Goal: Task Accomplishment & Management: Use online tool/utility

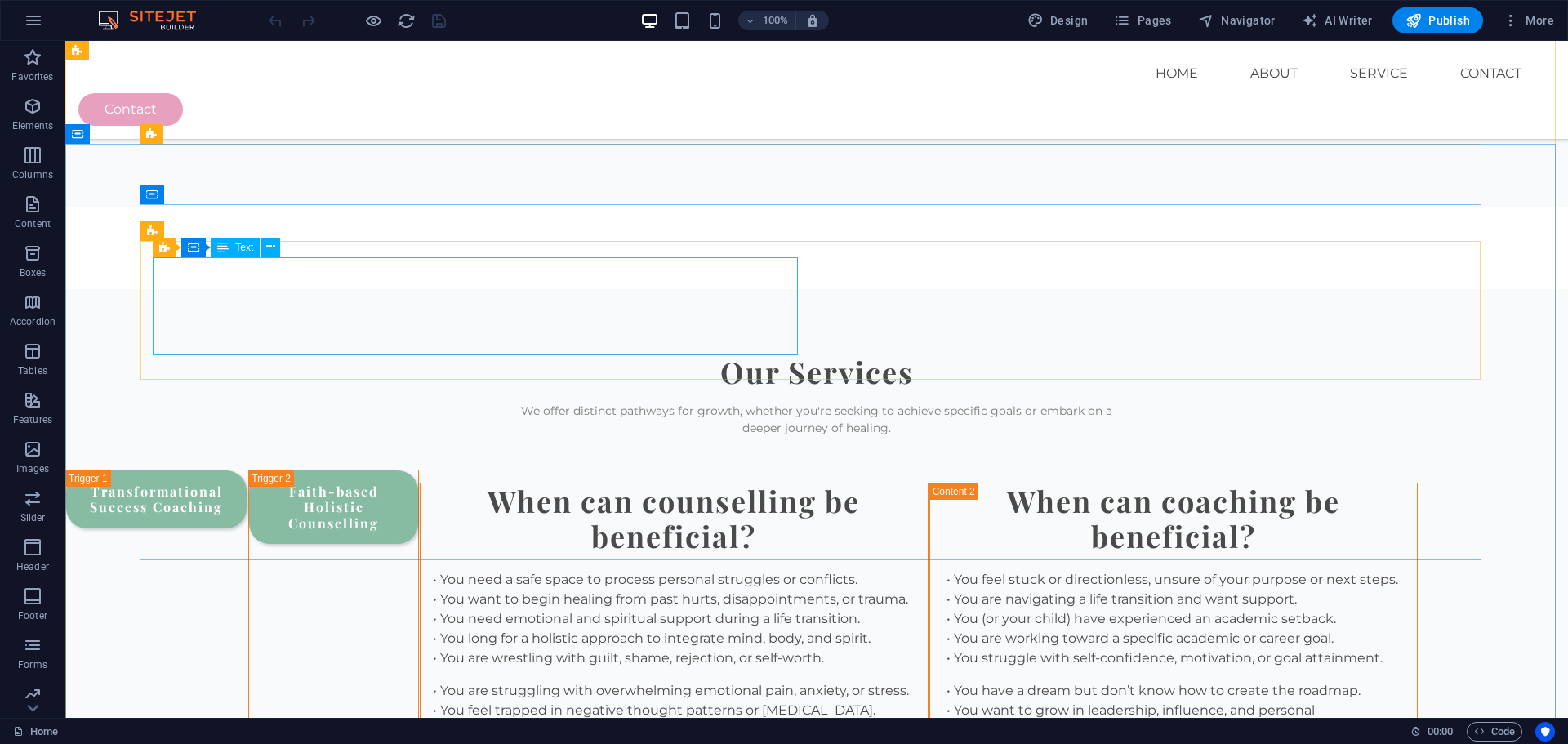
scroll to position [1960, 0]
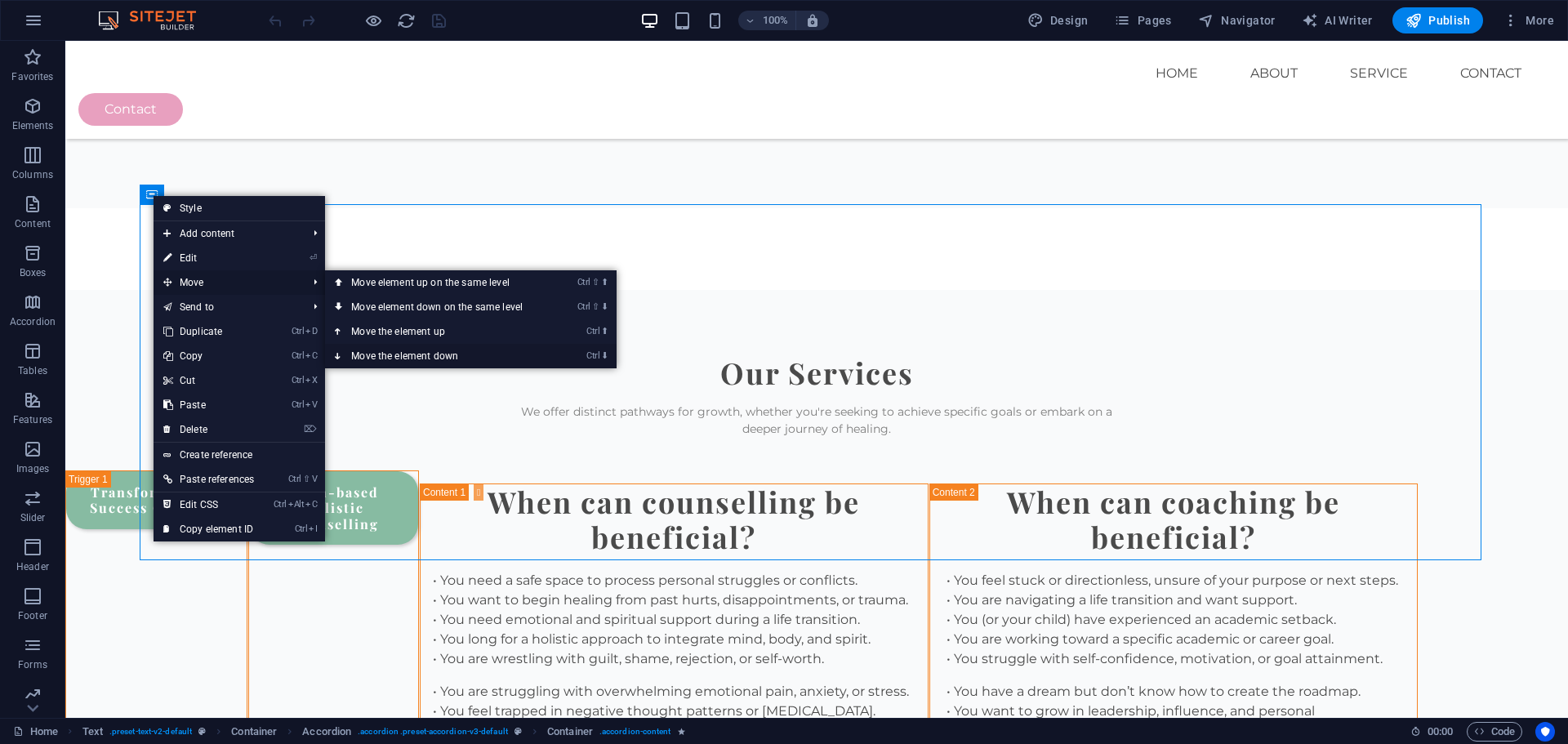
click at [408, 351] on link "Ctrl ⬇ Move the element down" at bounding box center [440, 356] width 230 height 25
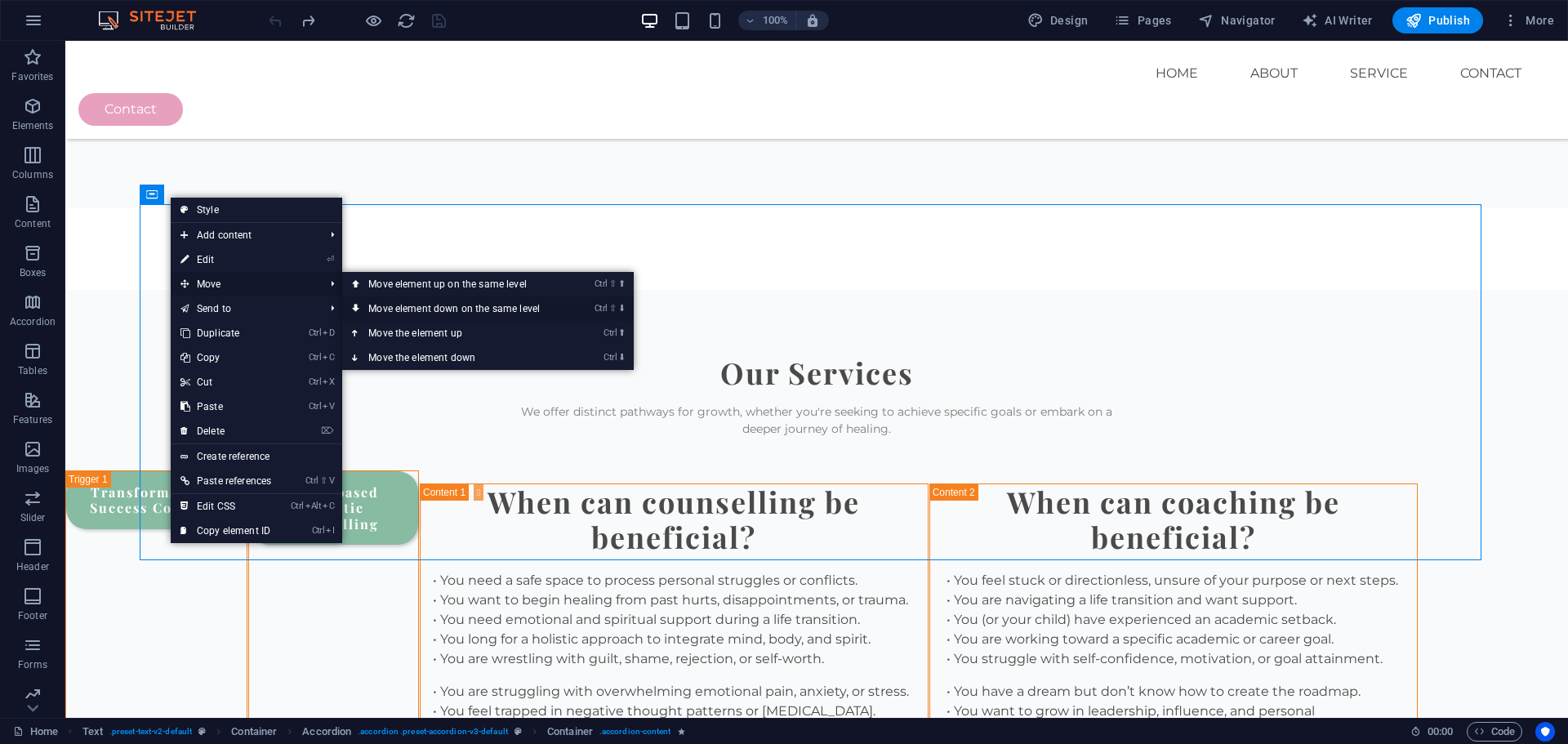
click at [402, 303] on link "Ctrl ⇧ ⬇ Move element down on the same level" at bounding box center [457, 308] width 230 height 25
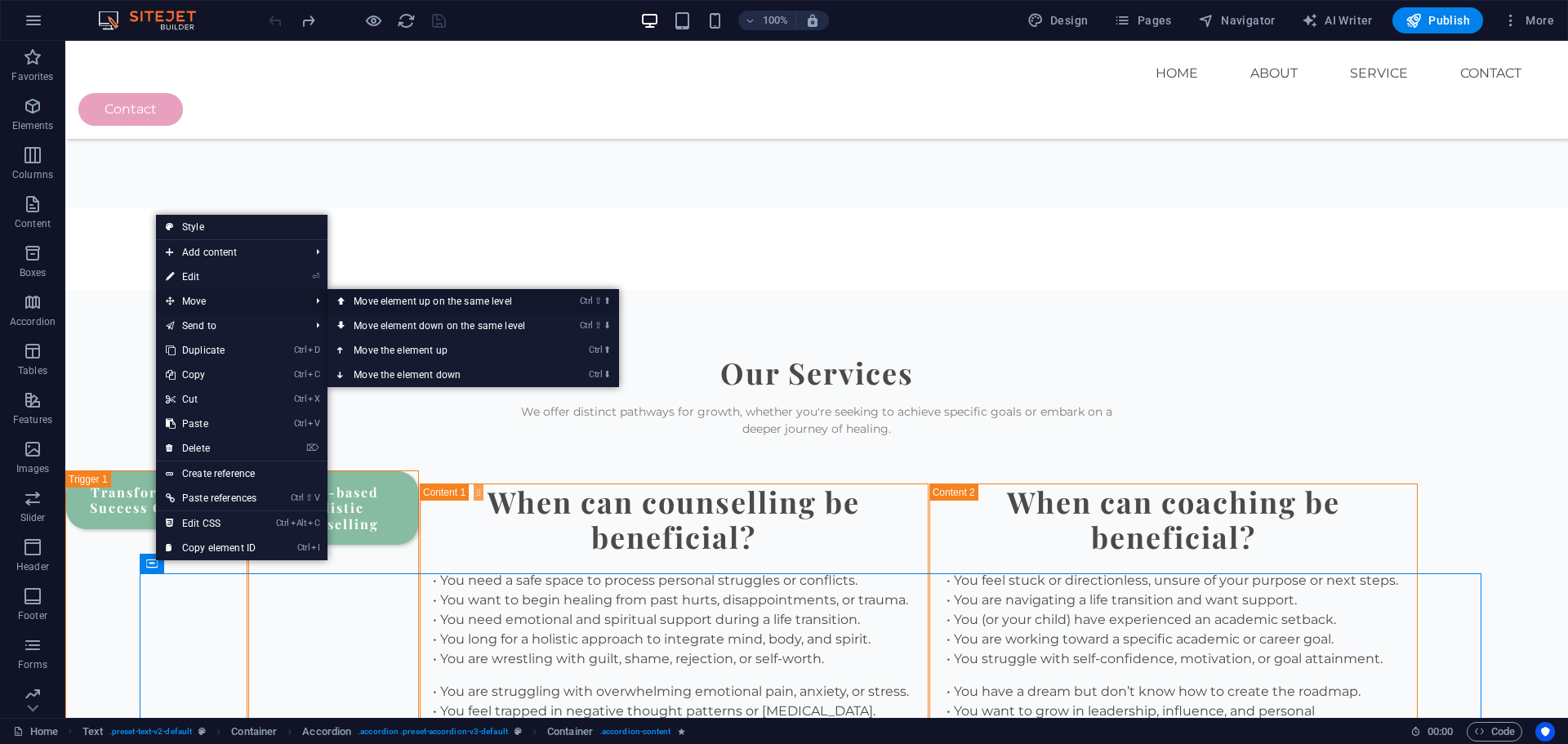
click at [386, 301] on link "Ctrl ⇧ ⬆ Move element up on the same level" at bounding box center [443, 301] width 230 height 25
click at [384, 353] on link "Ctrl ⬆ Move the element up" at bounding box center [443, 350] width 230 height 25
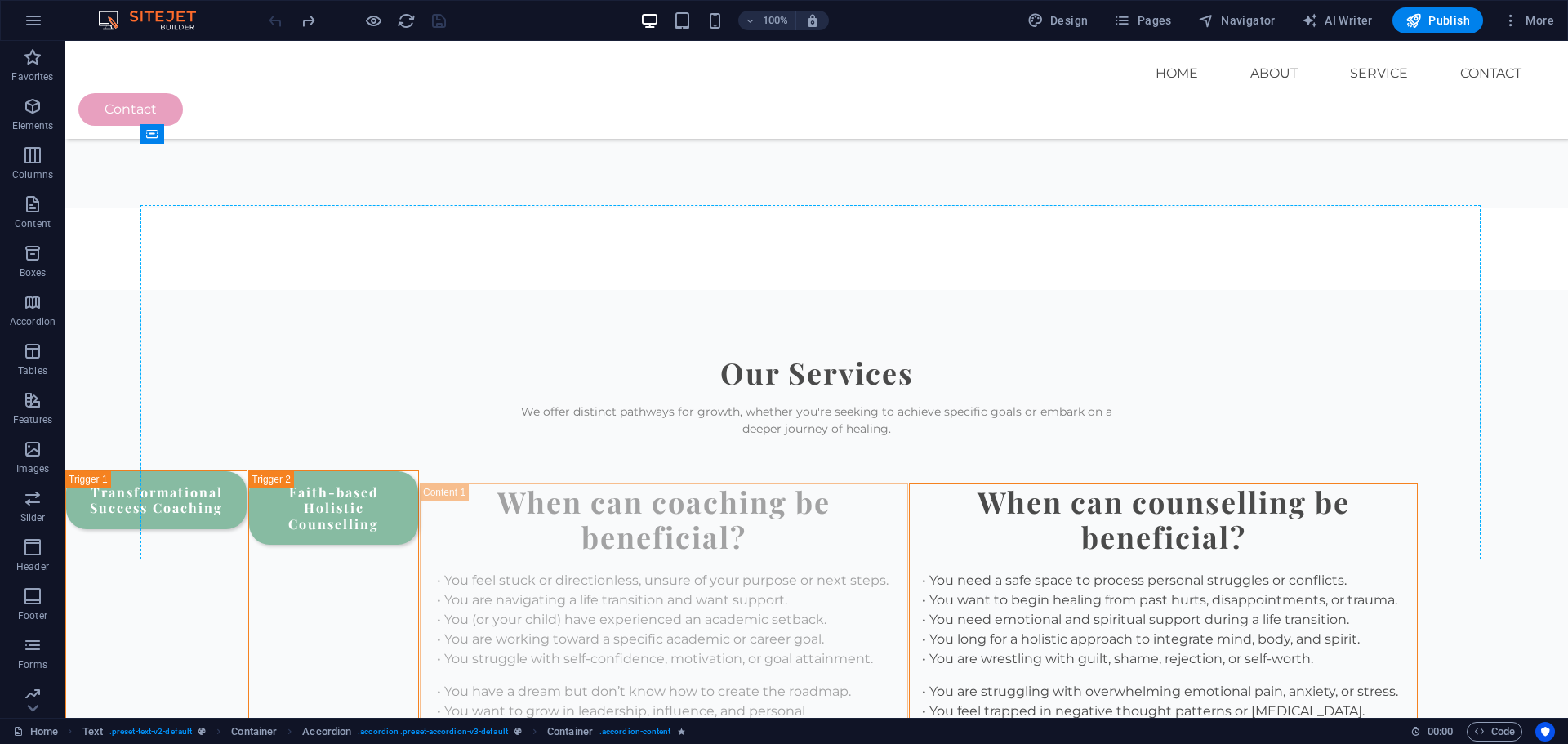
drag, startPoint x: 222, startPoint y: 602, endPoint x: 241, endPoint y: 245, distance: 357.5
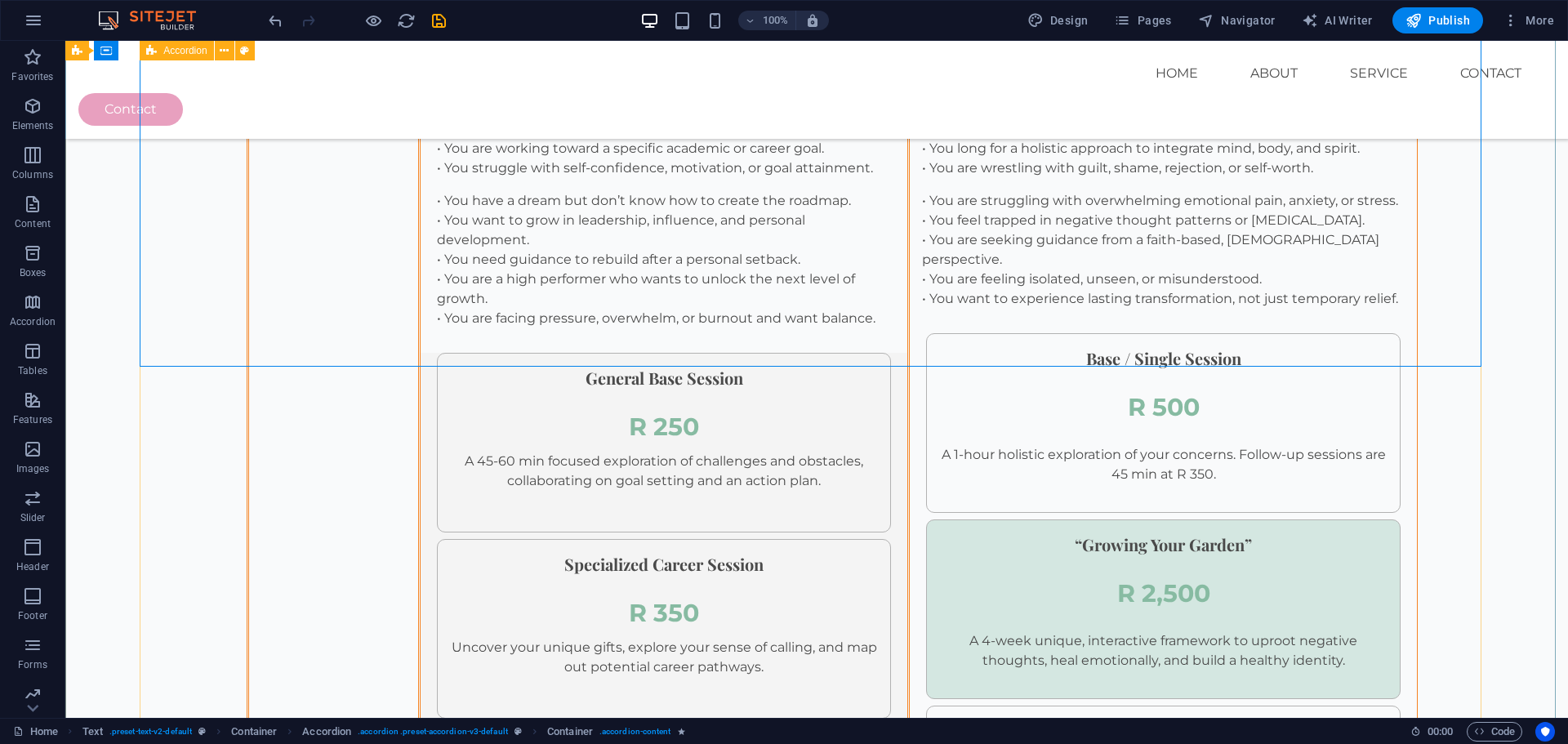
scroll to position [2380, 0]
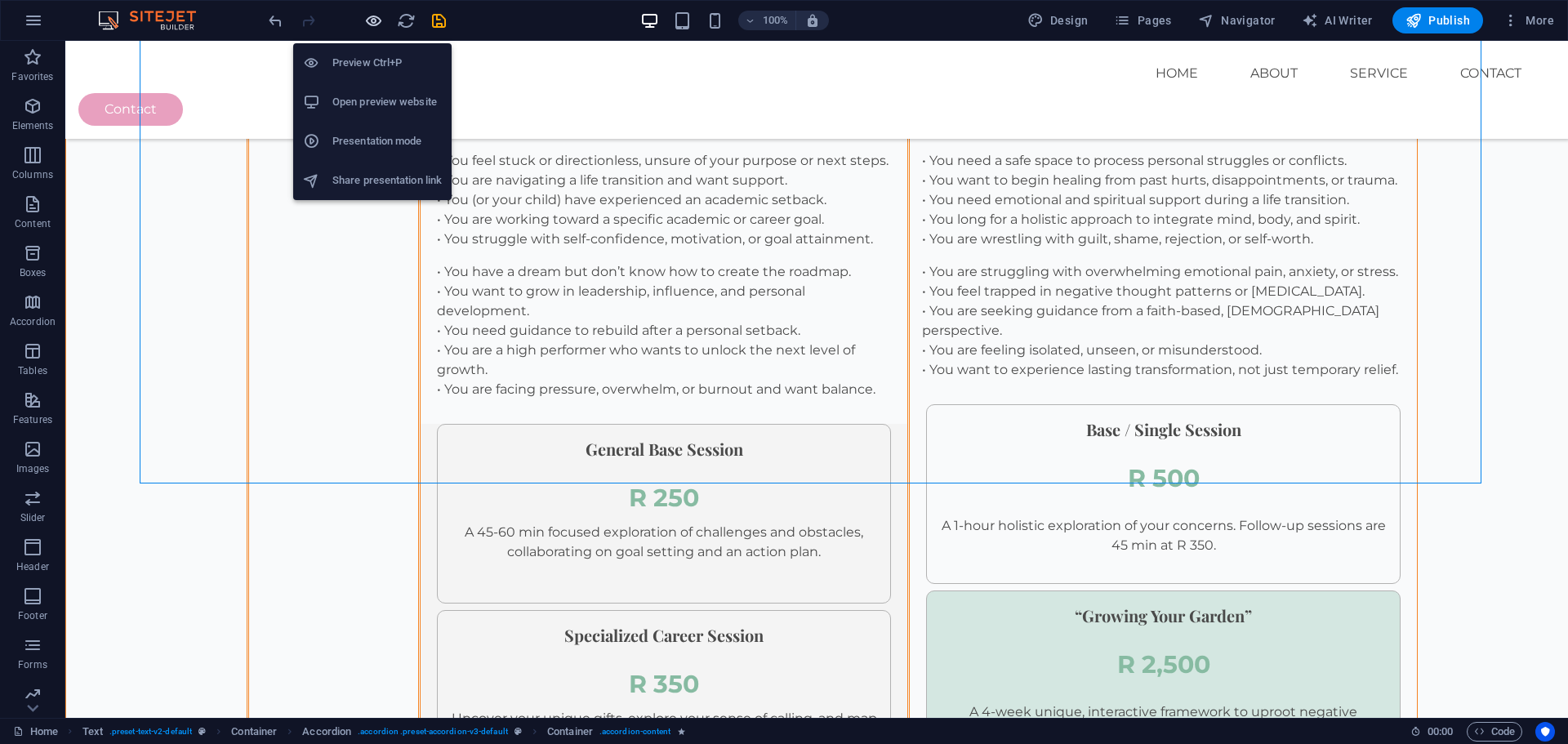
click at [373, 15] on icon "button" at bounding box center [374, 20] width 19 height 19
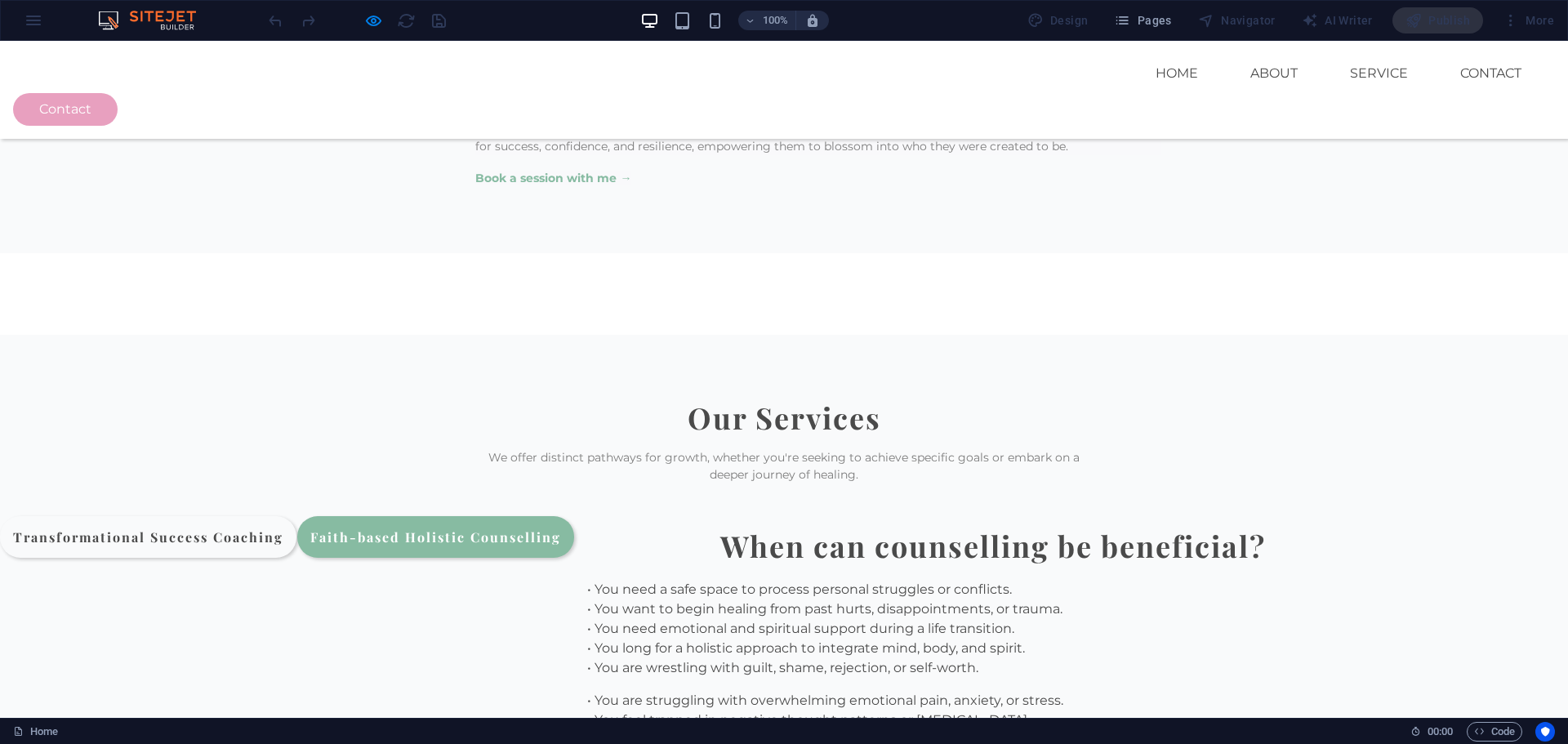
scroll to position [1877, 0]
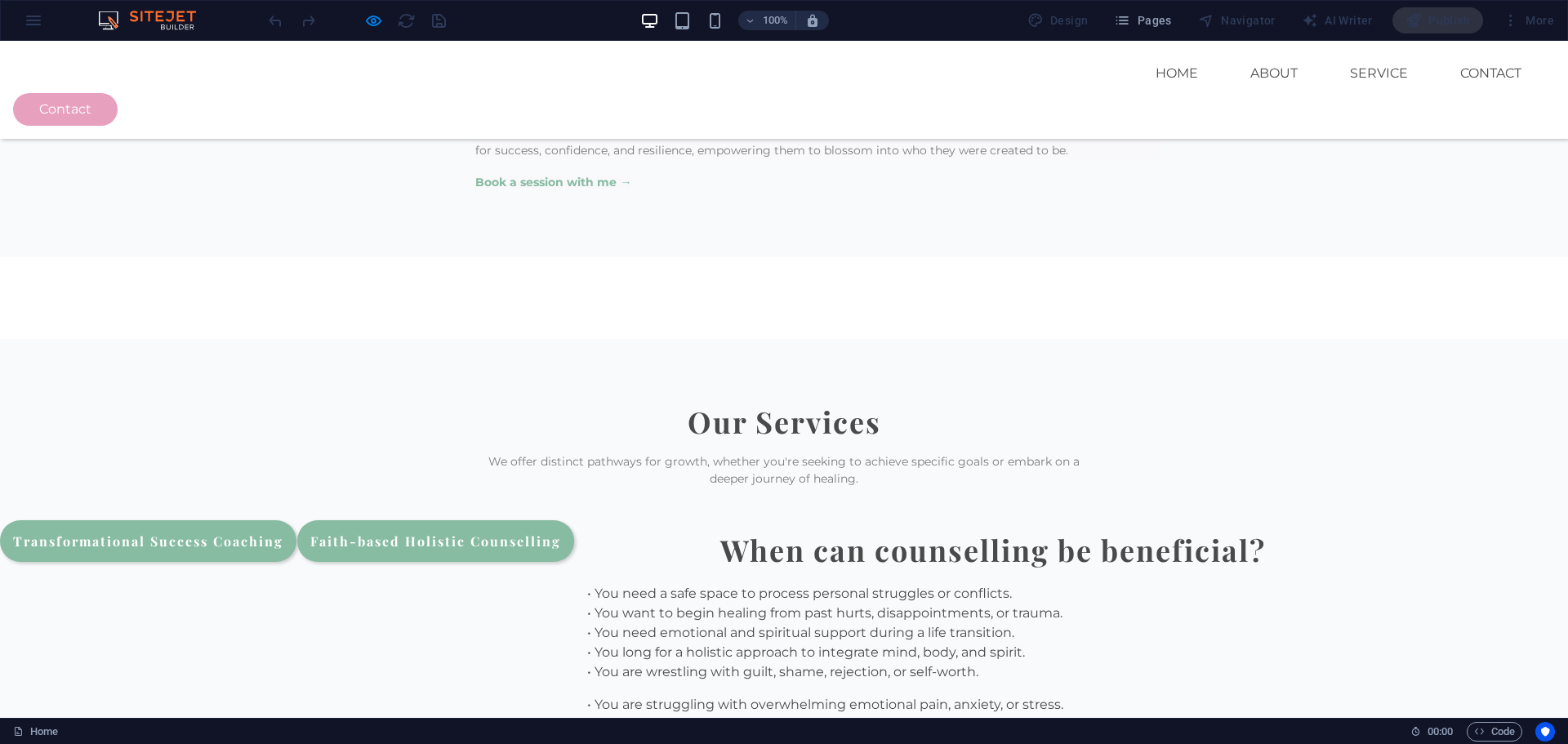
click at [296, 521] on link "Transformational Success Coaching" at bounding box center [148, 541] width 296 height 42
click at [574, 521] on link "Faith-based Holistic Counselling" at bounding box center [436, 541] width 277 height 42
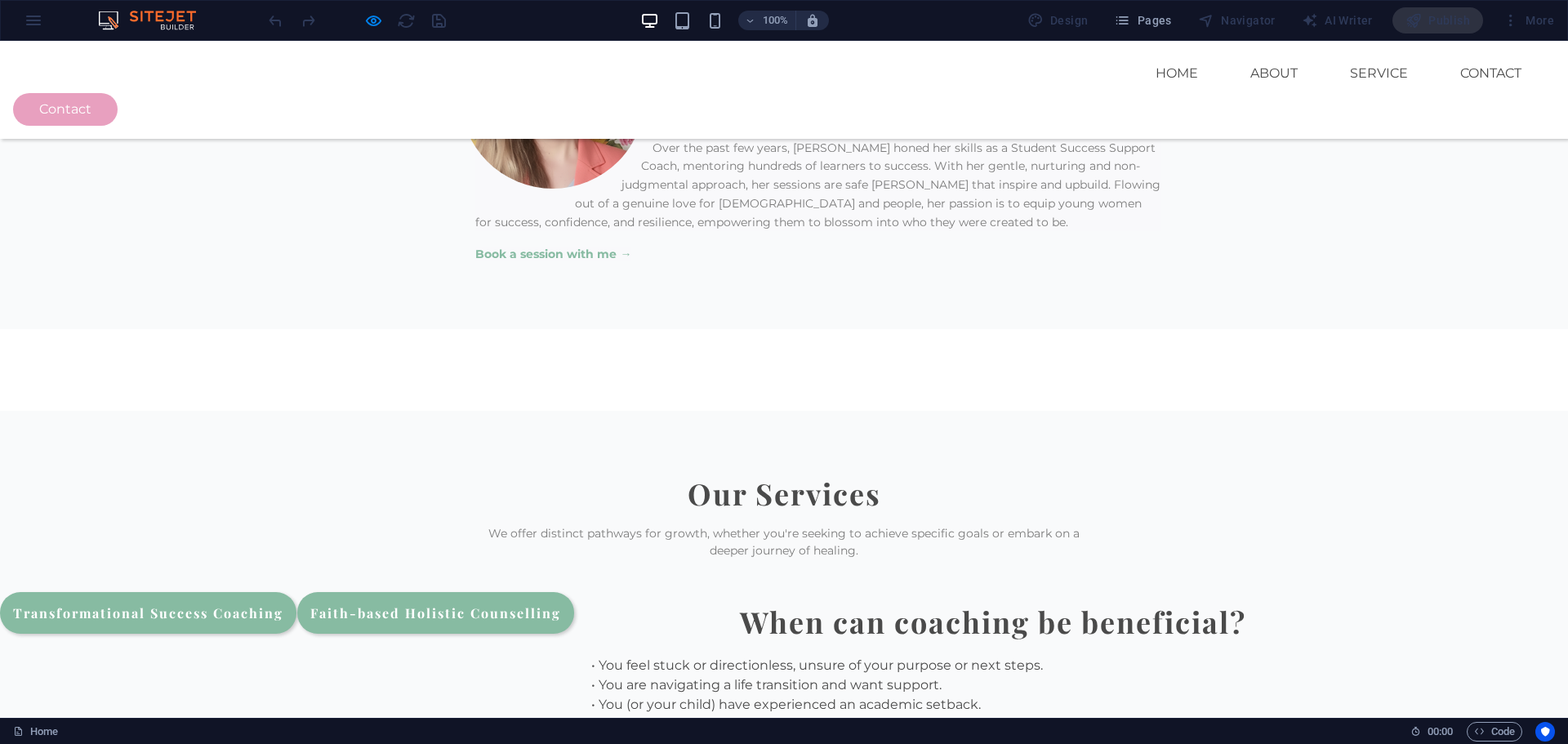
click at [574, 592] on link "Faith-based Holistic Counselling" at bounding box center [436, 612] width 277 height 42
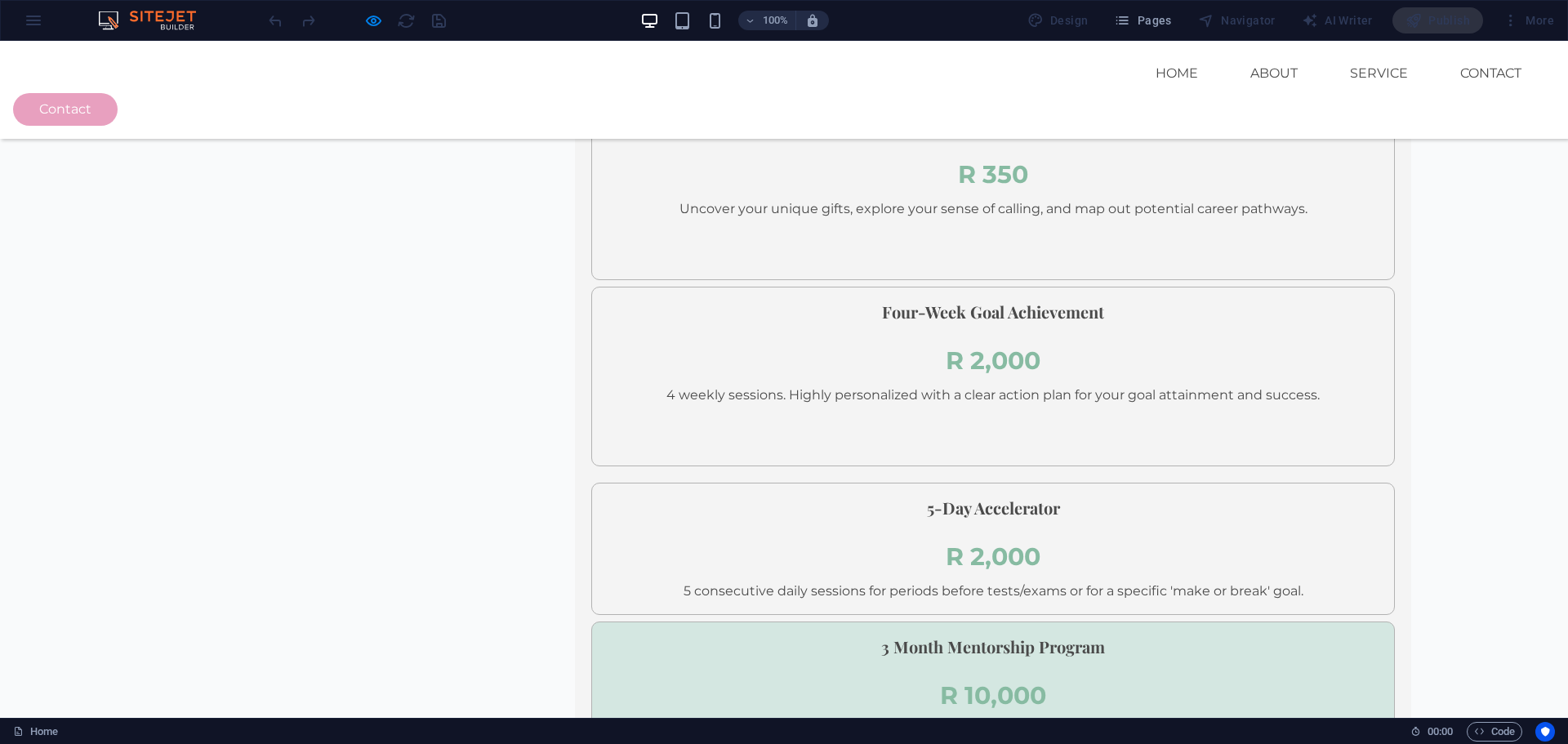
scroll to position [2785, 0]
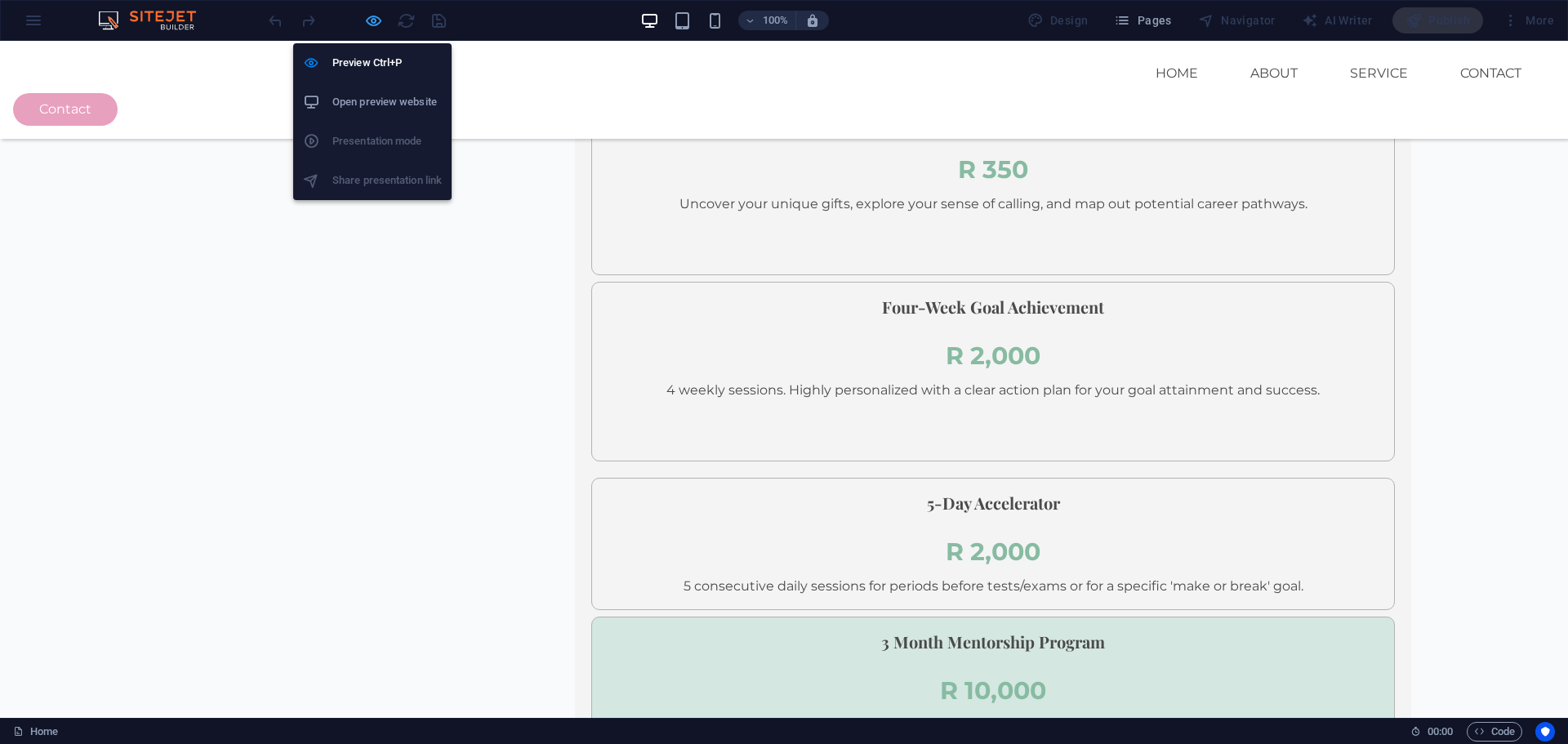
click at [372, 25] on icon "button" at bounding box center [374, 20] width 19 height 19
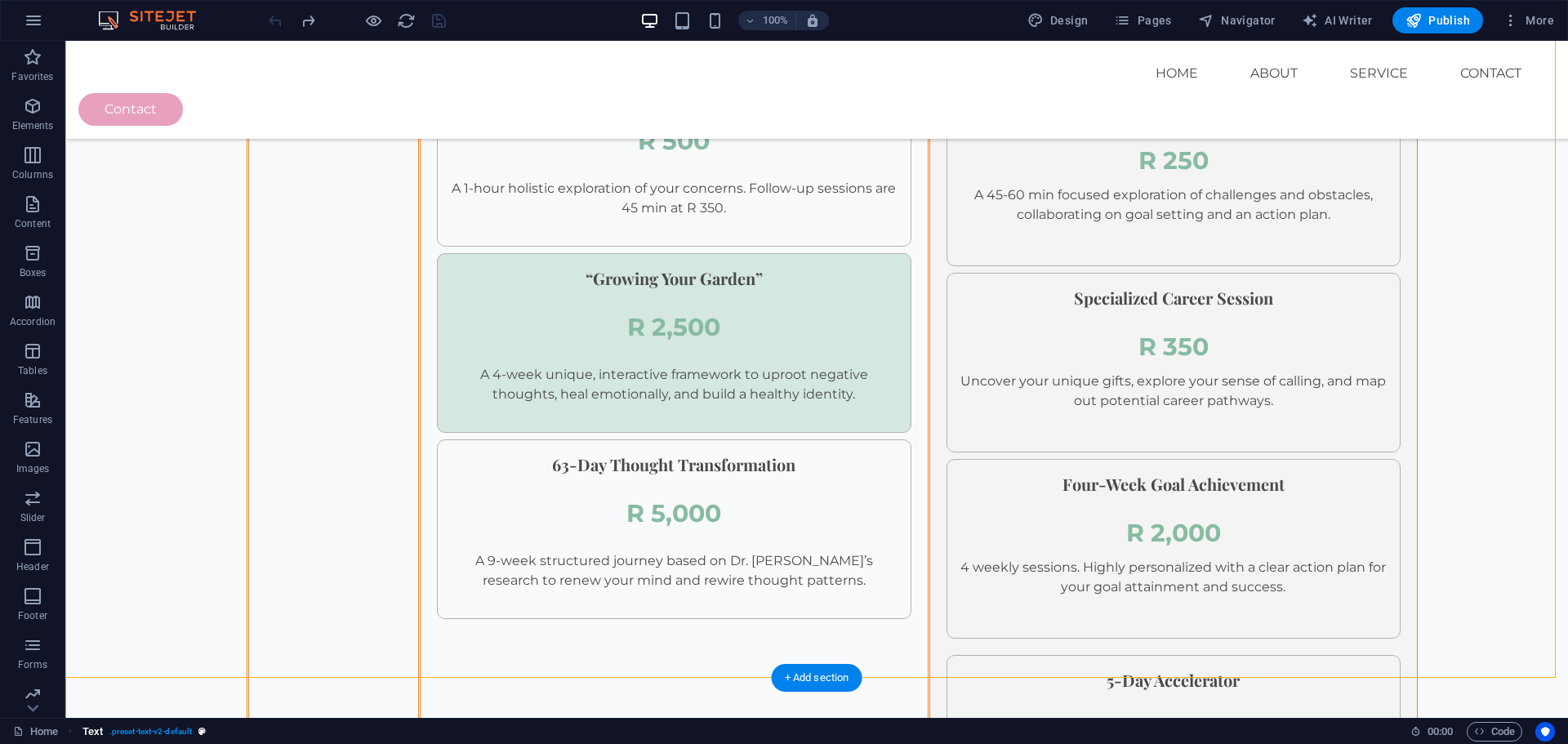
scroll to position [2938, 0]
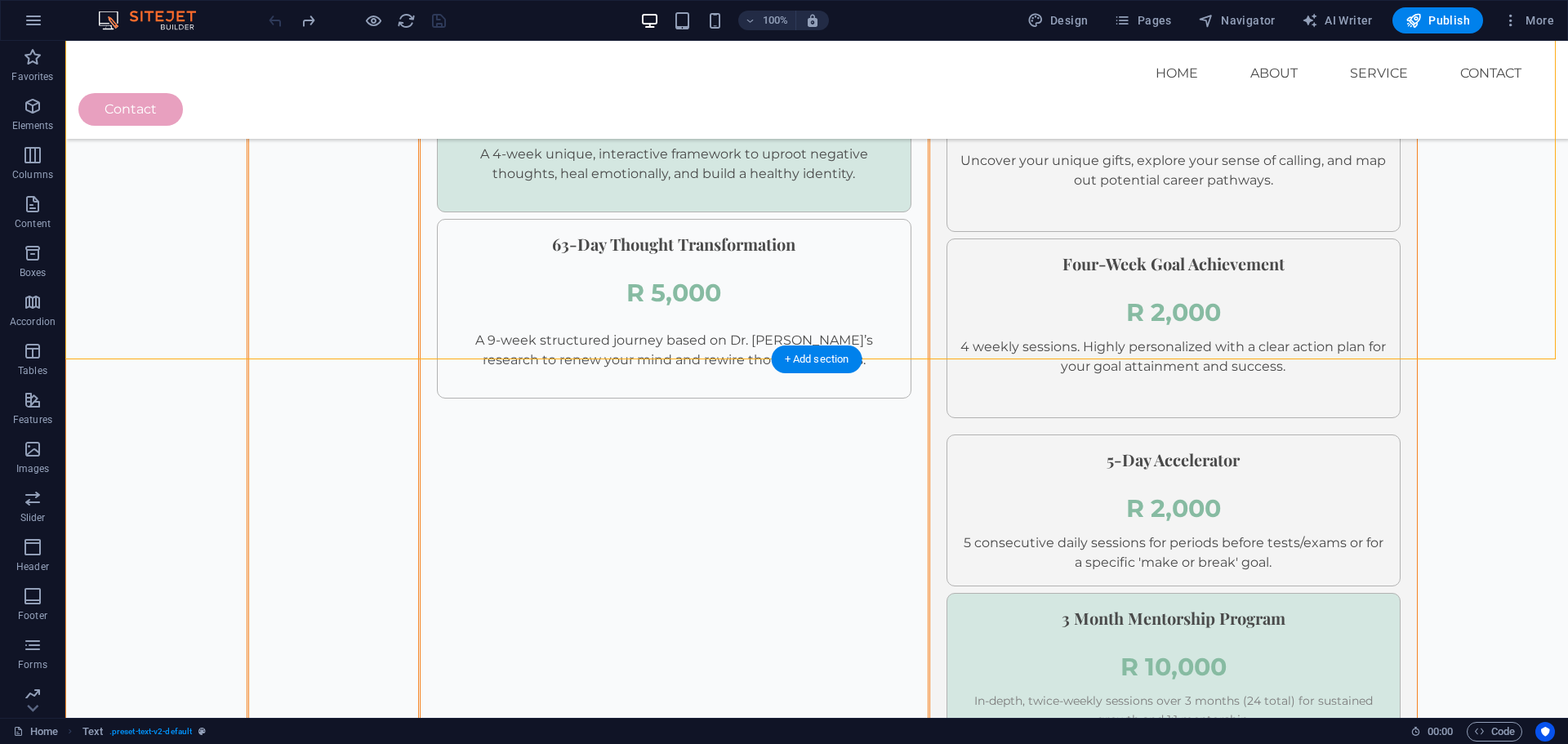
drag, startPoint x: 223, startPoint y: 329, endPoint x: 459, endPoint y: 320, distance: 236.2
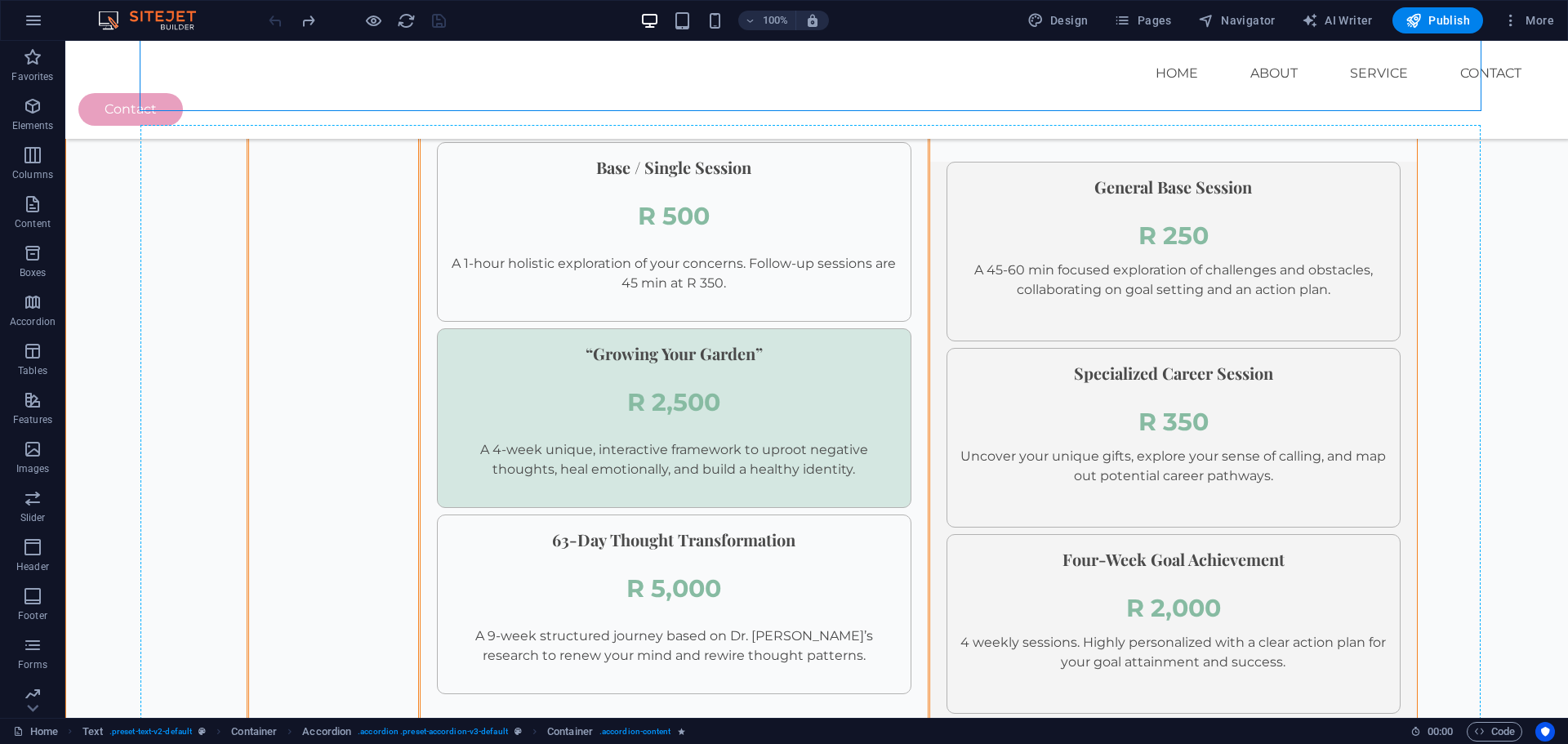
scroll to position [2753, 0]
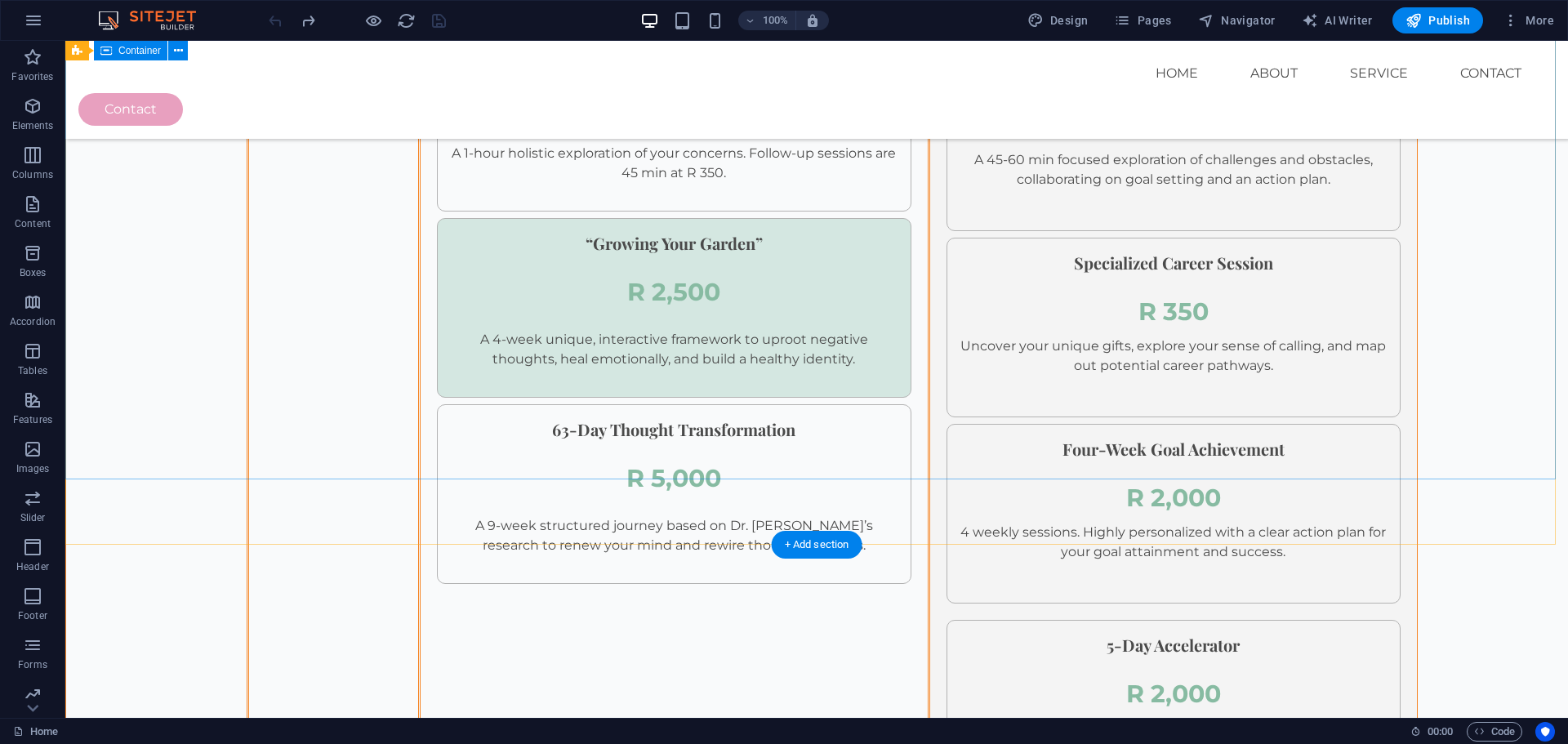
drag, startPoint x: 234, startPoint y: 317, endPoint x: 135, endPoint y: 476, distance: 187.3
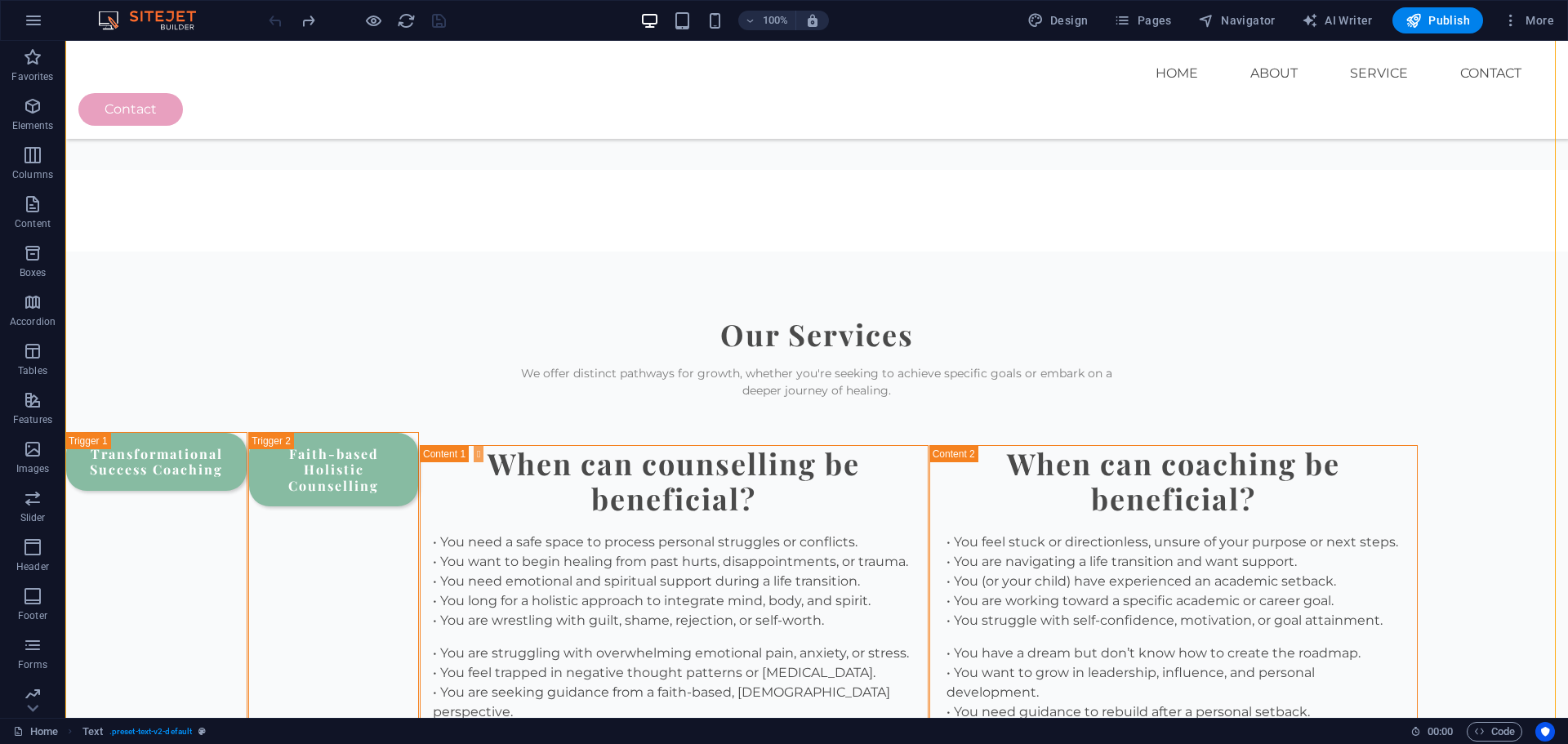
scroll to position [1992, 0]
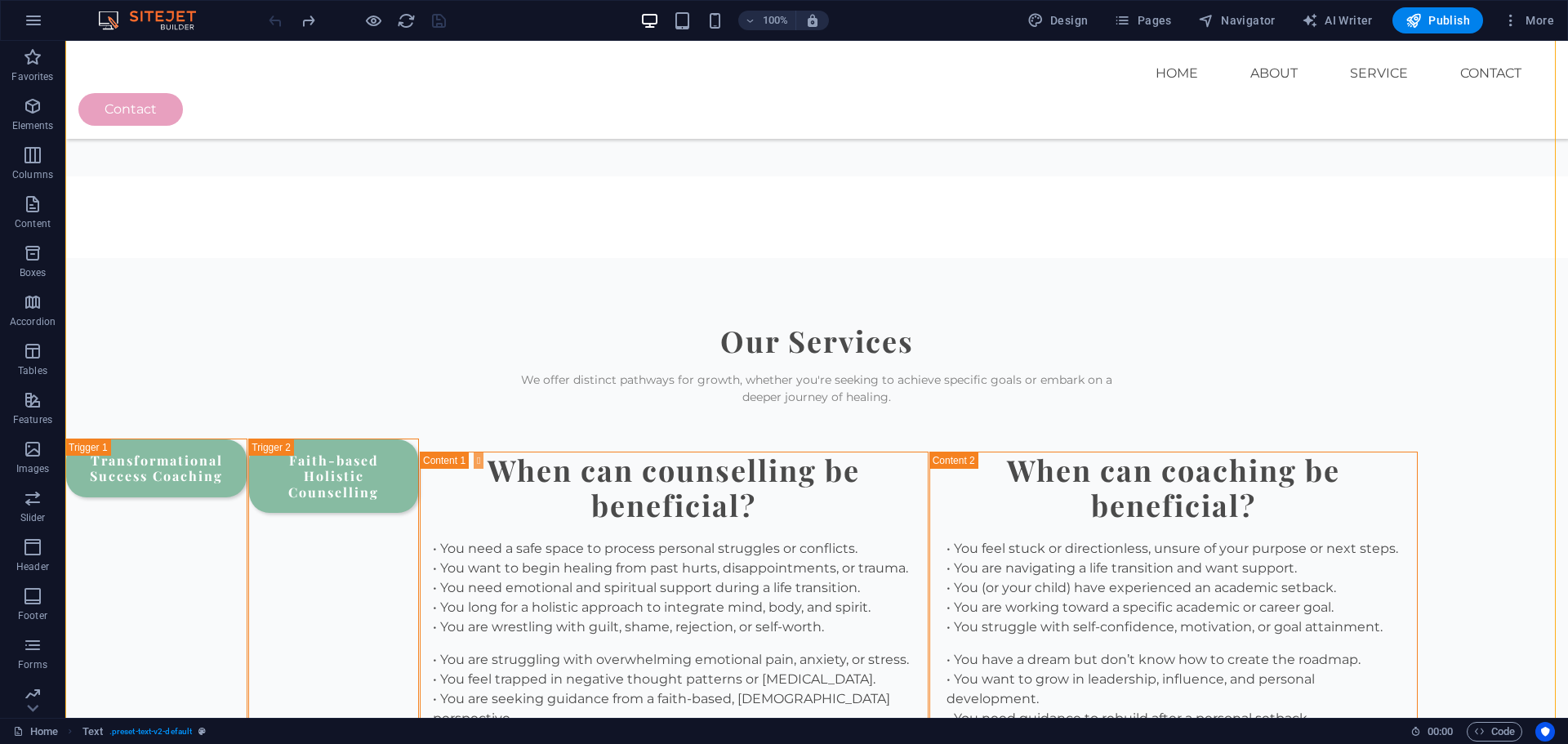
drag, startPoint x: 210, startPoint y: 551, endPoint x: 148, endPoint y: 155, distance: 400.8
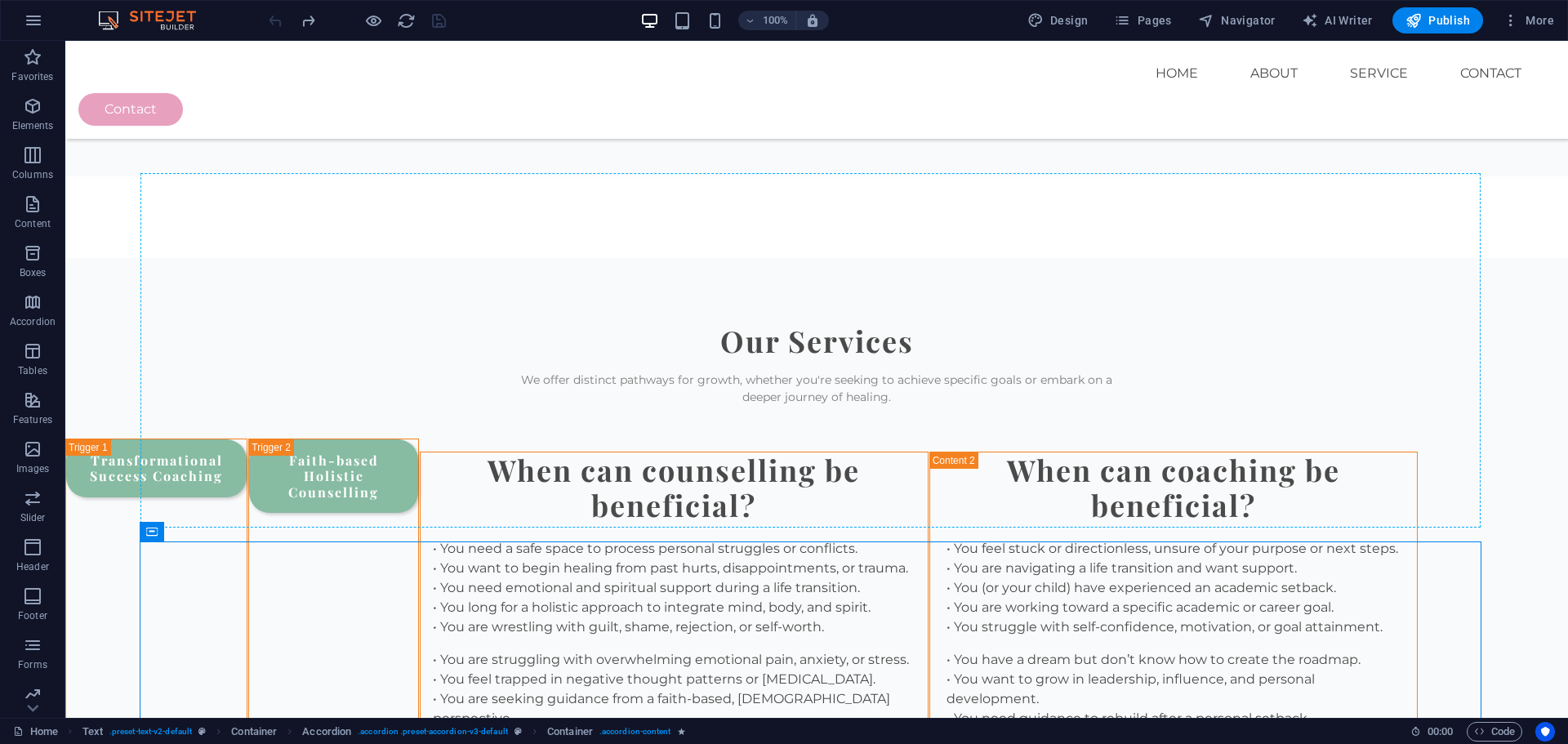
drag, startPoint x: 218, startPoint y: 569, endPoint x: 262, endPoint y: 178, distance: 393.5
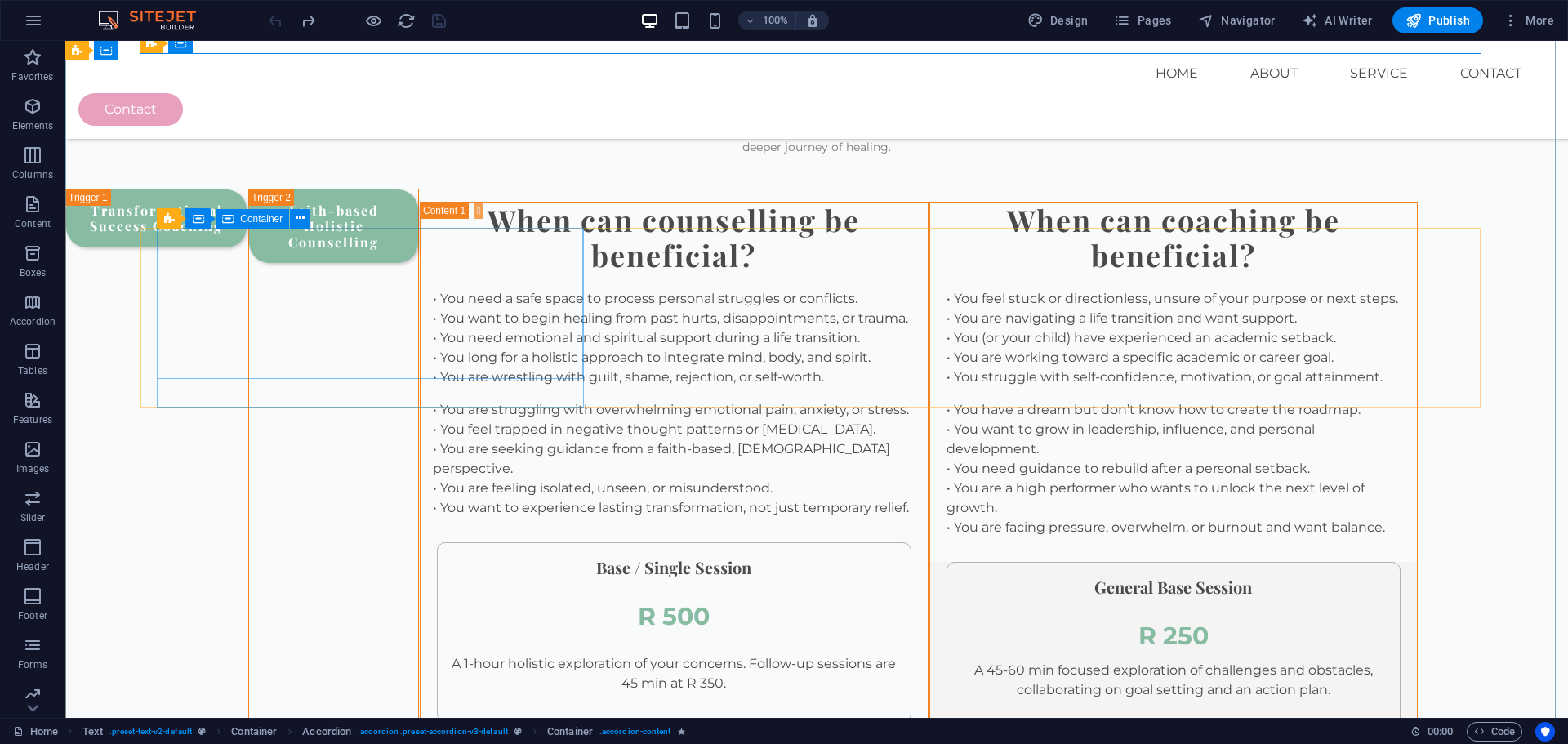
scroll to position [2095, 0]
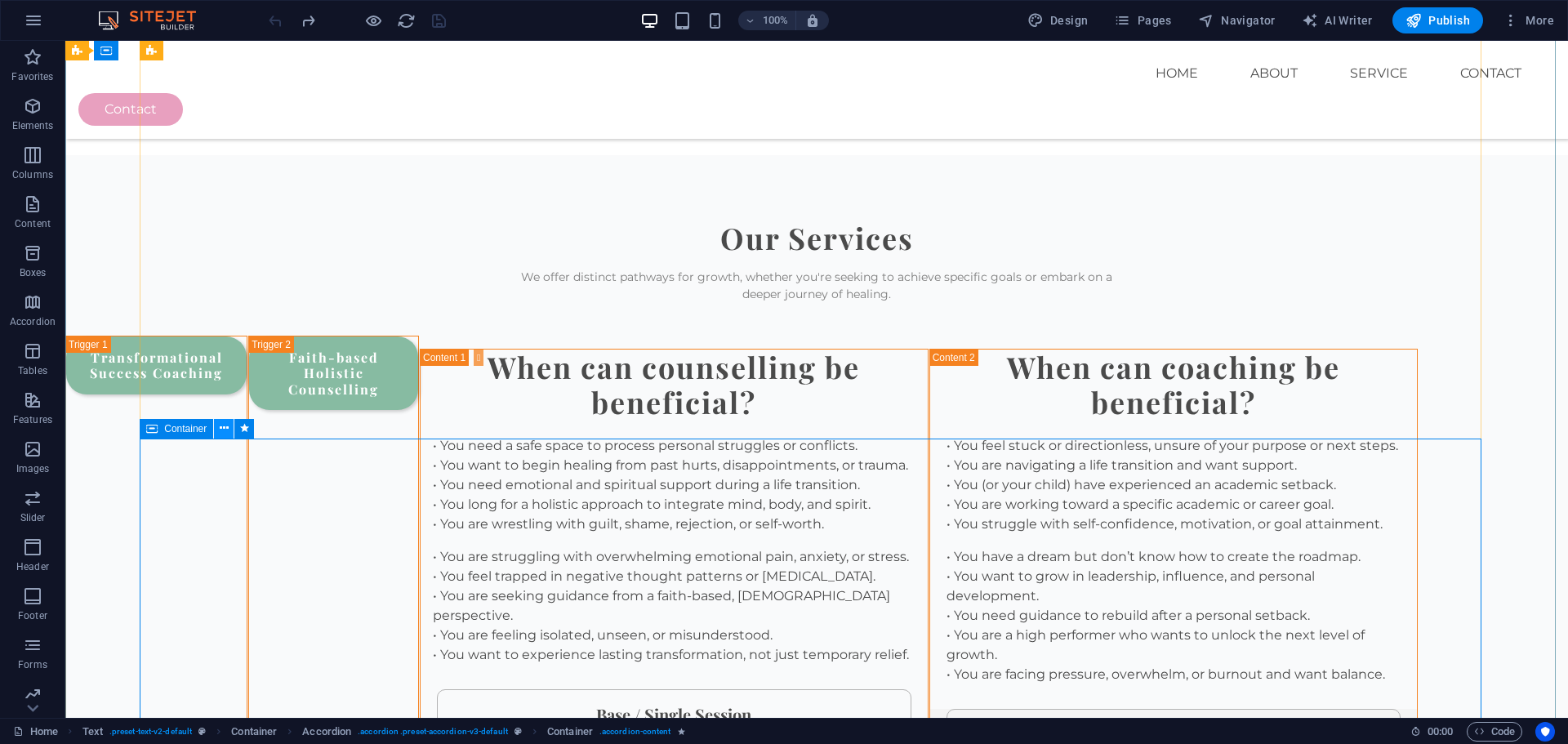
click at [223, 429] on icon at bounding box center [224, 428] width 9 height 17
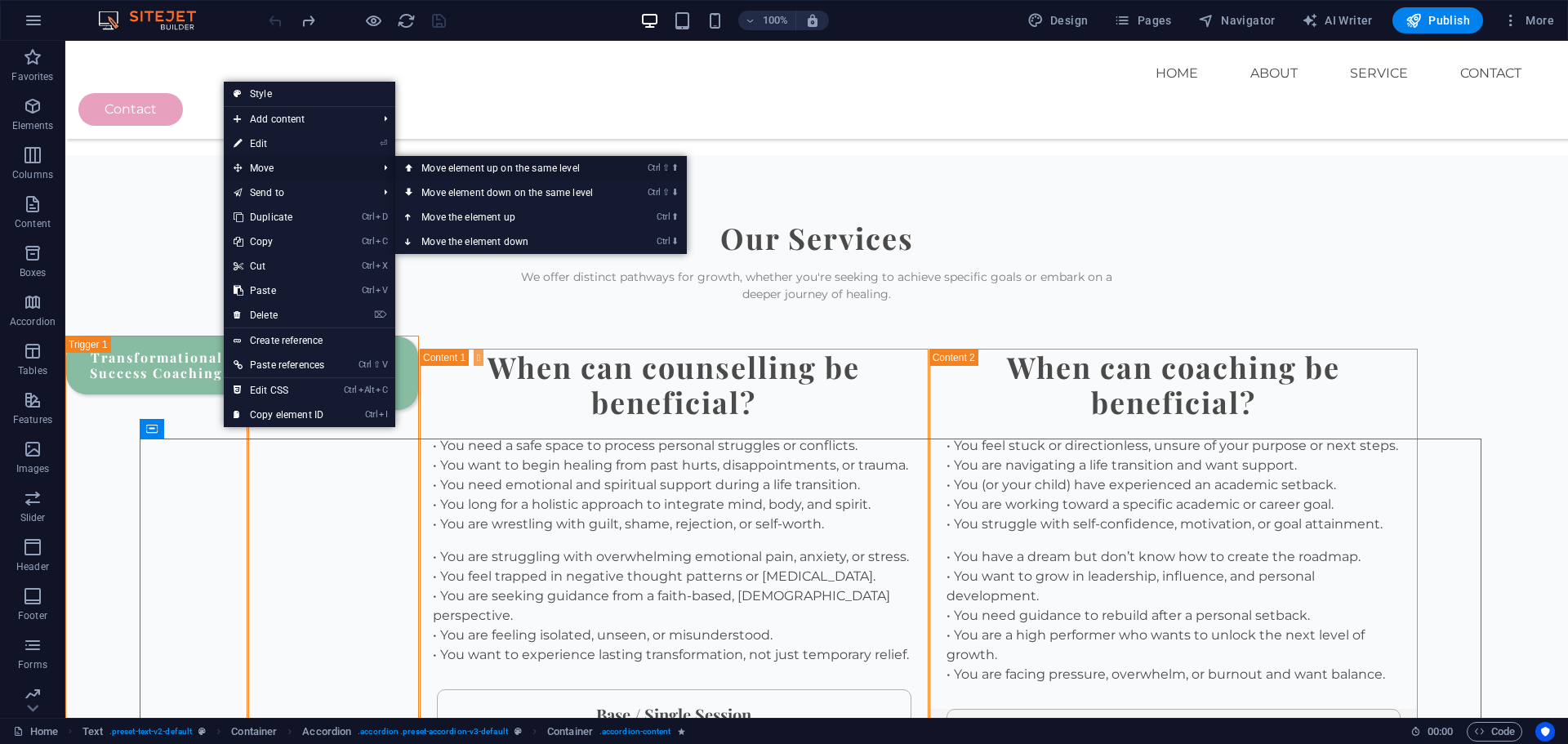
click at [445, 165] on link "Ctrl ⇧ ⬆ Move element up on the same level" at bounding box center [510, 168] width 230 height 25
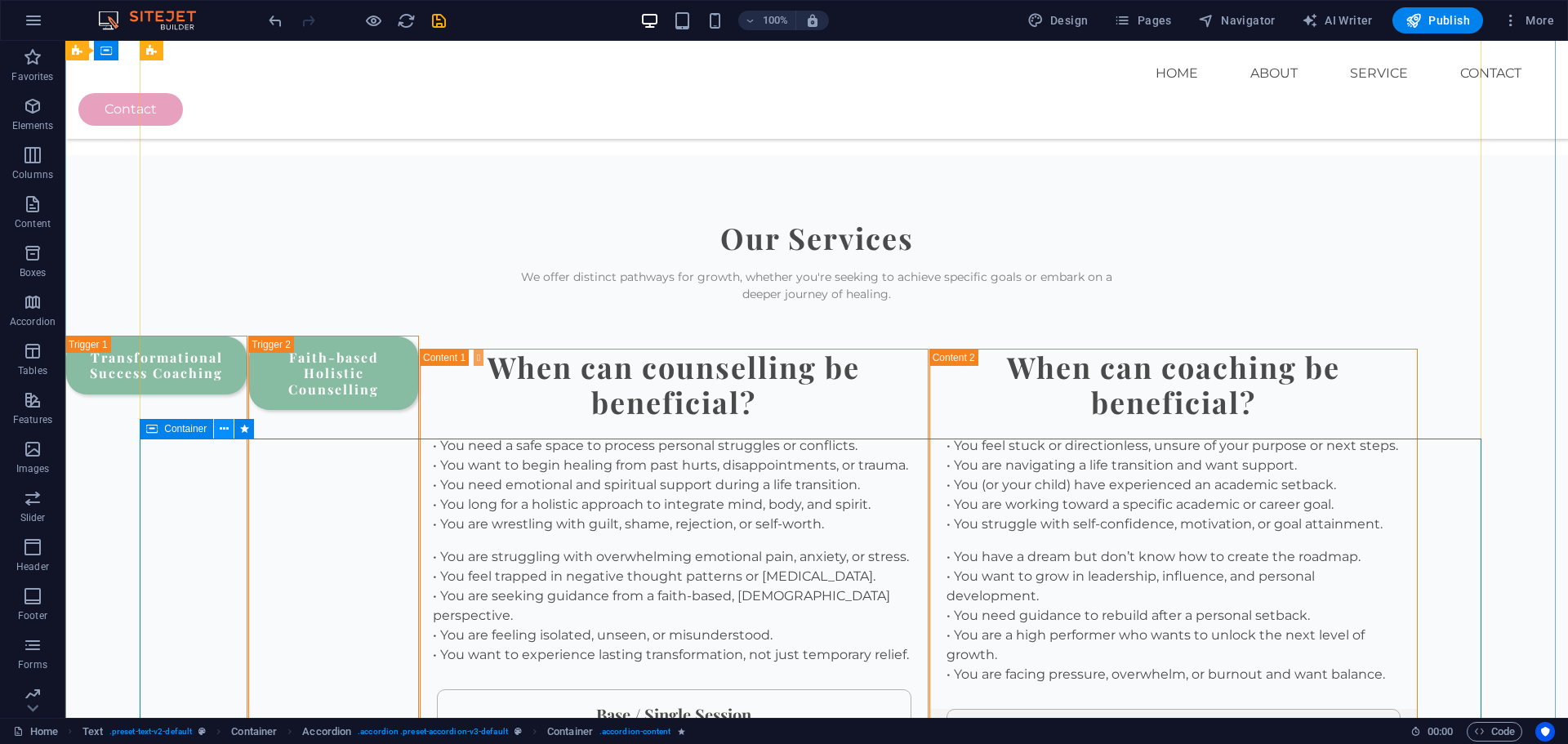
click at [226, 429] on icon at bounding box center [224, 429] width 9 height 17
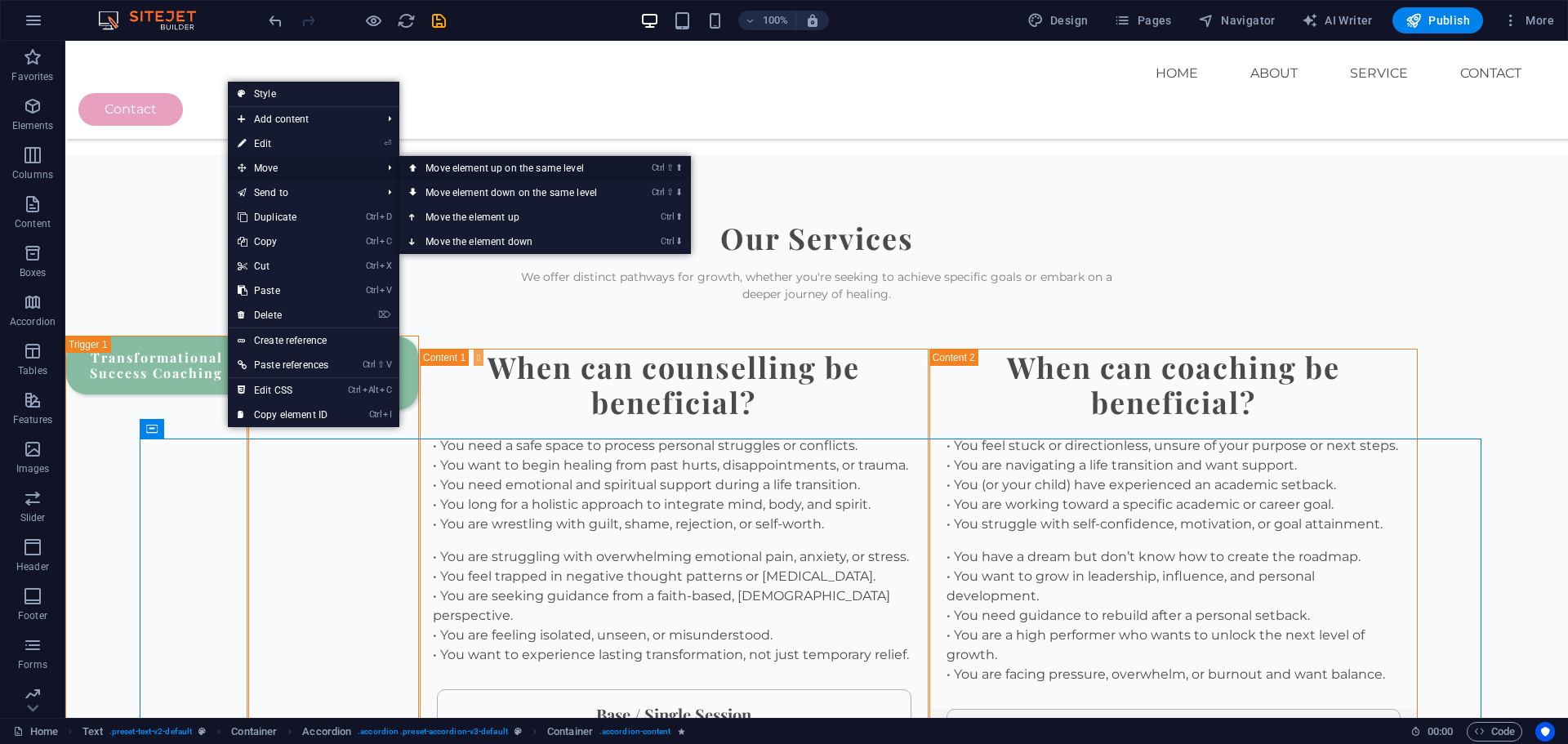
click at [467, 166] on link "Ctrl ⇧ ⬆ Move element up on the same level" at bounding box center [514, 168] width 230 height 25
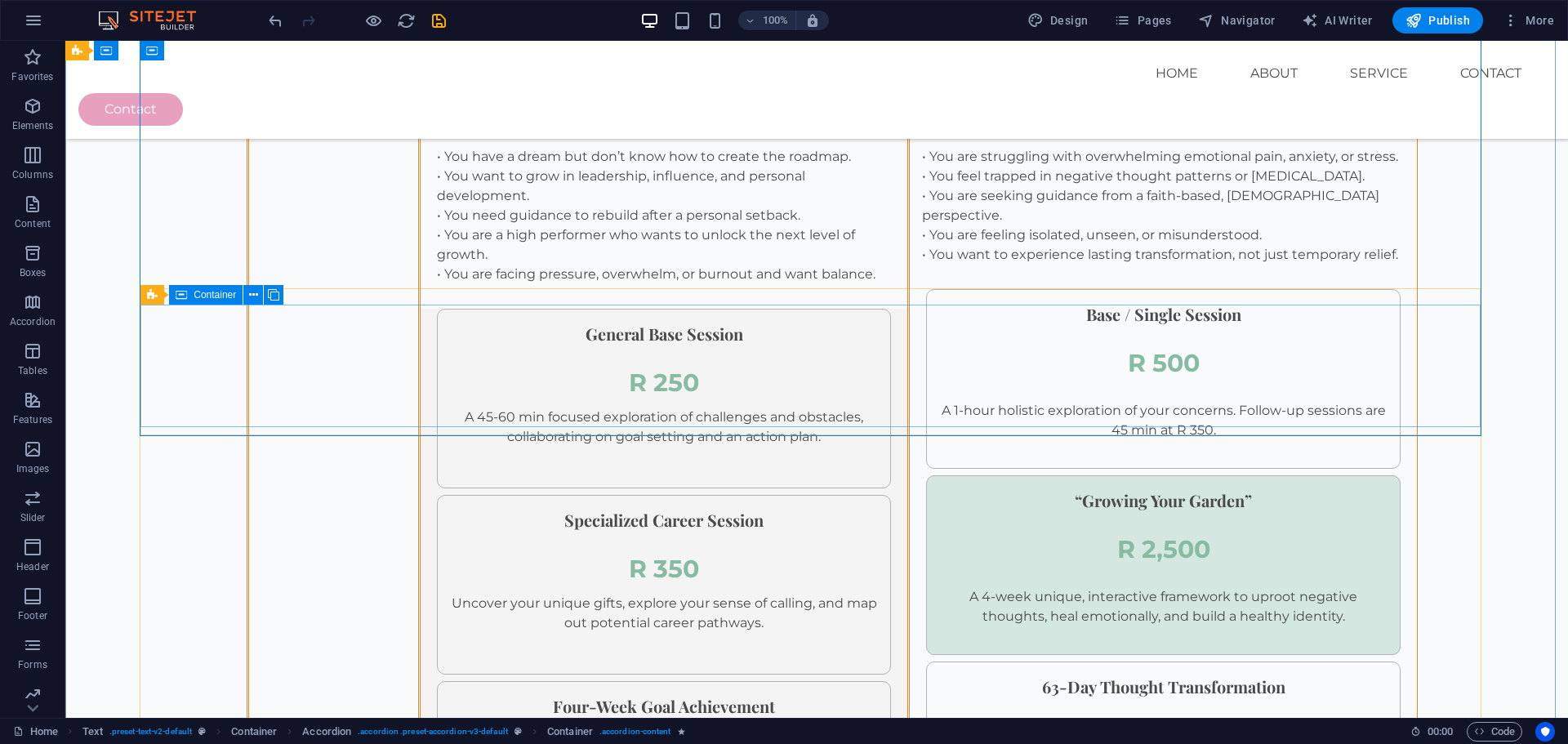
scroll to position [2503, 0]
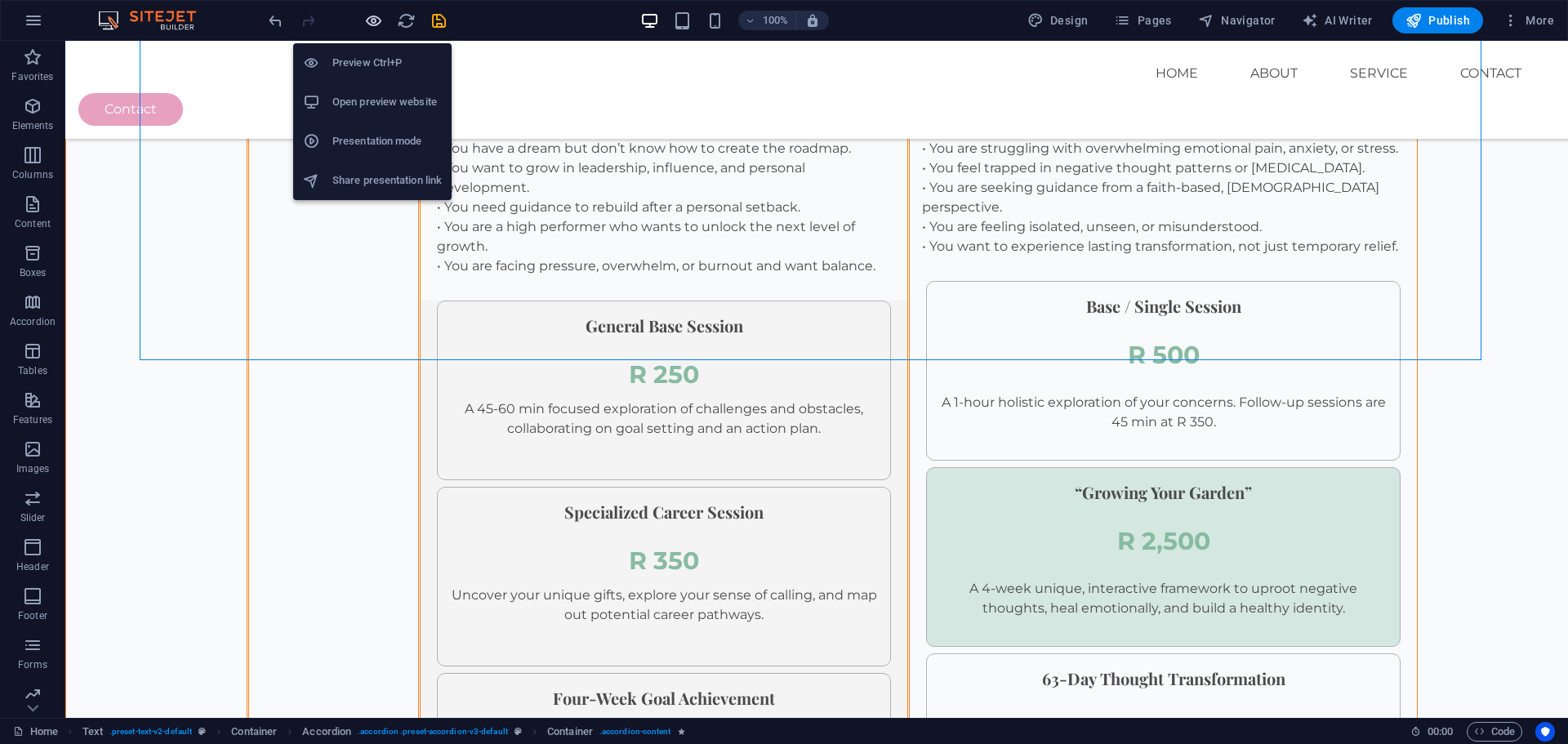
click at [375, 23] on icon "button" at bounding box center [374, 20] width 19 height 19
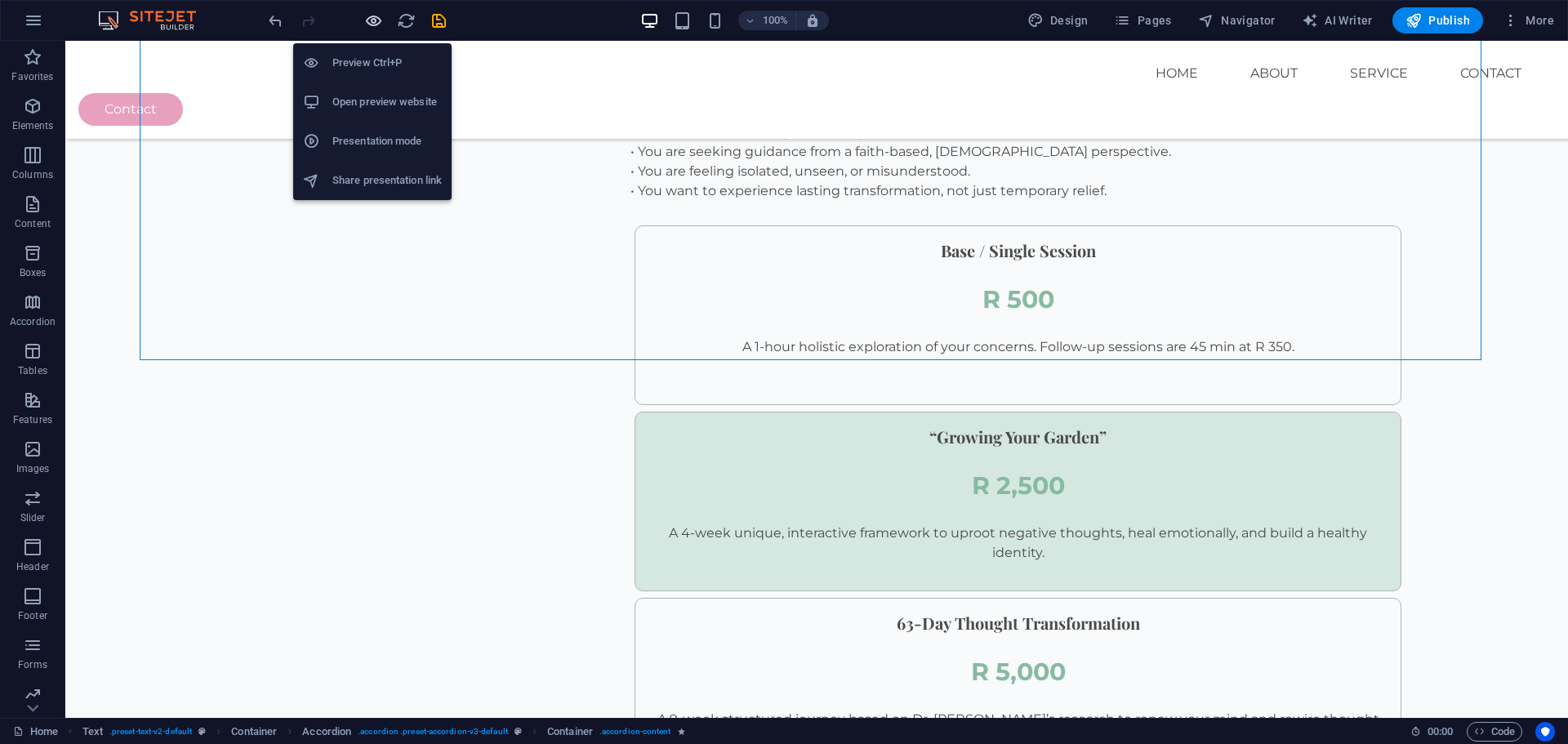
scroll to position [1756, 0]
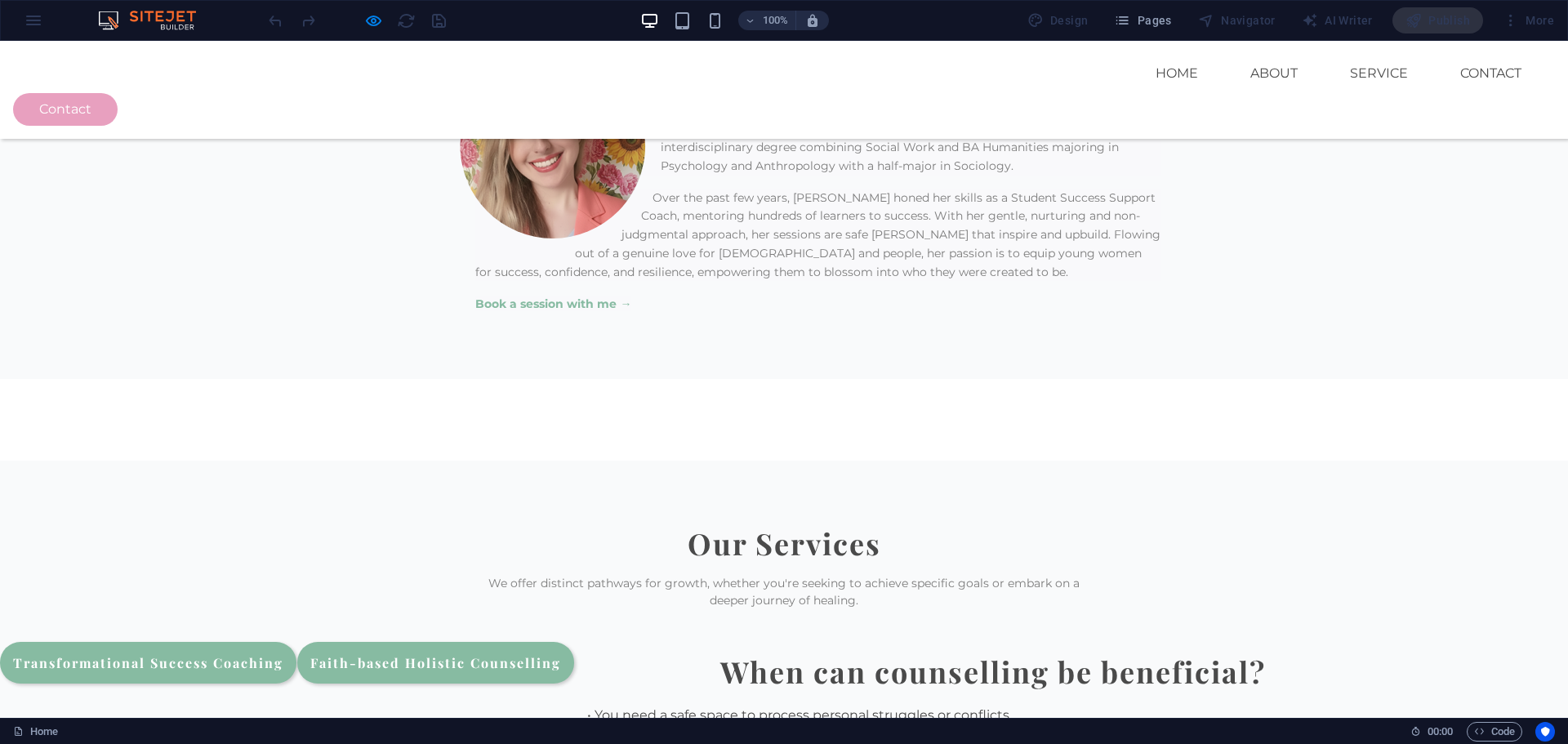
click at [296, 642] on link "Transformational Success Coaching" at bounding box center [148, 662] width 296 height 42
click at [574, 642] on link "Faith-based Holistic Counselling" at bounding box center [436, 662] width 277 height 42
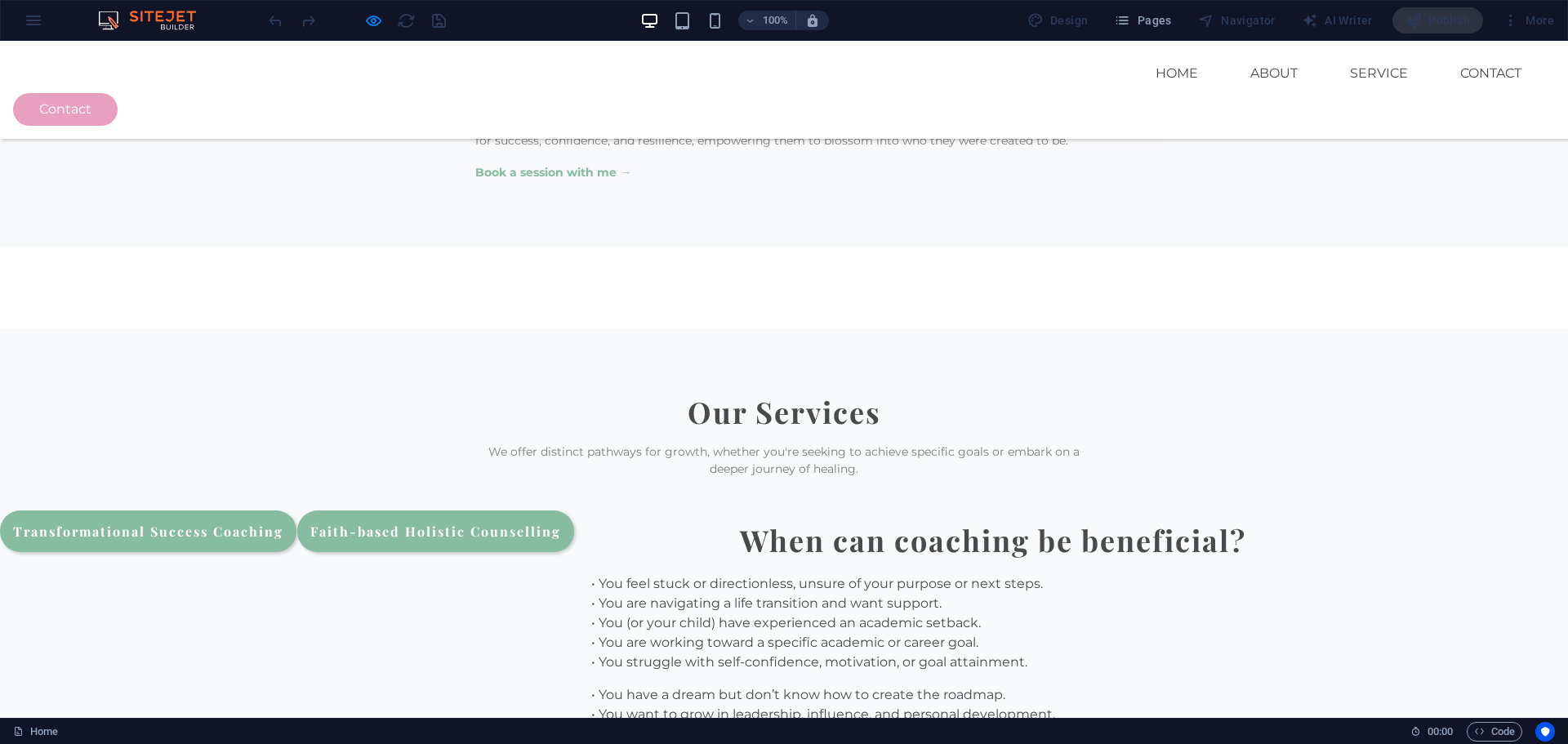
click at [574, 510] on link "Faith-based Holistic Counselling" at bounding box center [436, 531] width 277 height 42
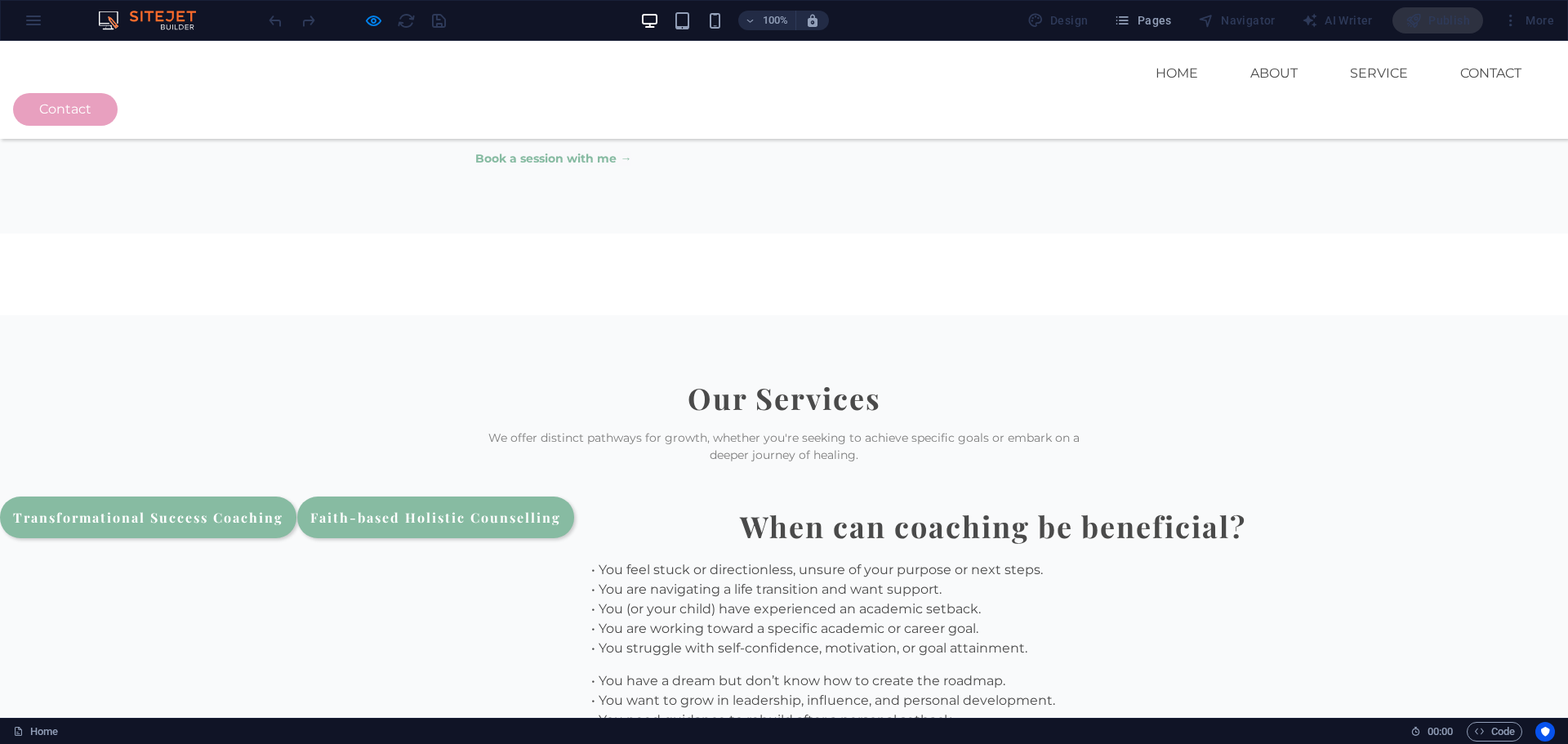
scroll to position [1886, 0]
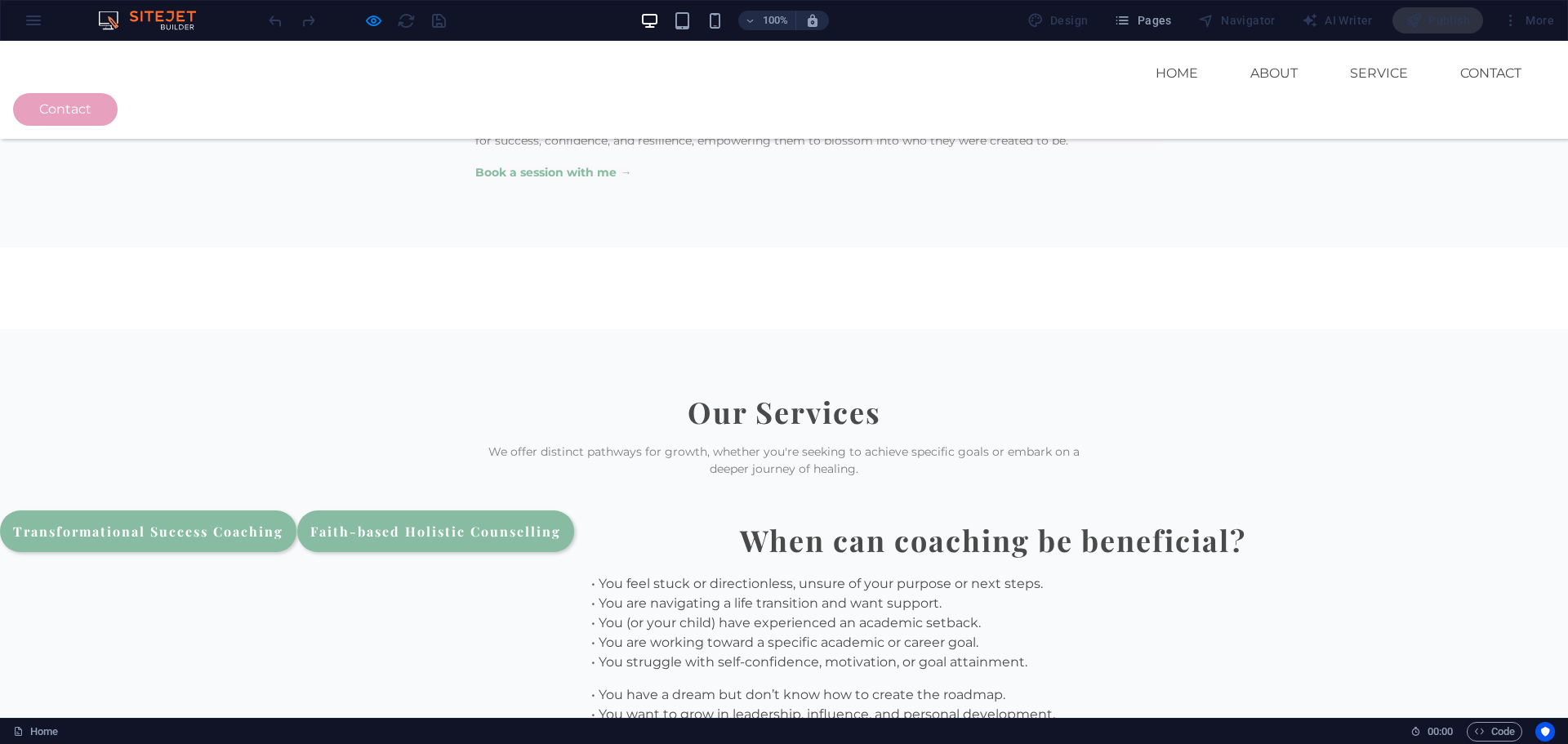
click at [296, 510] on link "Transformational Success Coaching" at bounding box center [148, 531] width 296 height 42
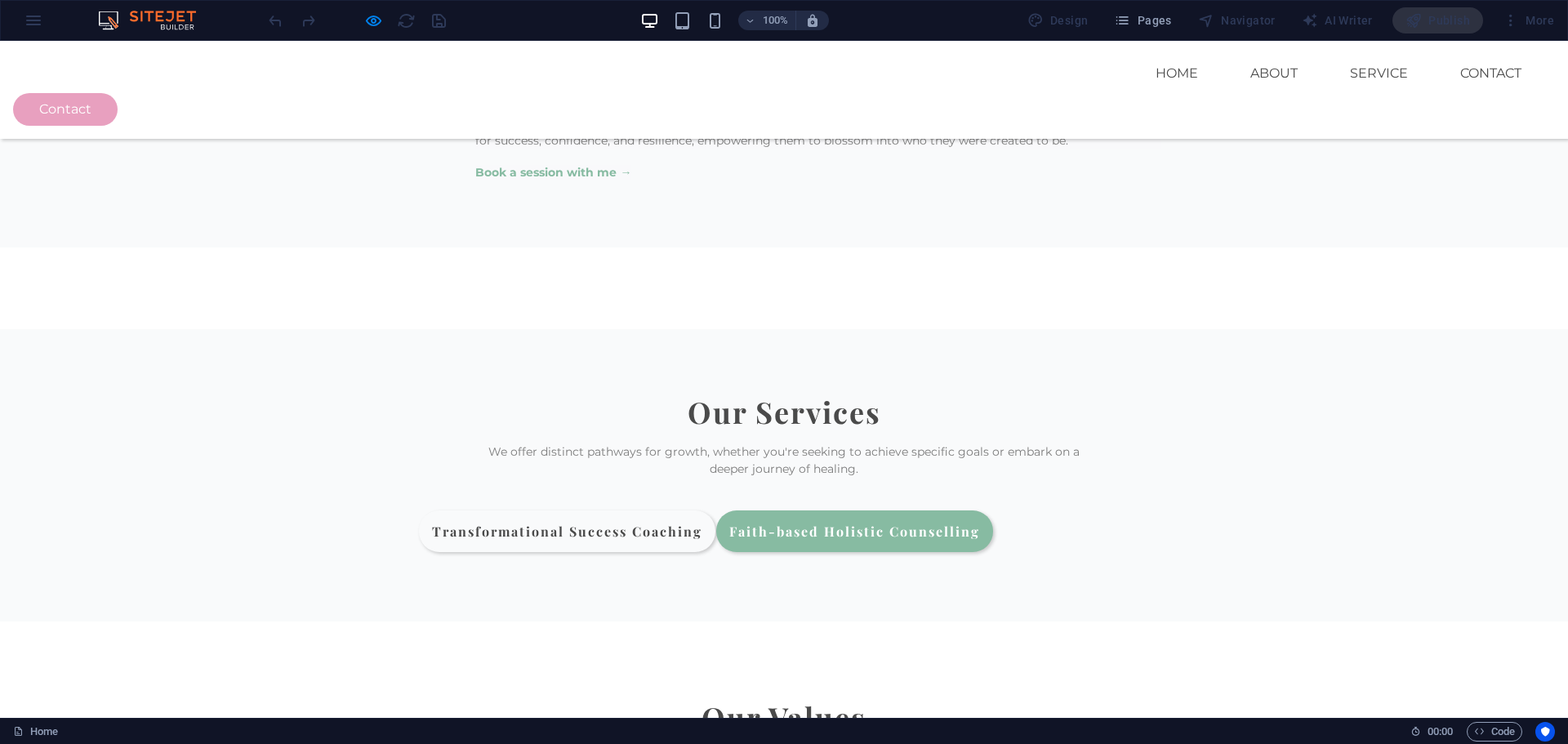
click at [362, 23] on div at bounding box center [357, 20] width 183 height 26
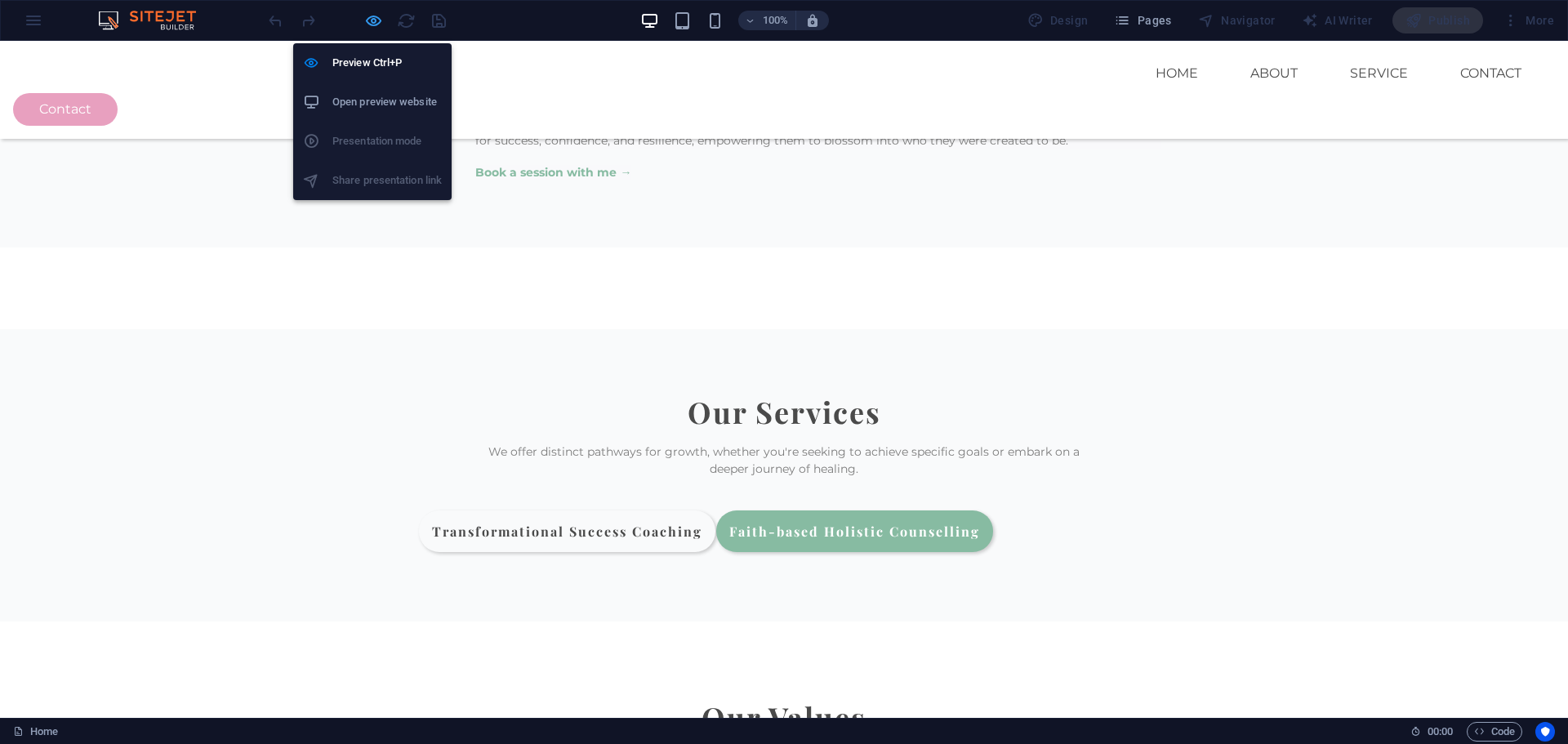
click at [373, 25] on icon "button" at bounding box center [374, 20] width 19 height 19
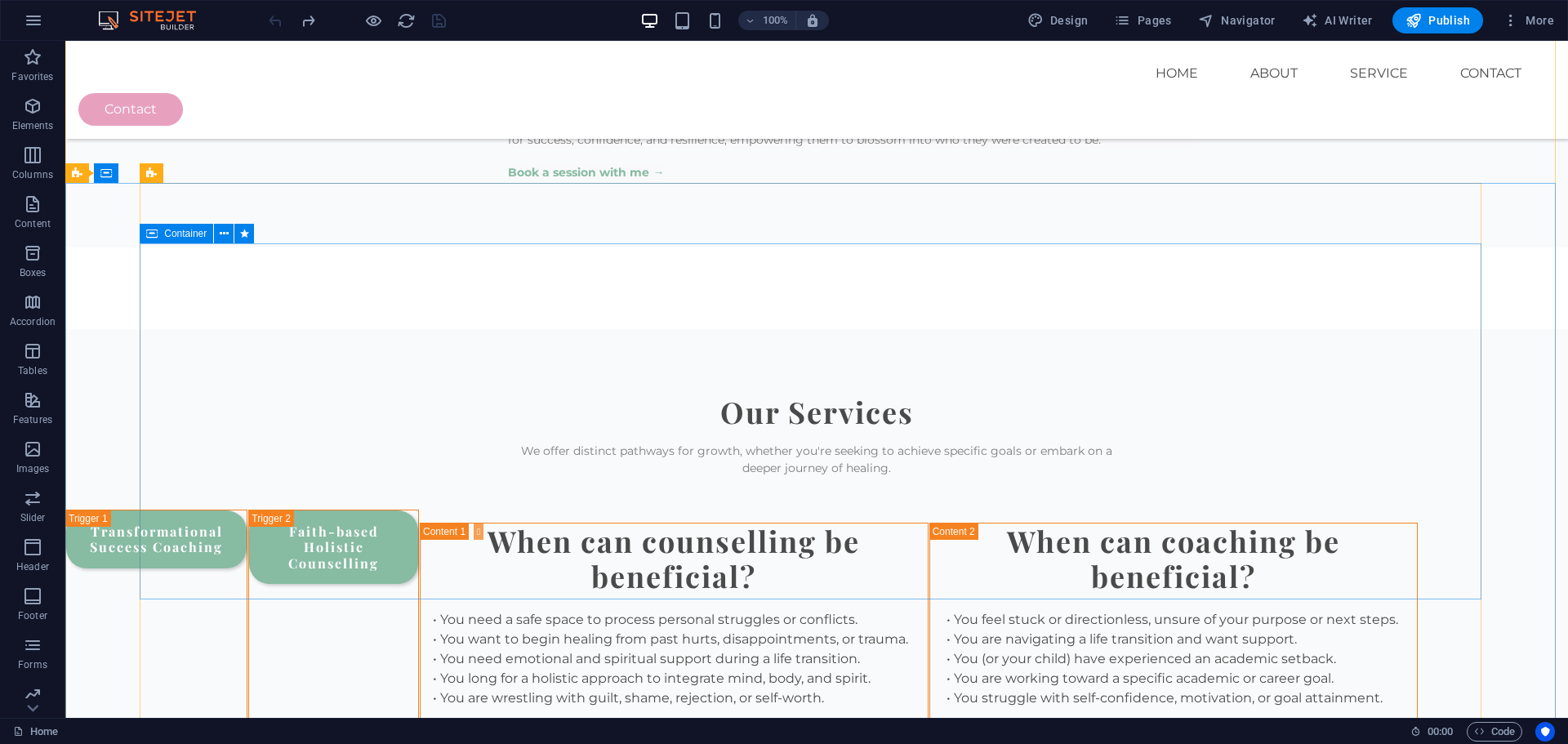
click at [158, 237] on icon at bounding box center [151, 233] width 11 height 20
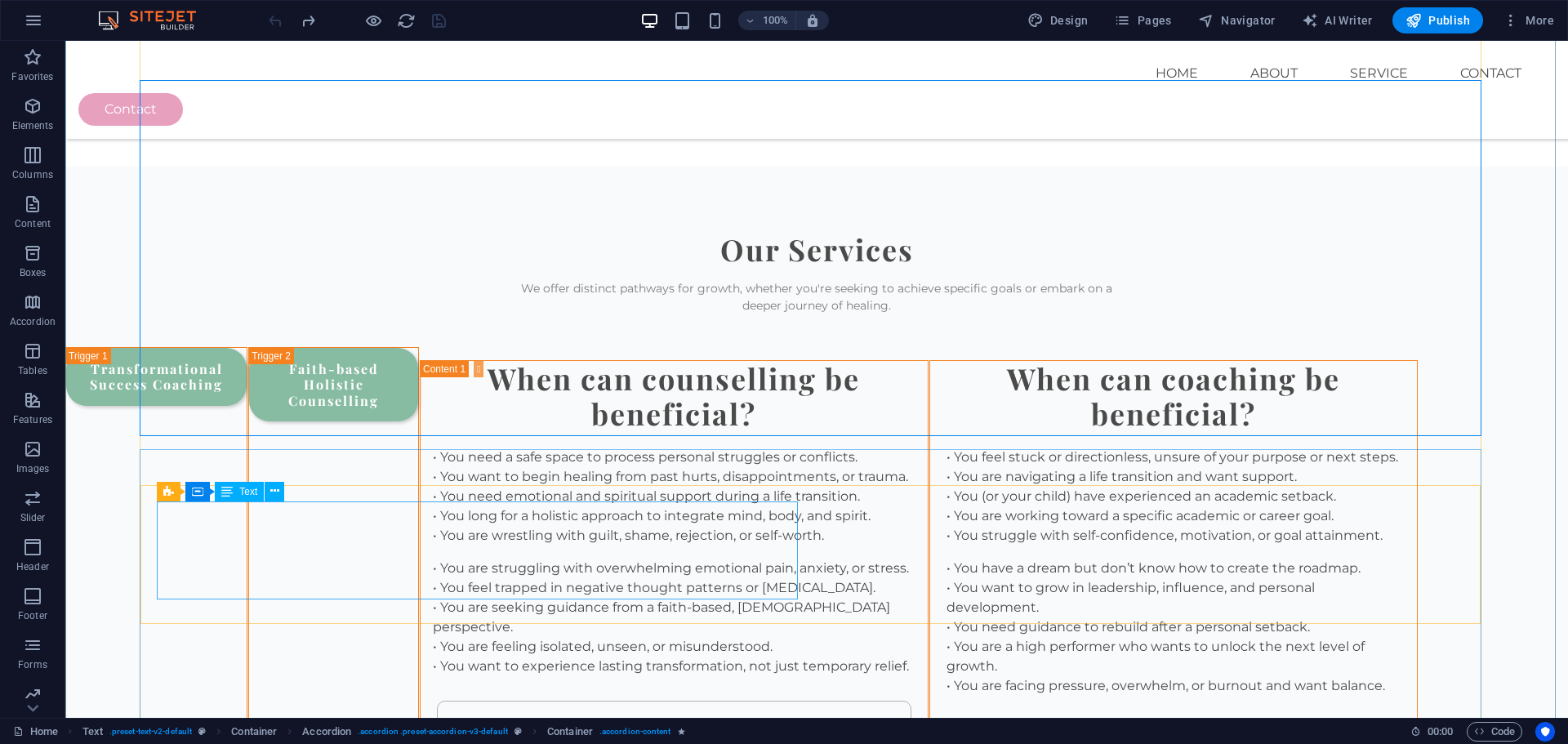
scroll to position [2084, 0]
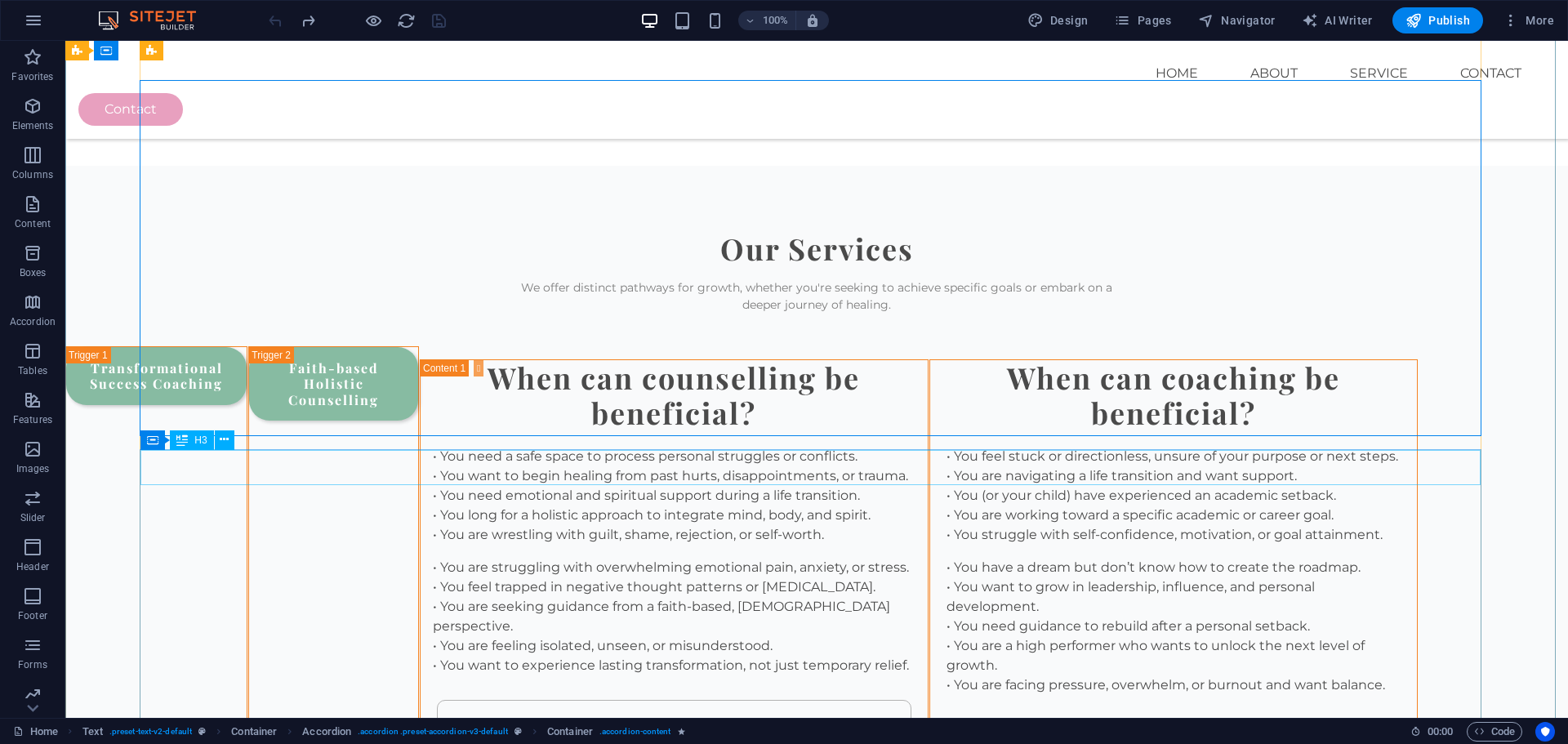
click at [930, 431] on div "When can coaching be beneficial?" at bounding box center [1173, 395] width 487 height 70
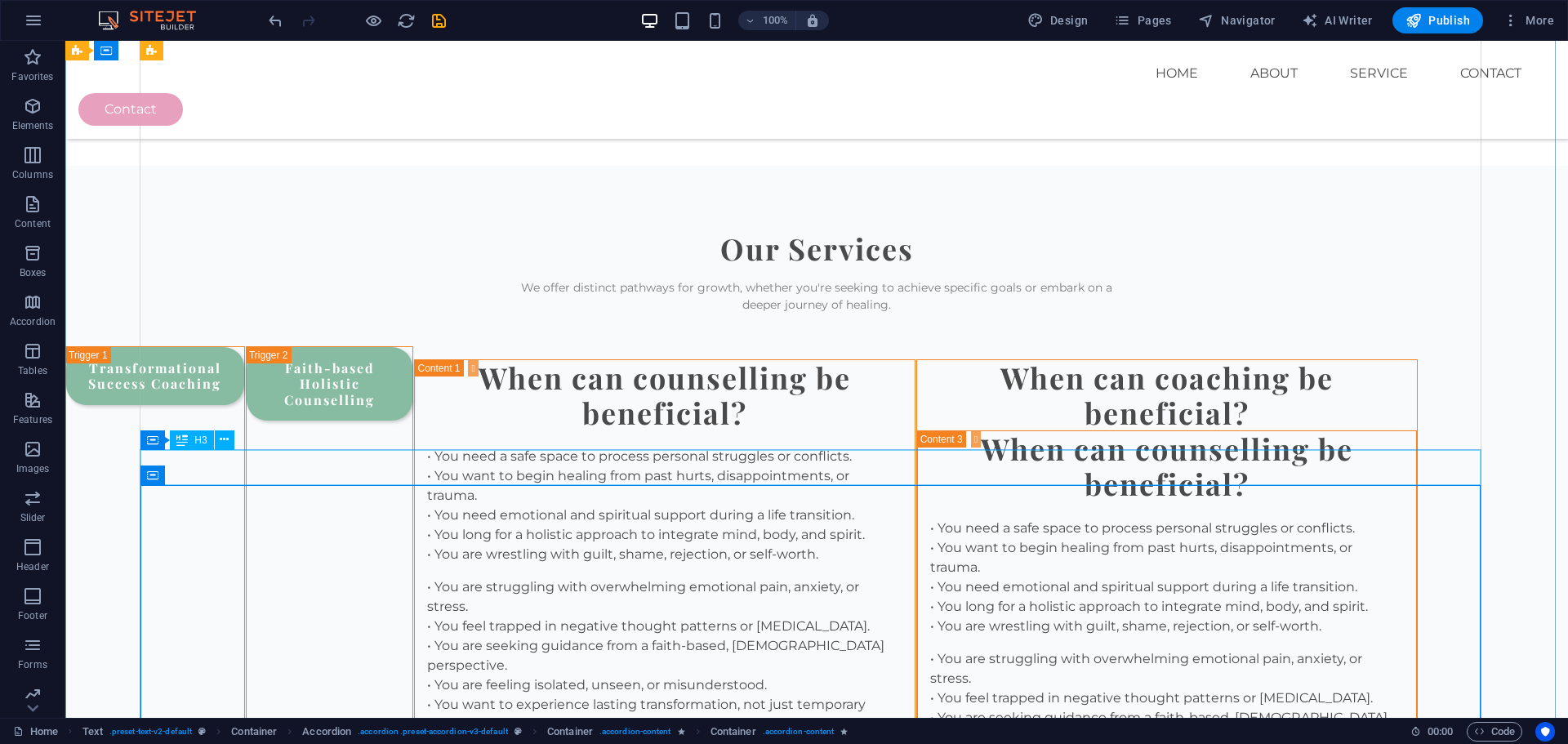
click at [917, 431] on div "When can coaching be beneficial?" at bounding box center [1167, 395] width 500 height 70
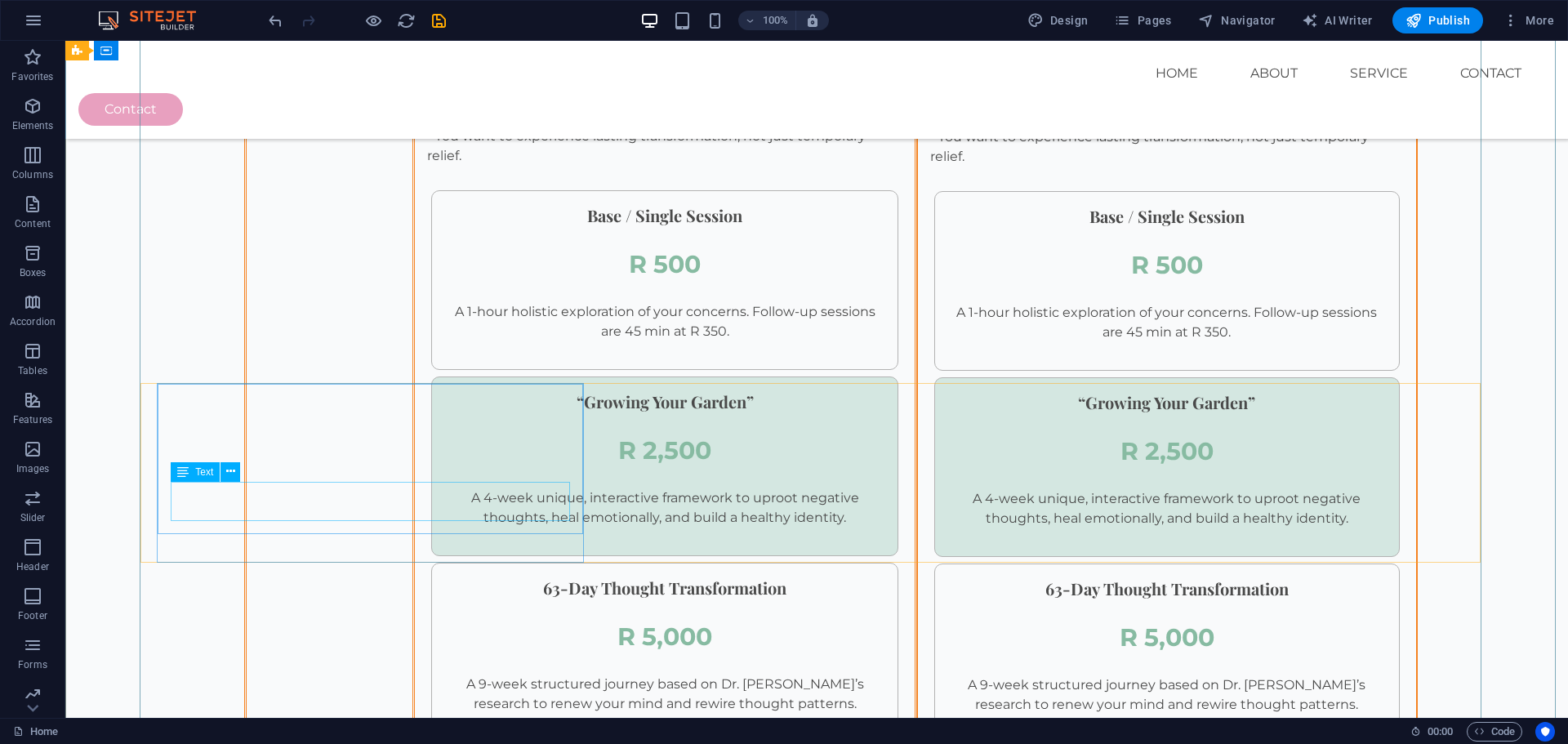
scroll to position [2656, 0]
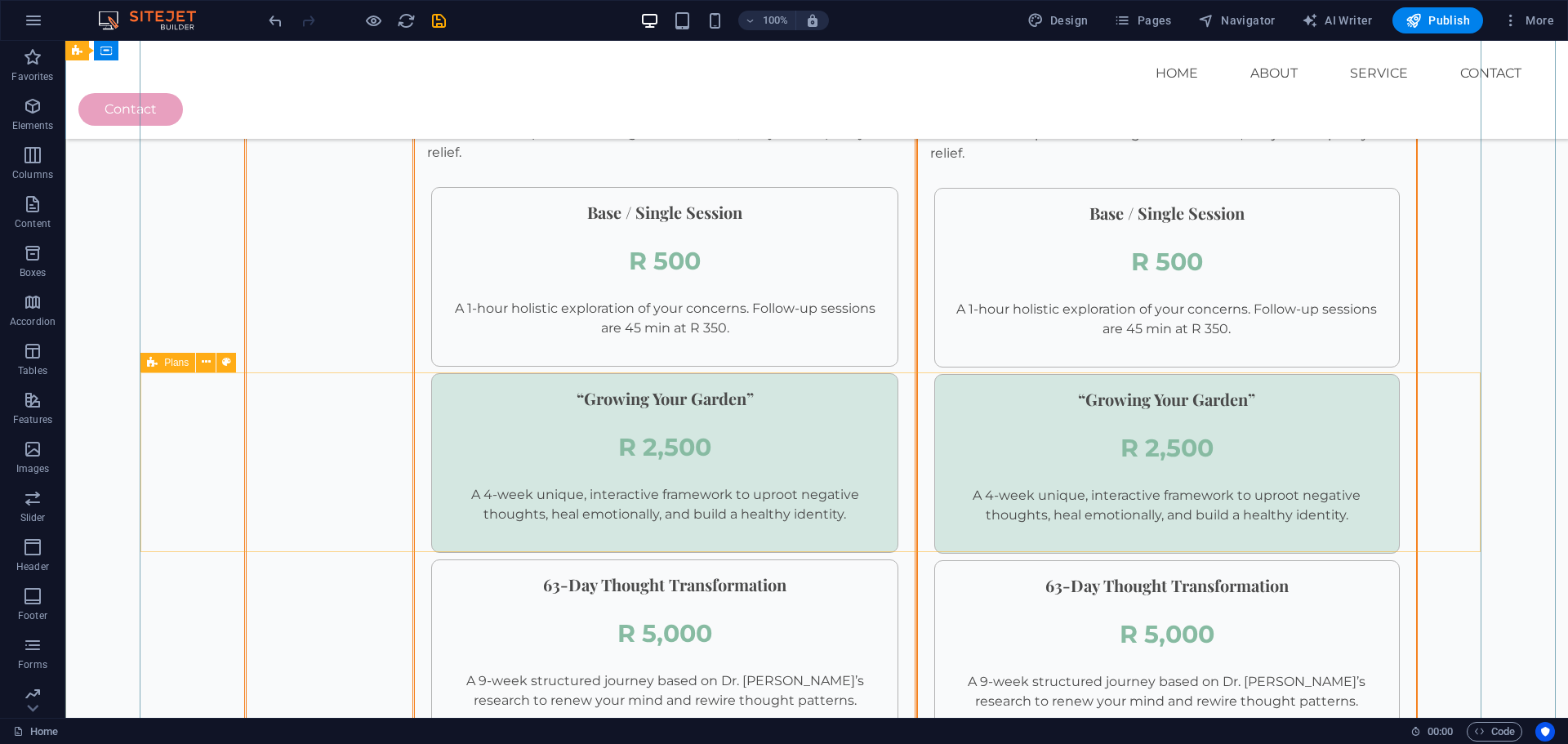
click at [161, 366] on div "Plans" at bounding box center [167, 362] width 54 height 20
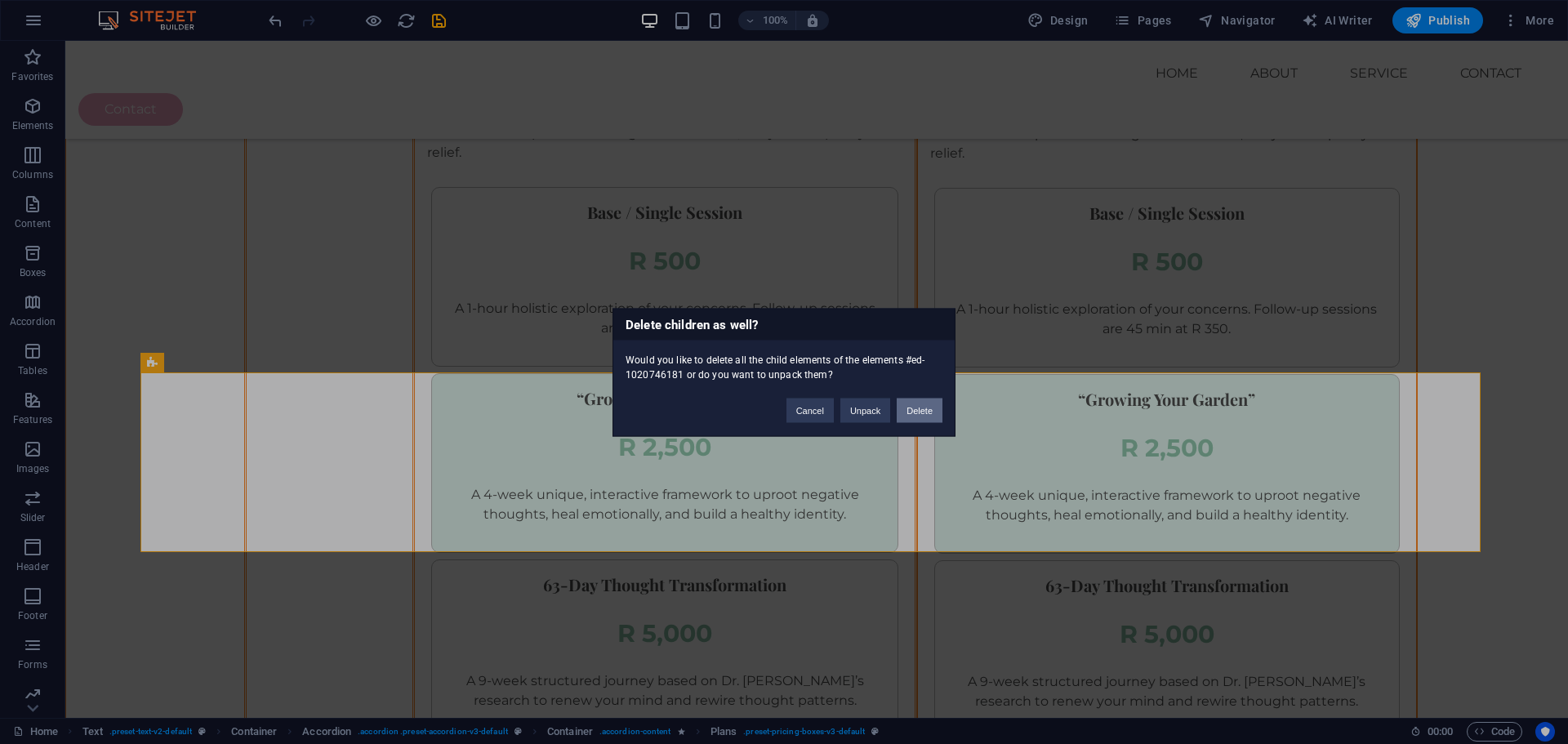
click at [926, 414] on button "Delete" at bounding box center [920, 409] width 46 height 25
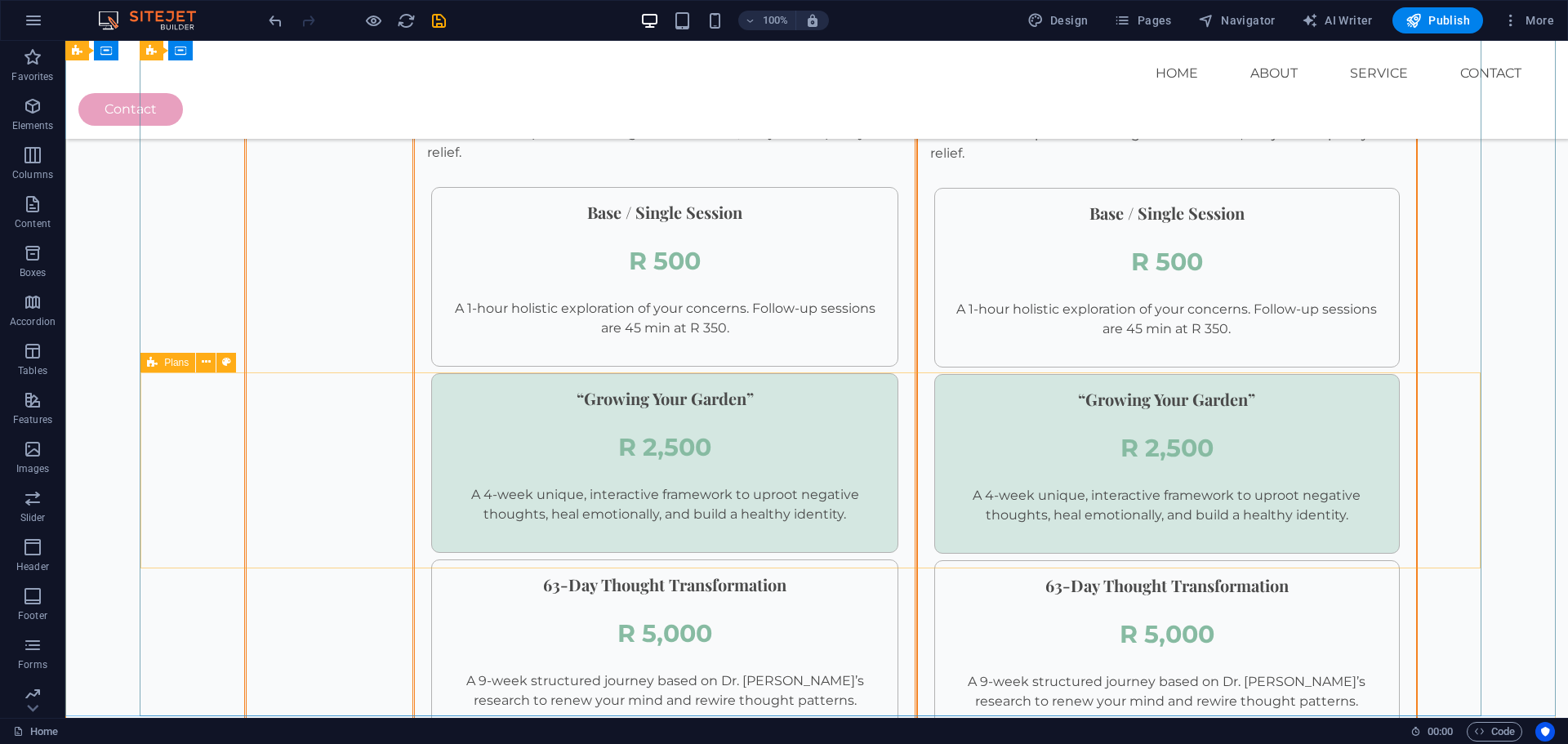
click at [158, 364] on icon at bounding box center [152, 362] width 11 height 20
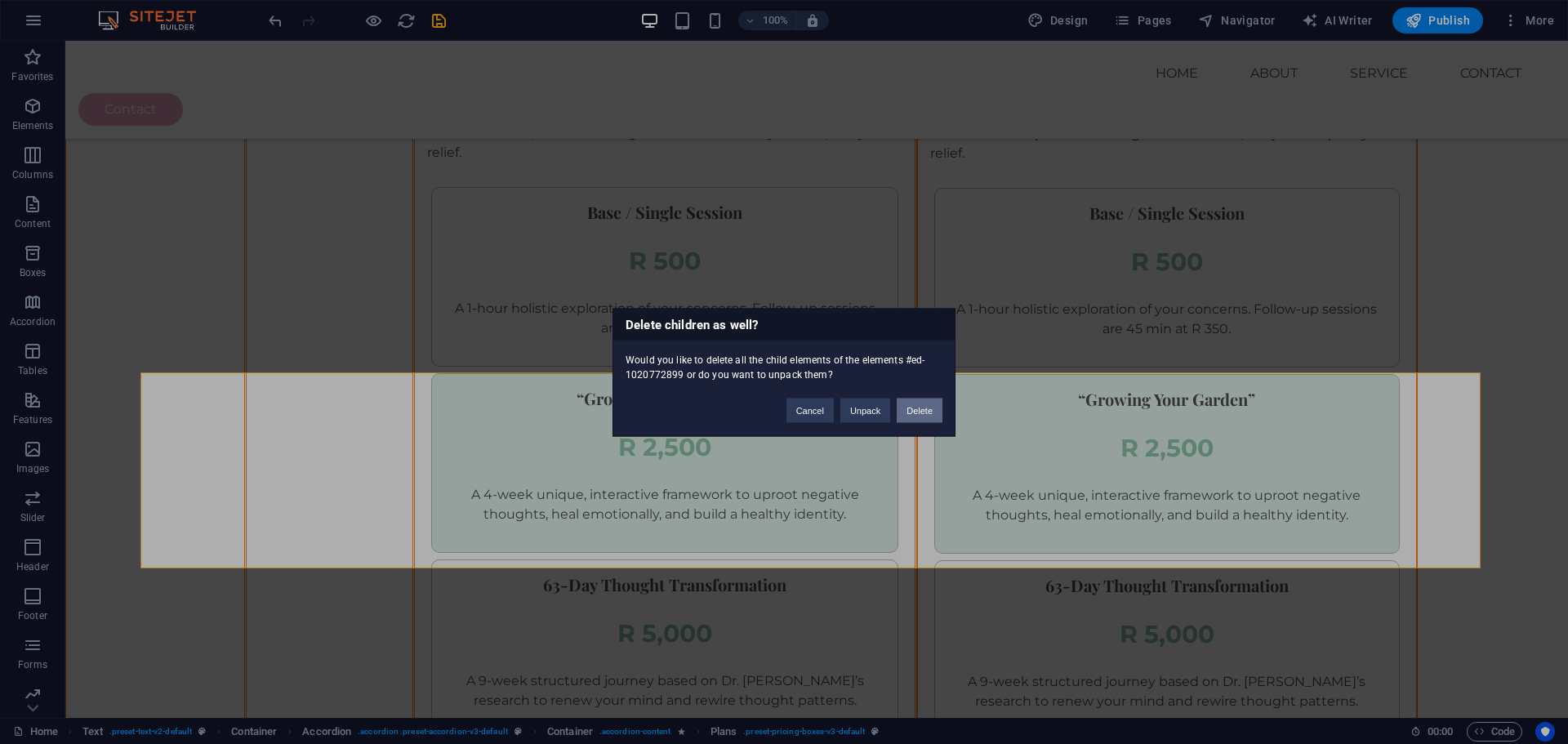
click at [920, 418] on button "Delete" at bounding box center [920, 409] width 46 height 25
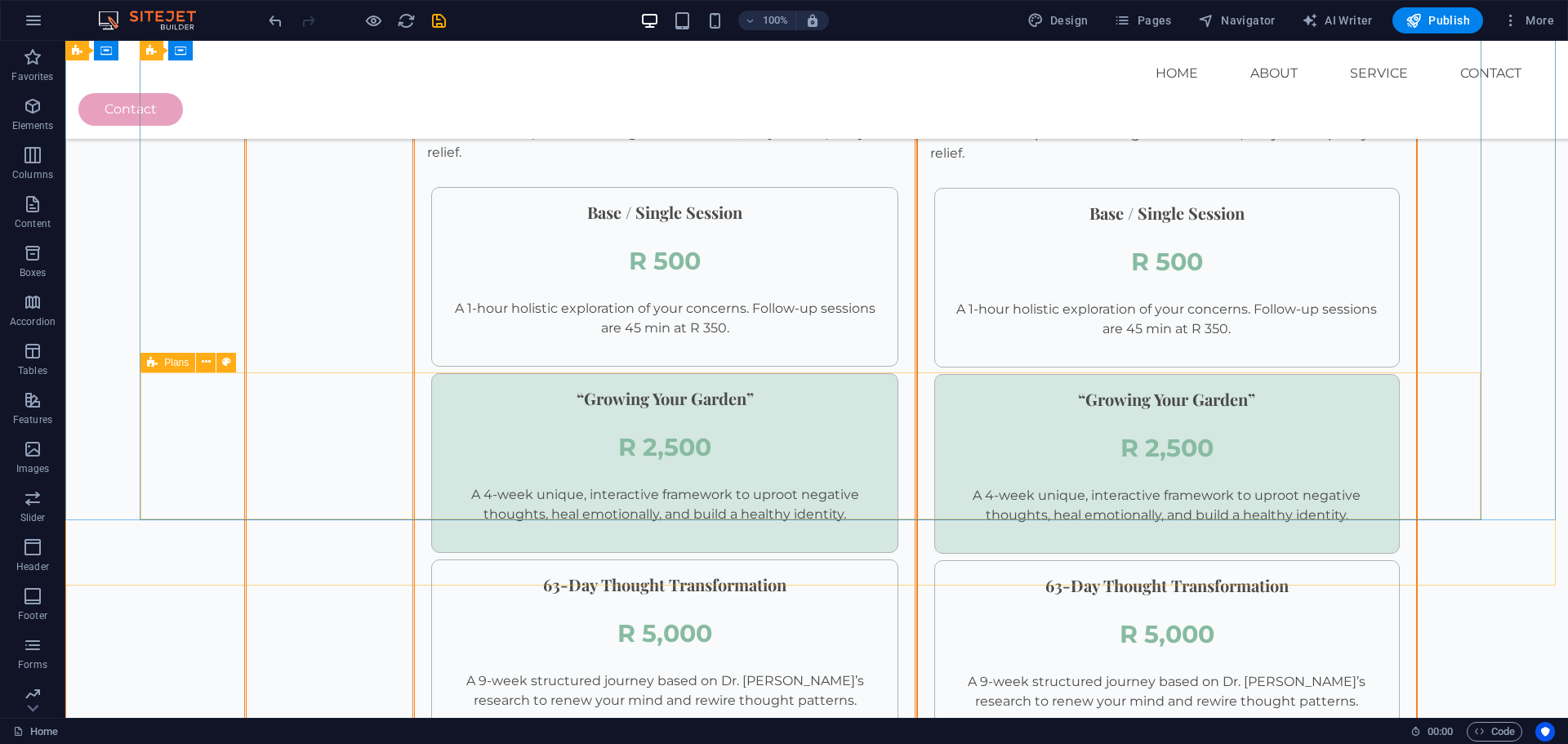
click at [150, 364] on icon at bounding box center [152, 362] width 11 height 20
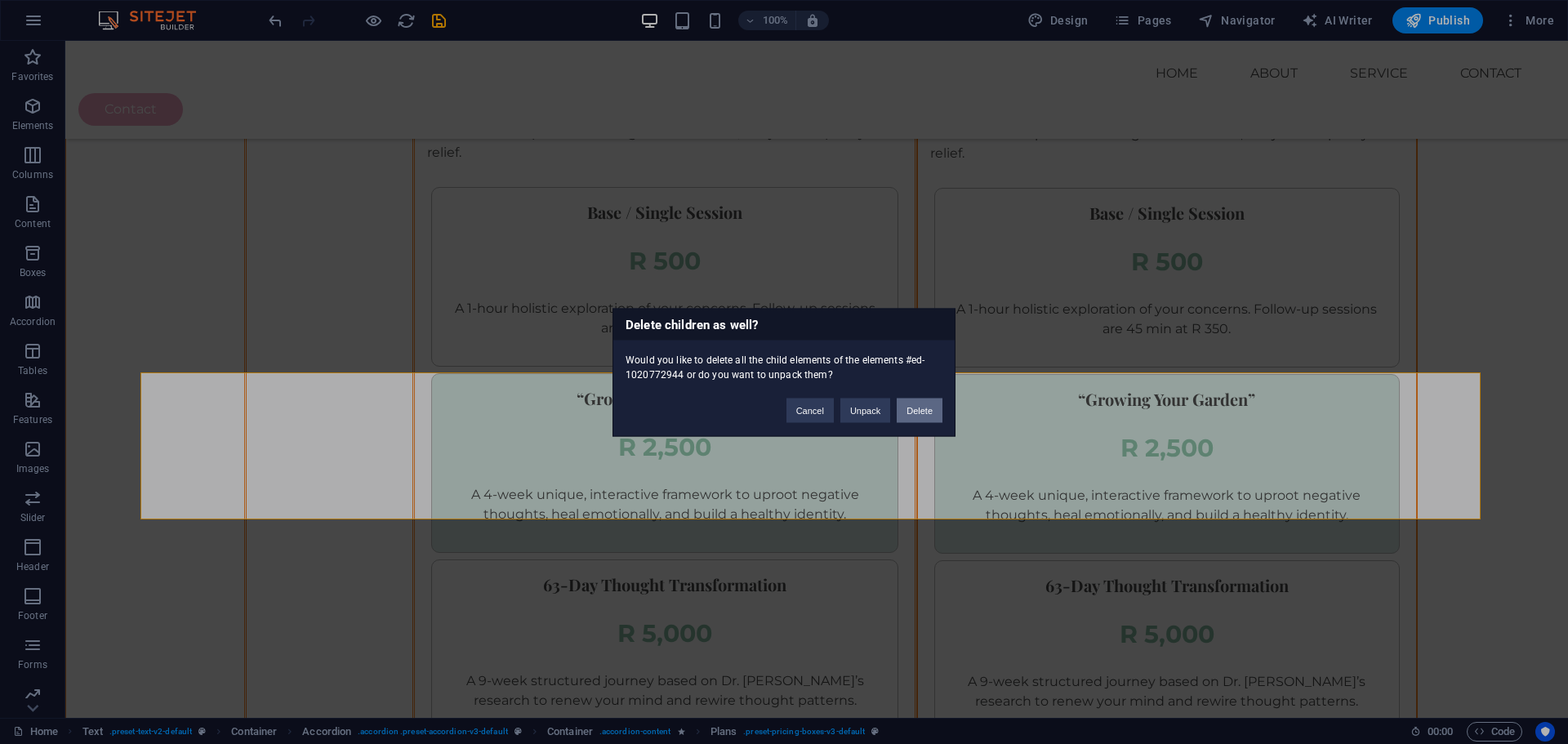
click at [917, 411] on button "Delete" at bounding box center [920, 409] width 46 height 25
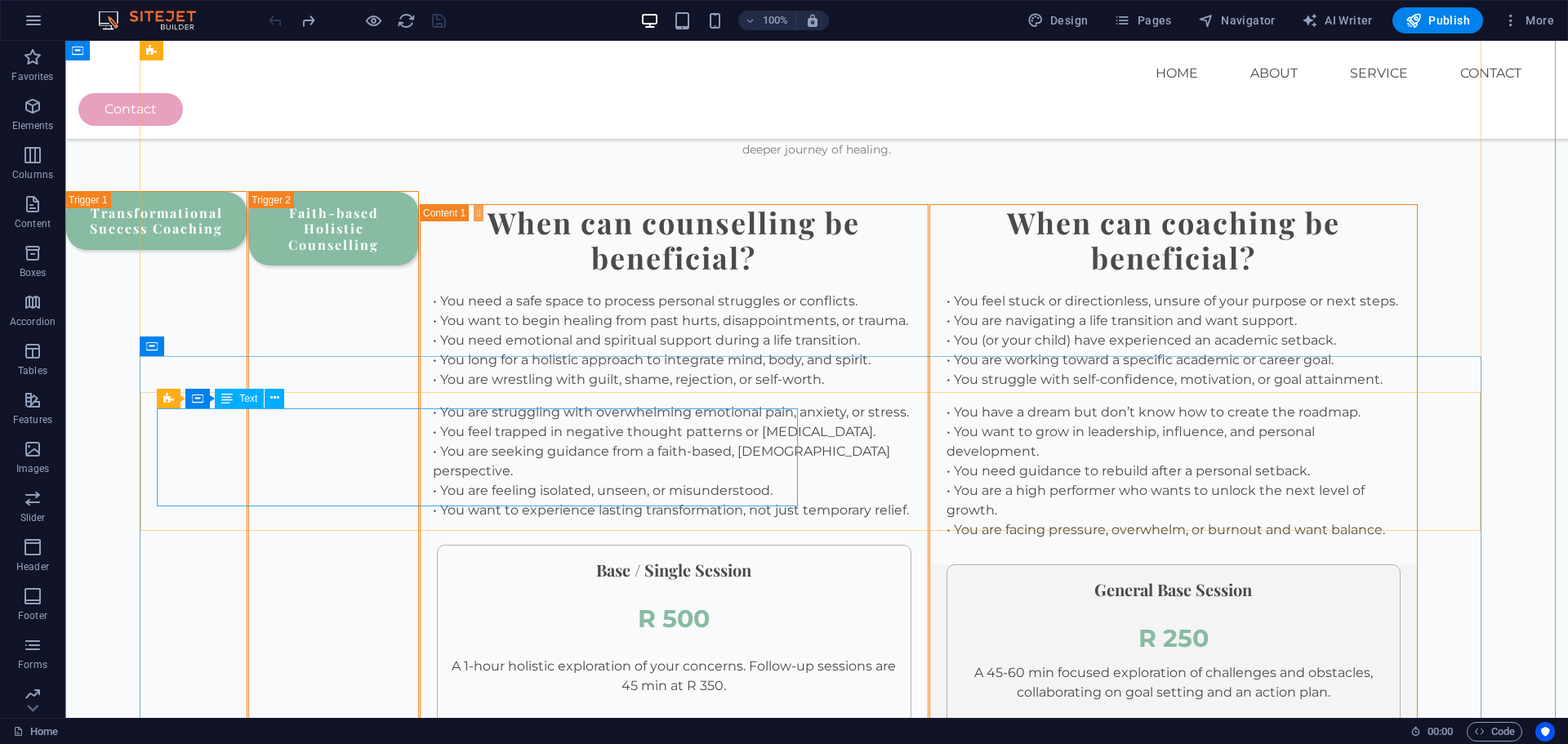
scroll to position [2254, 0]
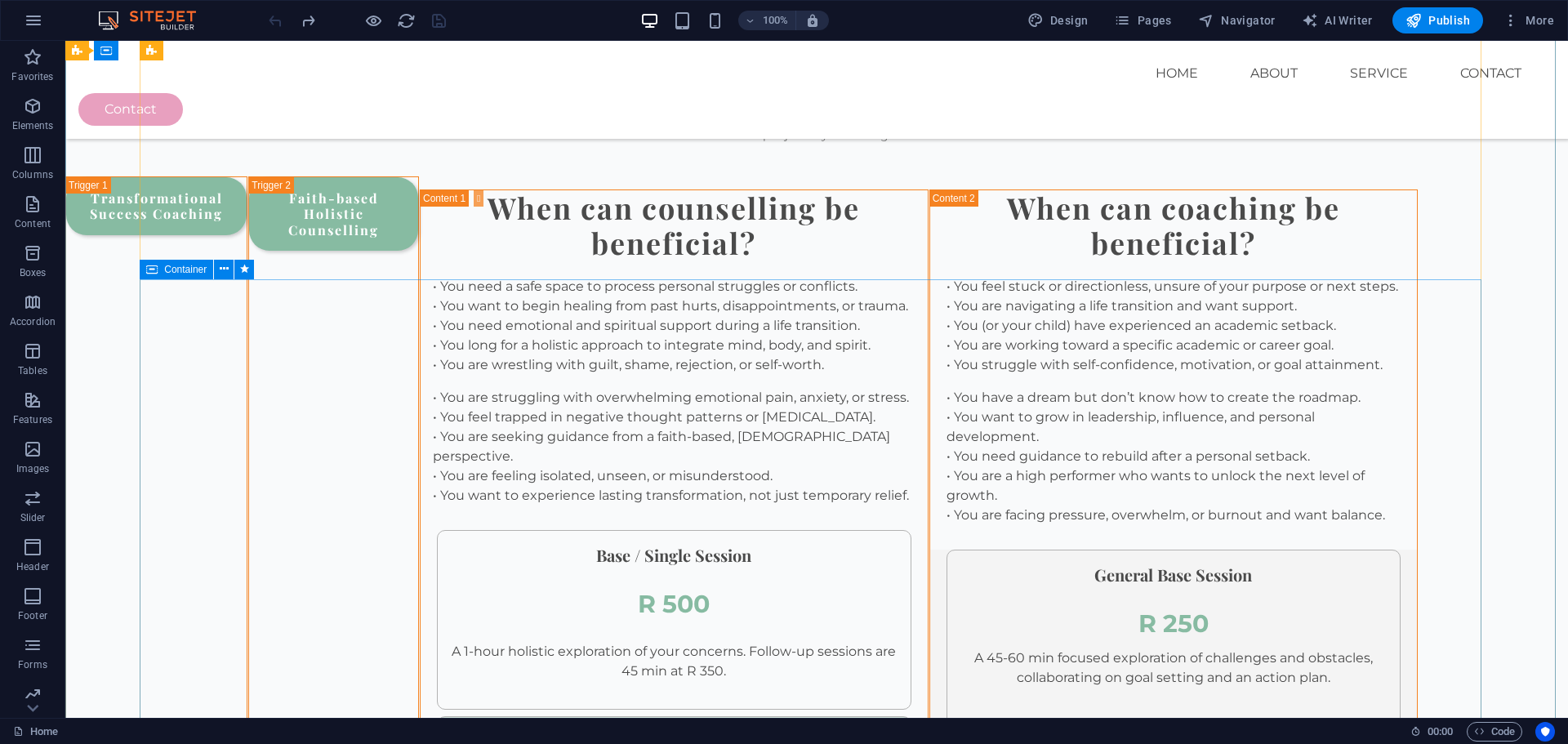
click at [152, 275] on icon at bounding box center [151, 269] width 11 height 20
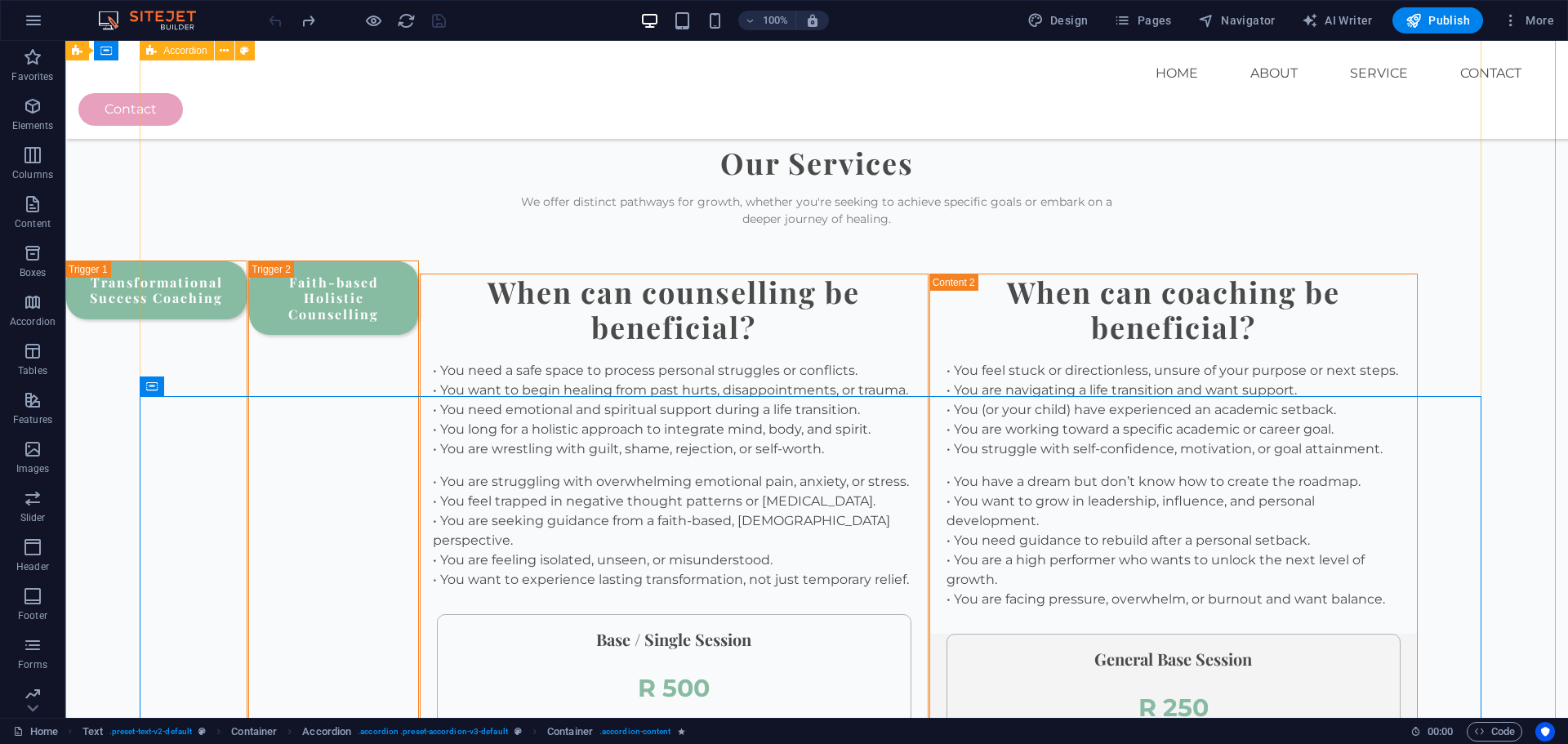
scroll to position [1846, 0]
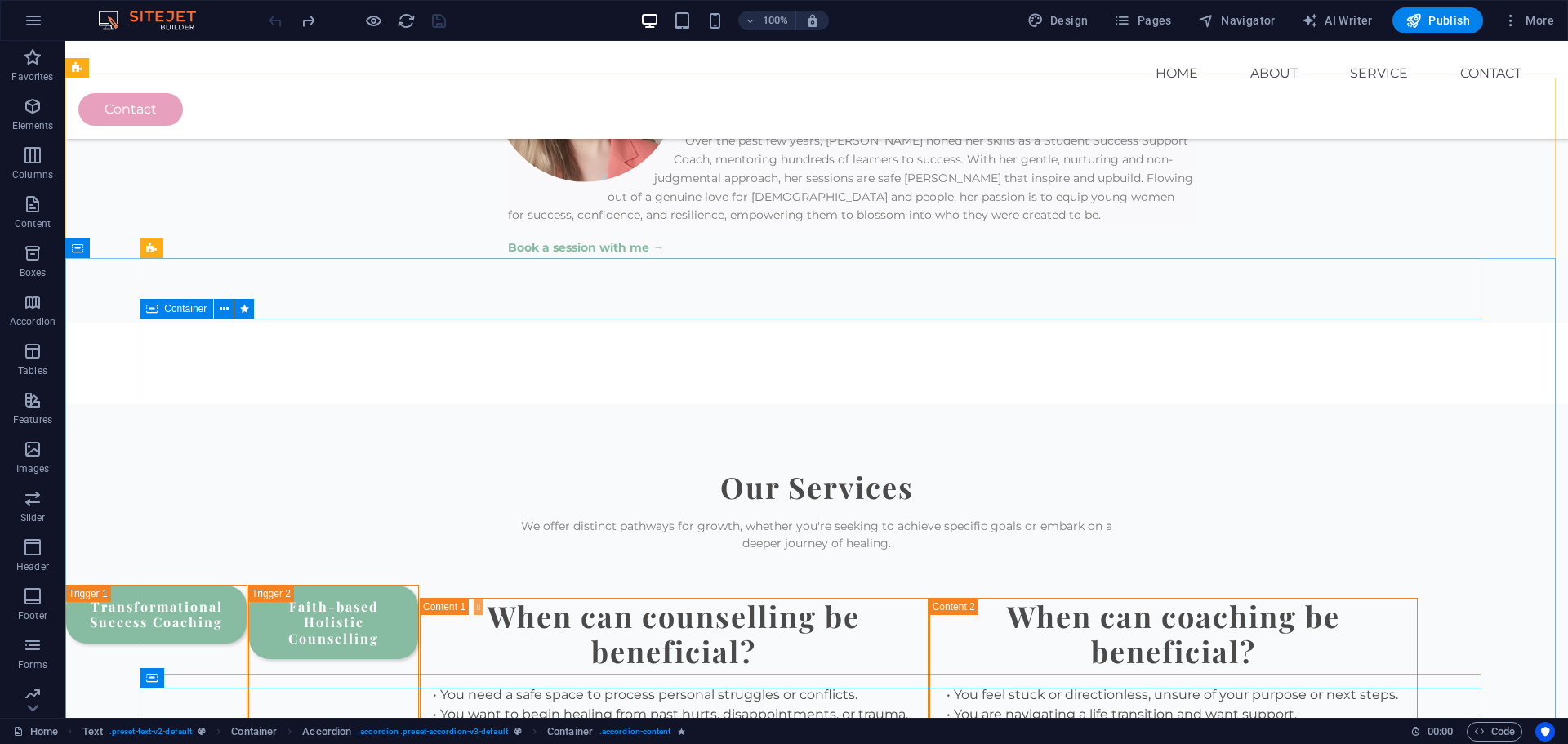
click at [160, 312] on div "Container" at bounding box center [176, 308] width 74 height 20
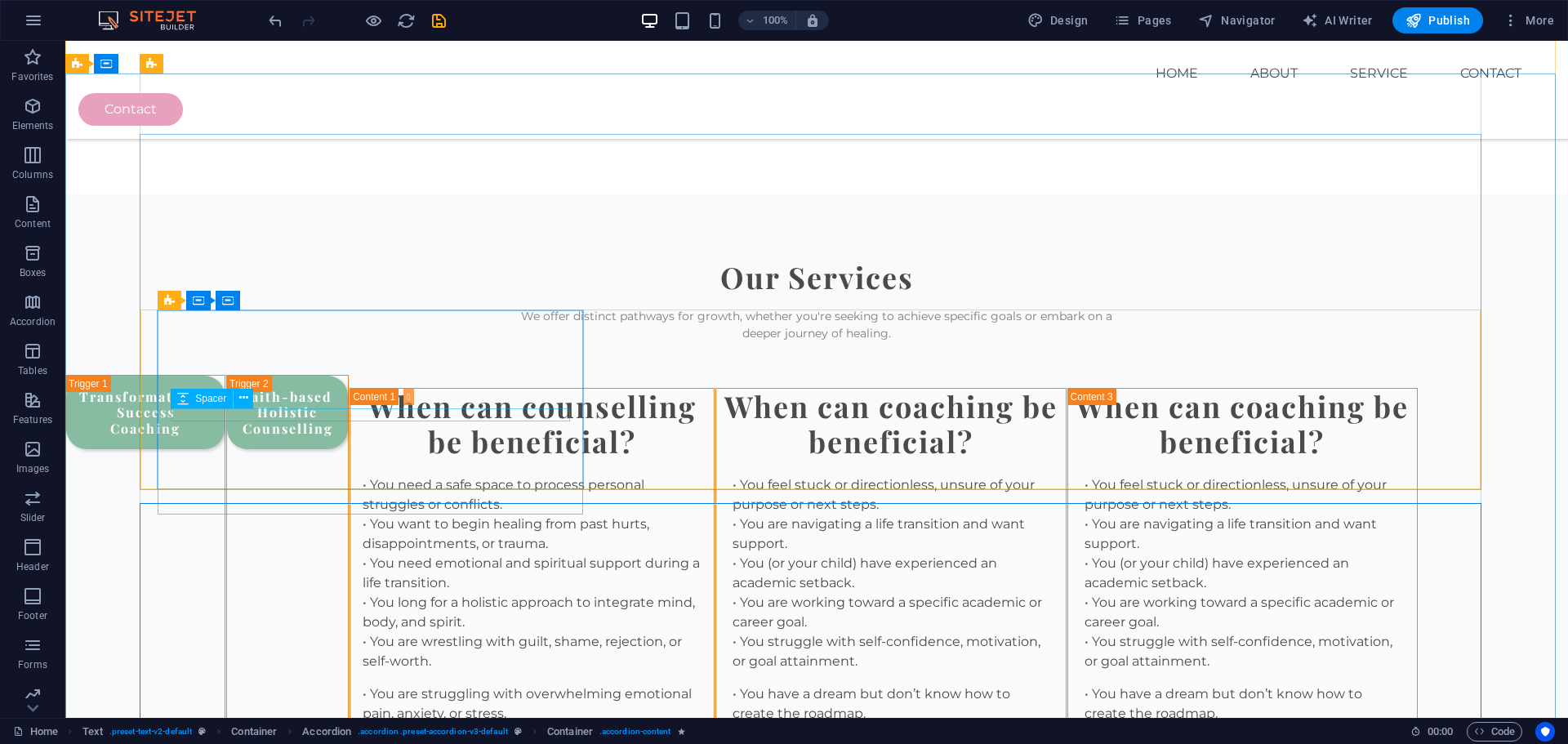
scroll to position [1927, 0]
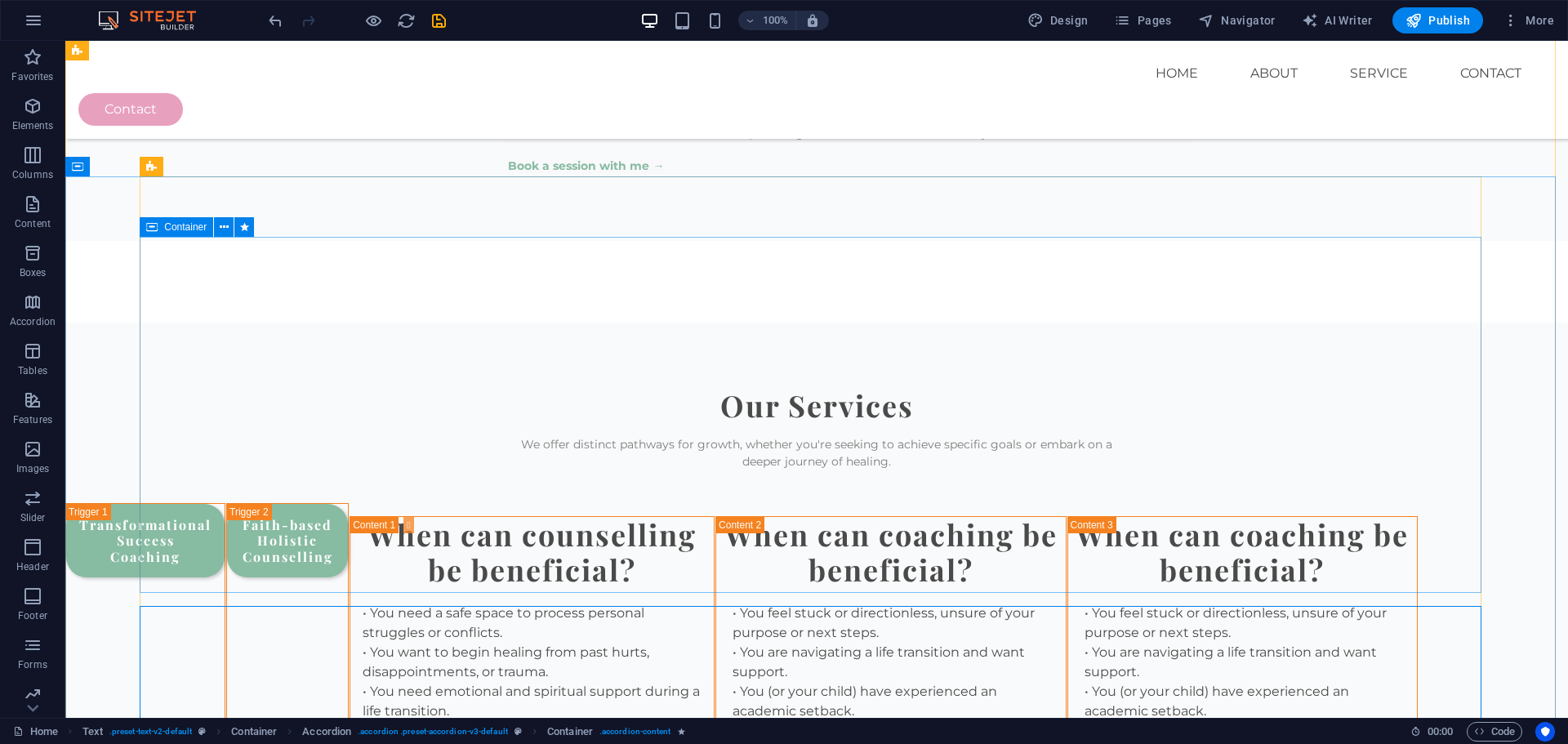
click at [158, 232] on icon at bounding box center [151, 227] width 11 height 20
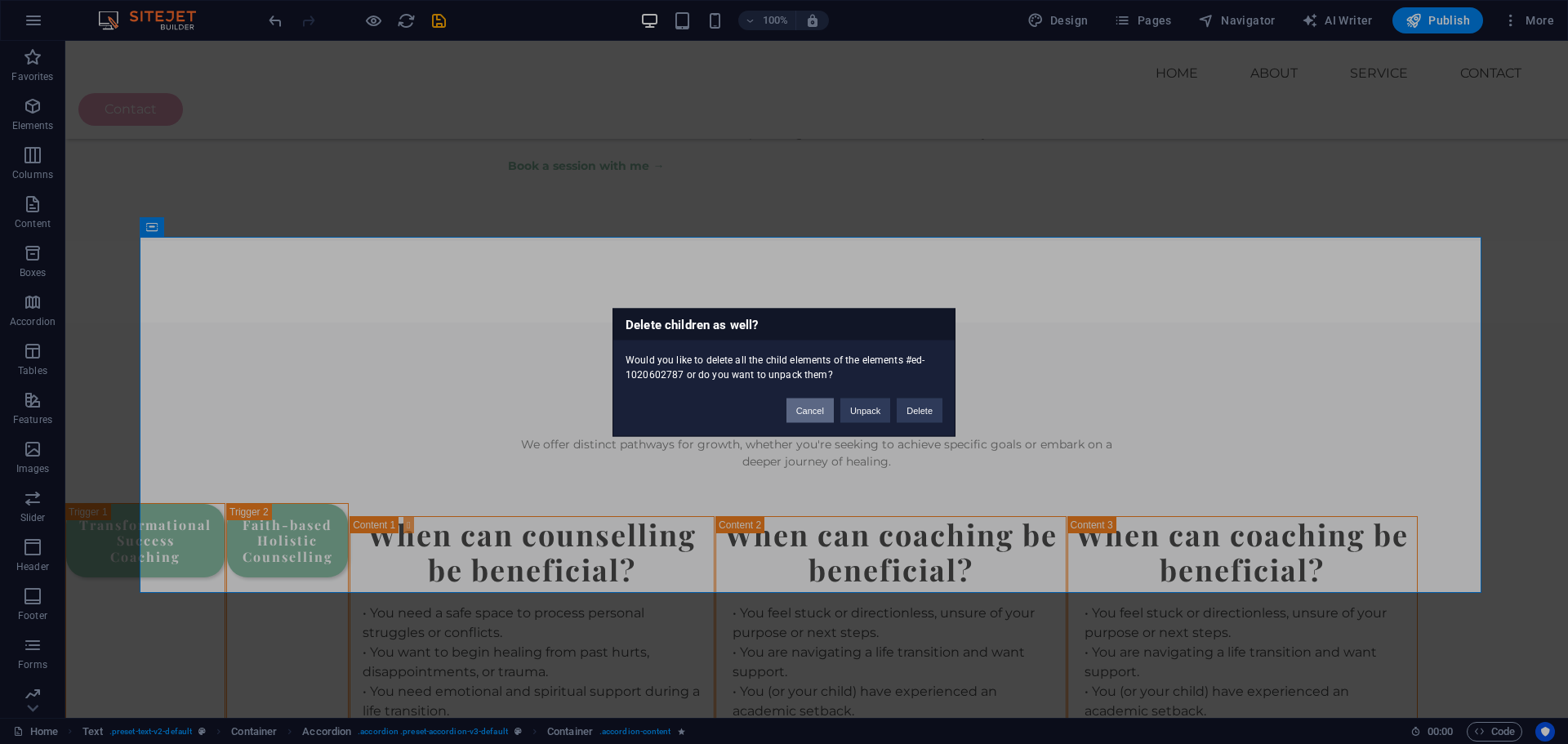
click at [819, 415] on button "Cancel" at bounding box center [810, 409] width 48 height 25
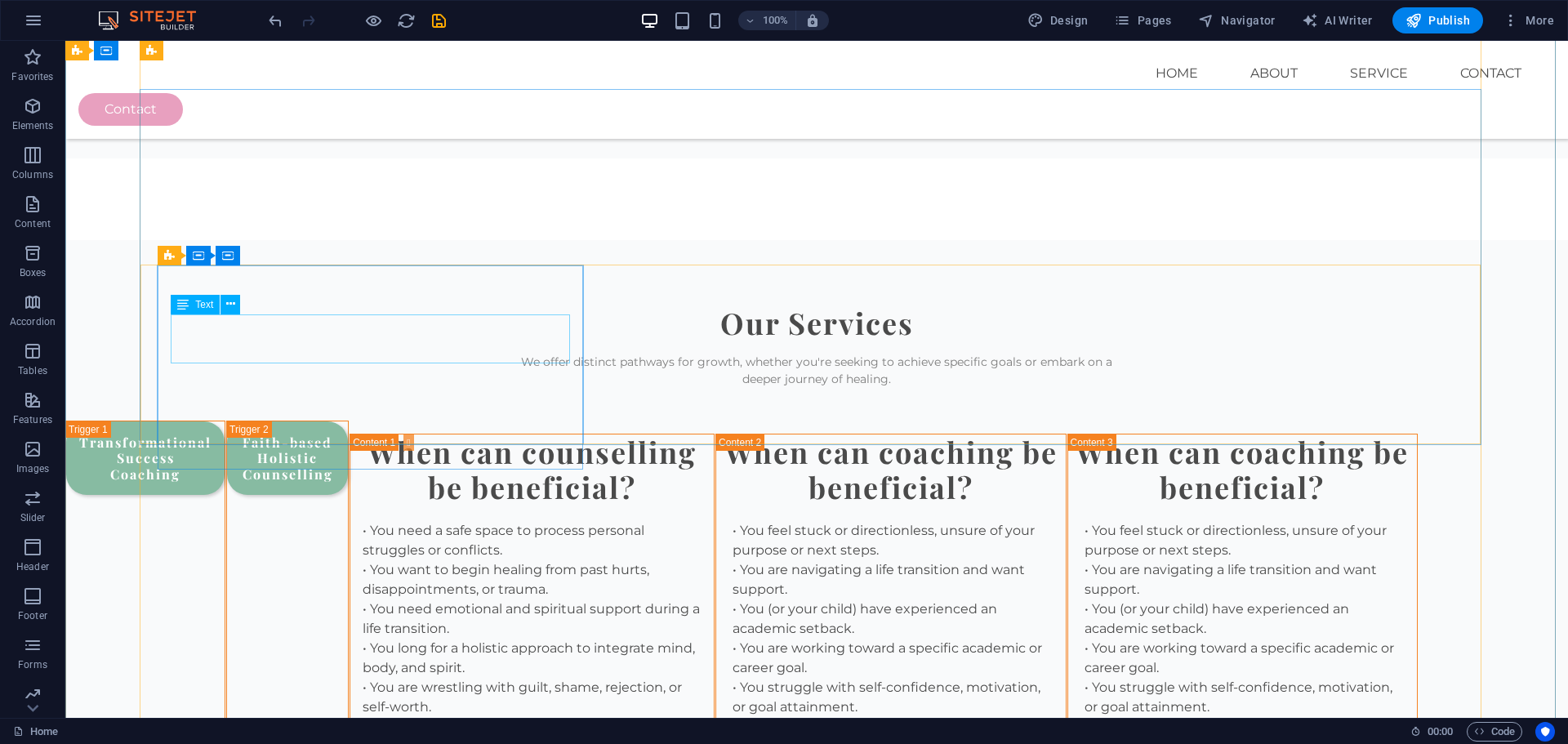
scroll to position [2009, 0]
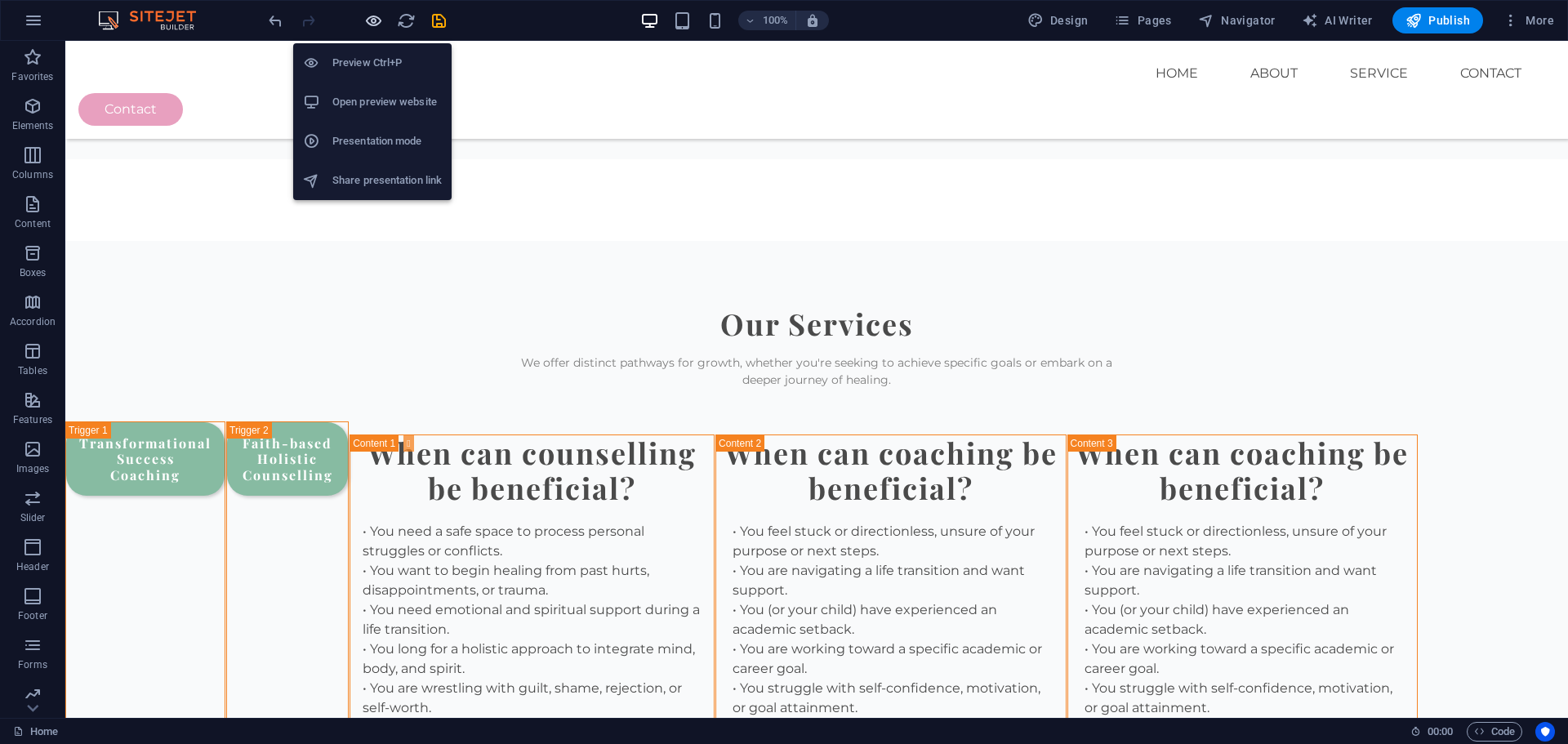
click at [377, 22] on icon "button" at bounding box center [374, 20] width 19 height 19
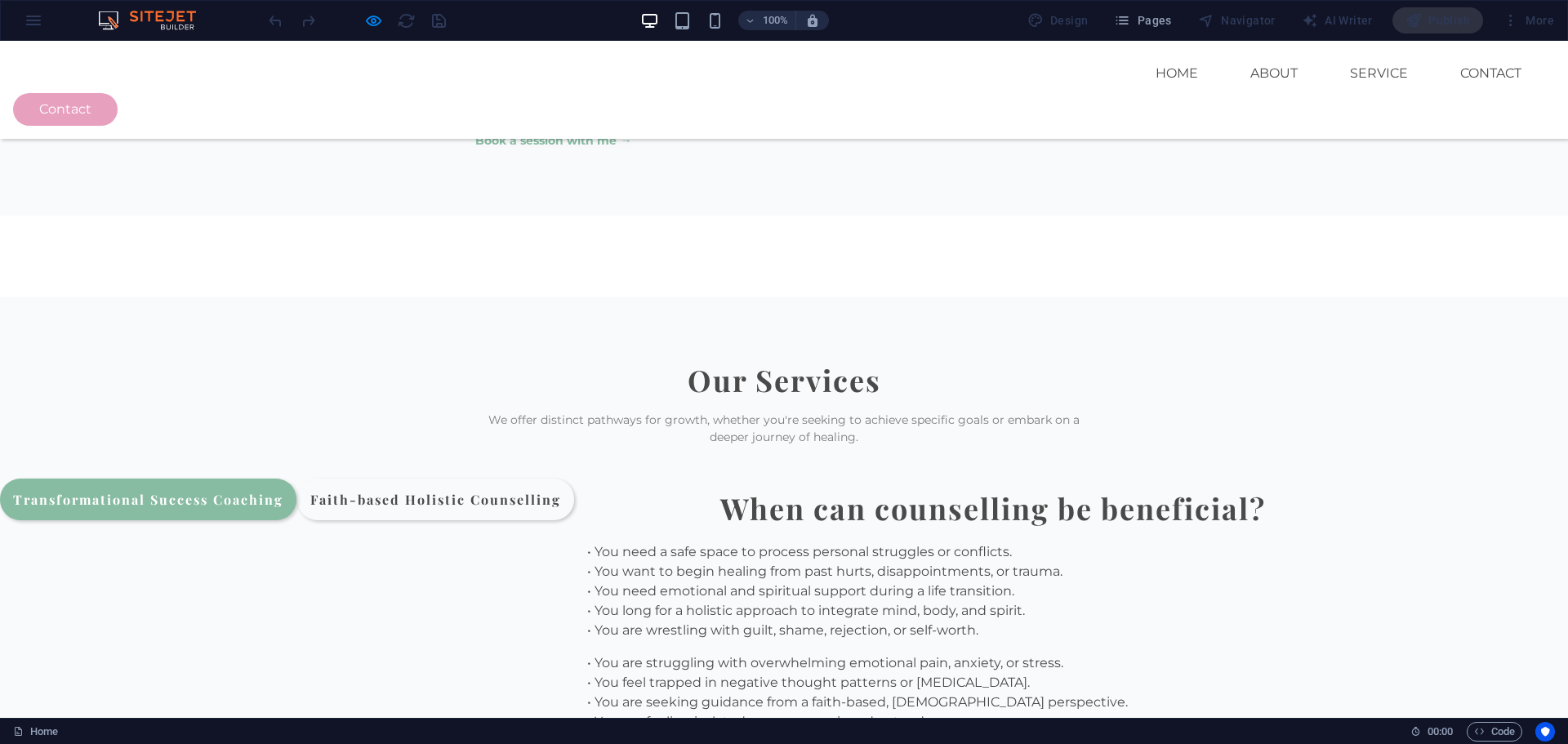
scroll to position [1731, 0]
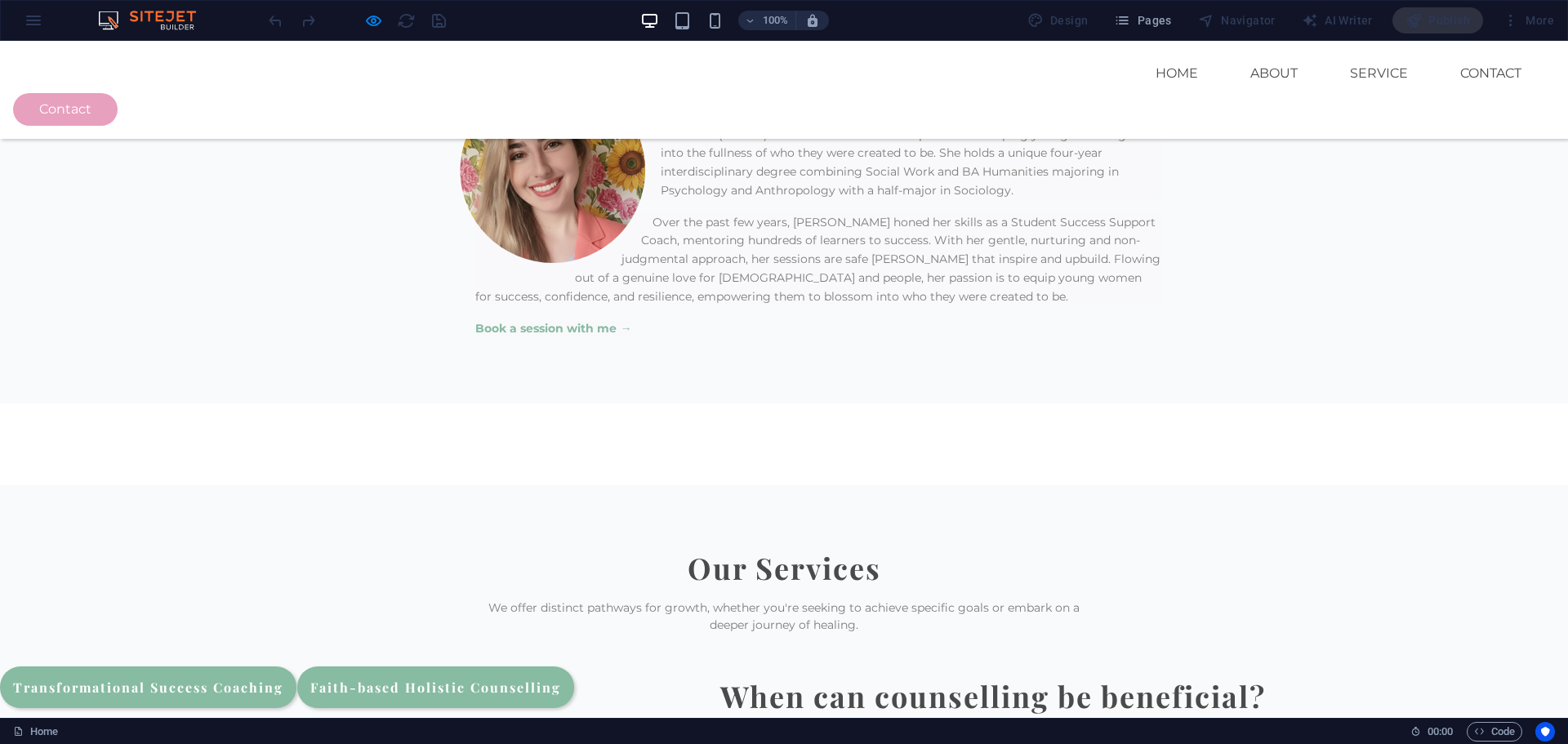
click at [574, 667] on link "Faith-based Holistic Counselling" at bounding box center [436, 687] width 277 height 42
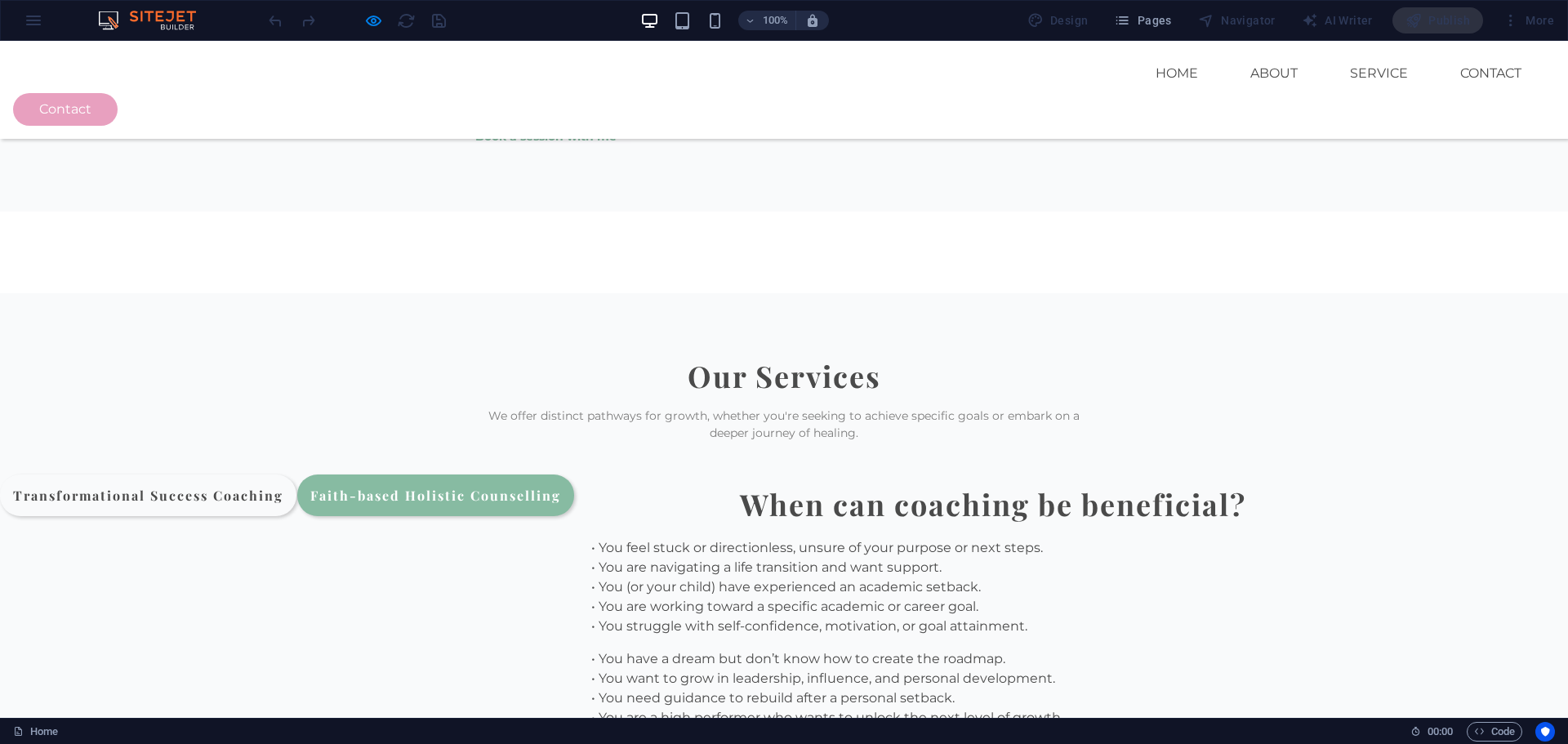
scroll to position [1894, 0]
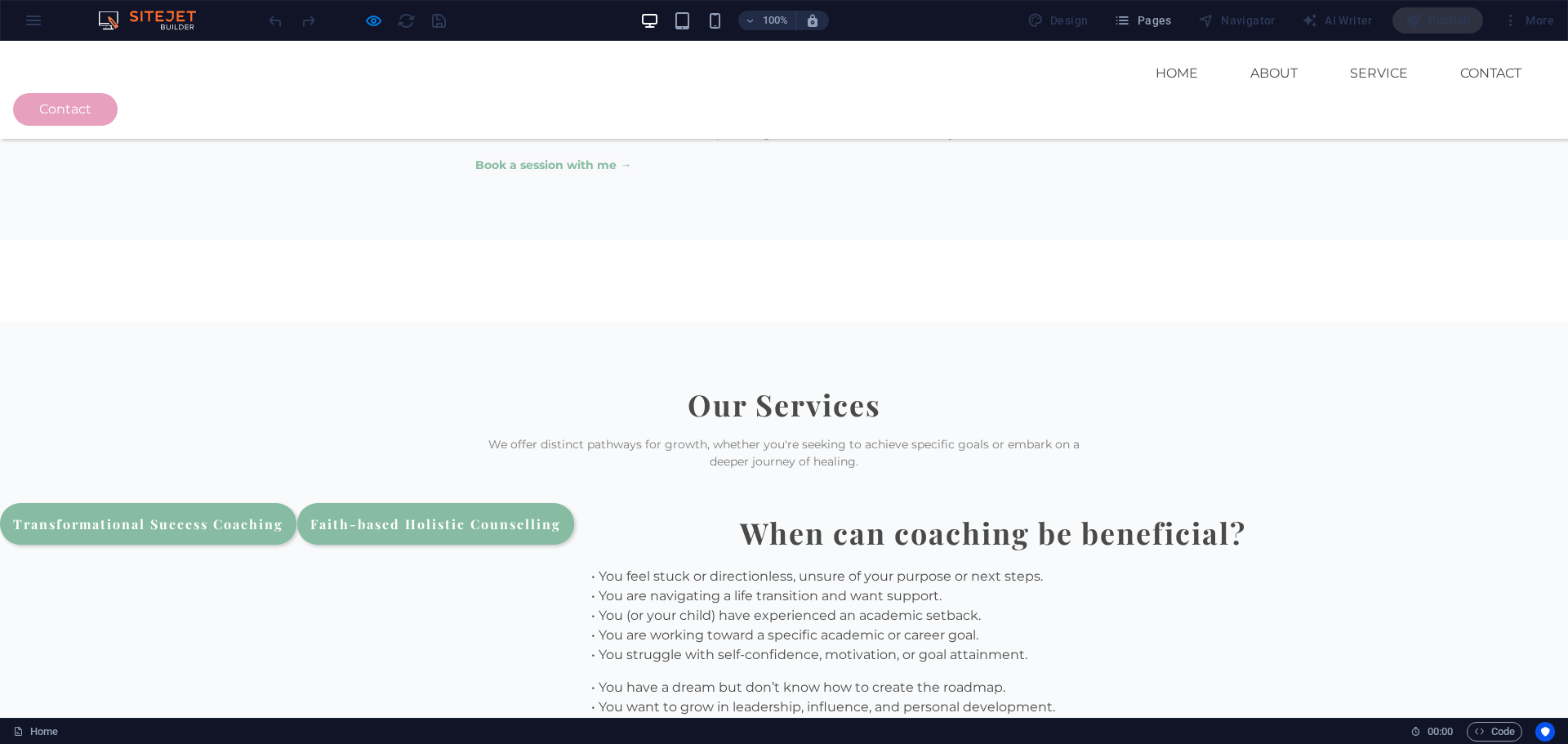
click at [296, 503] on link "Transformational Success Coaching" at bounding box center [148, 523] width 296 height 42
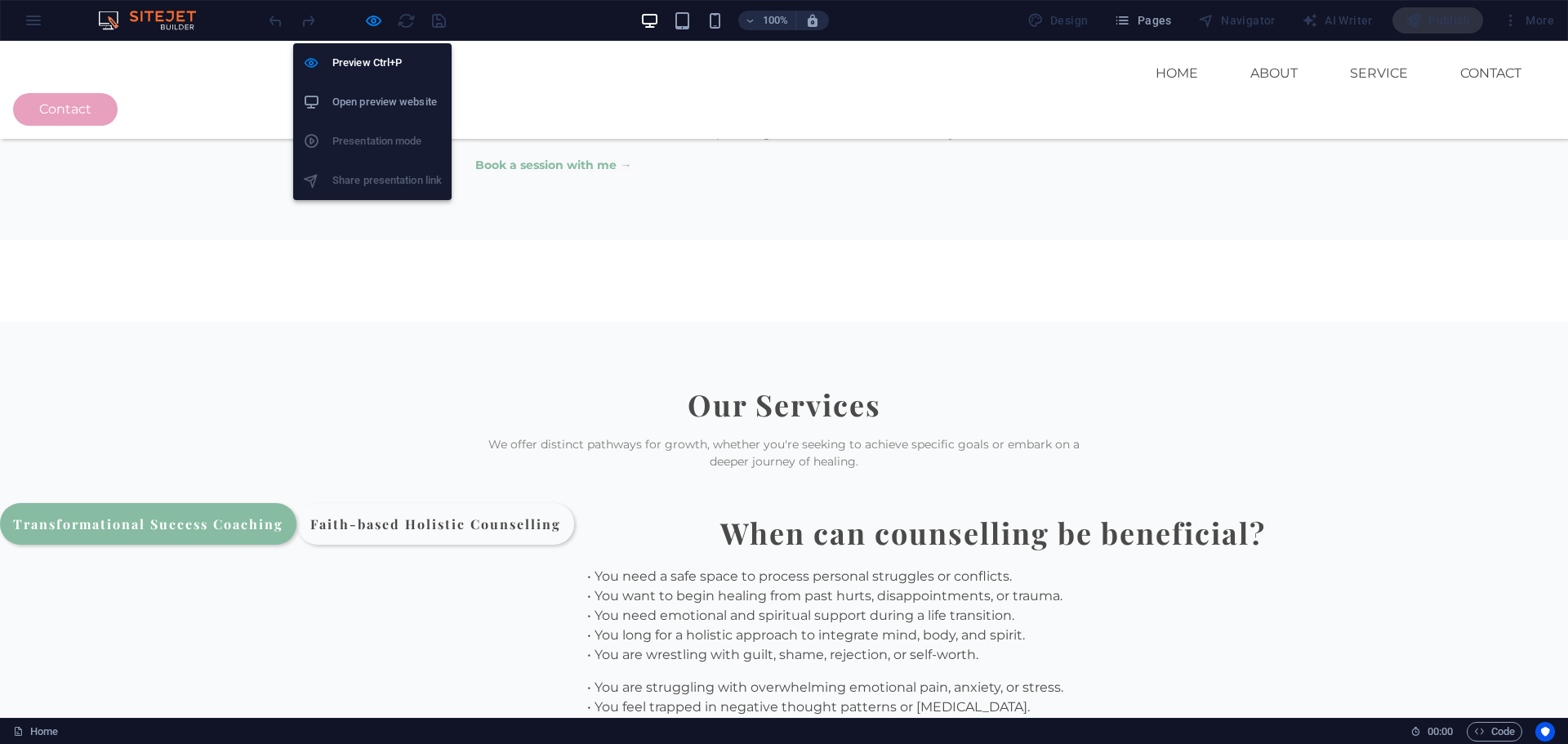
click at [359, 25] on div at bounding box center [357, 20] width 183 height 26
click at [365, 23] on icon "button" at bounding box center [374, 20] width 19 height 19
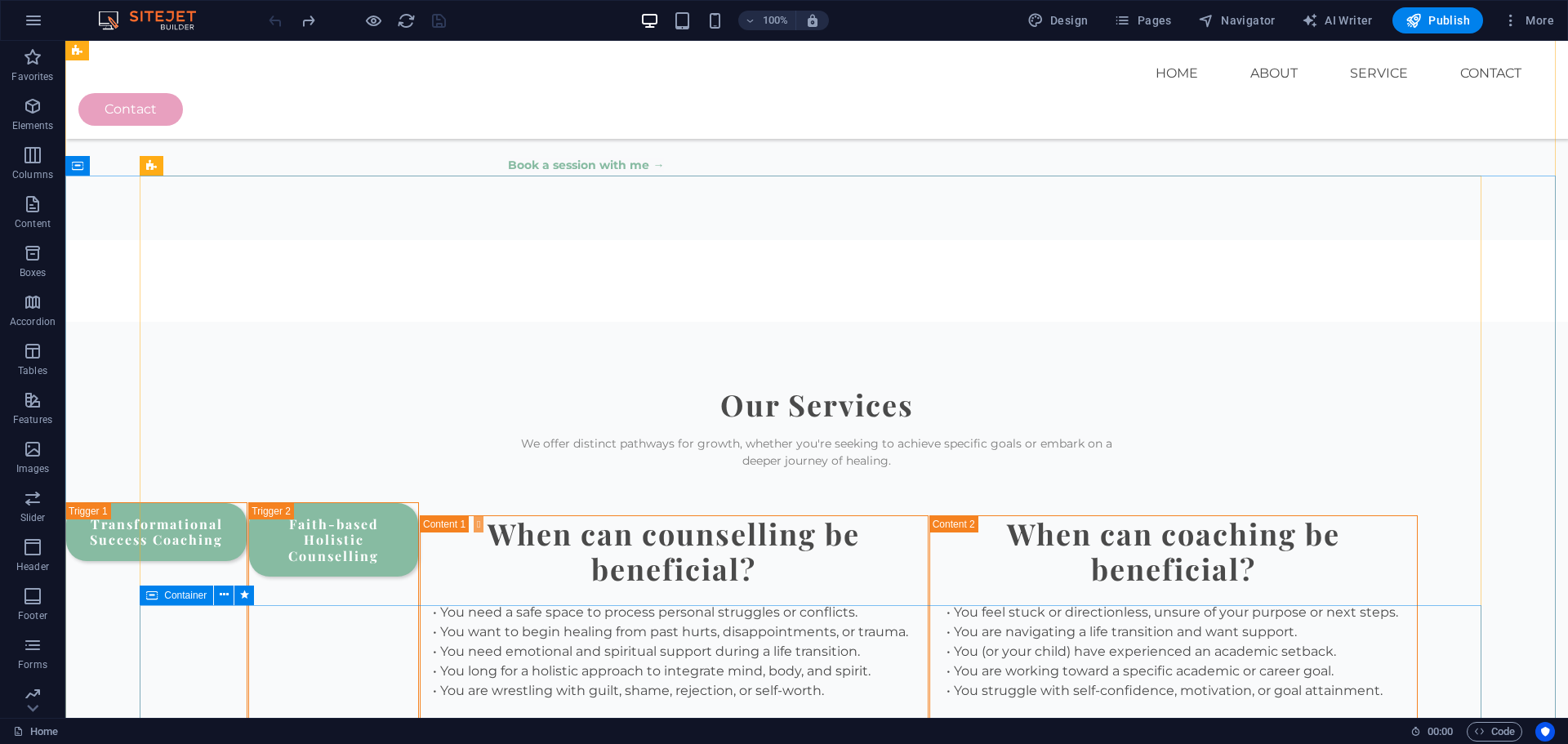
click at [161, 597] on div "Container" at bounding box center [176, 595] width 74 height 20
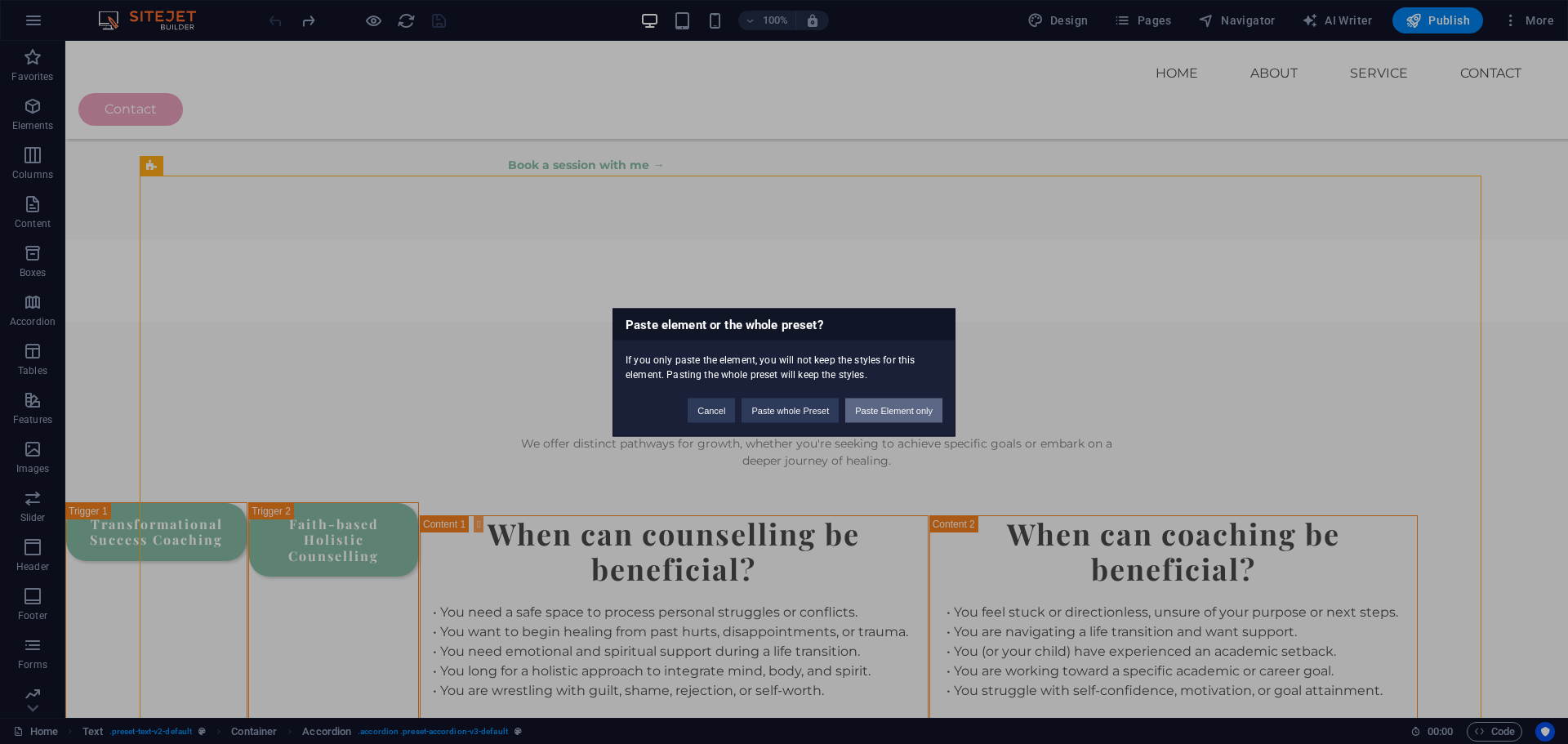
click at [905, 420] on button "Paste Element only" at bounding box center [894, 409] width 97 height 25
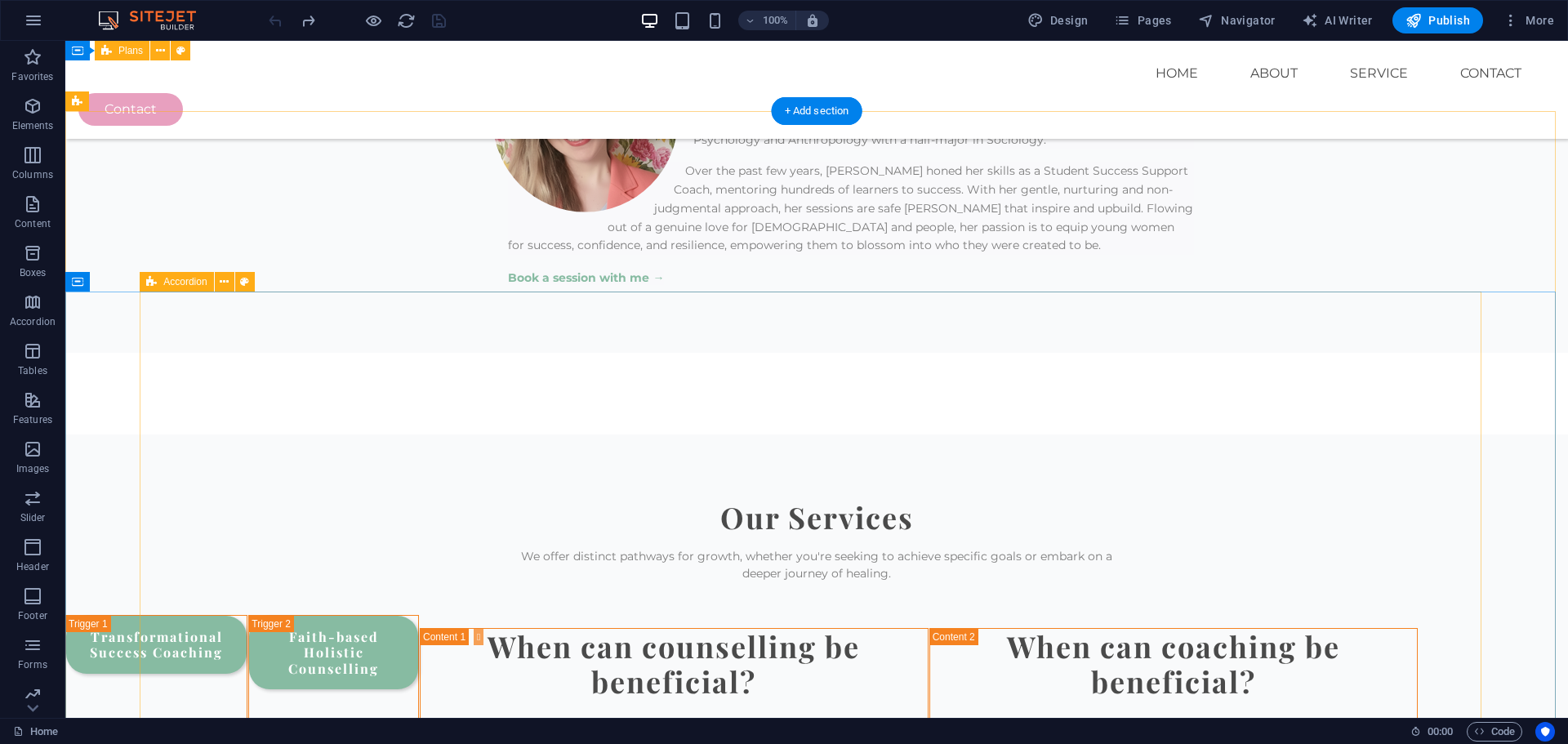
scroll to position [1812, 0]
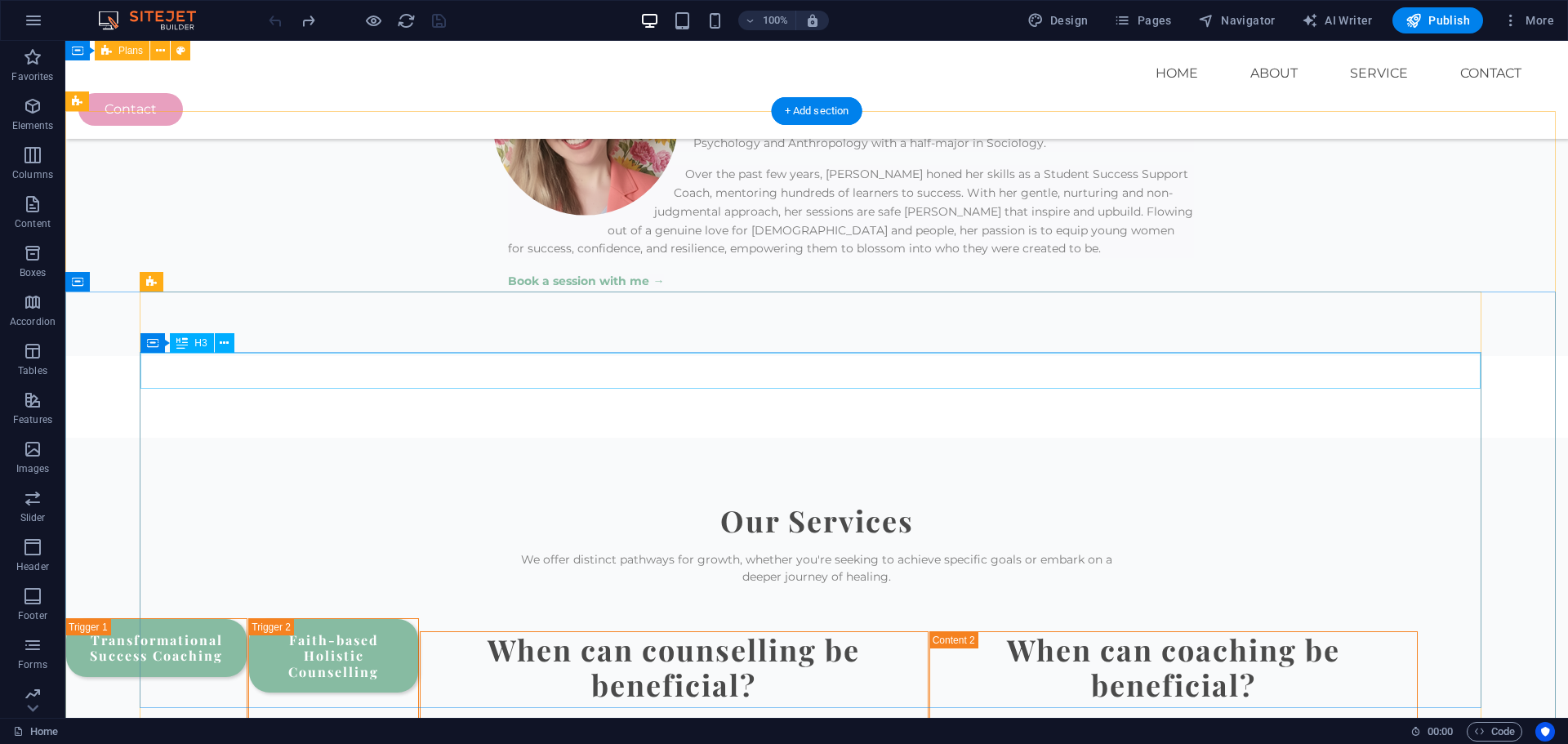
click at [744, 632] on div "When can counselling be beneficial?" at bounding box center [674, 667] width 507 height 70
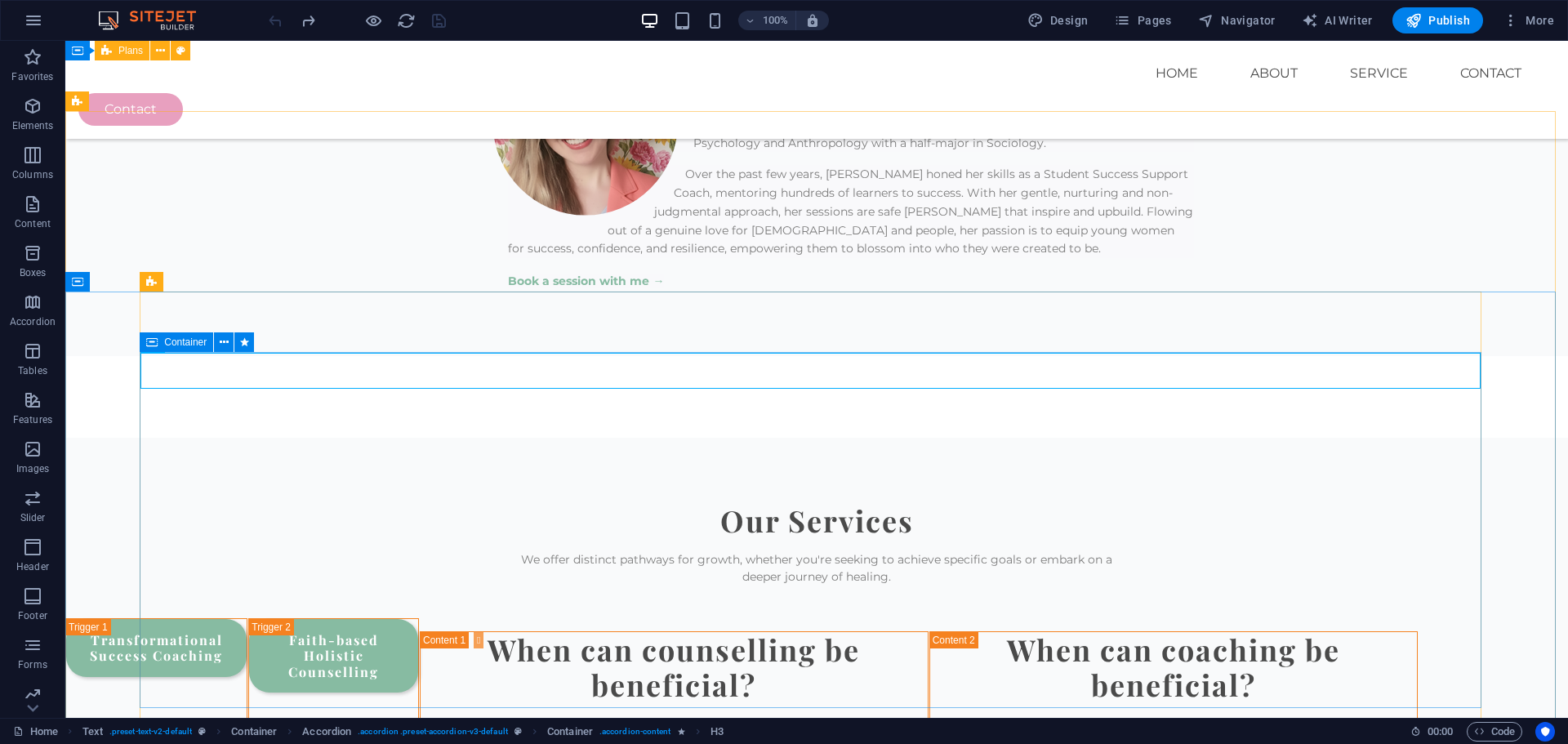
click at [160, 346] on div "Container" at bounding box center [176, 341] width 74 height 20
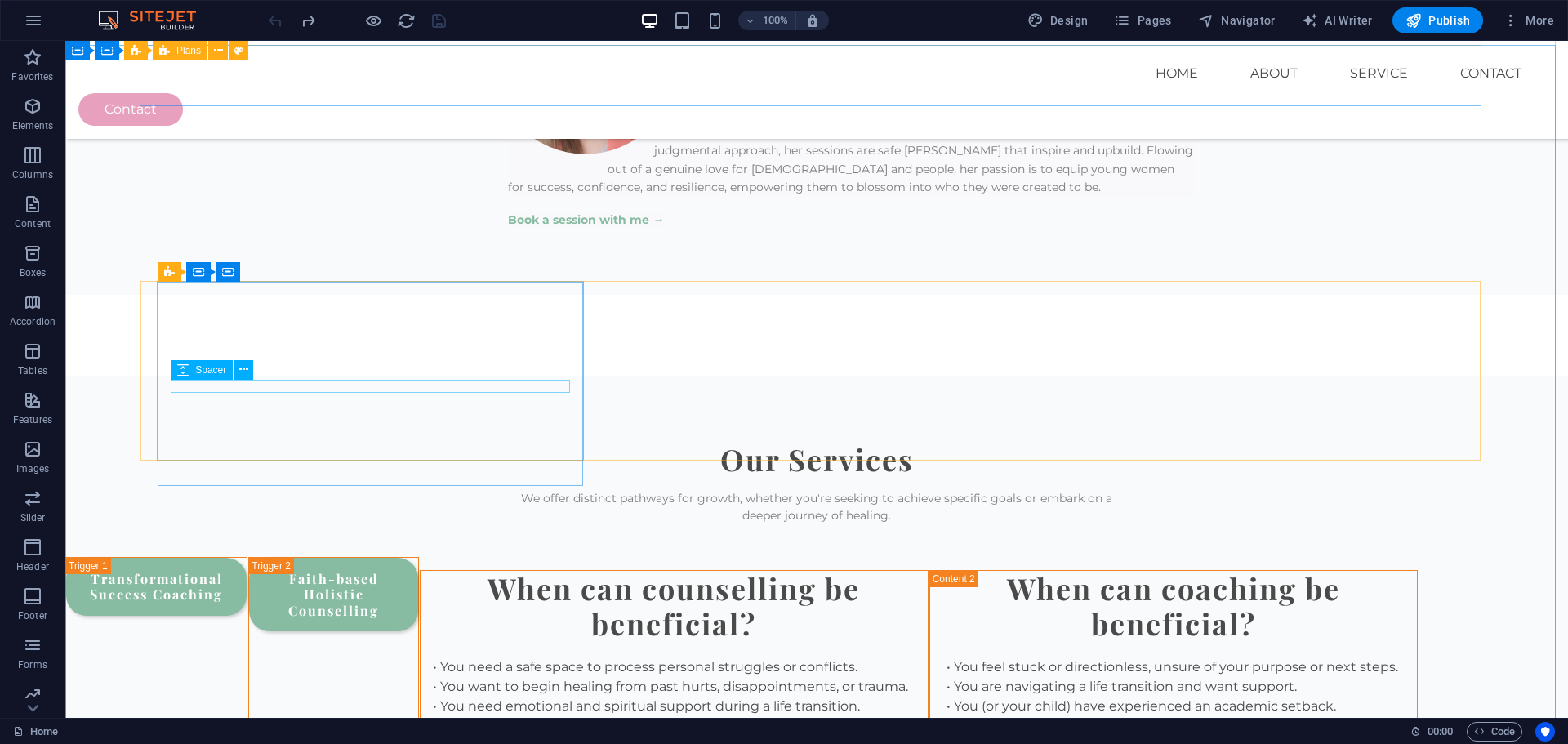
scroll to position [1850, 0]
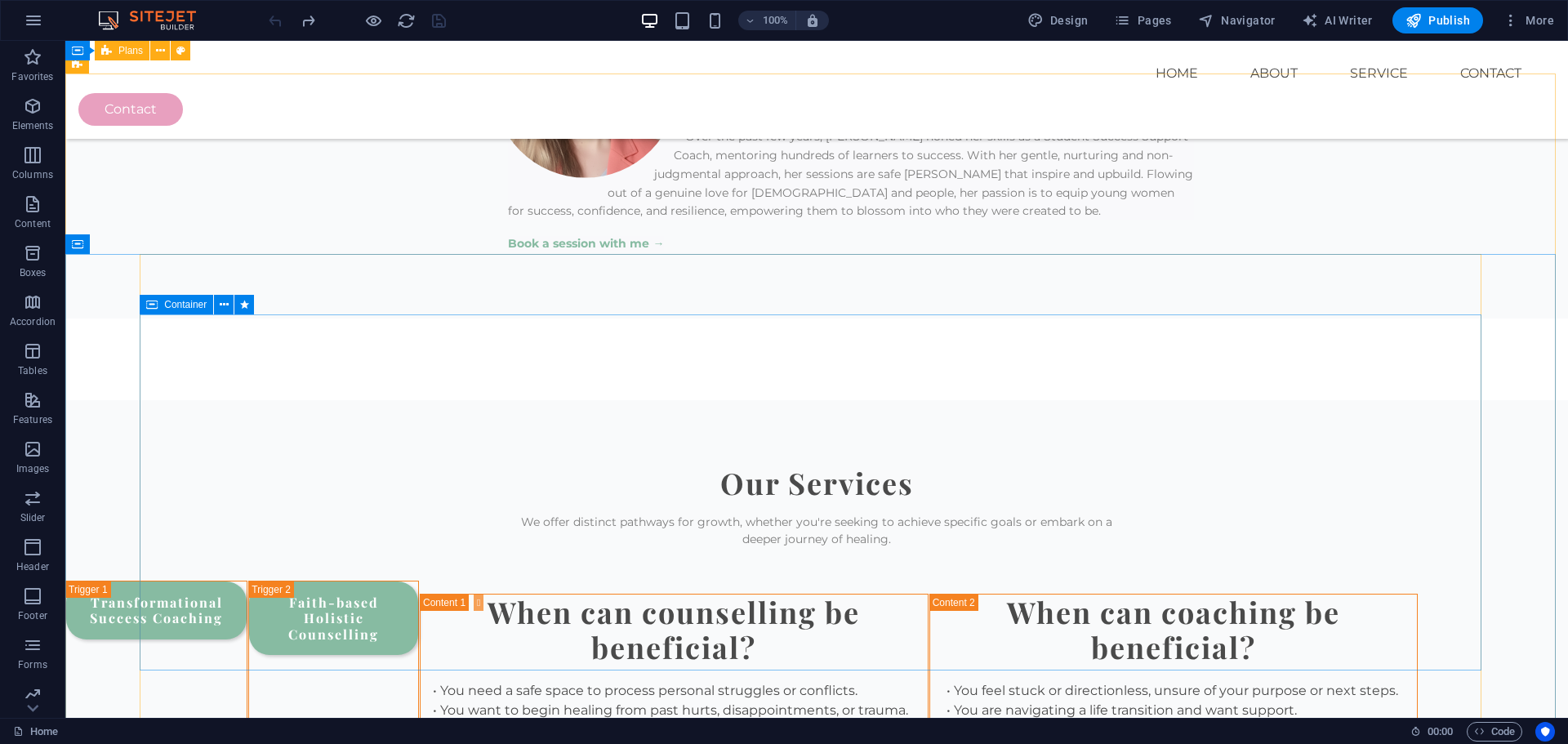
click at [160, 307] on div "Container" at bounding box center [176, 304] width 74 height 20
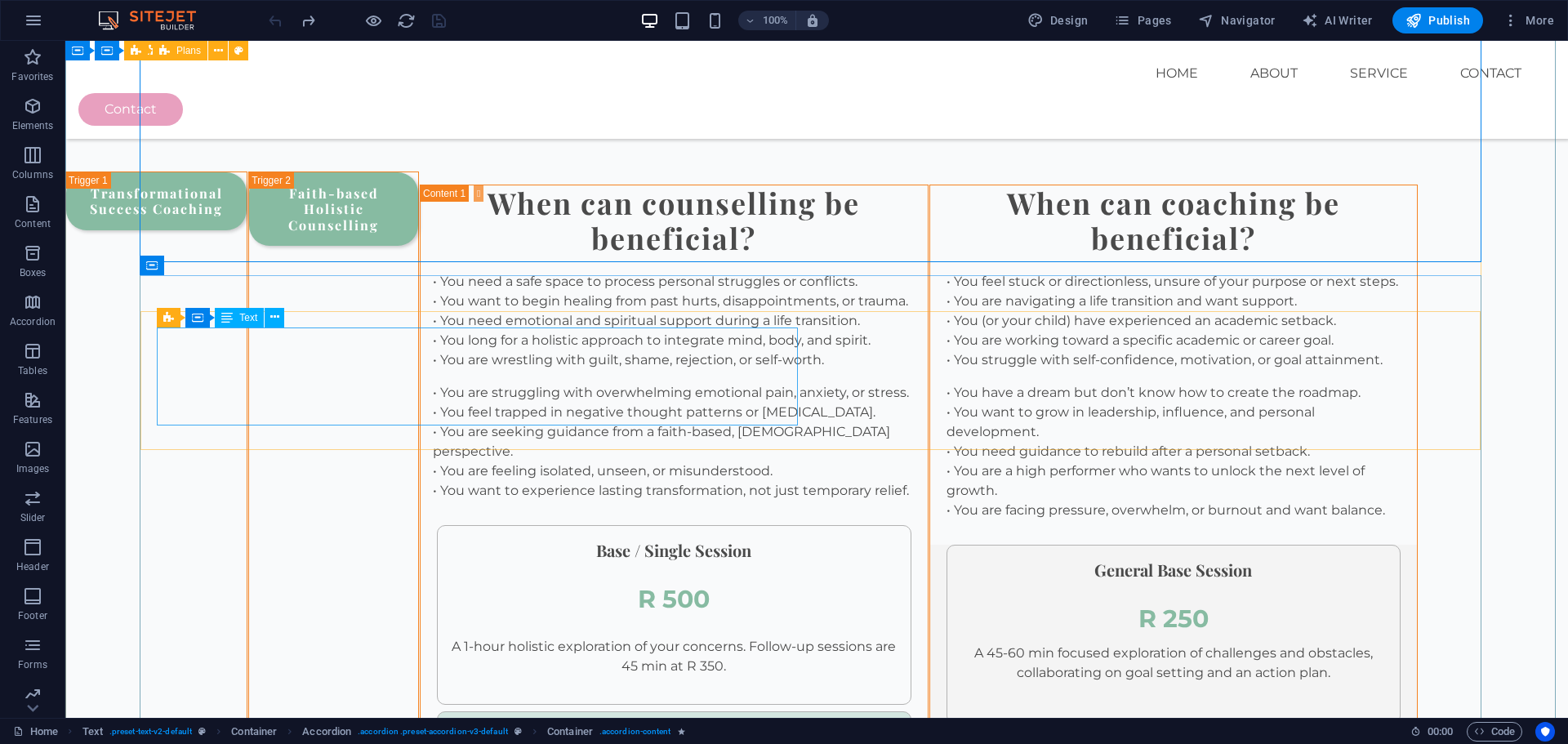
scroll to position [2258, 0]
click at [166, 265] on span "Container" at bounding box center [185, 266] width 42 height 10
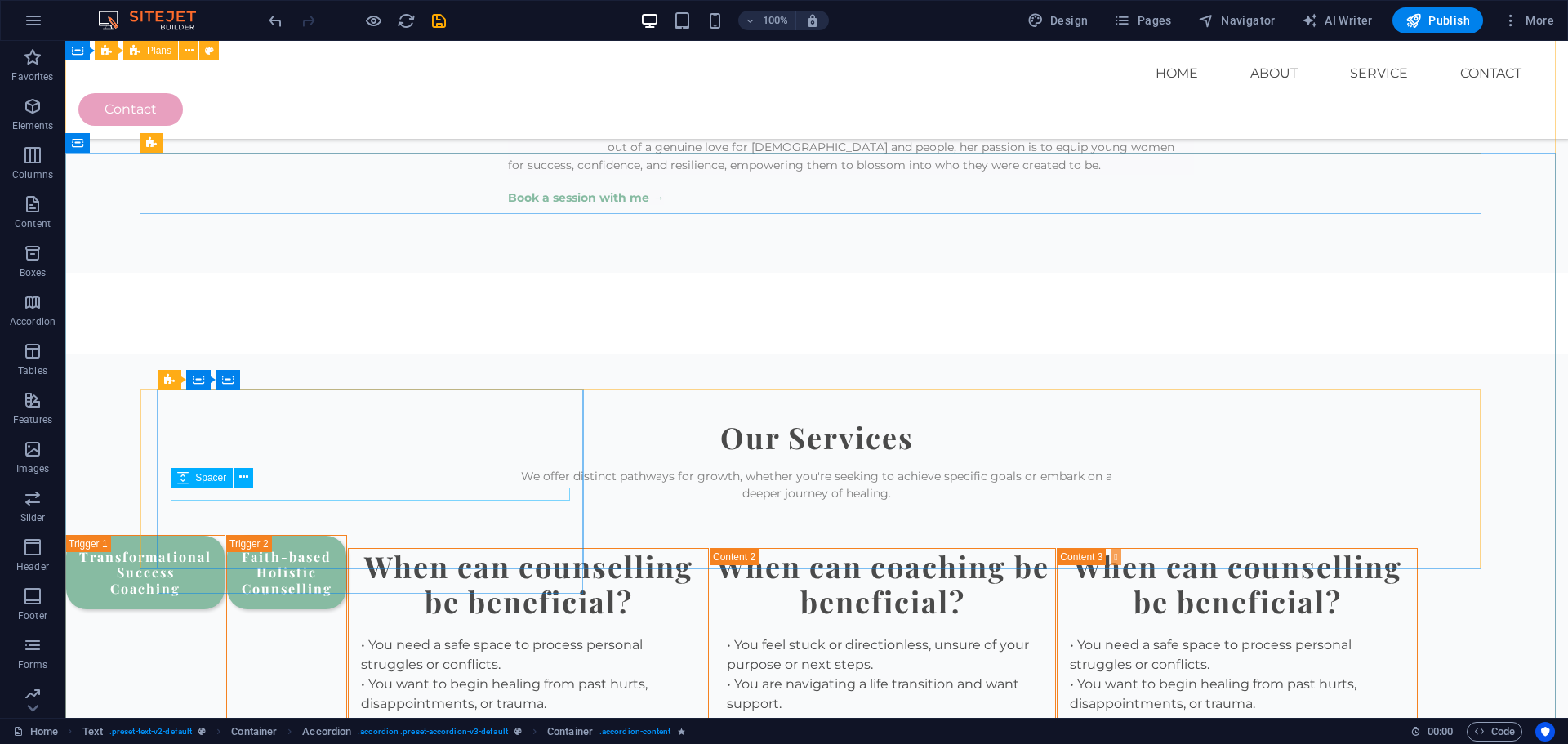
scroll to position [1818, 0]
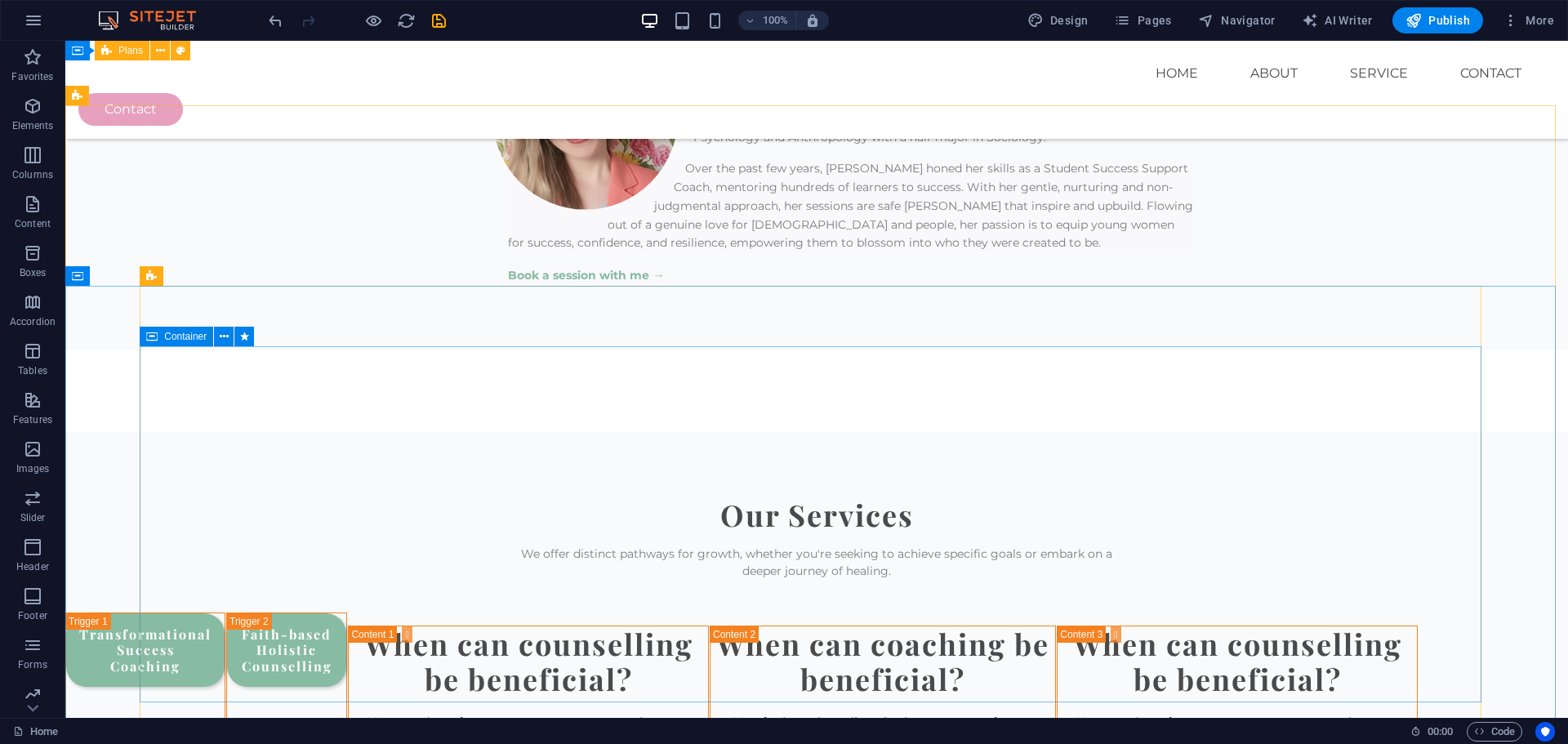
click at [159, 333] on div "Container" at bounding box center [176, 336] width 74 height 20
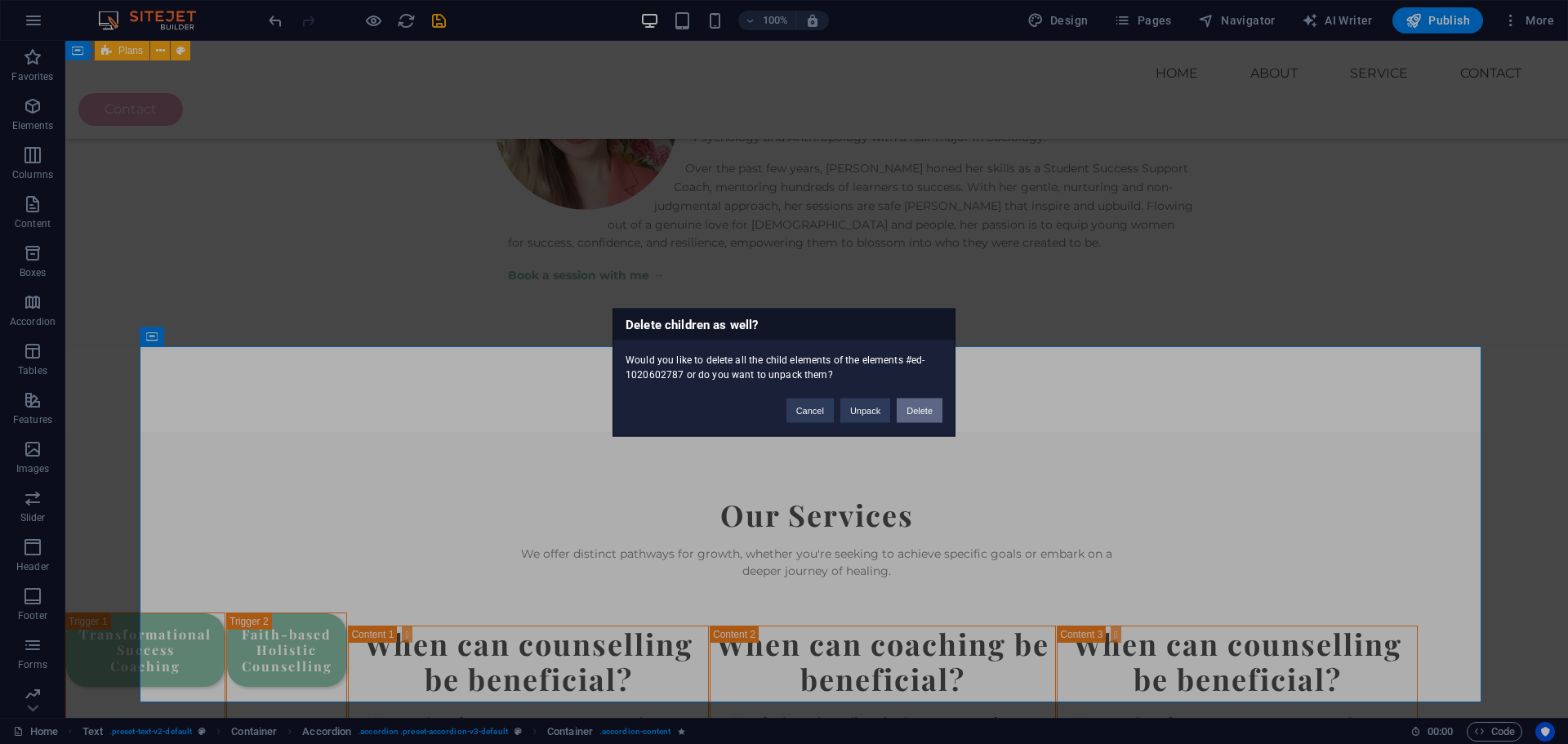
click at [926, 410] on button "Delete" at bounding box center [920, 409] width 46 height 25
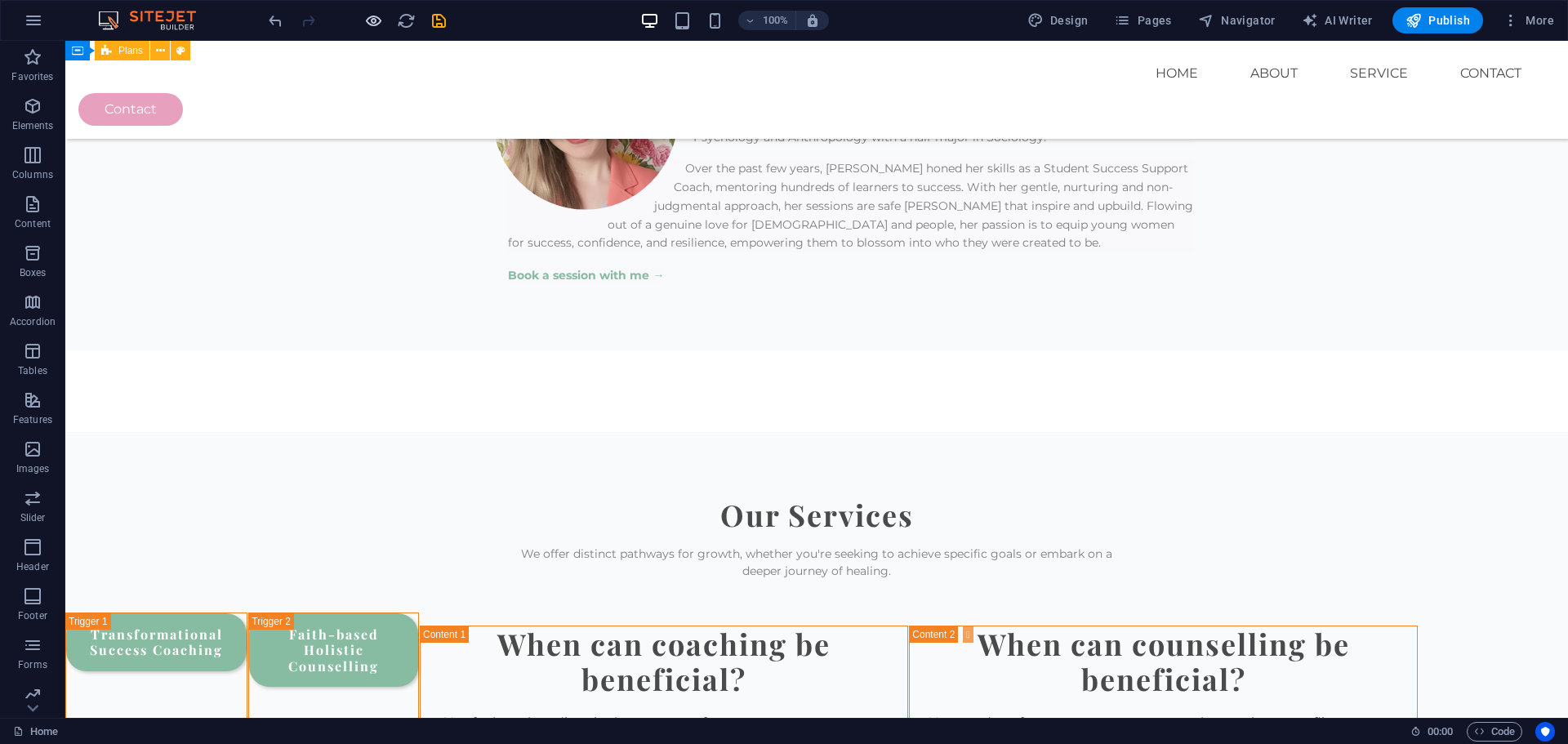
click at [377, 20] on icon "button" at bounding box center [374, 20] width 19 height 19
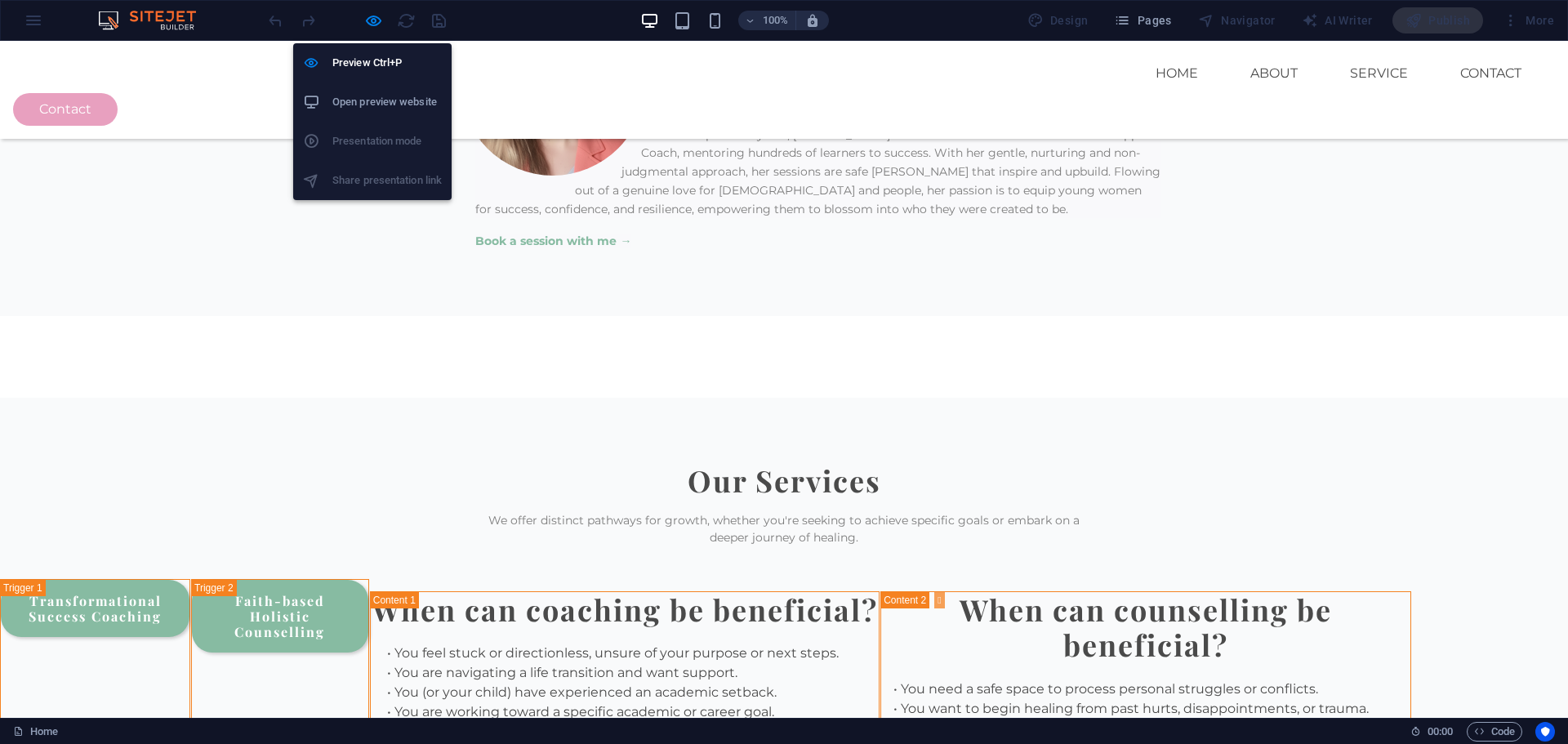
scroll to position [1784, 0]
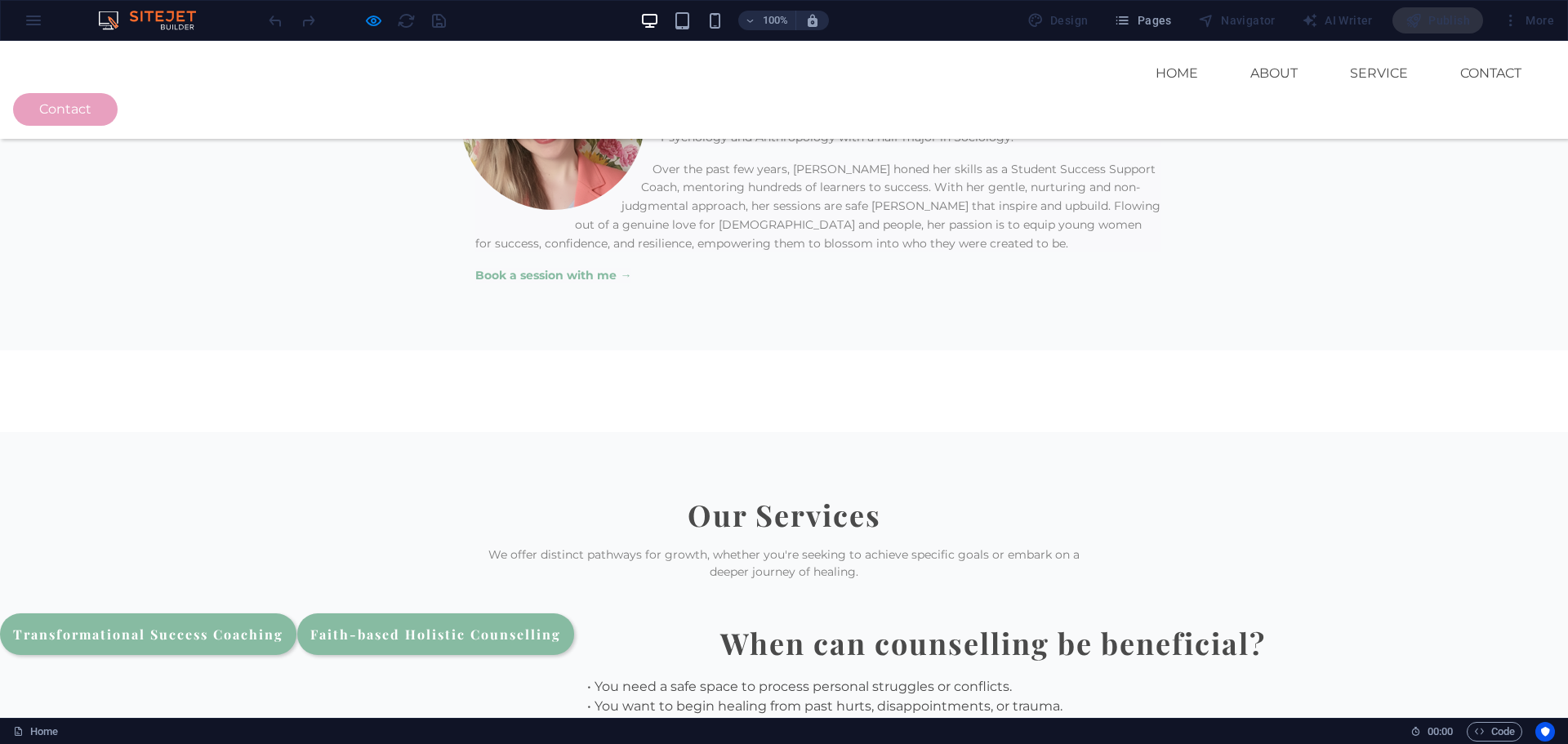
drag, startPoint x: 859, startPoint y: 307, endPoint x: 857, endPoint y: 326, distance: 19.1
click at [574, 613] on link "Faith-based Holistic Counselling" at bounding box center [436, 634] width 277 height 42
click at [296, 613] on link "Transformational Success Coaching" at bounding box center [148, 634] width 296 height 42
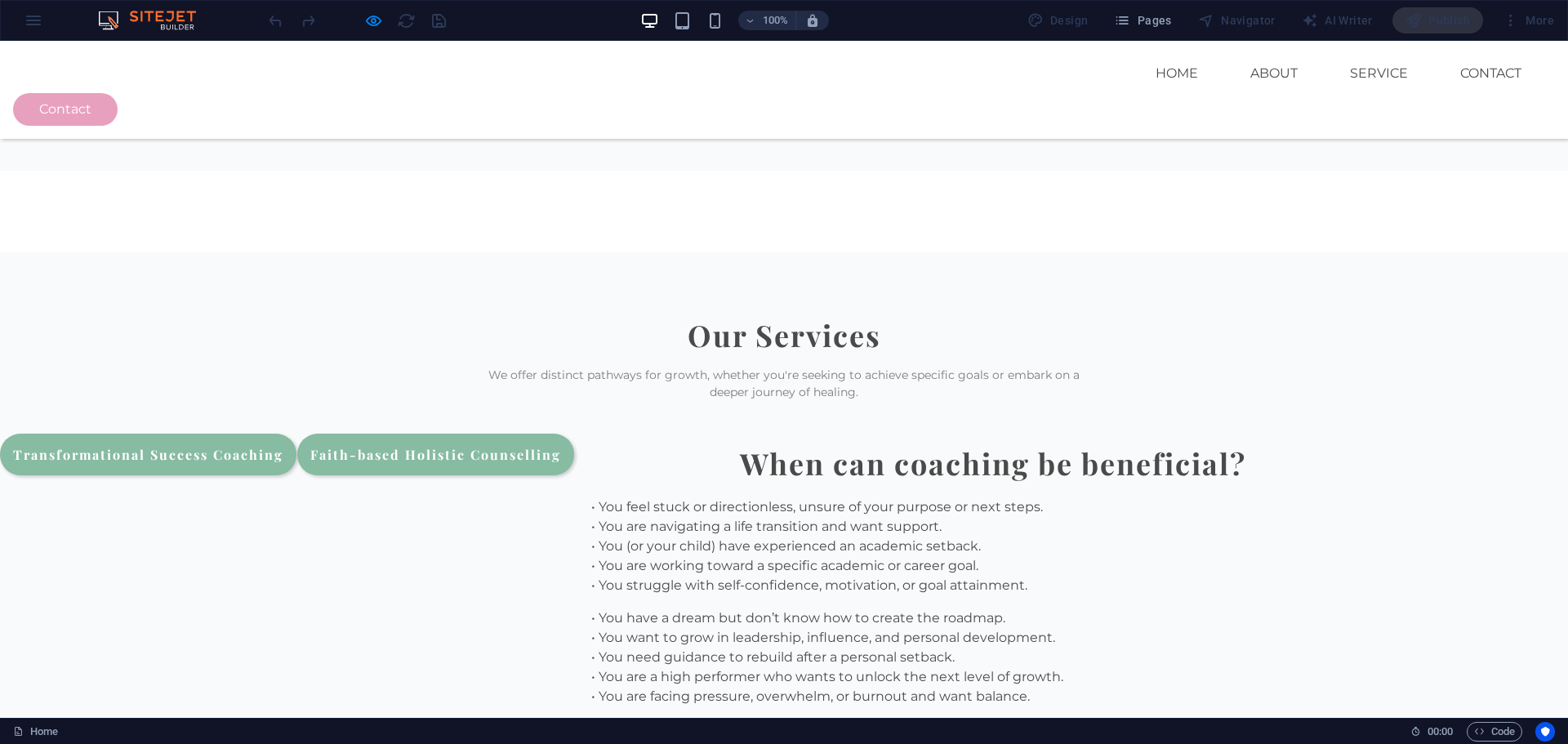
scroll to position [1964, 0]
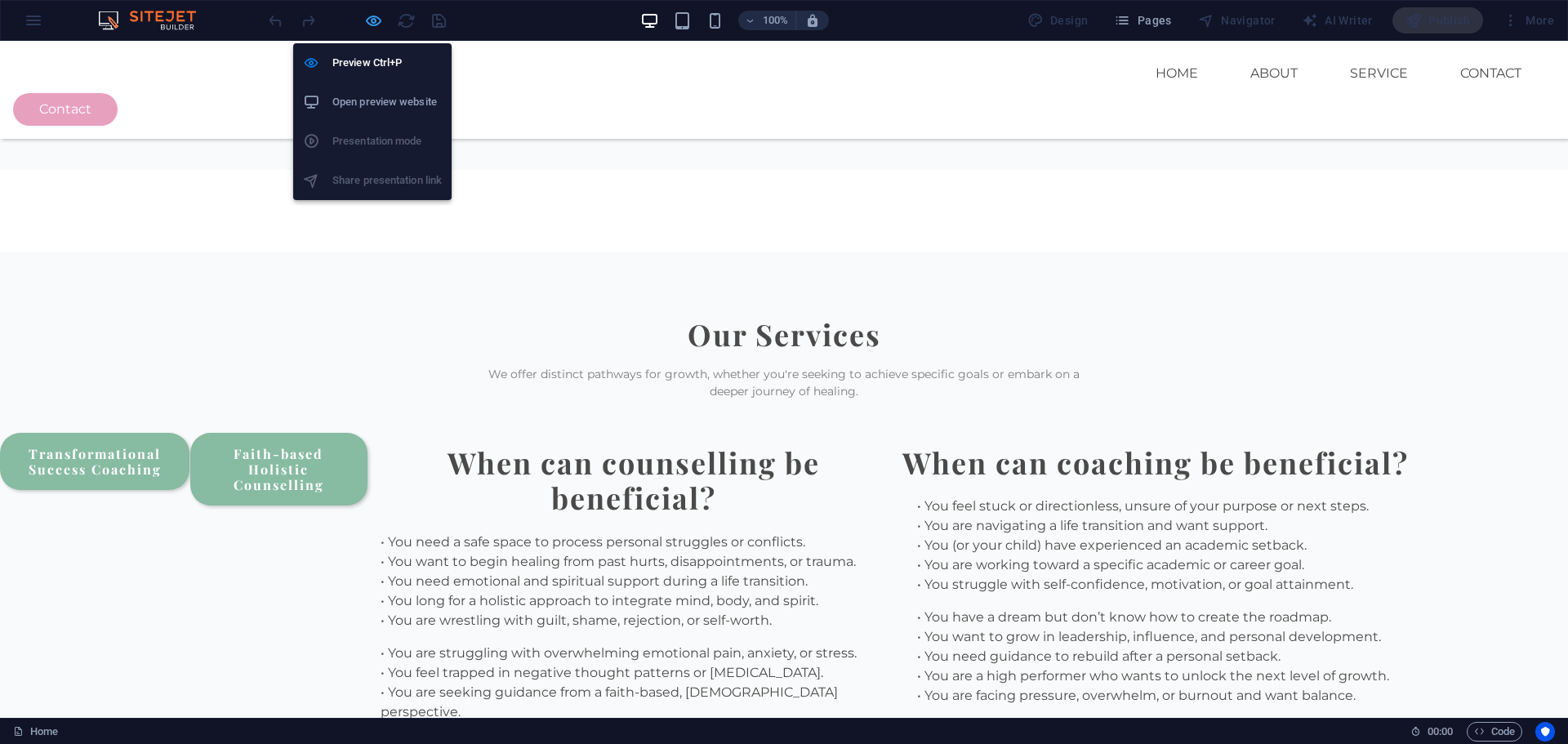
click at [369, 17] on icon "button" at bounding box center [374, 20] width 19 height 19
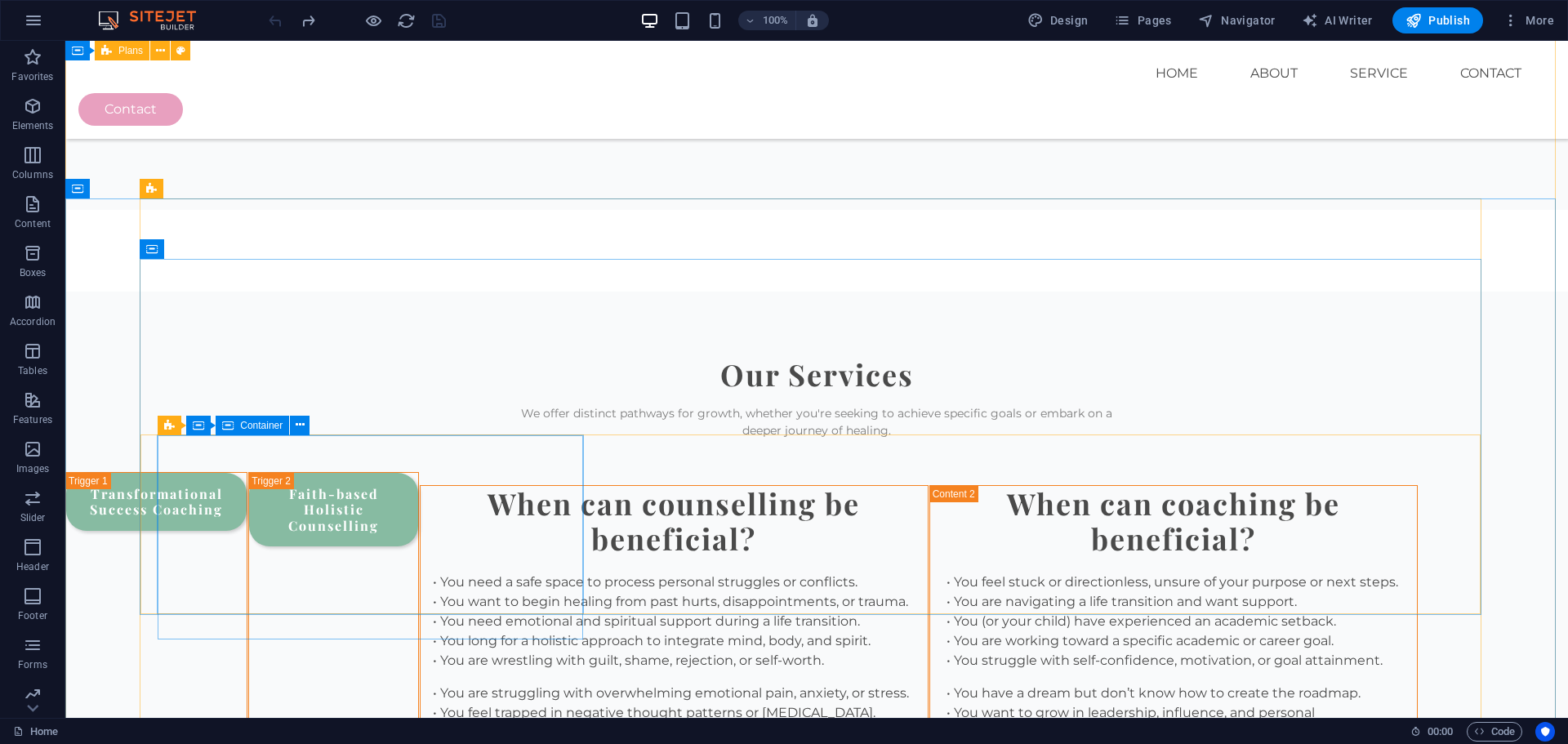
scroll to position [1981, 0]
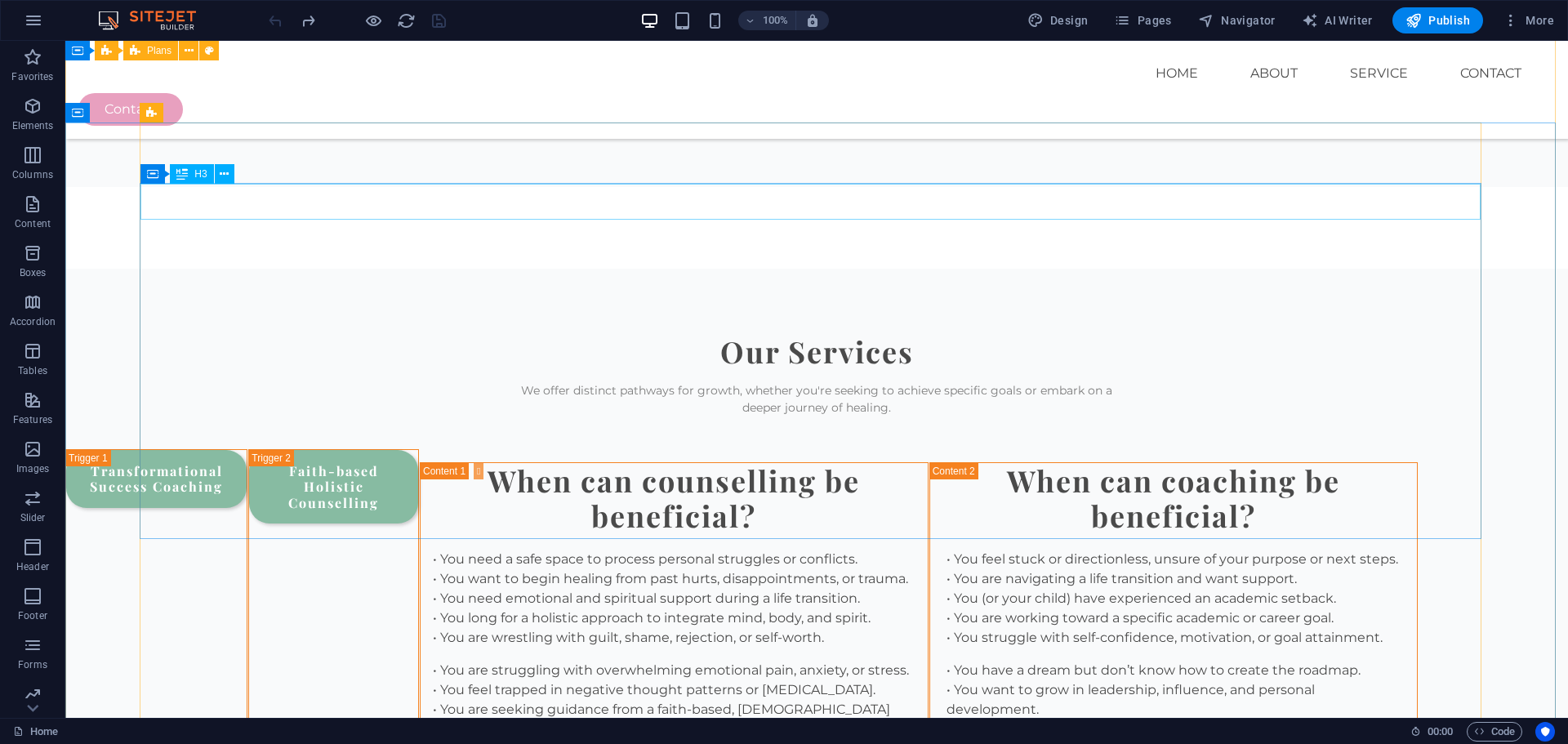
click at [186, 175] on icon at bounding box center [182, 173] width 11 height 20
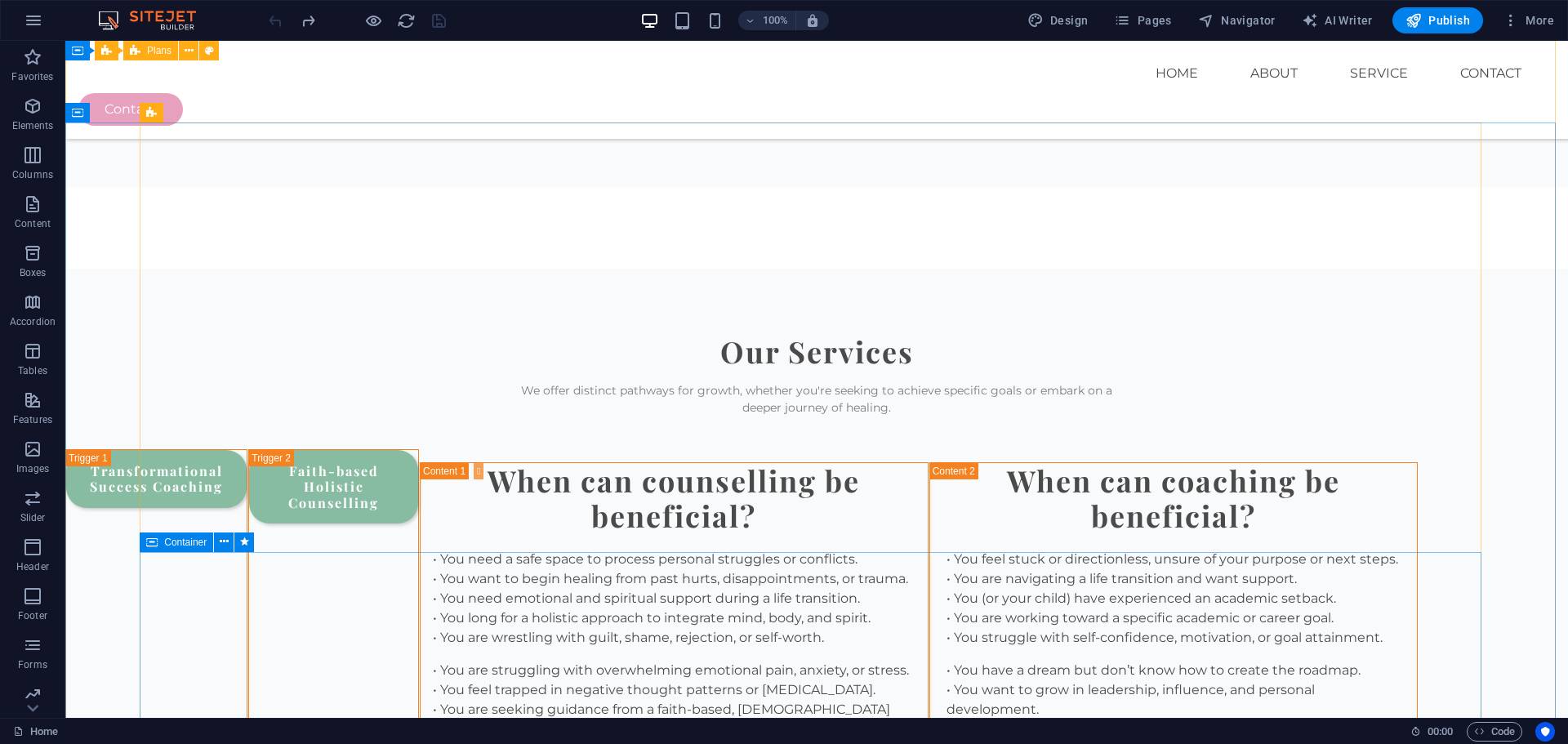
click at [164, 546] on span "Container" at bounding box center [185, 543] width 42 height 10
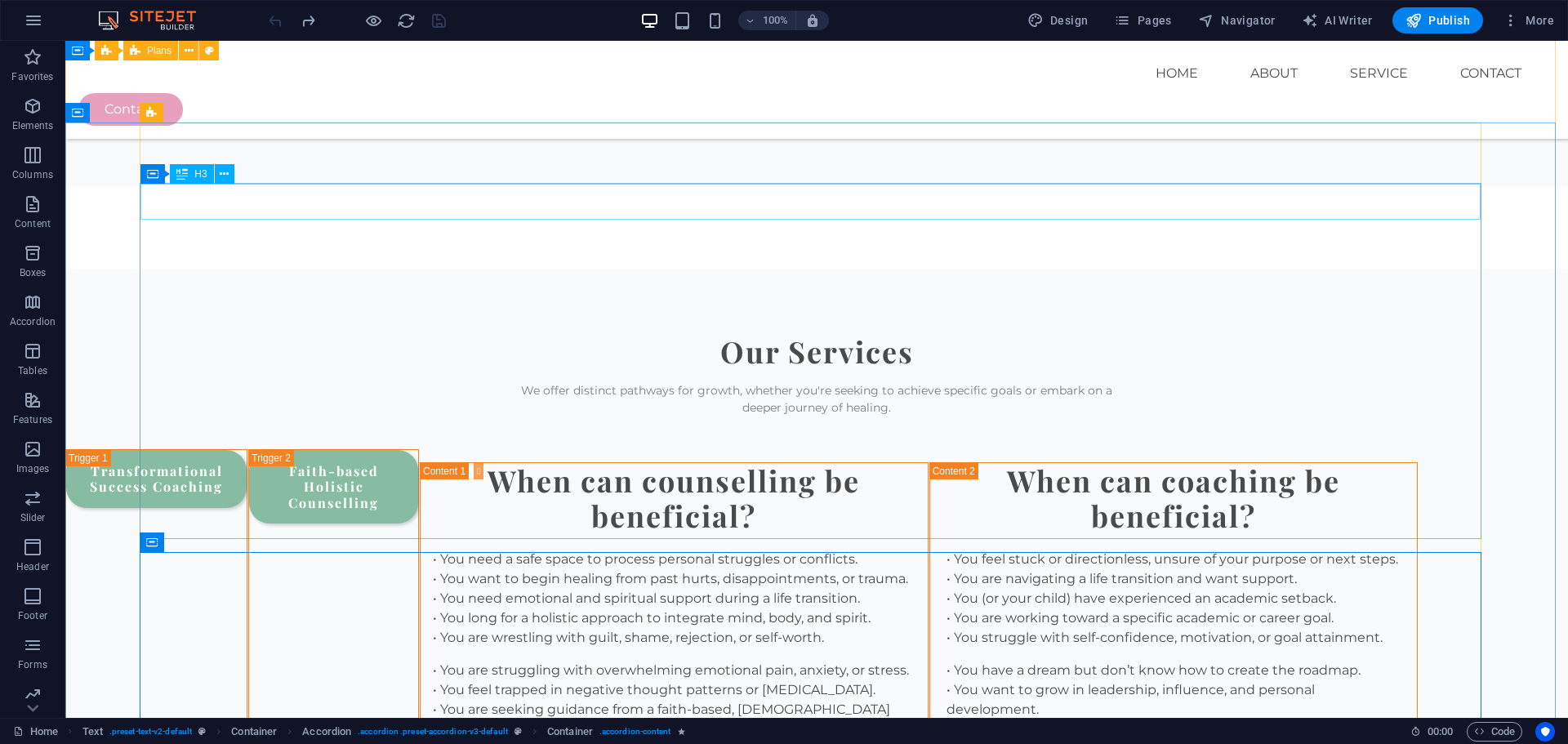
click at [198, 173] on span "H3" at bounding box center [200, 174] width 12 height 10
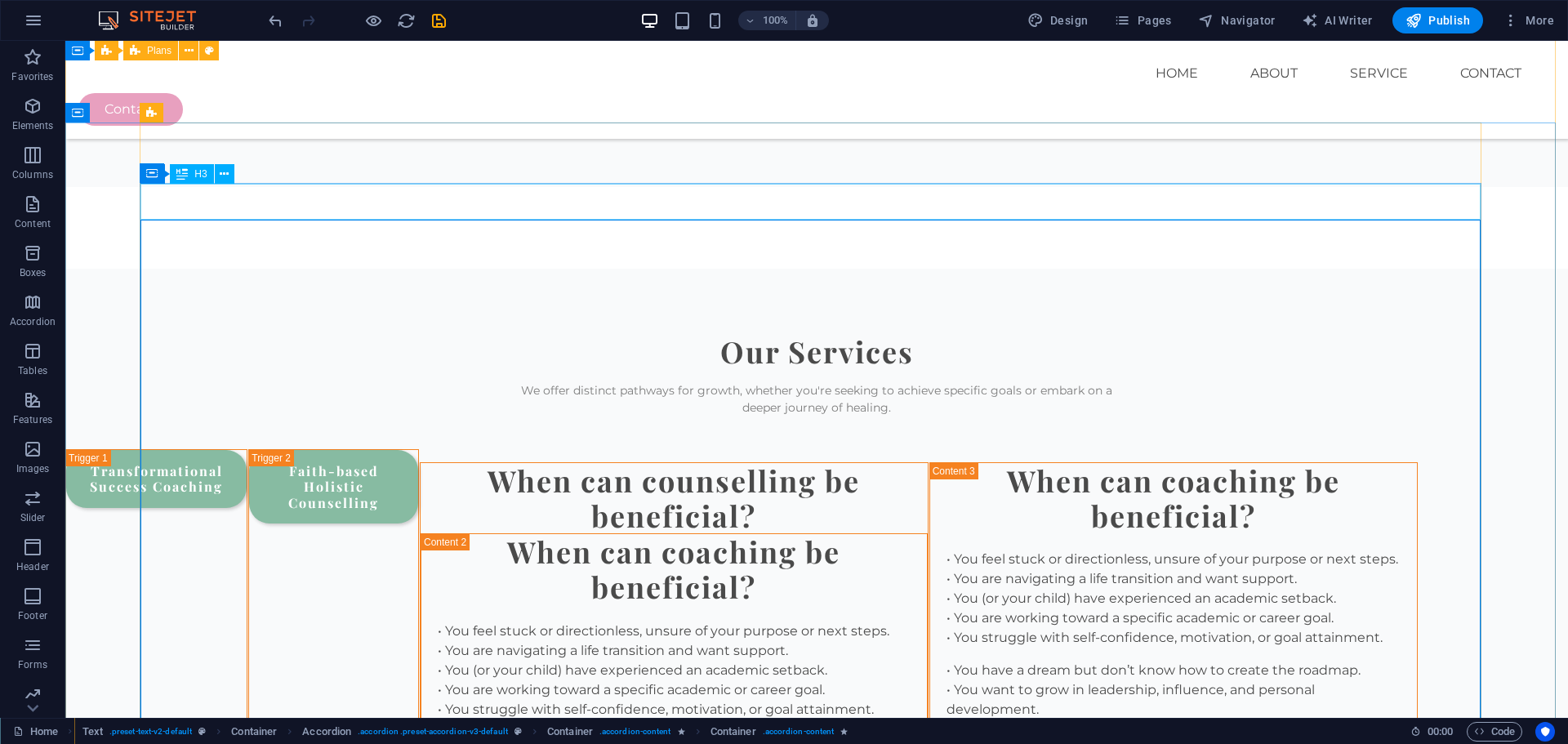
click at [594, 463] on div "When can counselling be beneficial?" at bounding box center [674, 498] width 507 height 70
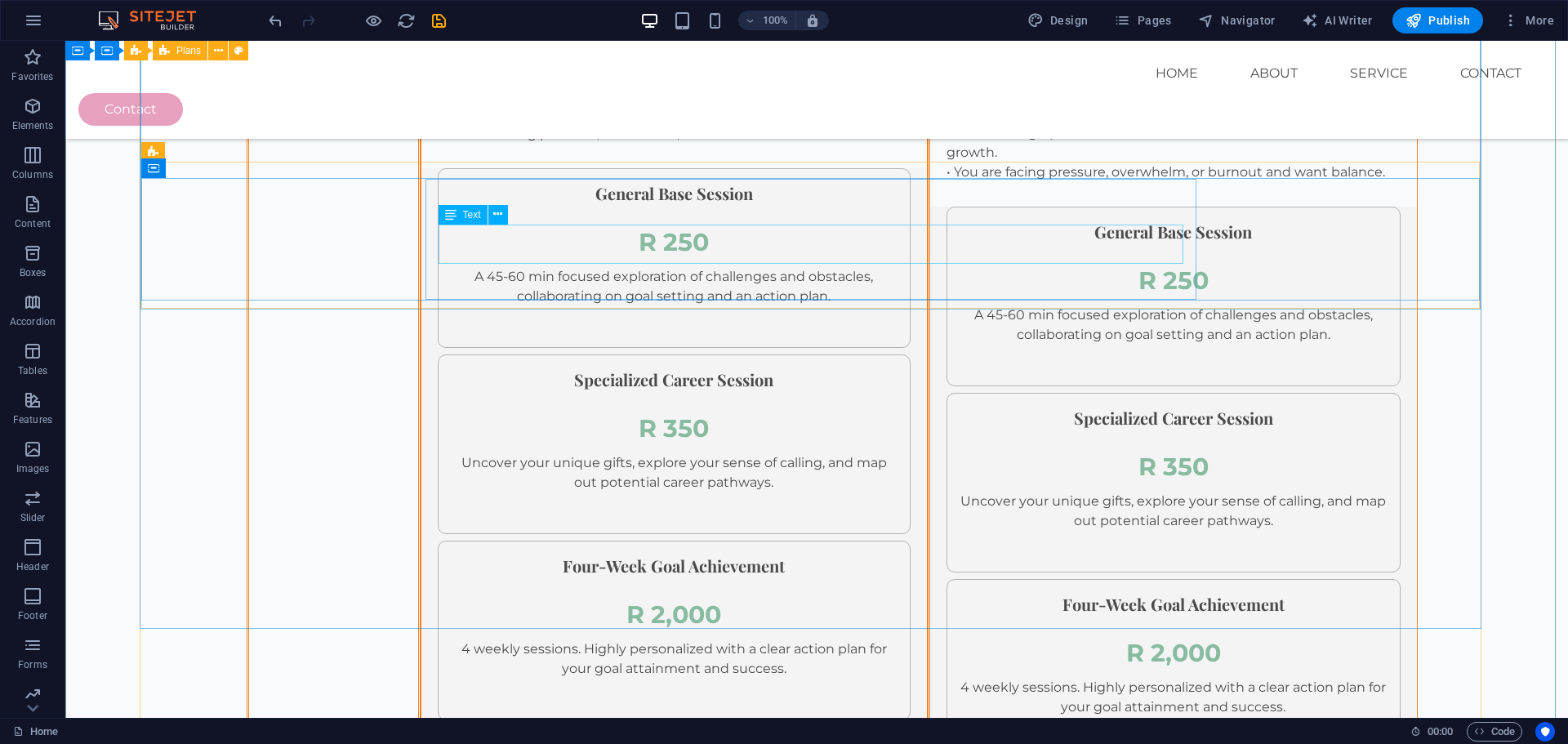
scroll to position [2635, 0]
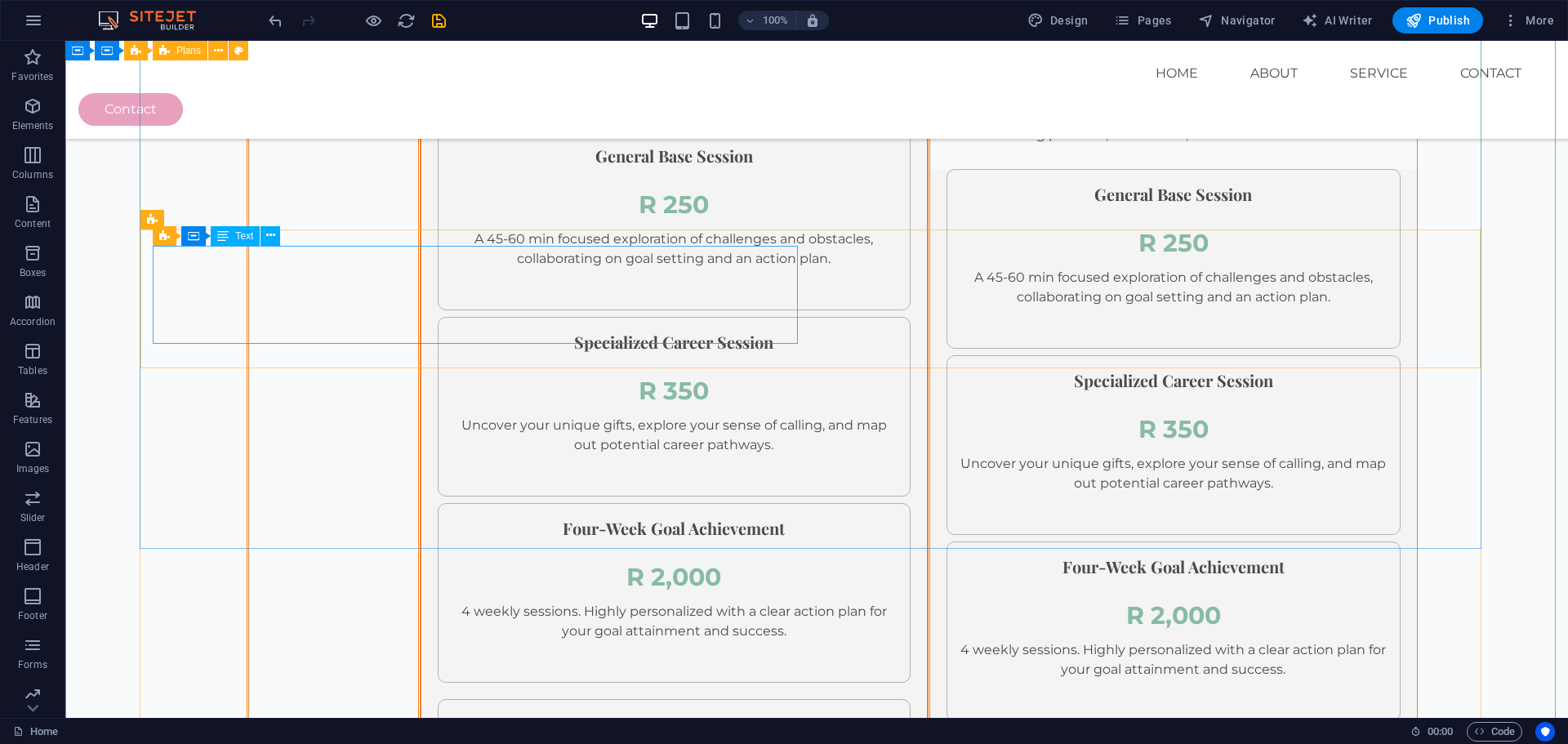
click at [165, 226] on div "2 columns" at bounding box center [178, 219] width 75 height 20
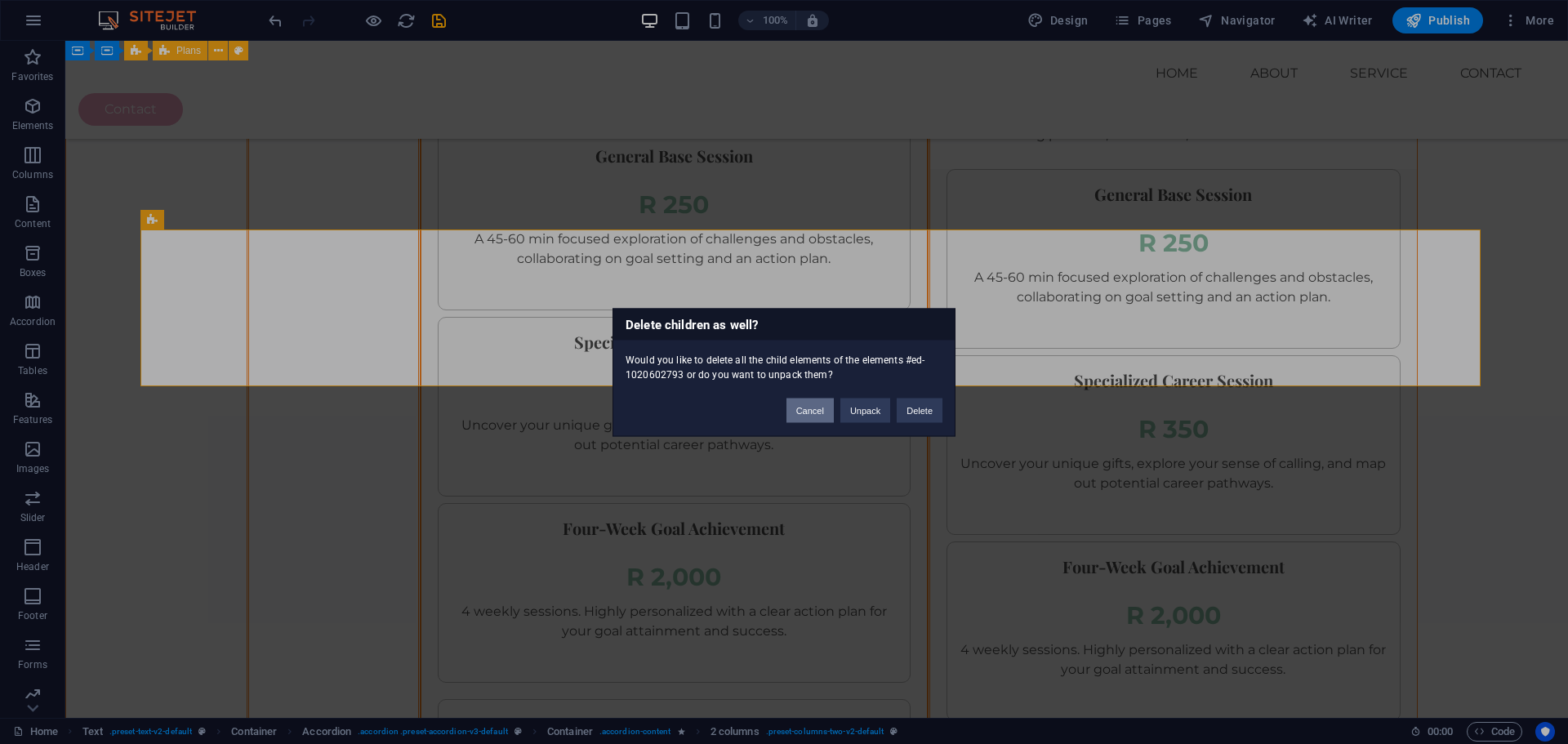
click at [798, 415] on button "Cancel" at bounding box center [810, 409] width 48 height 25
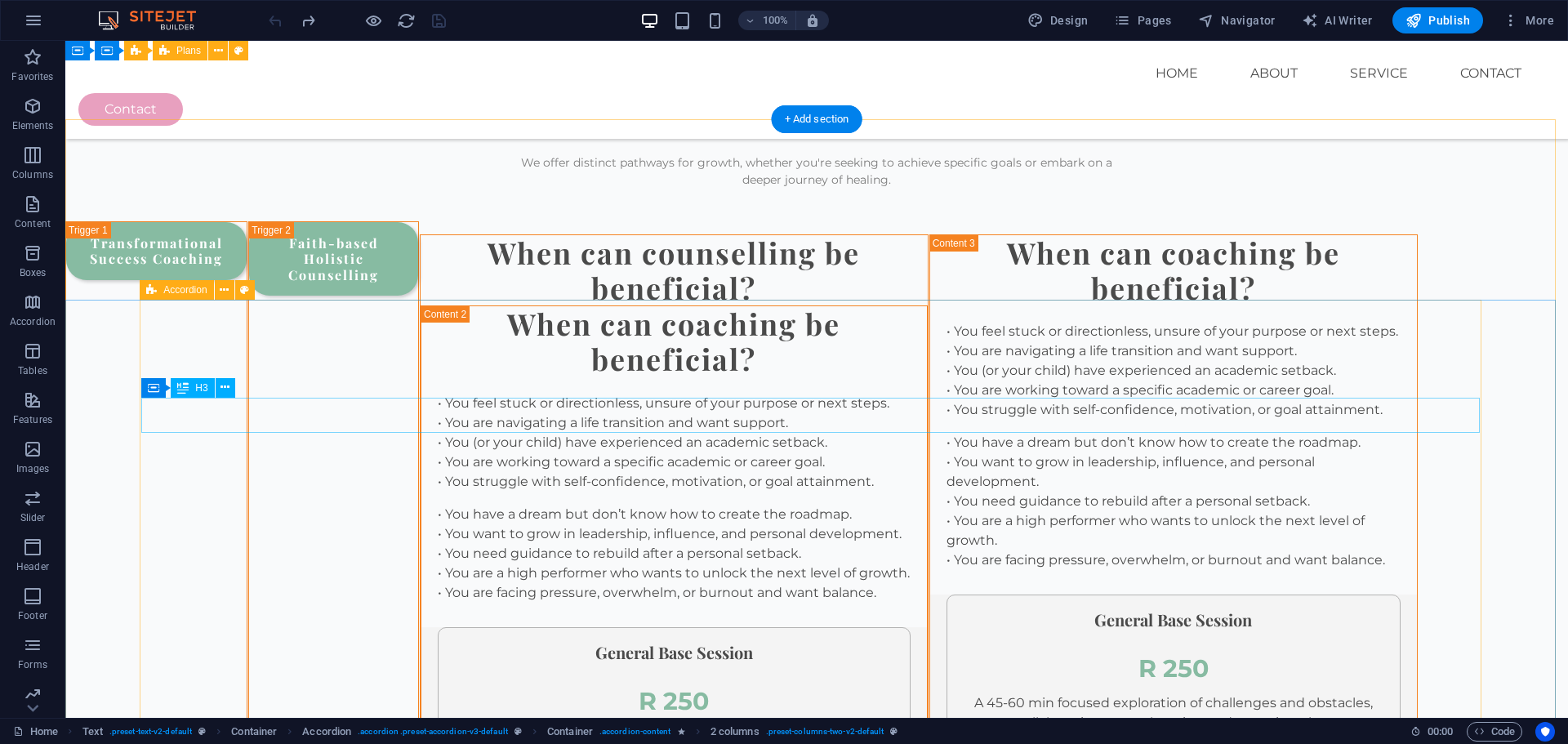
scroll to position [1804, 0]
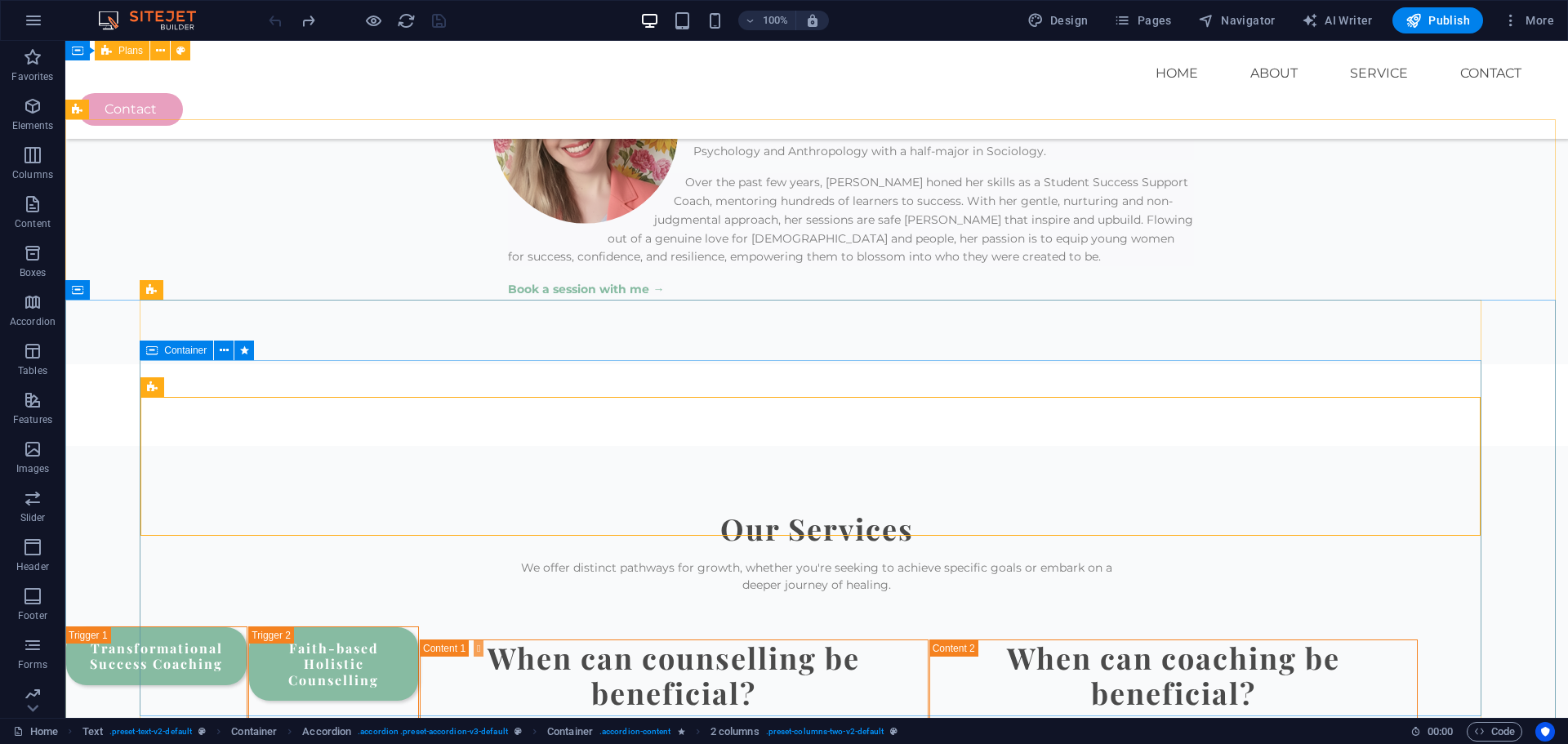
click at [158, 347] on icon at bounding box center [151, 350] width 11 height 20
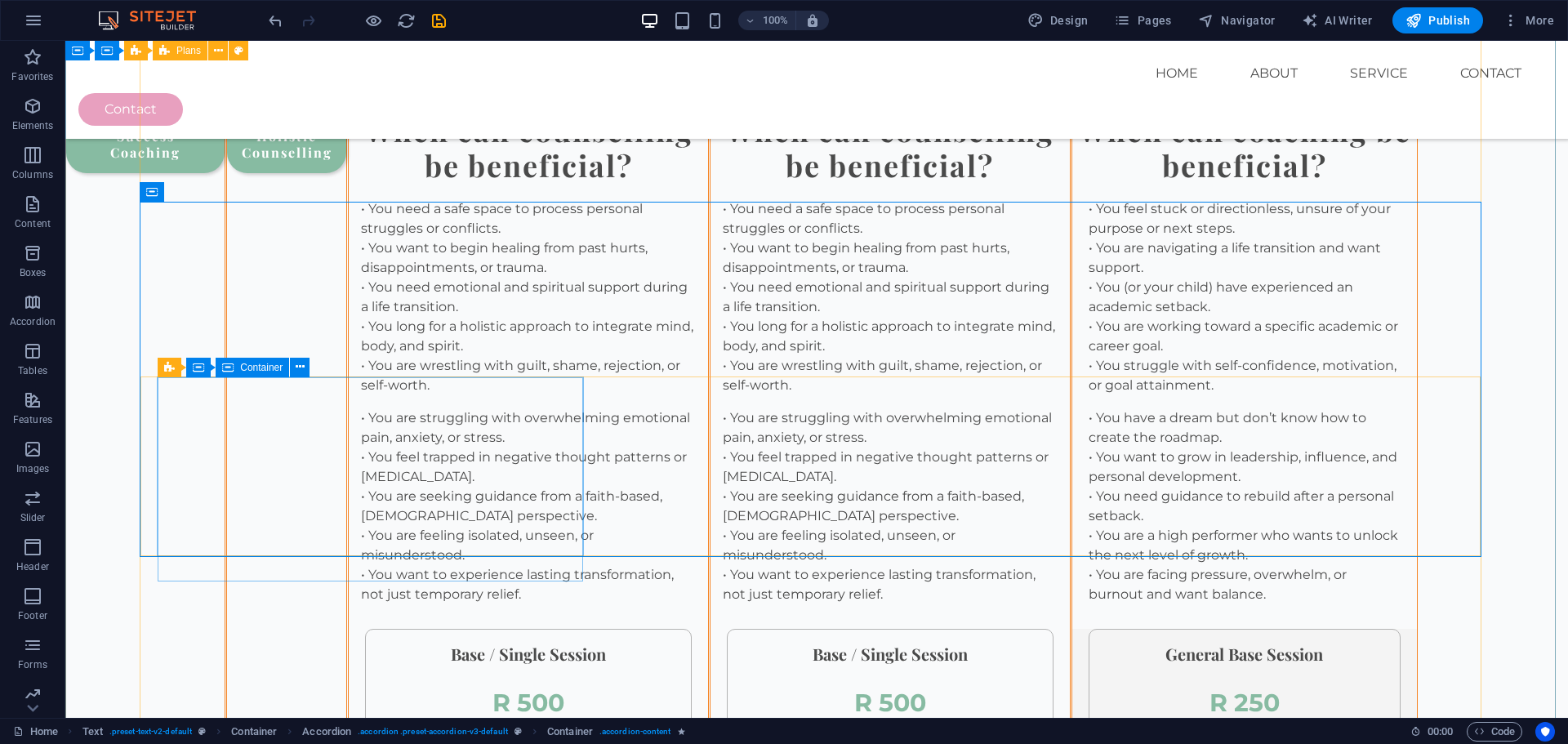
scroll to position [2414, 0]
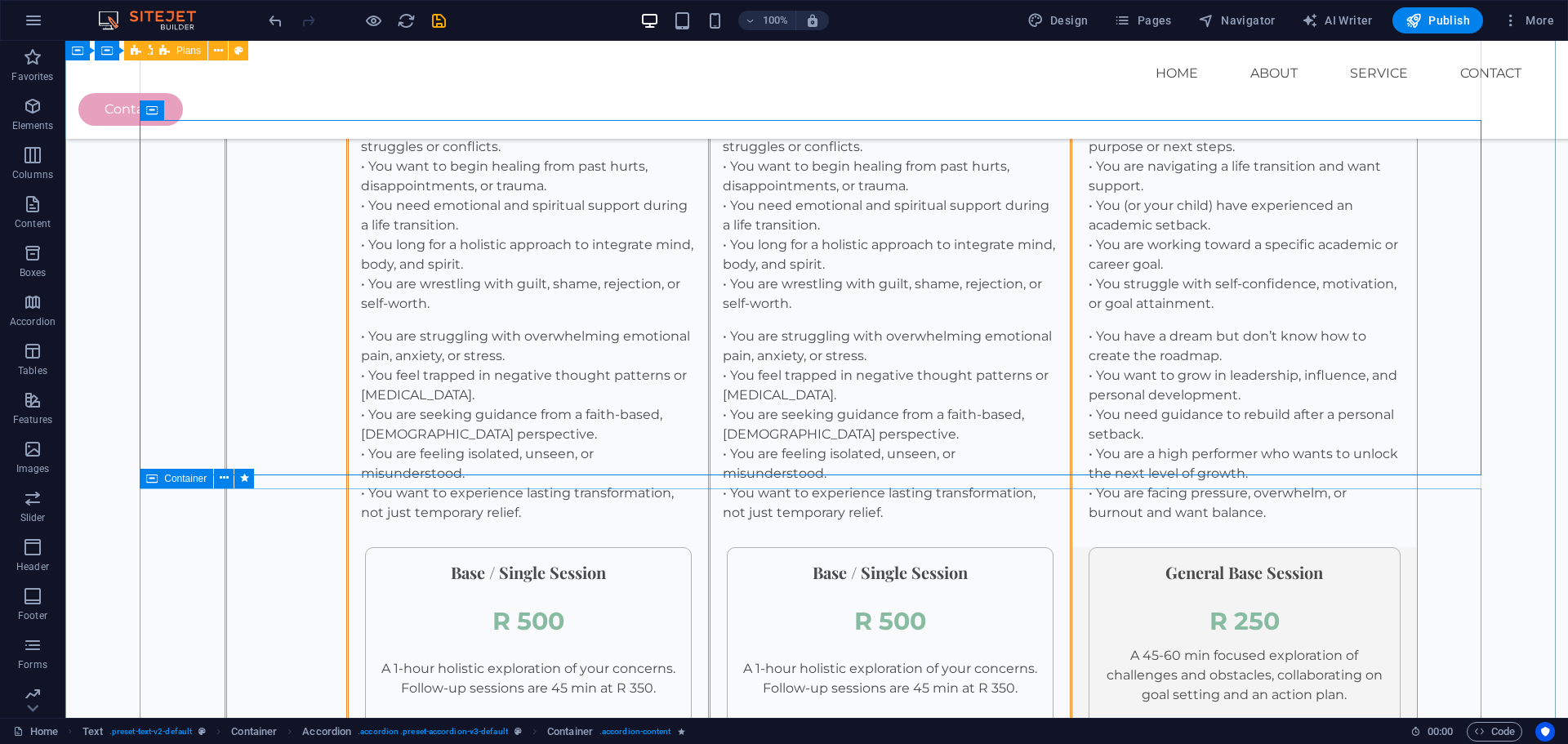
click at [157, 480] on icon at bounding box center [151, 478] width 11 height 20
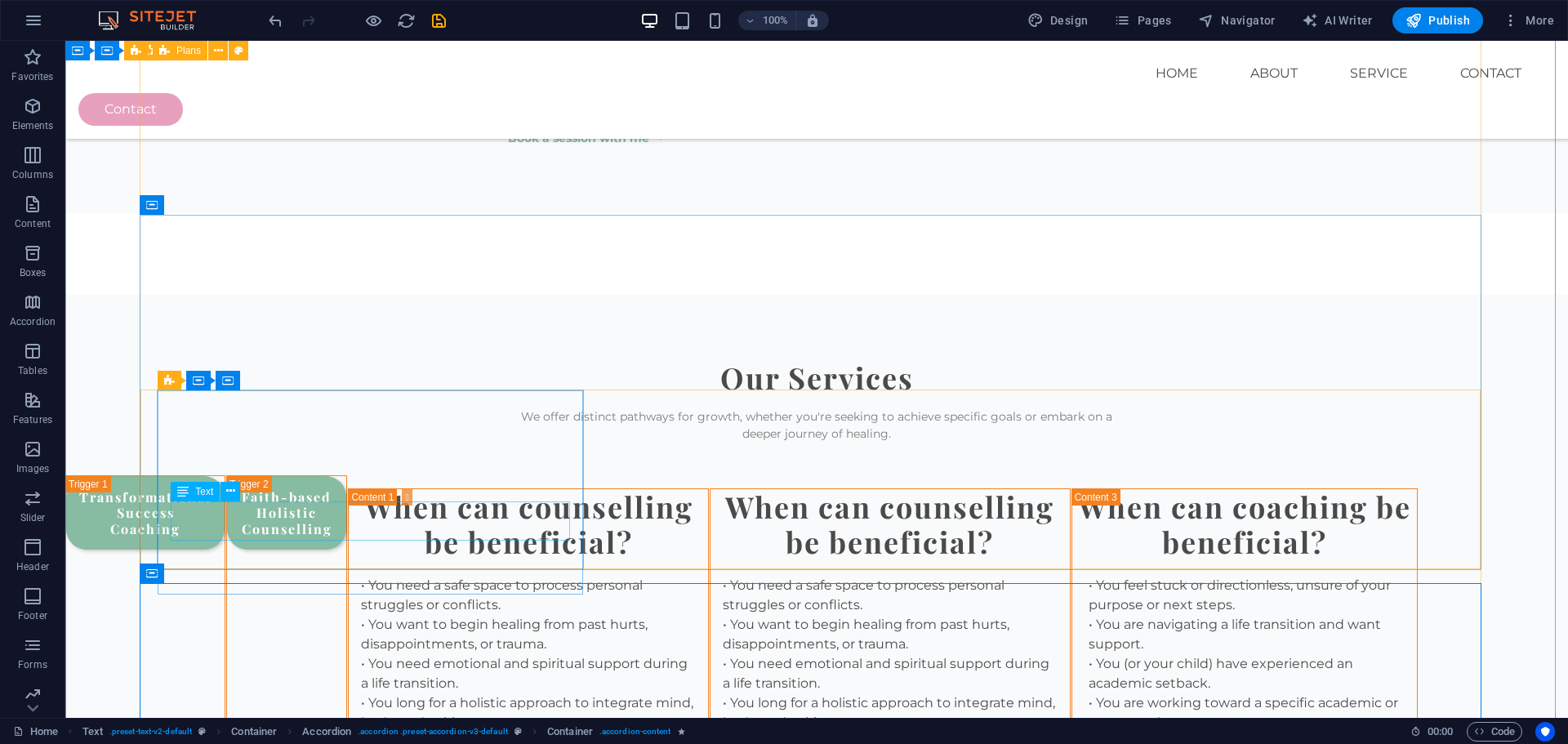
scroll to position [1924, 0]
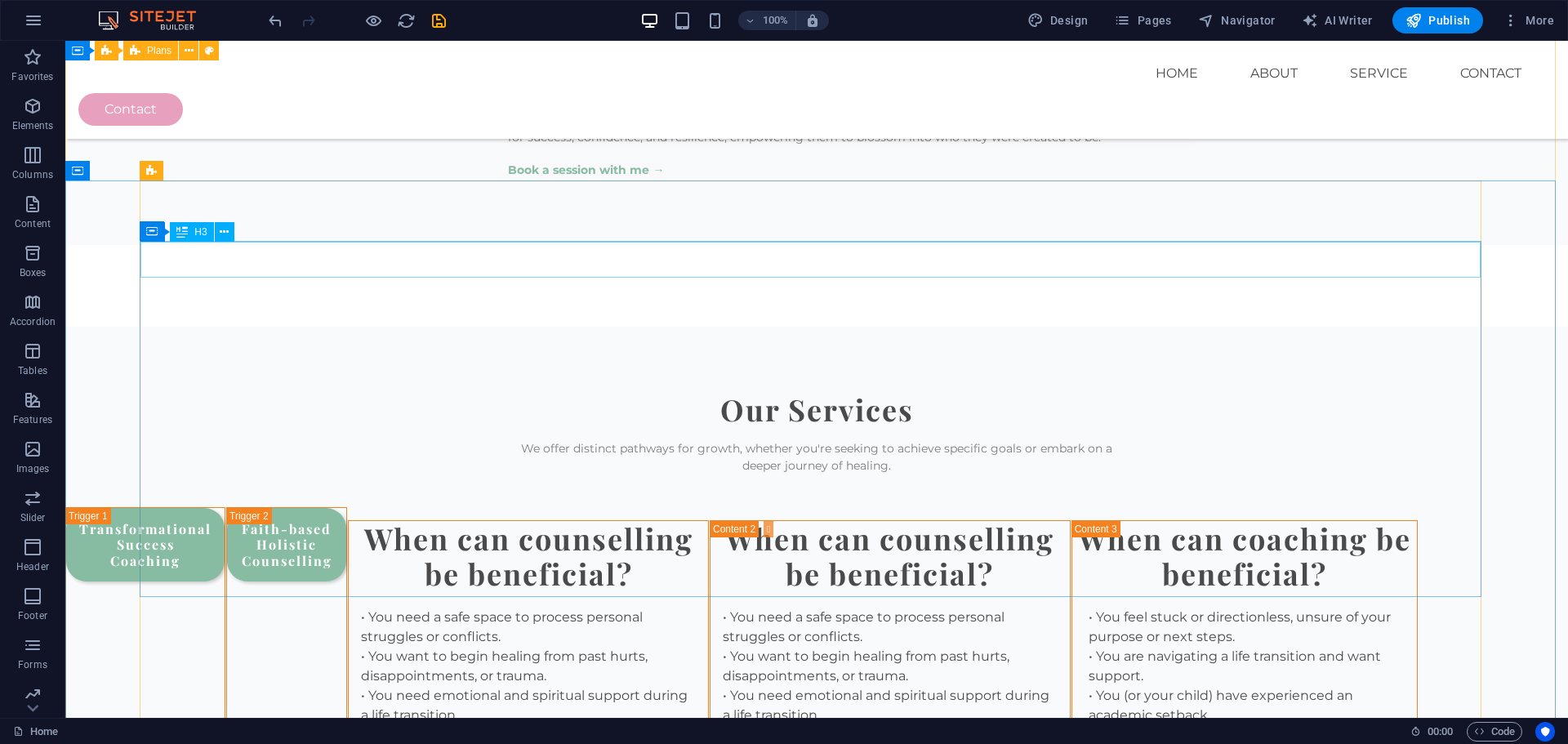
click at [349, 521] on div "When can counselling be beneficial?" at bounding box center [528, 556] width 359 height 70
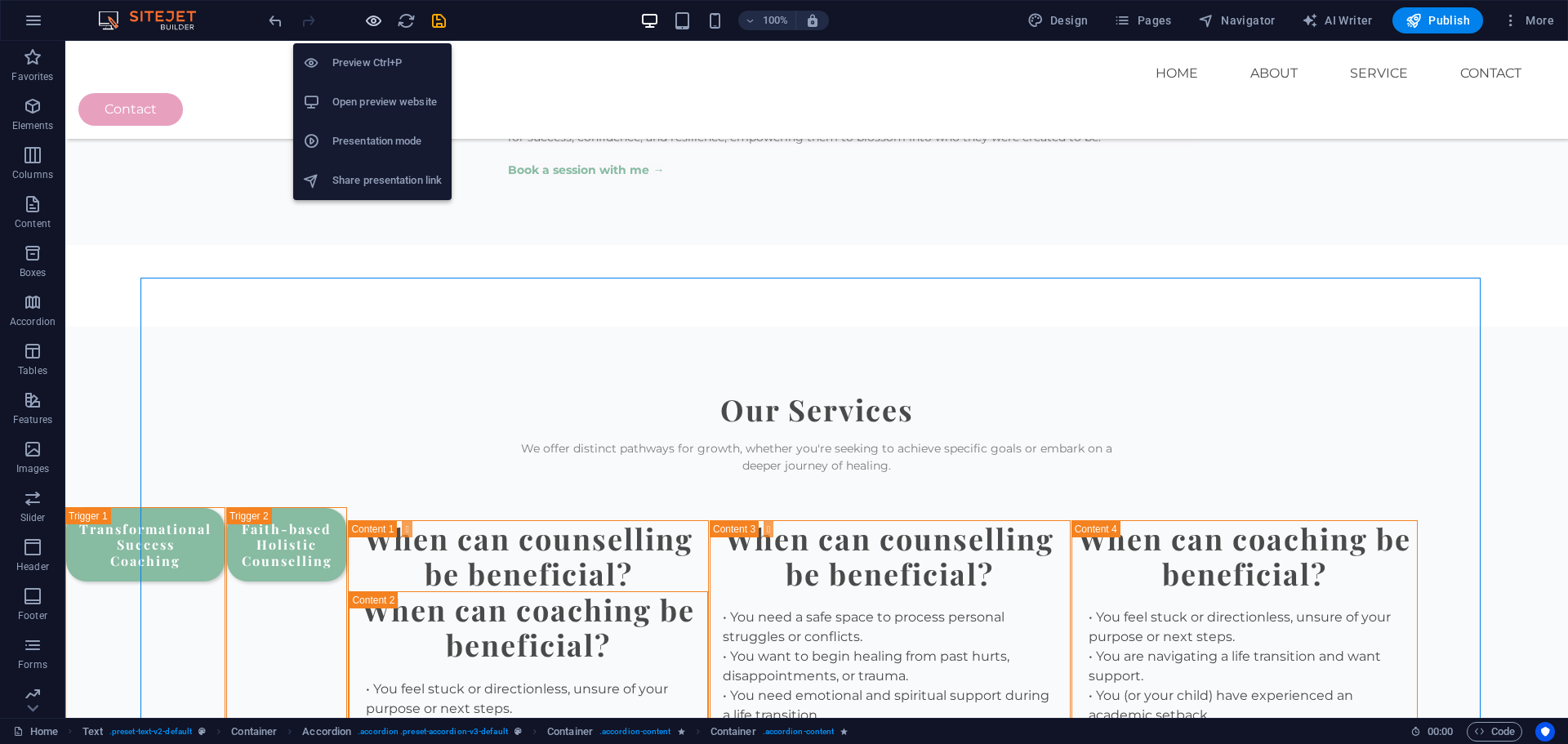
click at [369, 24] on icon "button" at bounding box center [374, 20] width 19 height 19
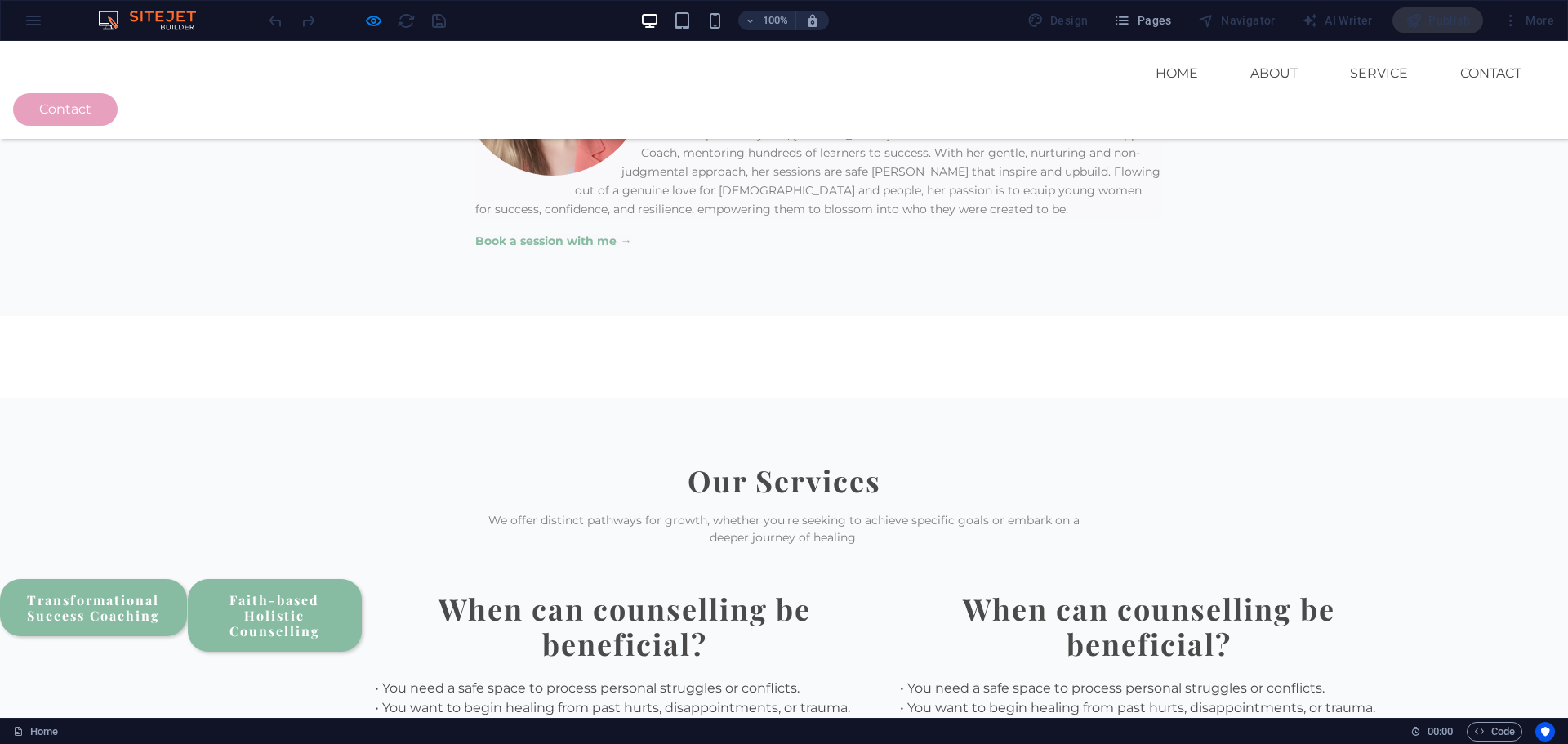
scroll to position [1807, 0]
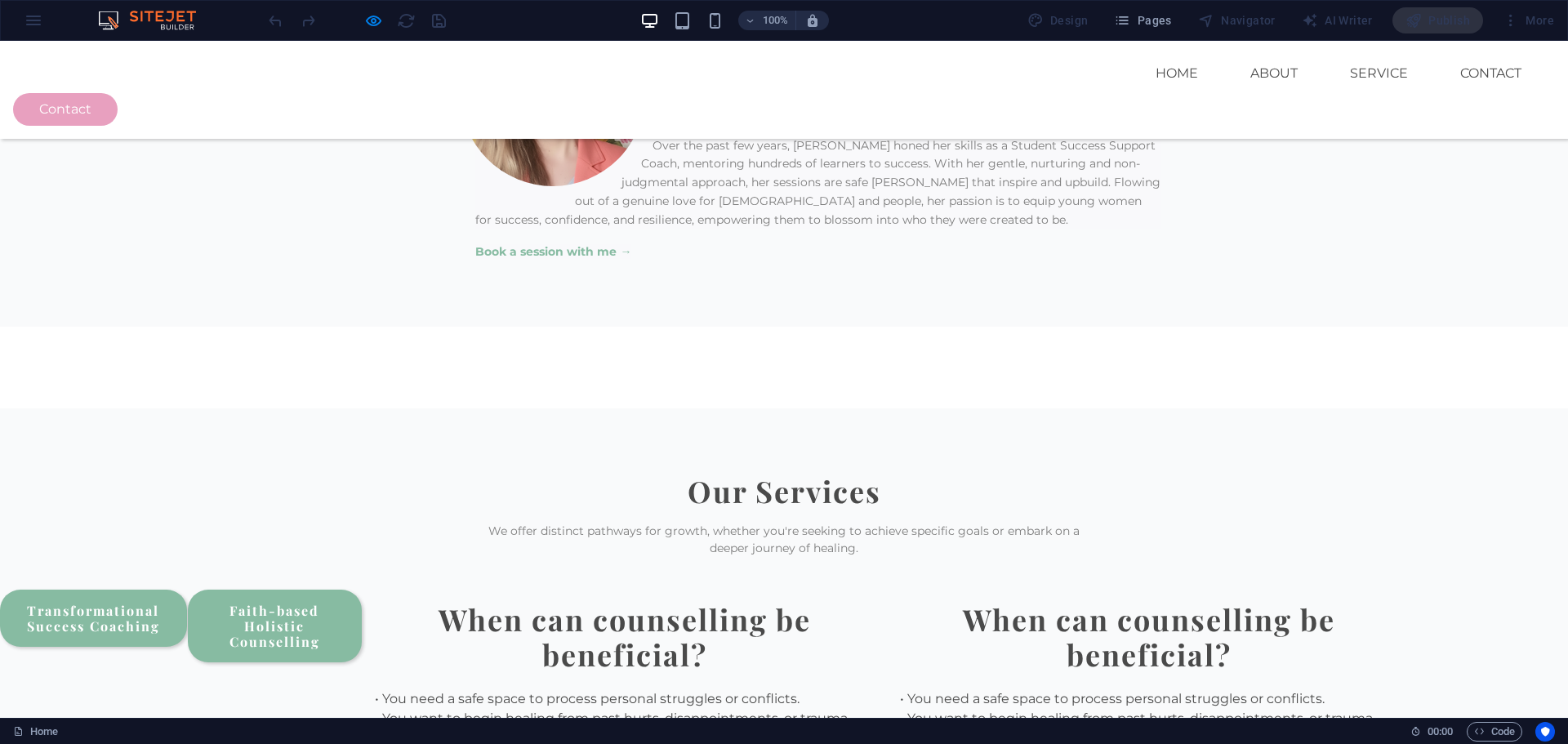
drag, startPoint x: 887, startPoint y: 281, endPoint x: 867, endPoint y: 298, distance: 26.2
click at [363, 589] on link "Faith-based Holistic Counselling" at bounding box center [275, 626] width 175 height 74
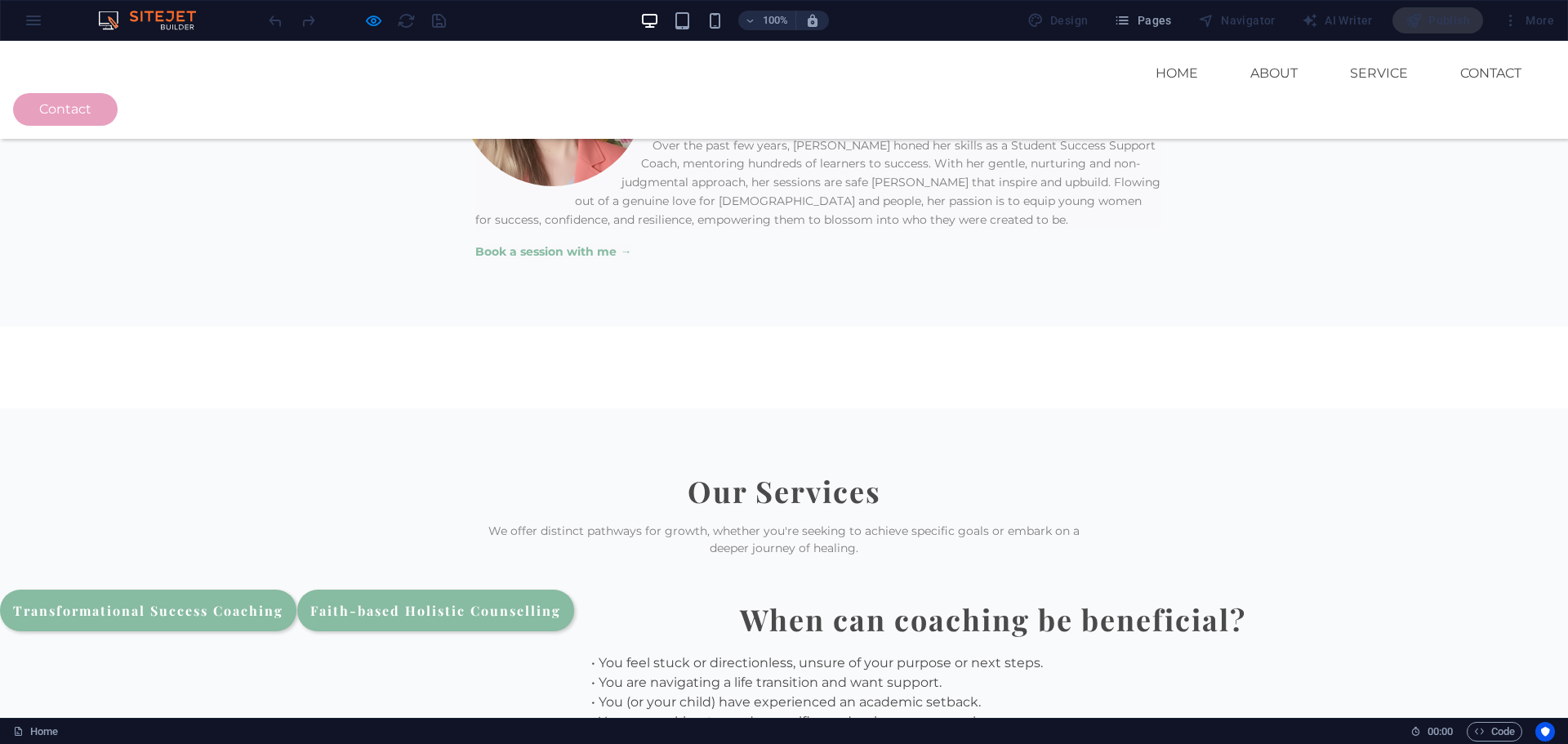
click at [296, 589] on link "Transformational Success Coaching" at bounding box center [148, 610] width 296 height 42
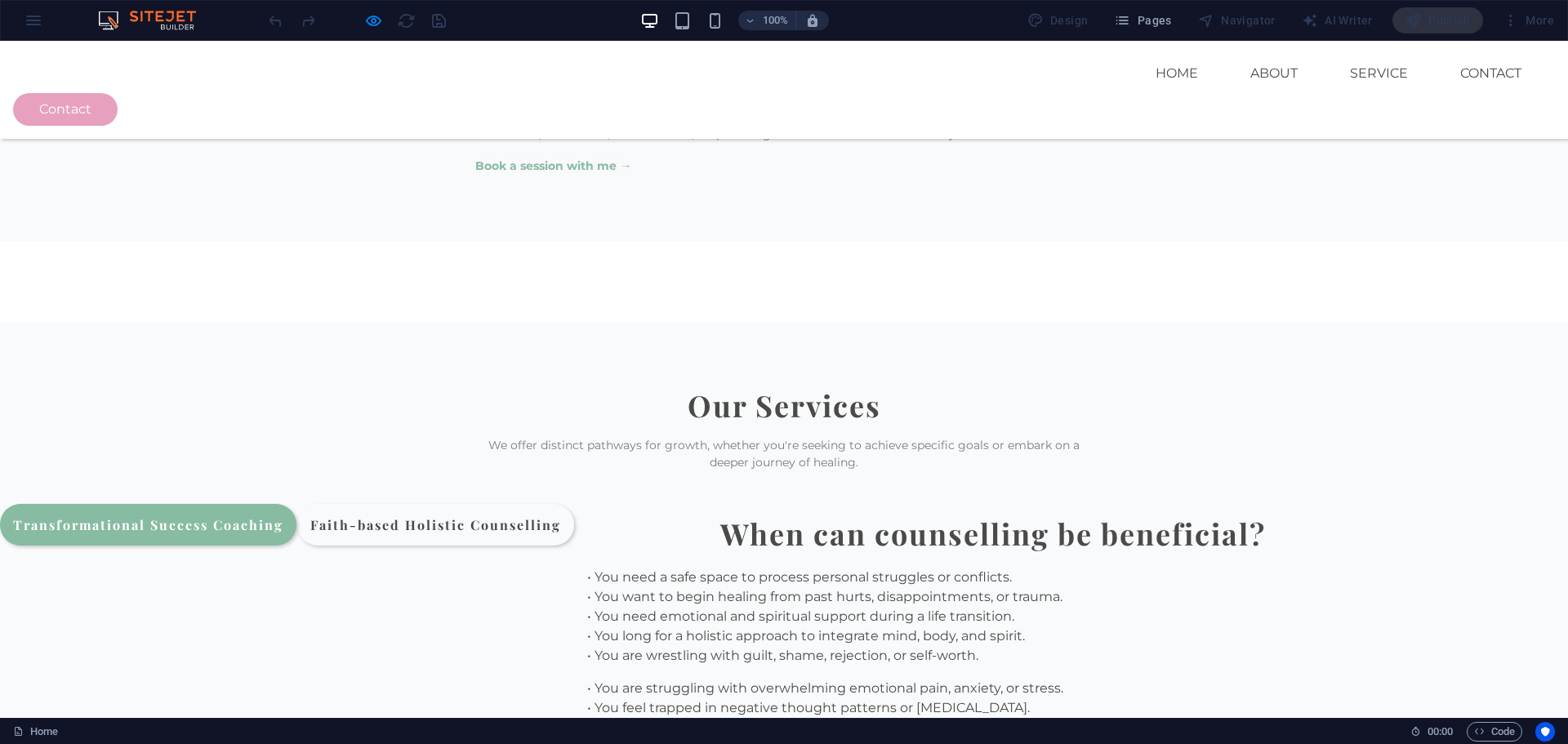
scroll to position [1889, 0]
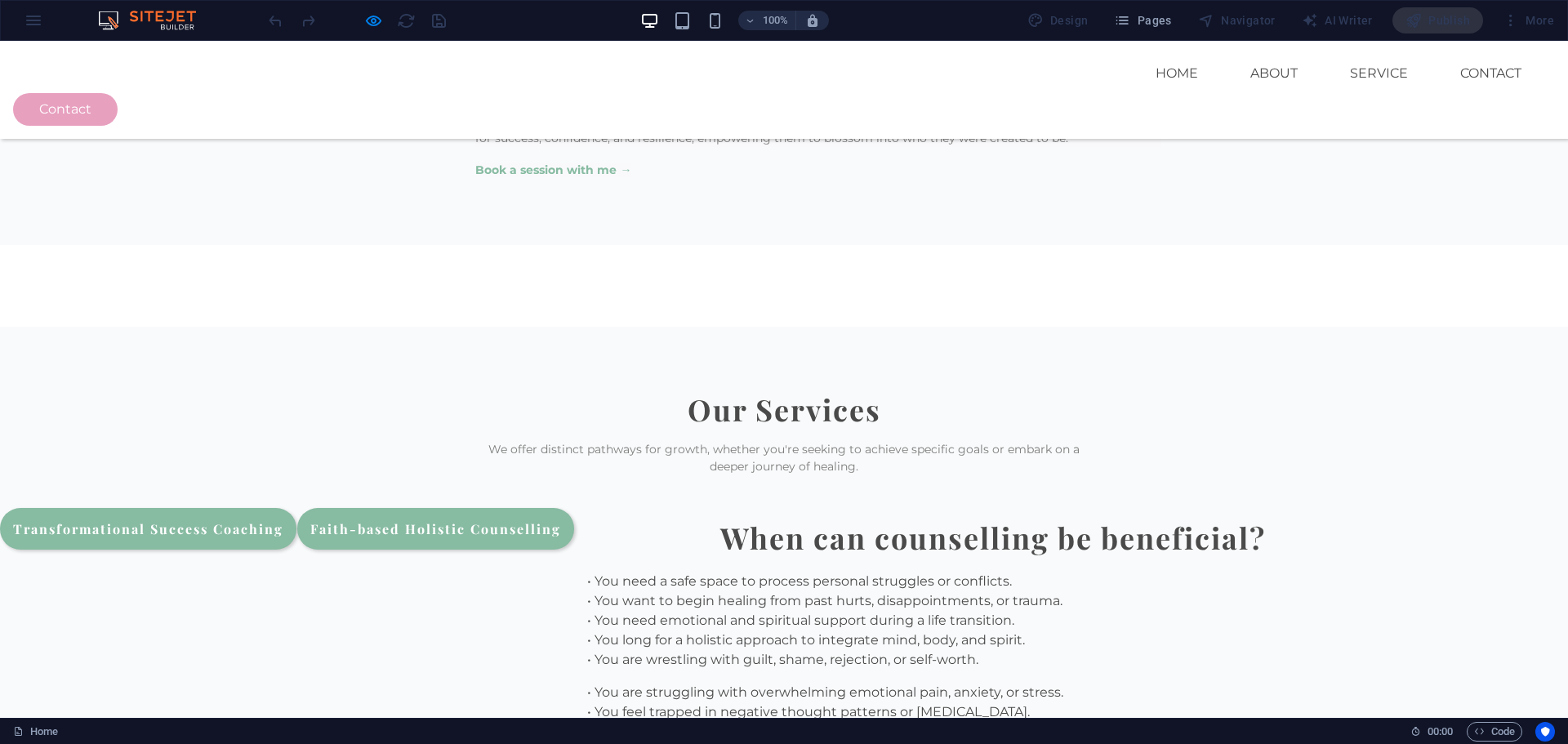
click at [574, 508] on link "Faith-based Holistic Counselling" at bounding box center [436, 528] width 277 height 42
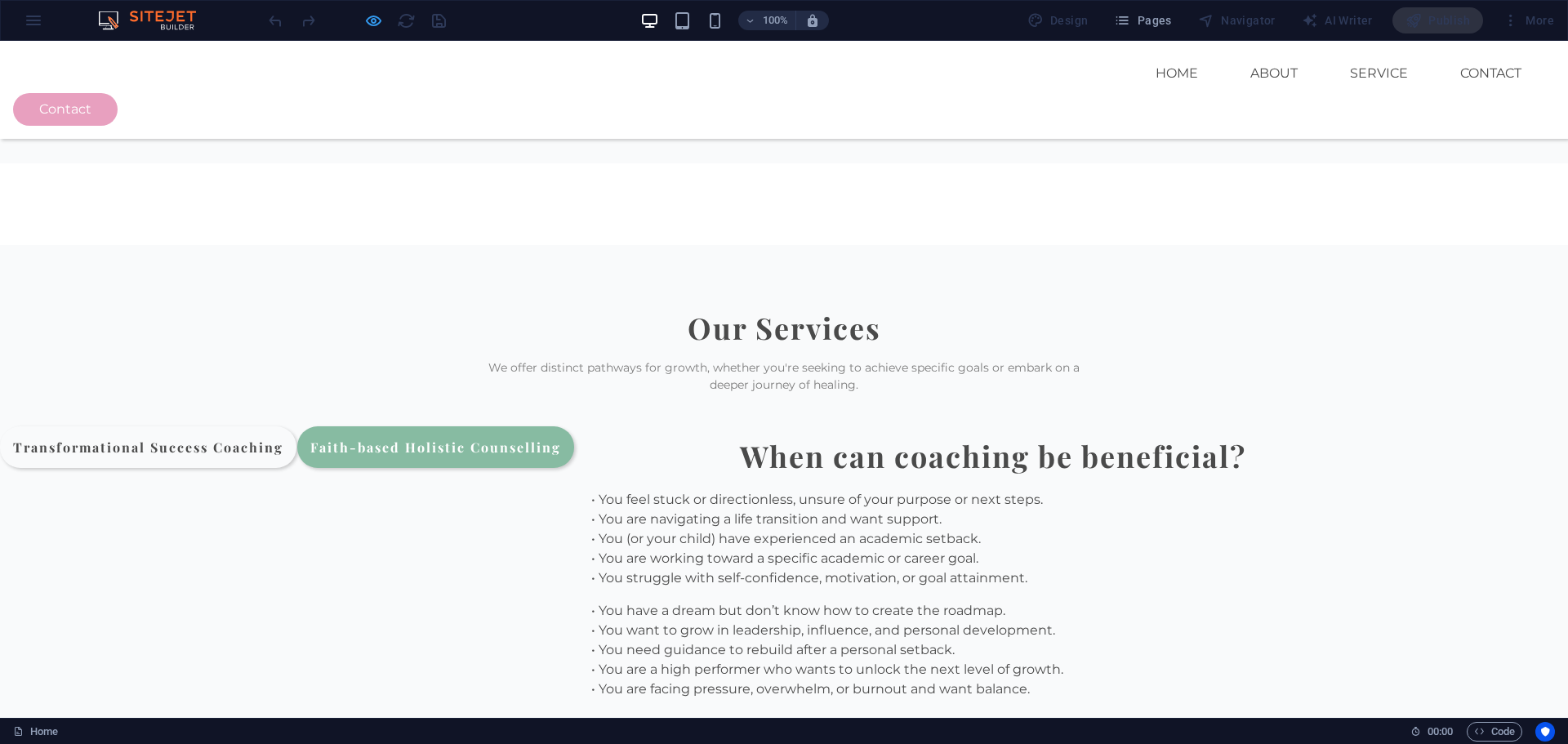
click at [364, 20] on icon "button" at bounding box center [374, 20] width 19 height 19
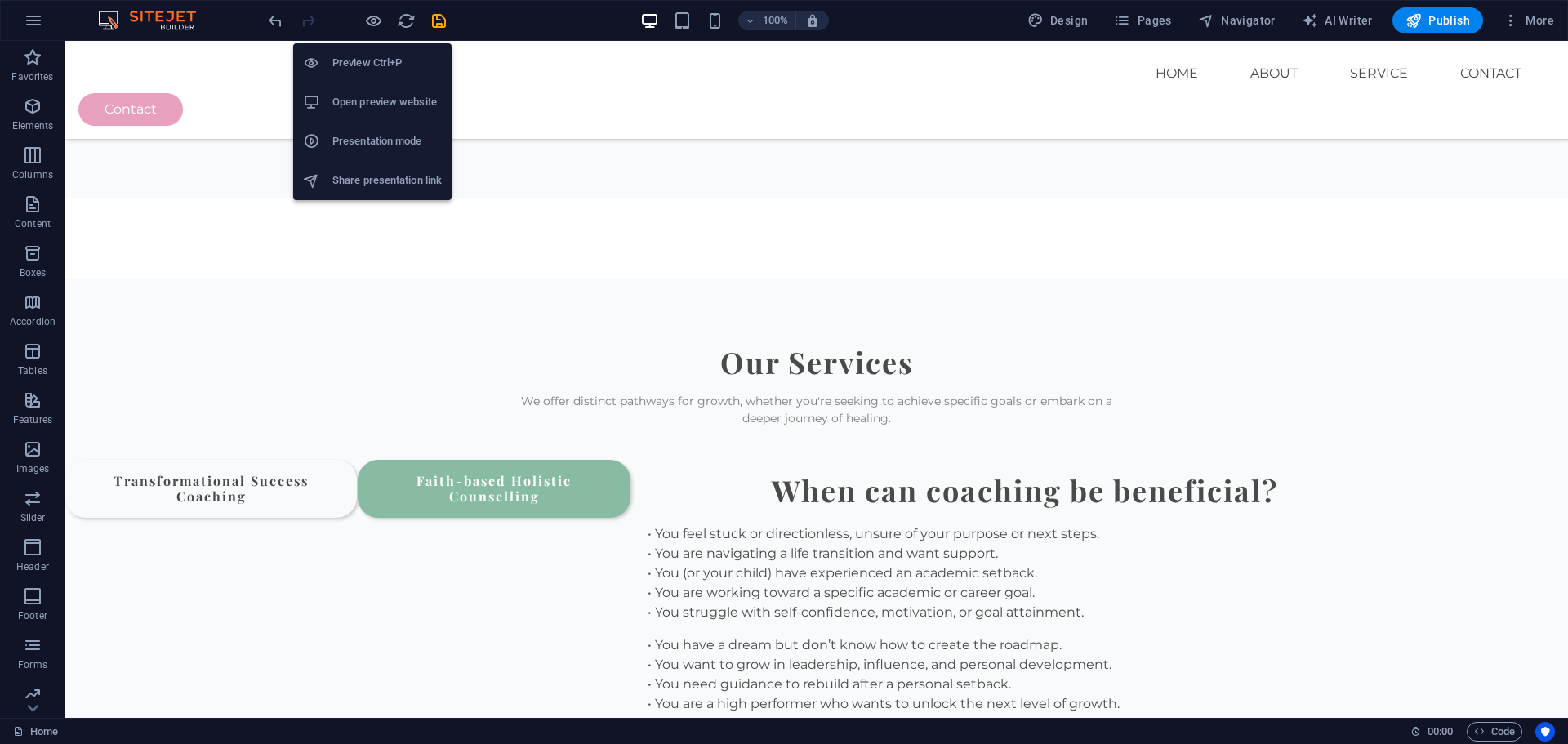
scroll to position [2004, 0]
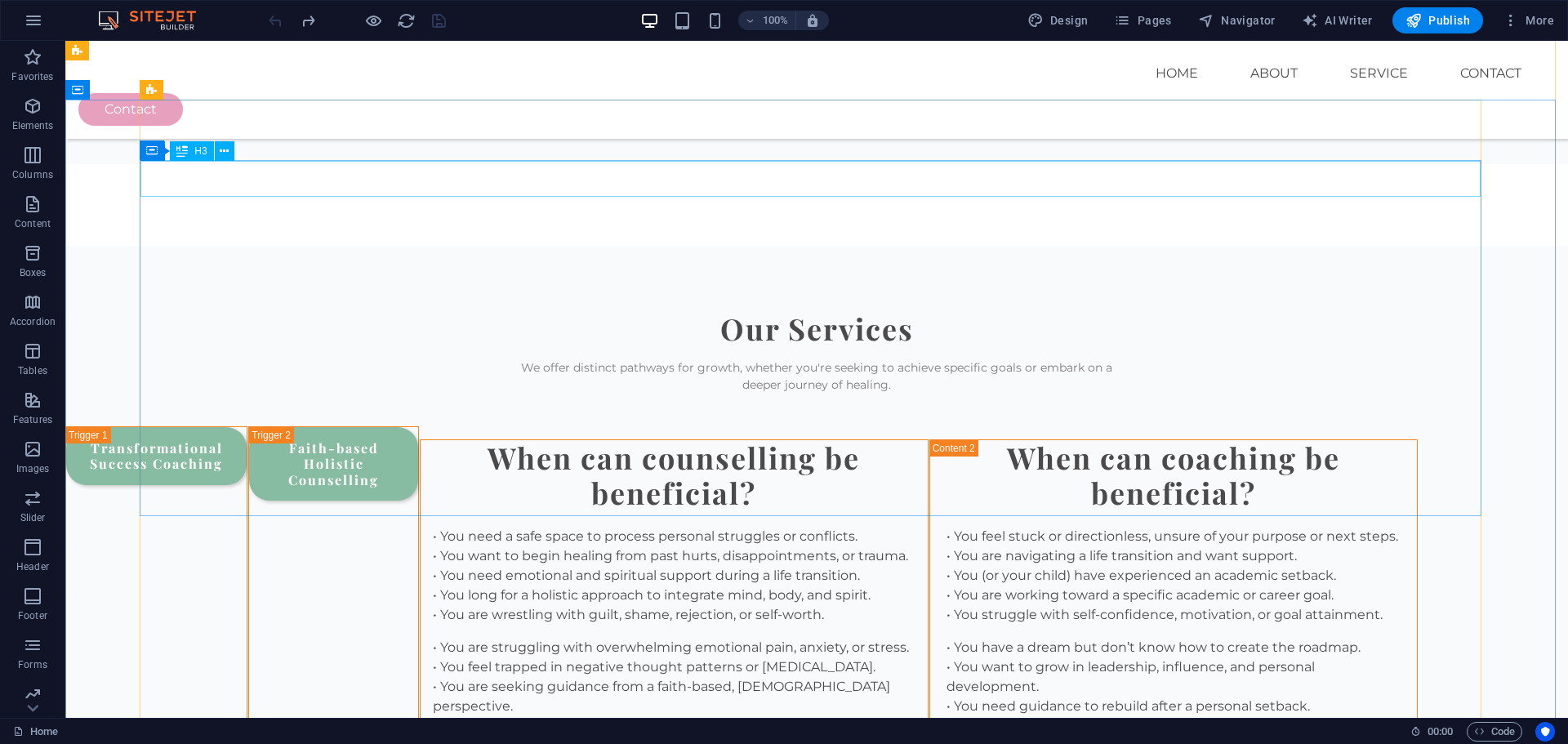
click at [420, 440] on div "When can counselling be beneficial?" at bounding box center [674, 475] width 507 height 70
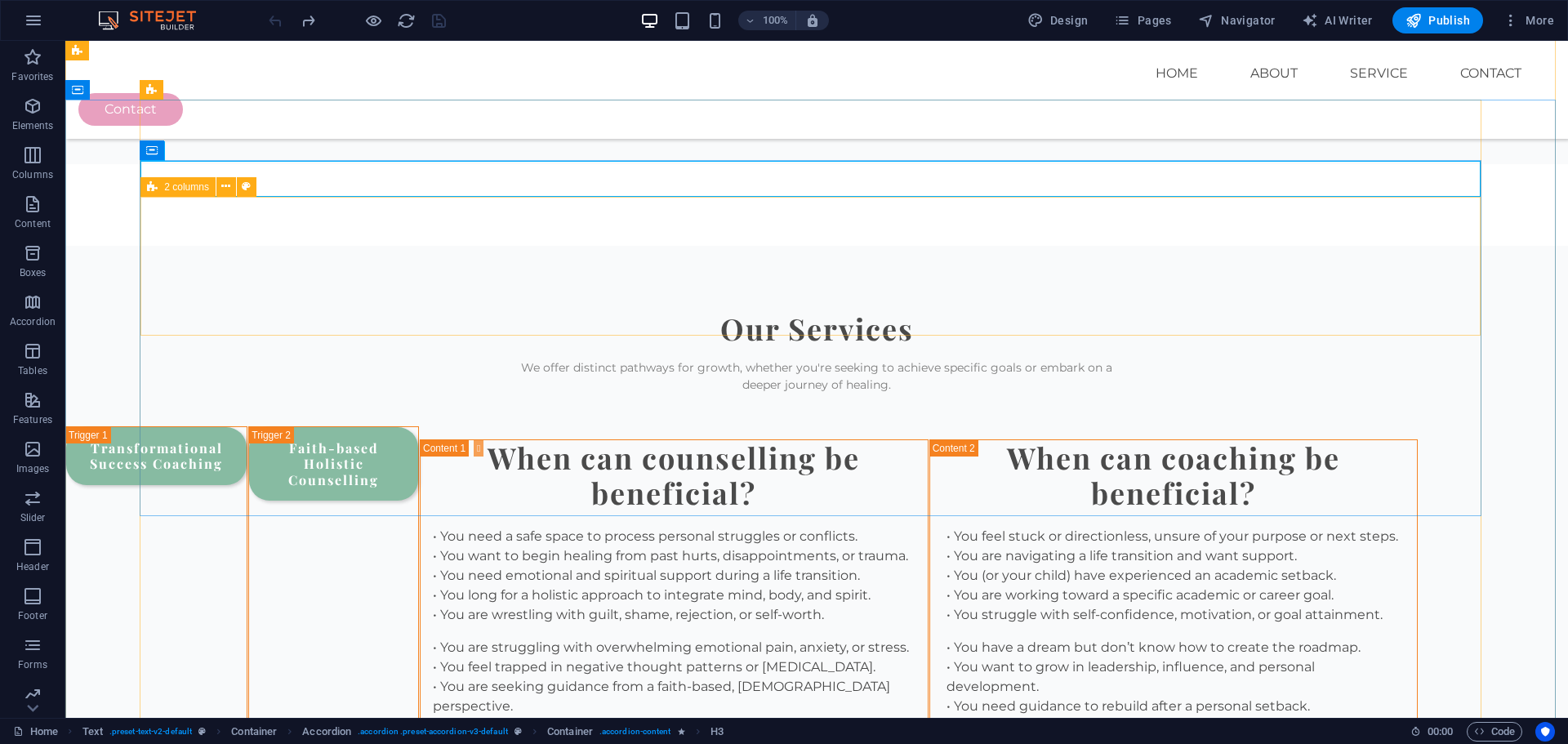
click at [152, 192] on icon at bounding box center [152, 187] width 11 height 20
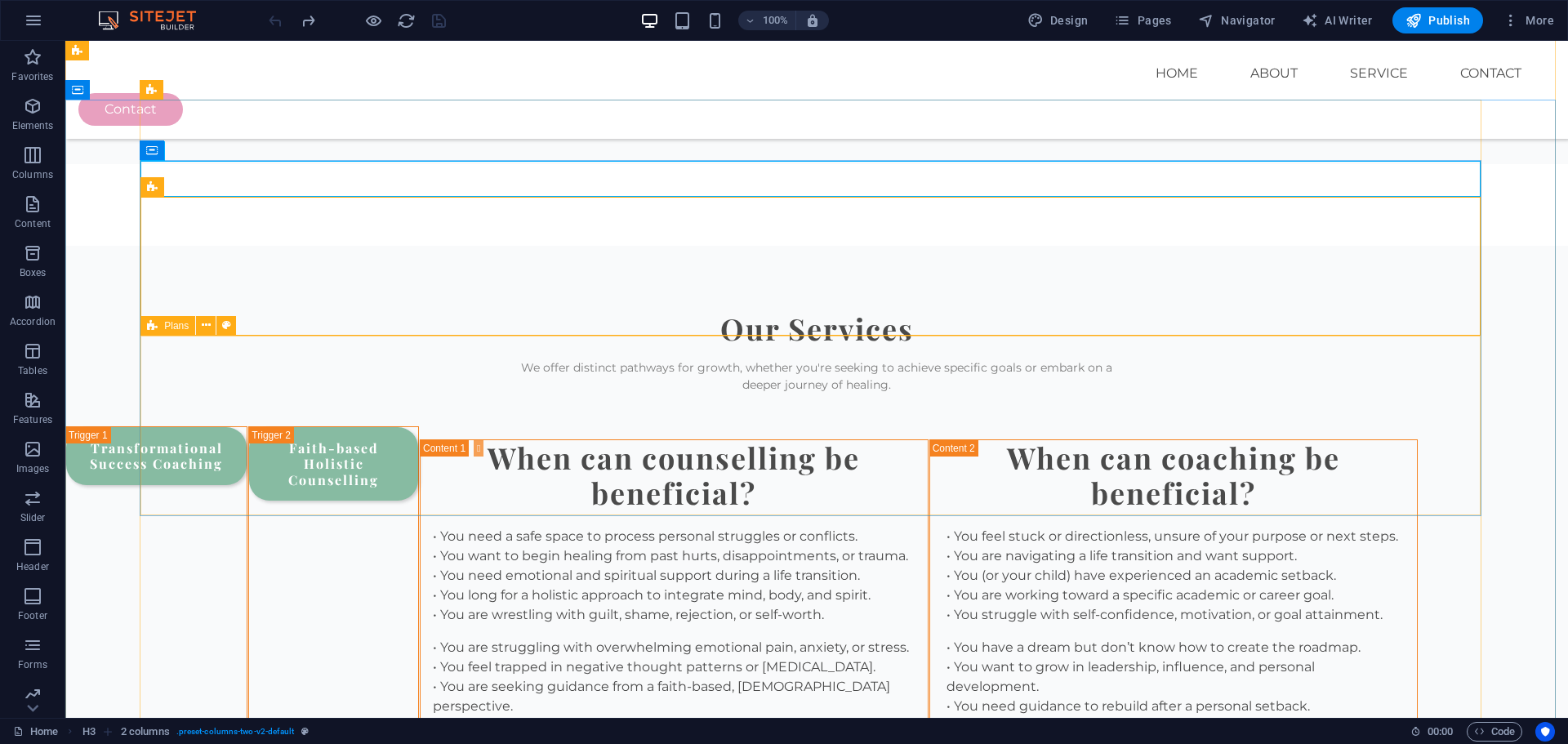
click at [161, 320] on div "Plans" at bounding box center [167, 325] width 54 height 20
click at [930, 510] on div "When can coaching be beneficial?" at bounding box center [1173, 475] width 487 height 70
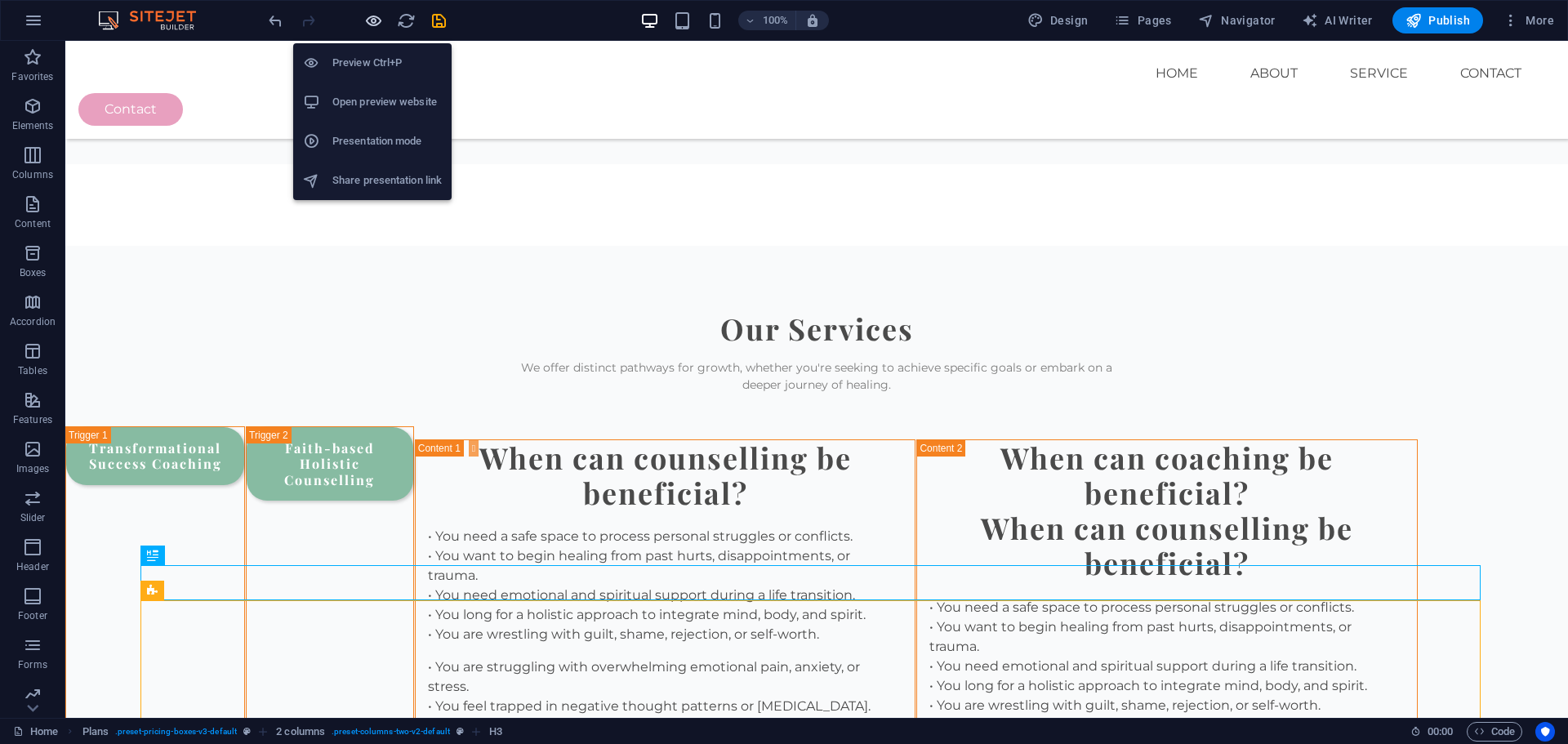
click at [377, 16] on icon "button" at bounding box center [374, 20] width 19 height 19
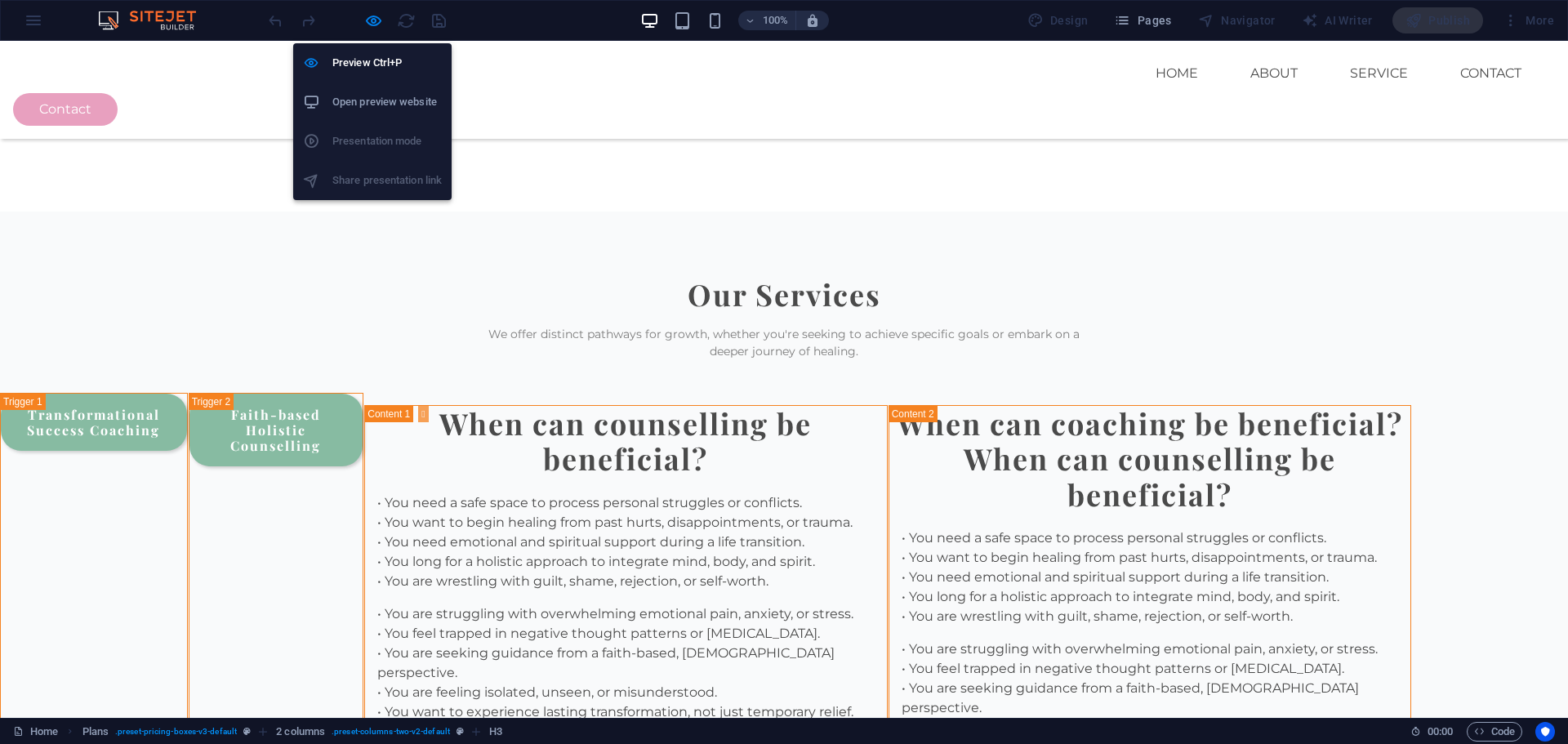
scroll to position [1970, 0]
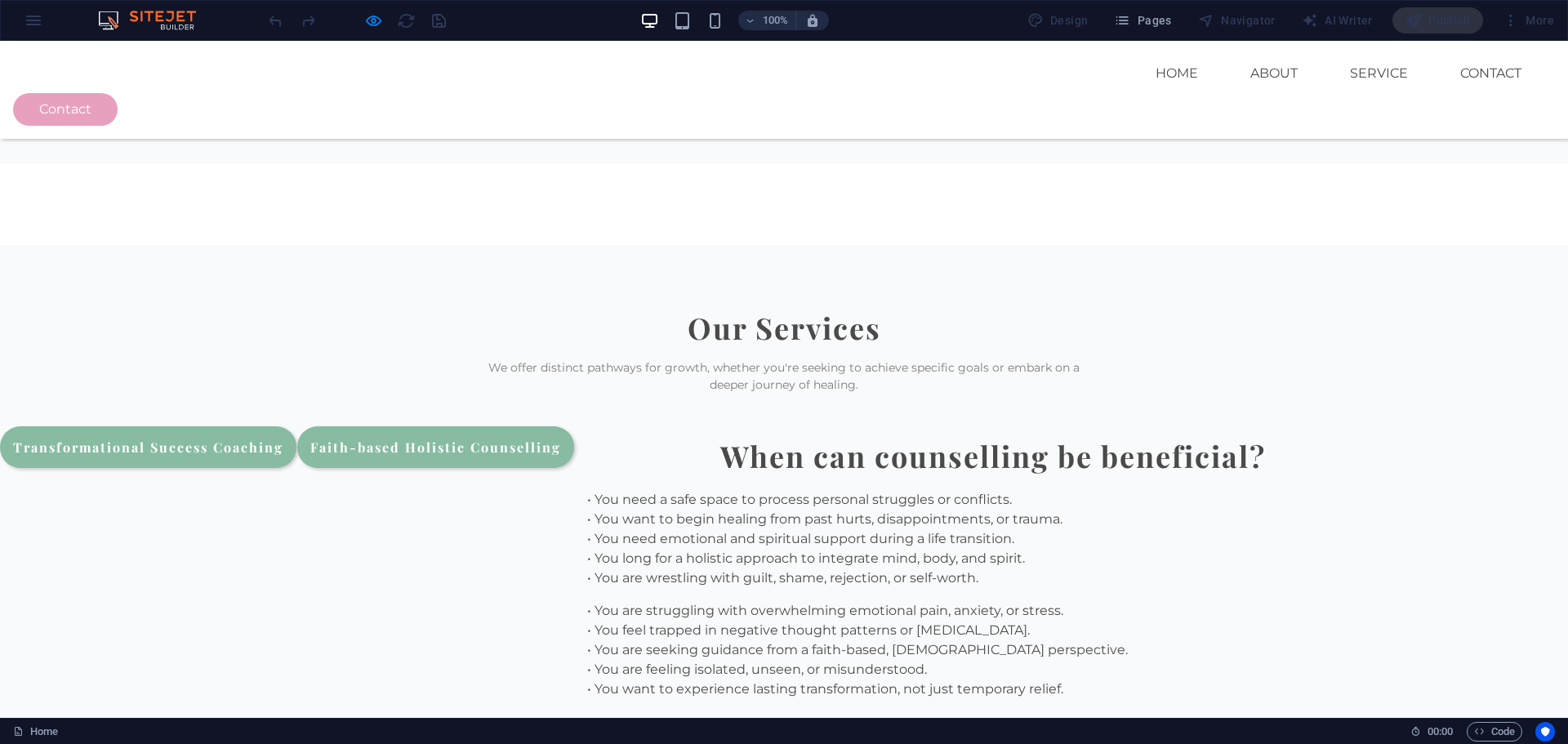
click at [574, 426] on link "Faith-based Holistic Counselling" at bounding box center [436, 447] width 277 height 42
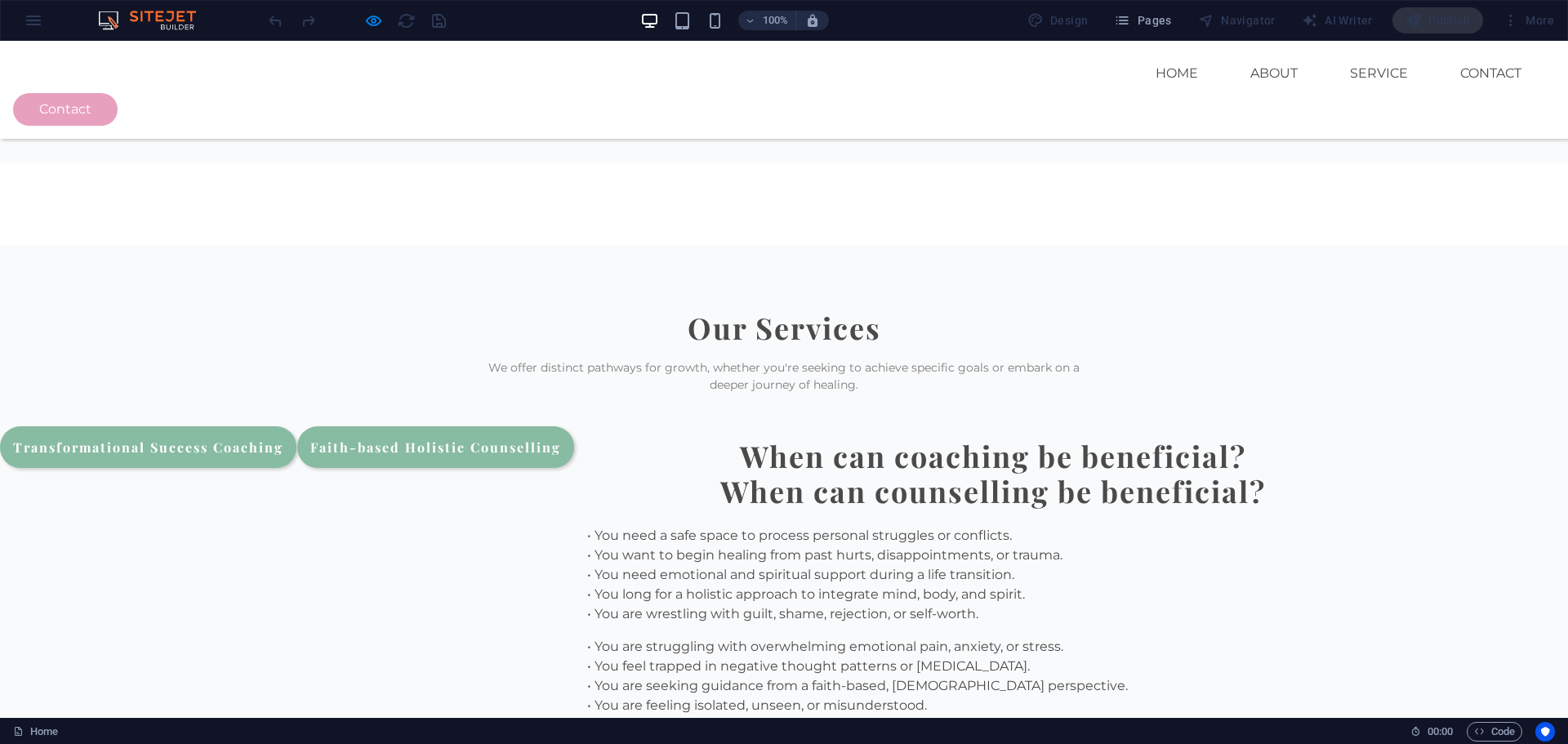
click at [296, 426] on link "Transformational Success Coaching" at bounding box center [148, 447] width 296 height 42
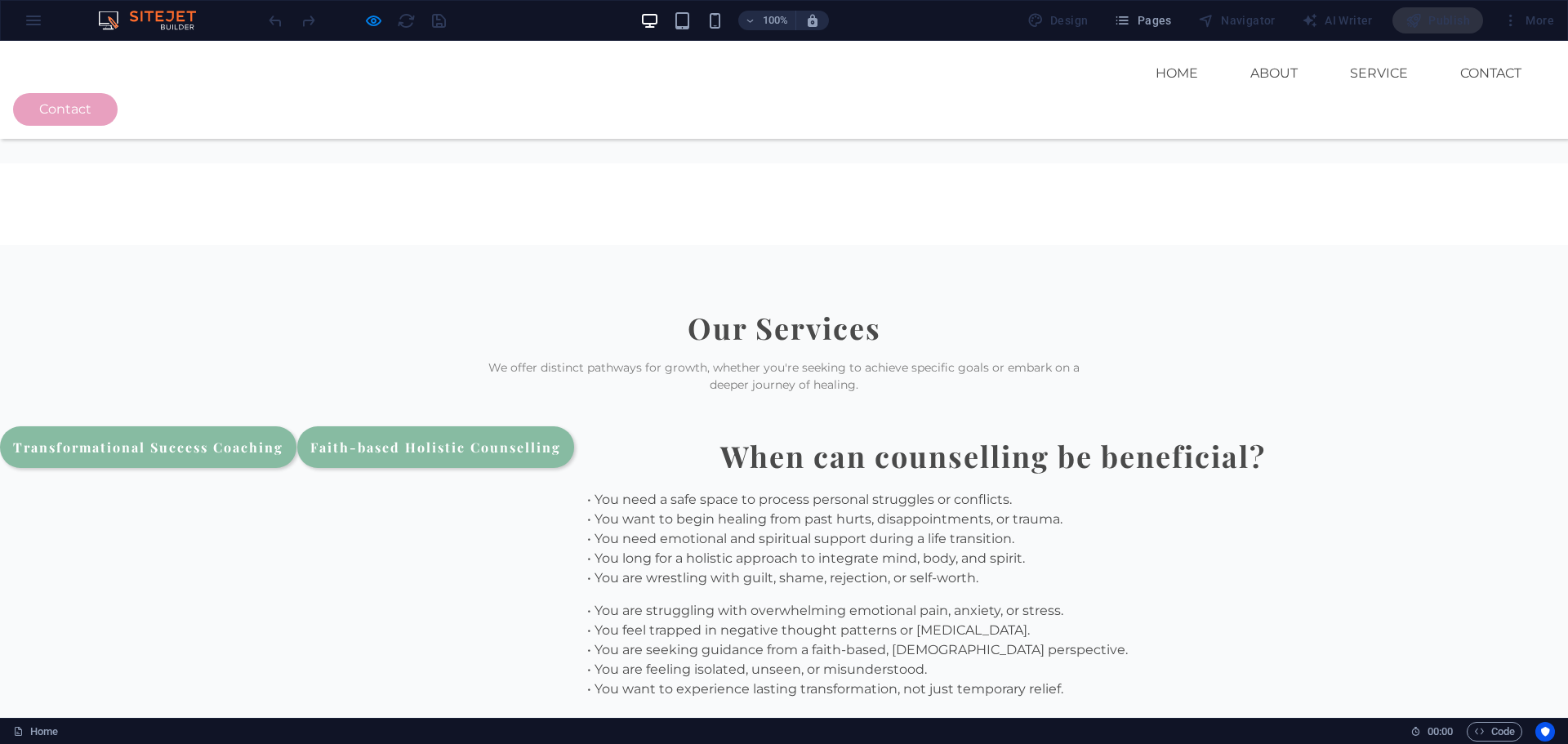
click at [574, 426] on link "Faith-based Holistic Counselling" at bounding box center [436, 447] width 277 height 42
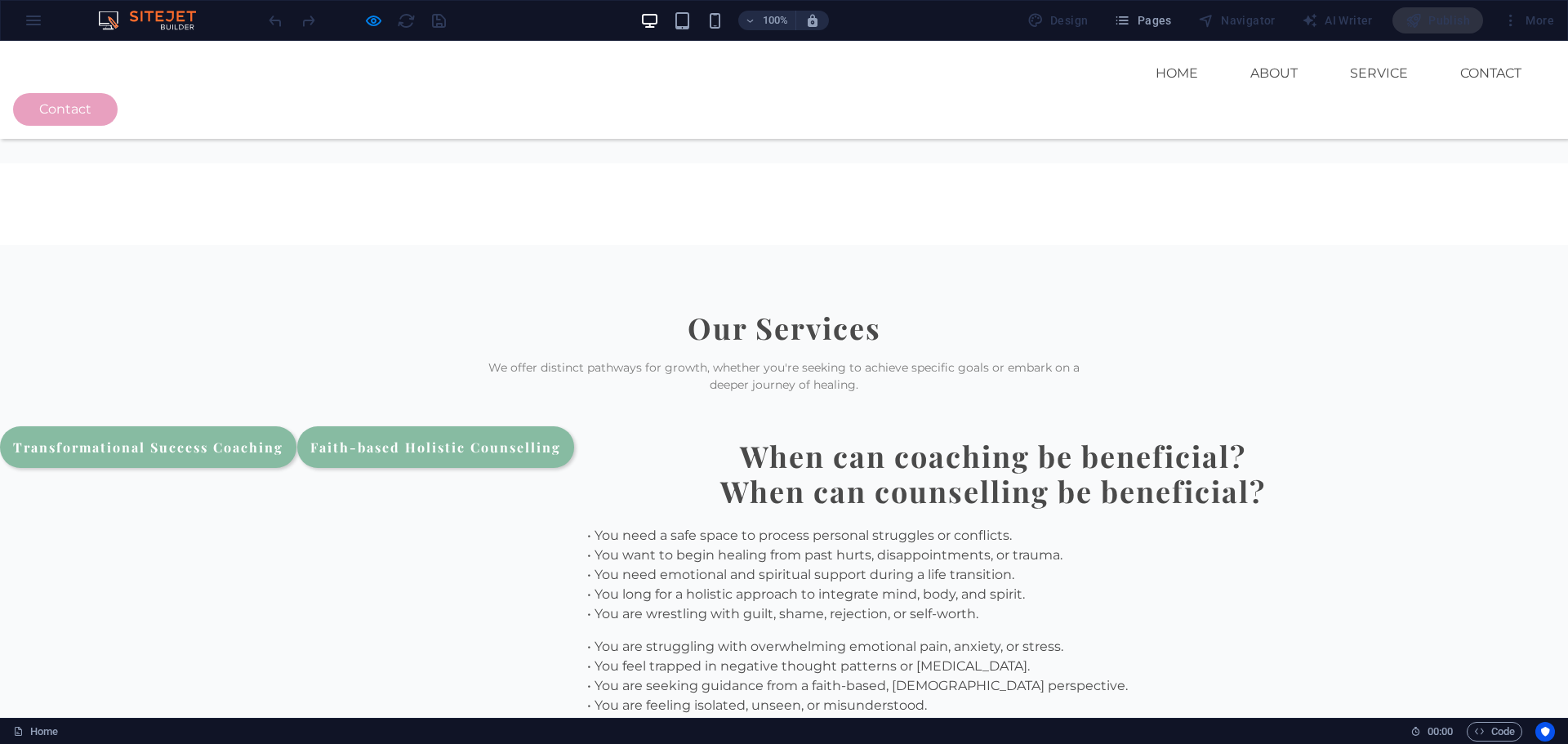
click at [296, 426] on link "Transformational Success Coaching" at bounding box center [148, 447] width 296 height 42
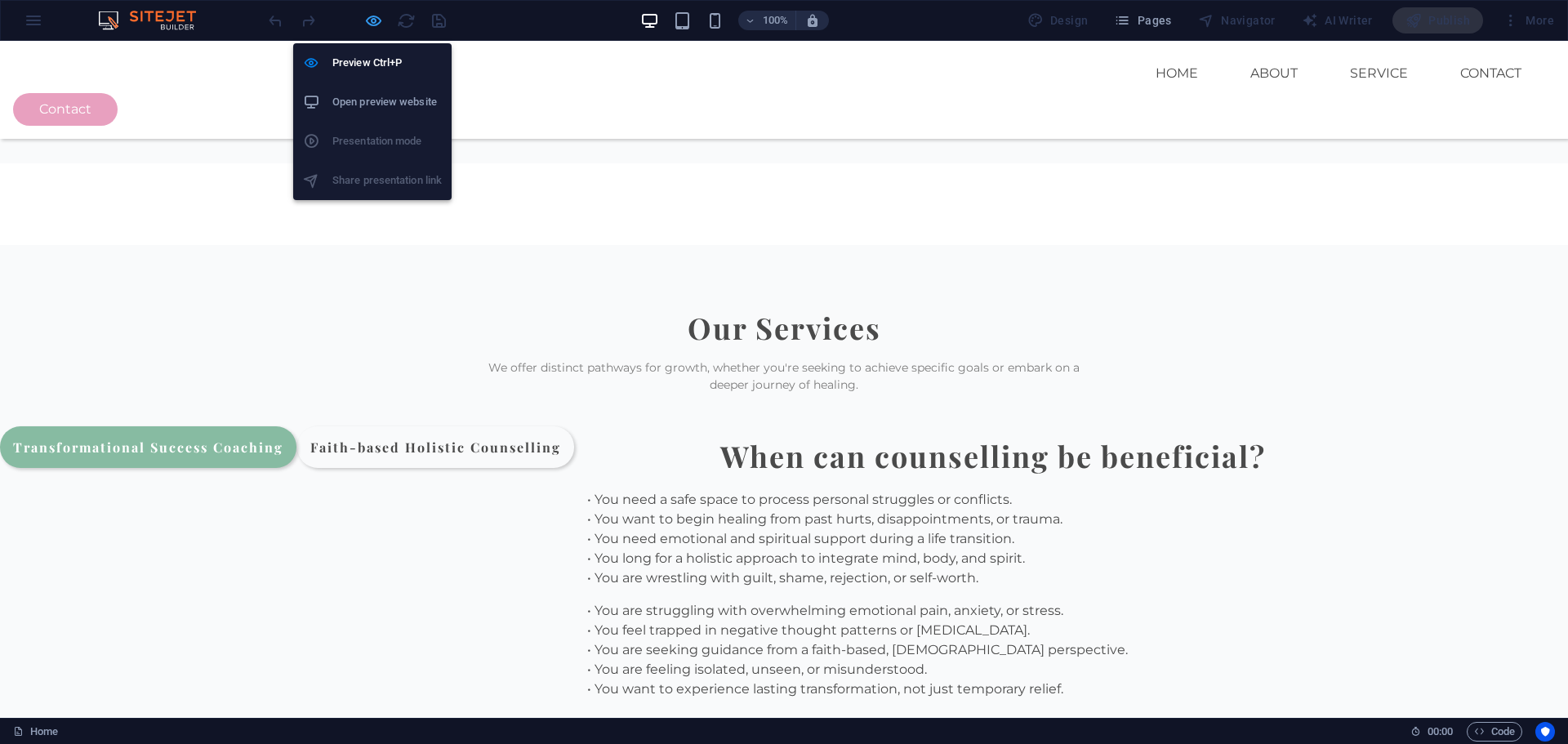
click at [375, 20] on icon "button" at bounding box center [374, 20] width 19 height 19
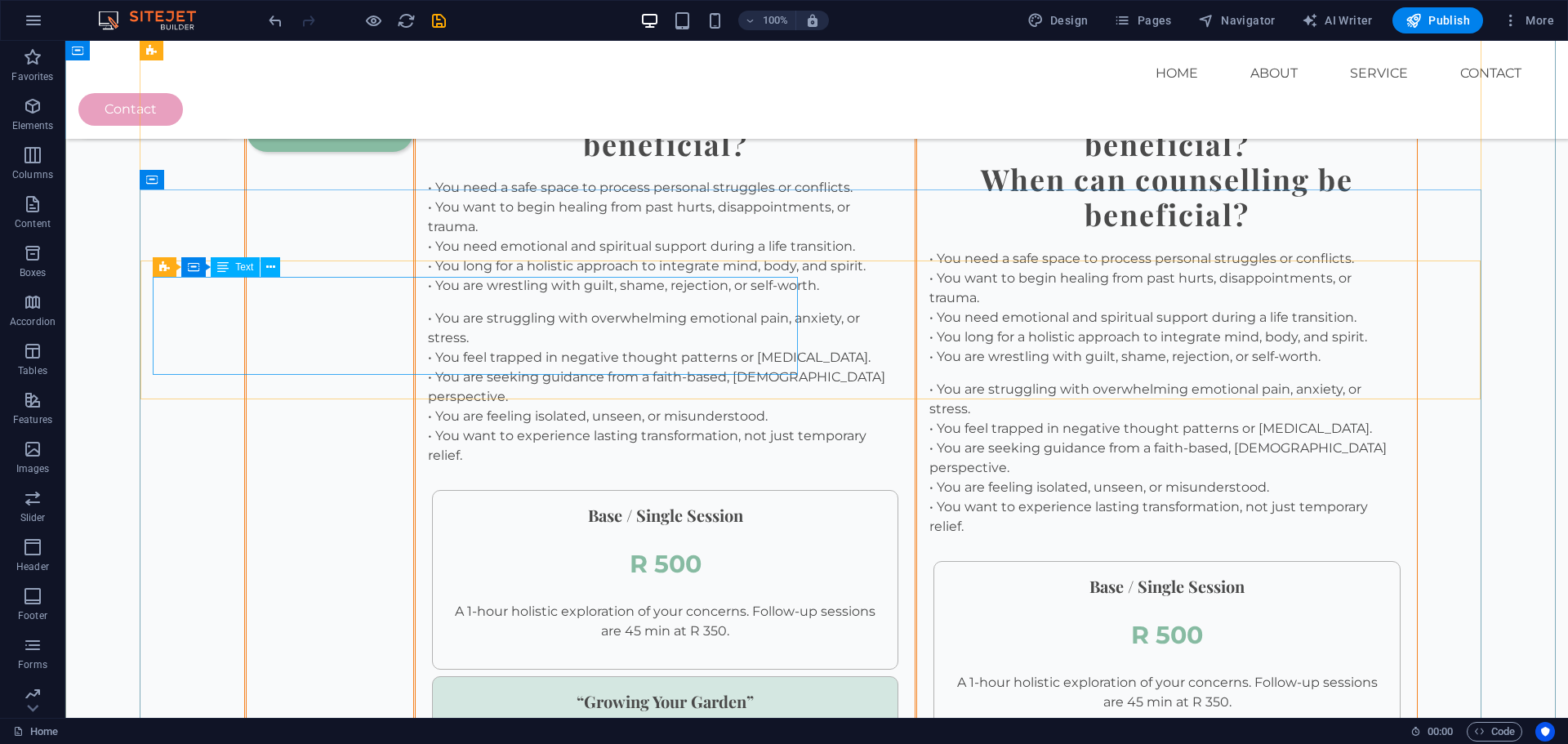
scroll to position [2413, 0]
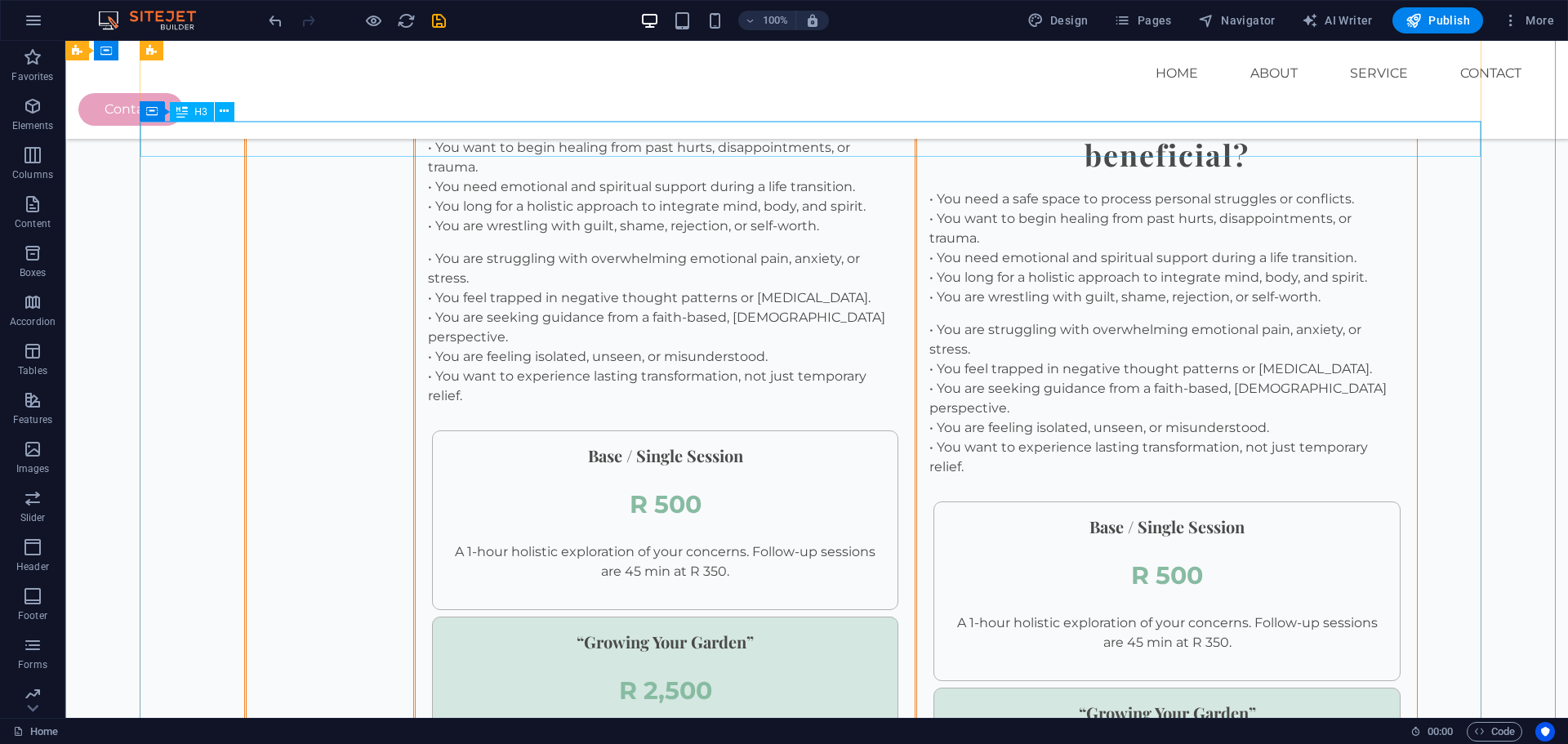
click at [917, 102] on div "When can coaching be beneficial?" at bounding box center [1167, 67] width 500 height 70
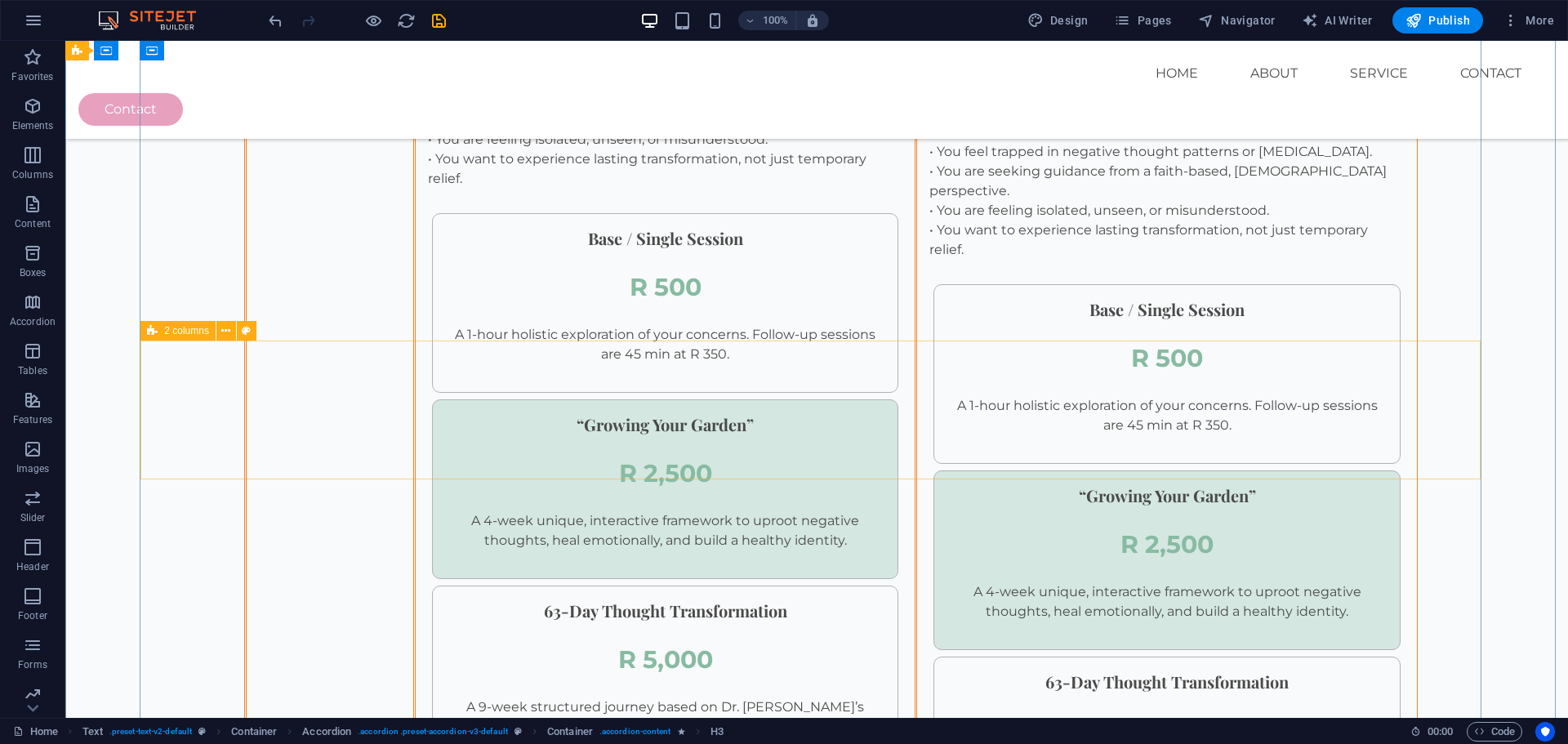
scroll to position [2658, 0]
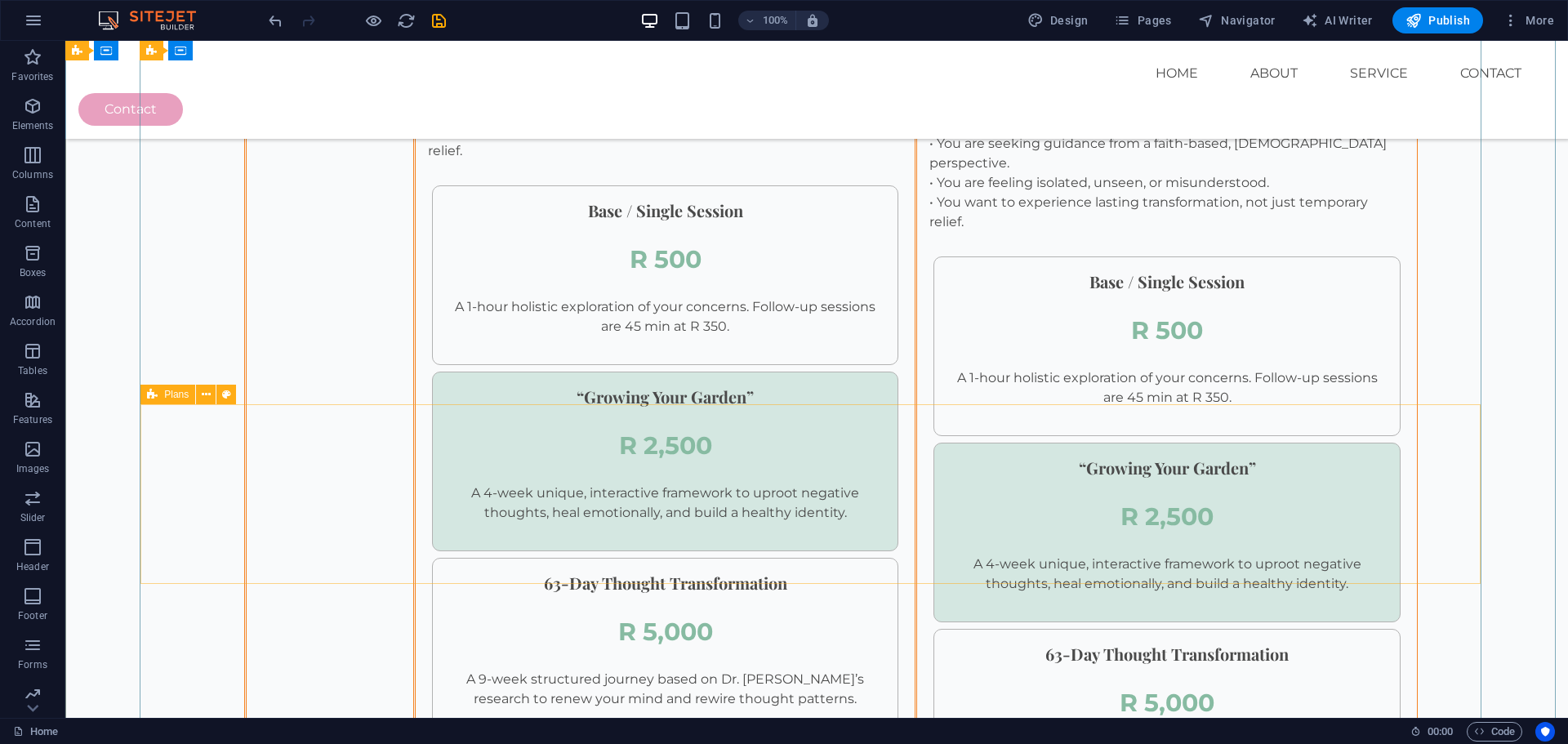
click at [169, 394] on span "Plans" at bounding box center [176, 395] width 25 height 10
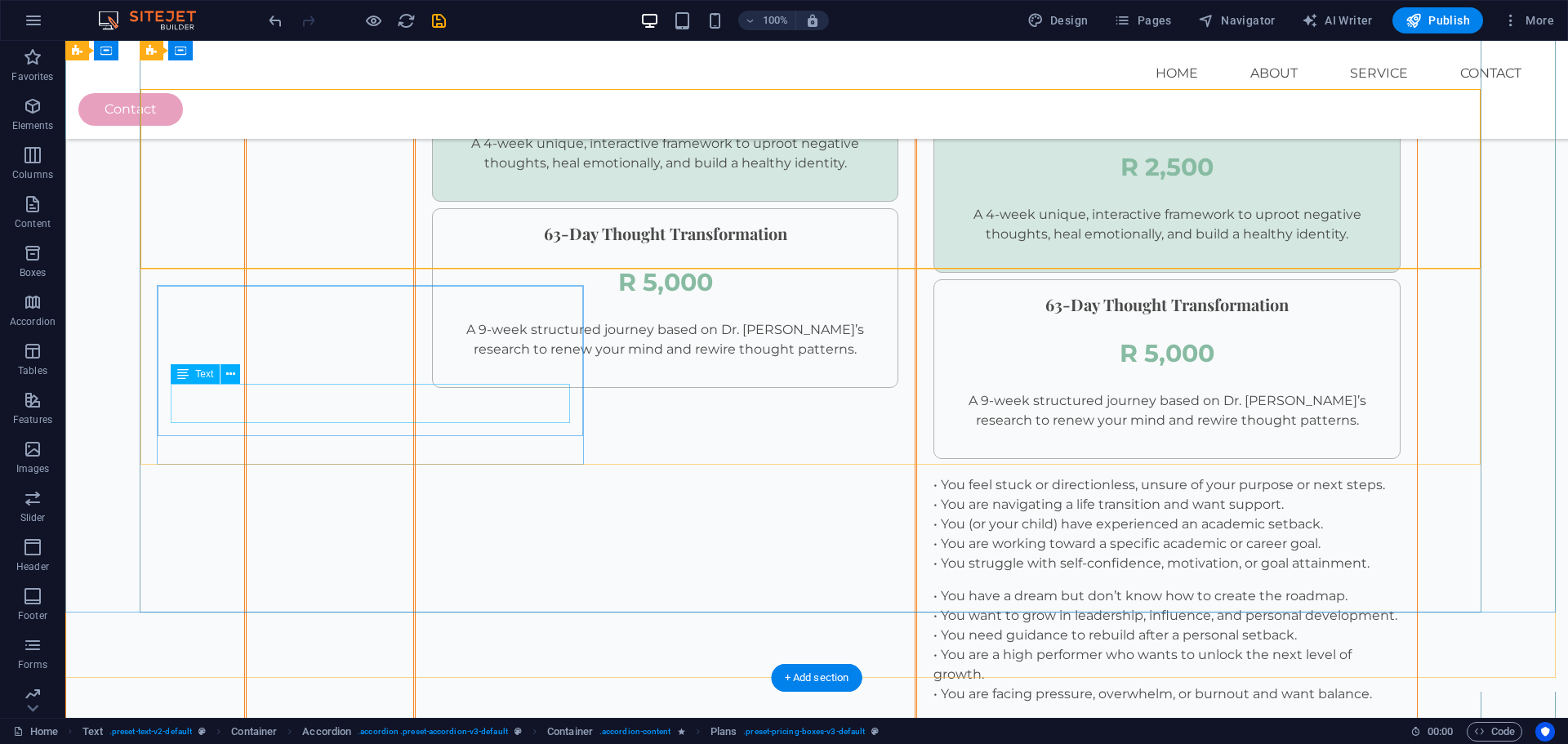
scroll to position [3066, 0]
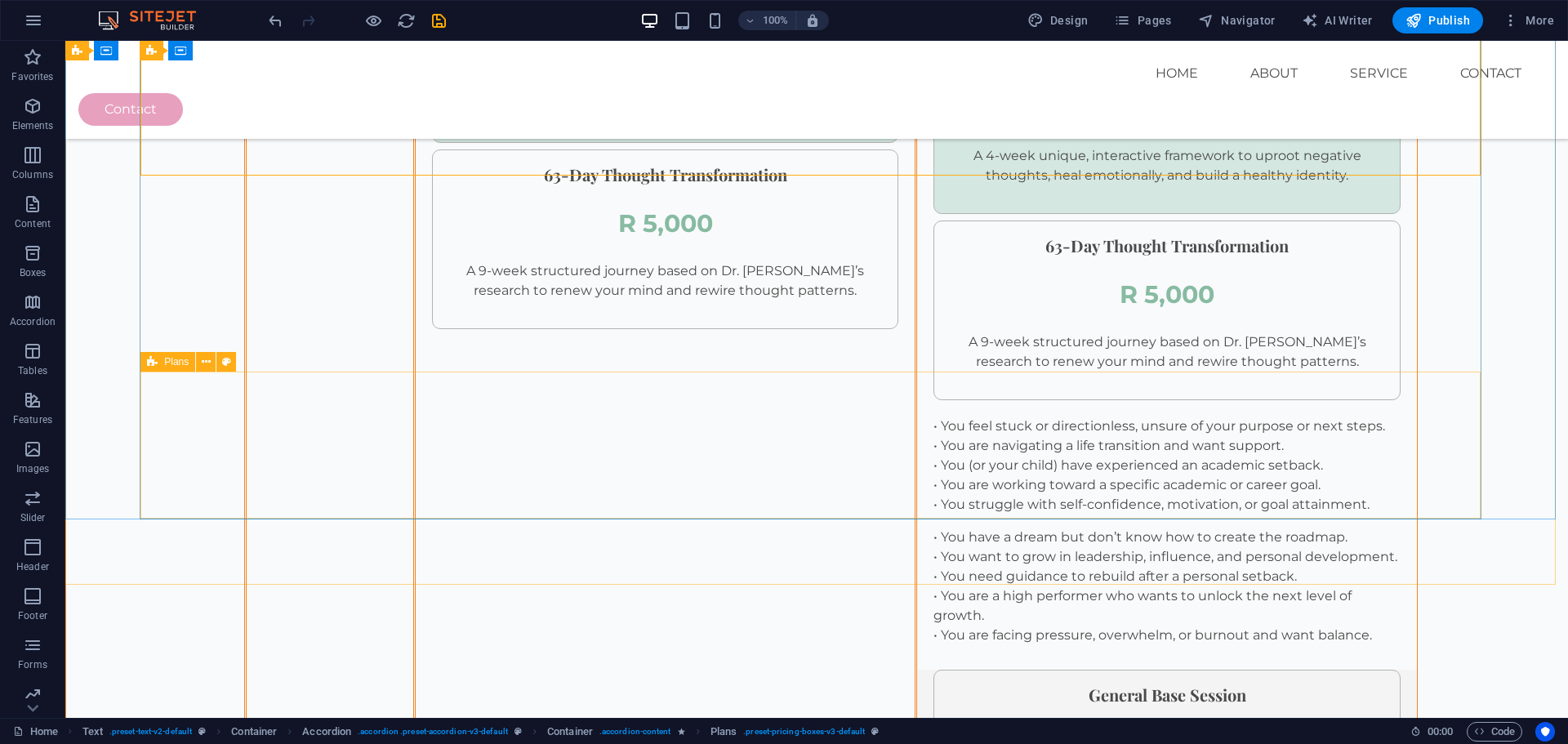
click at [173, 362] on span "Plans" at bounding box center [176, 362] width 25 height 10
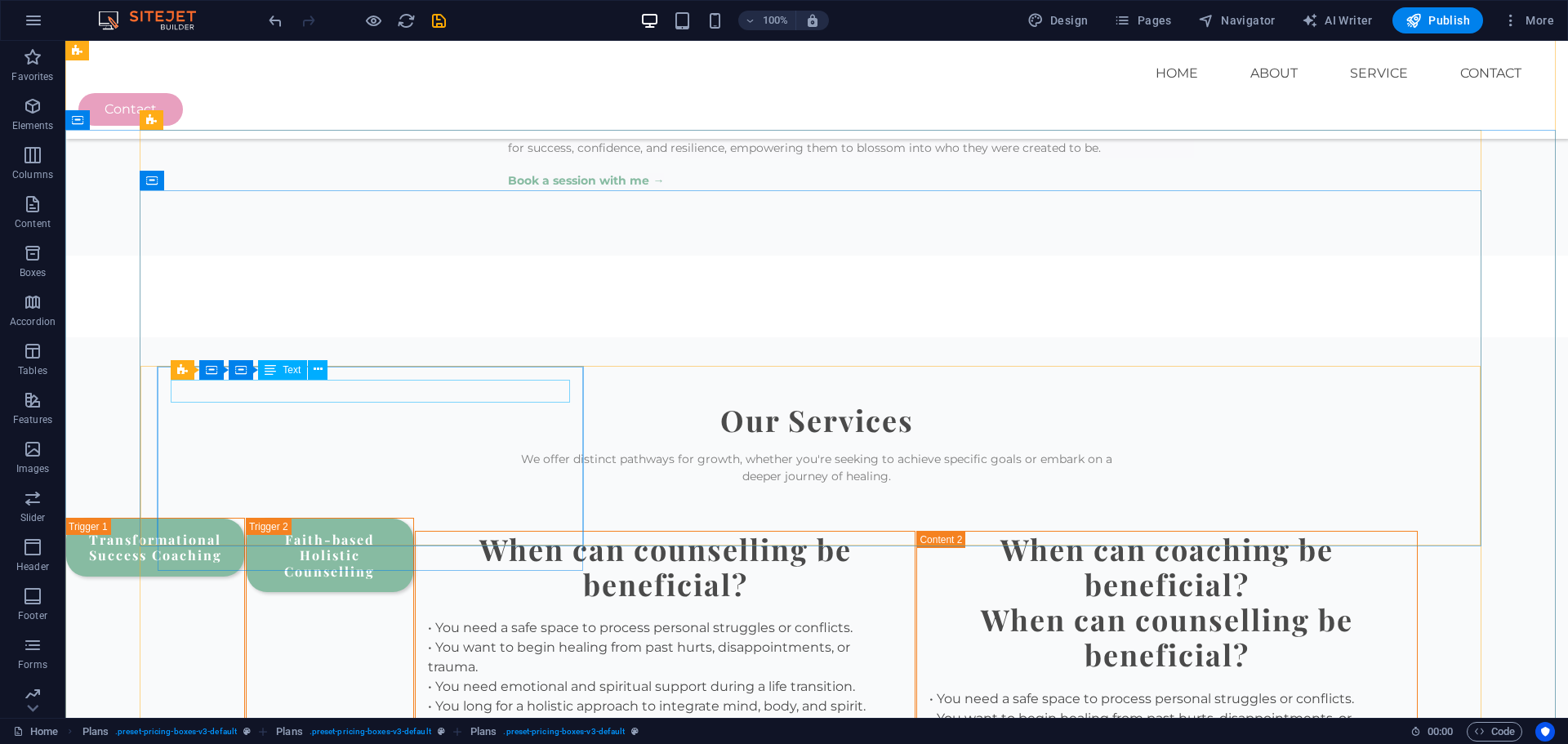
scroll to position [1841, 0]
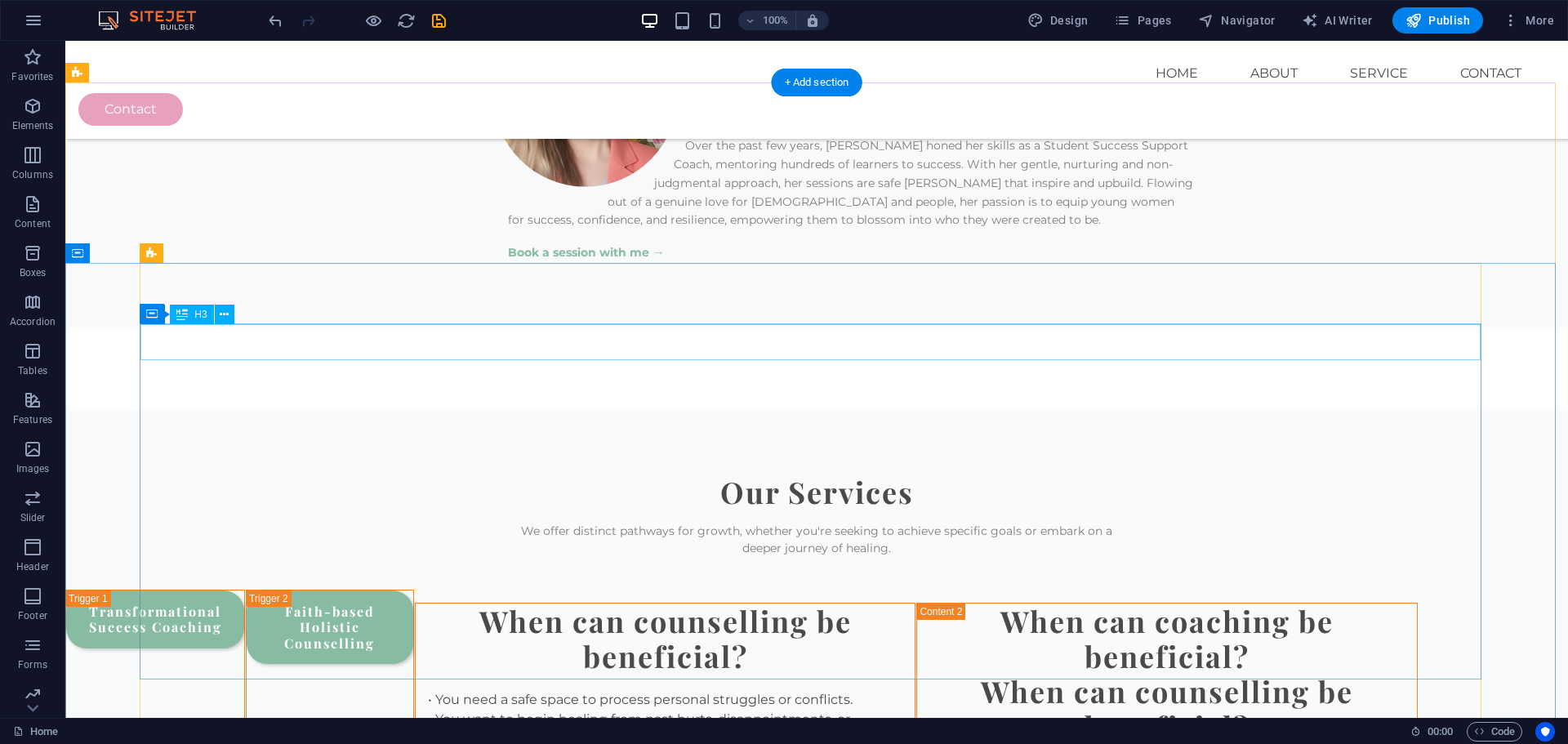
click at [415, 604] on div "When can counselling be beneficial?" at bounding box center [665, 639] width 500 height 70
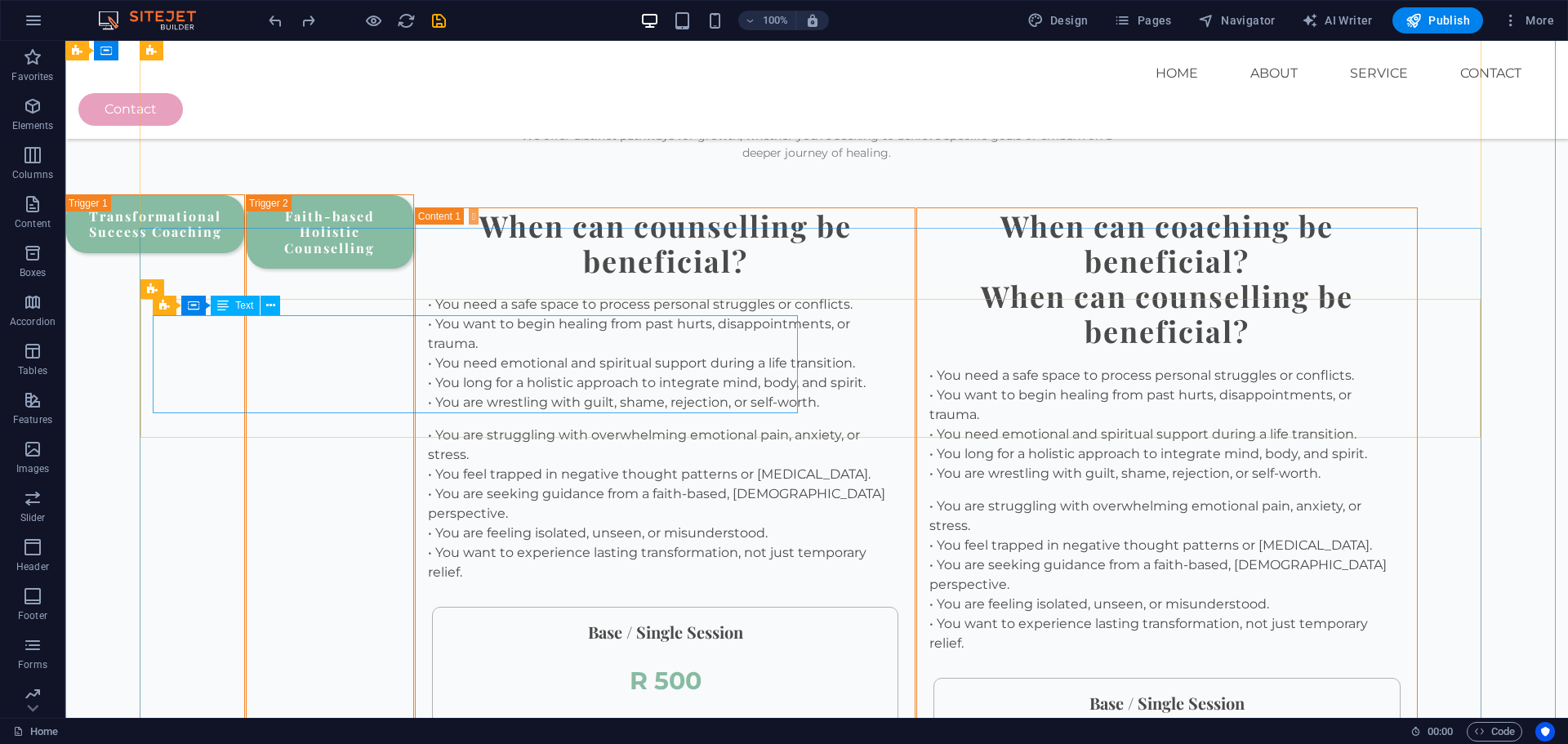
scroll to position [2233, 0]
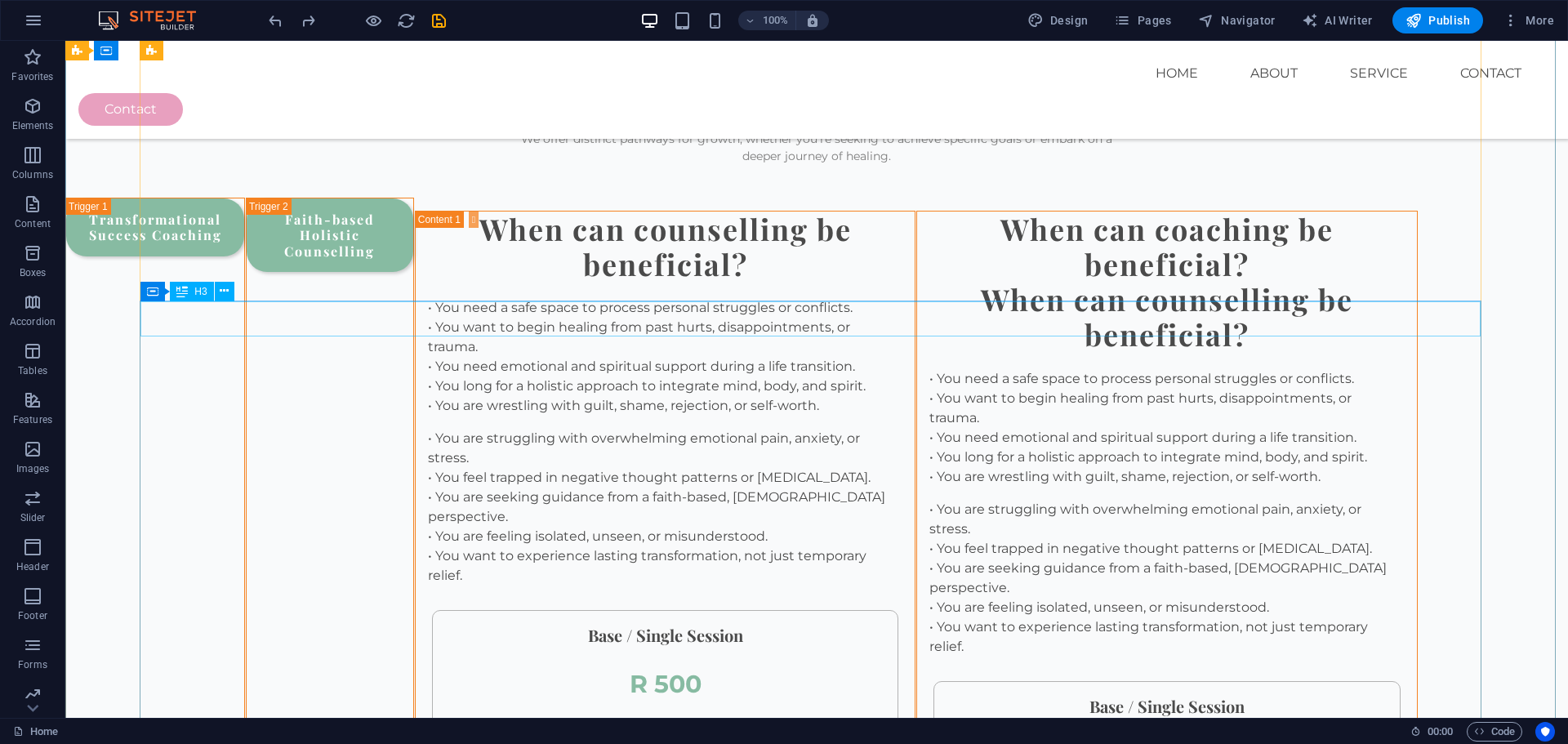
click at [917, 282] on div "When can coaching be beneficial?" at bounding box center [1167, 246] width 500 height 70
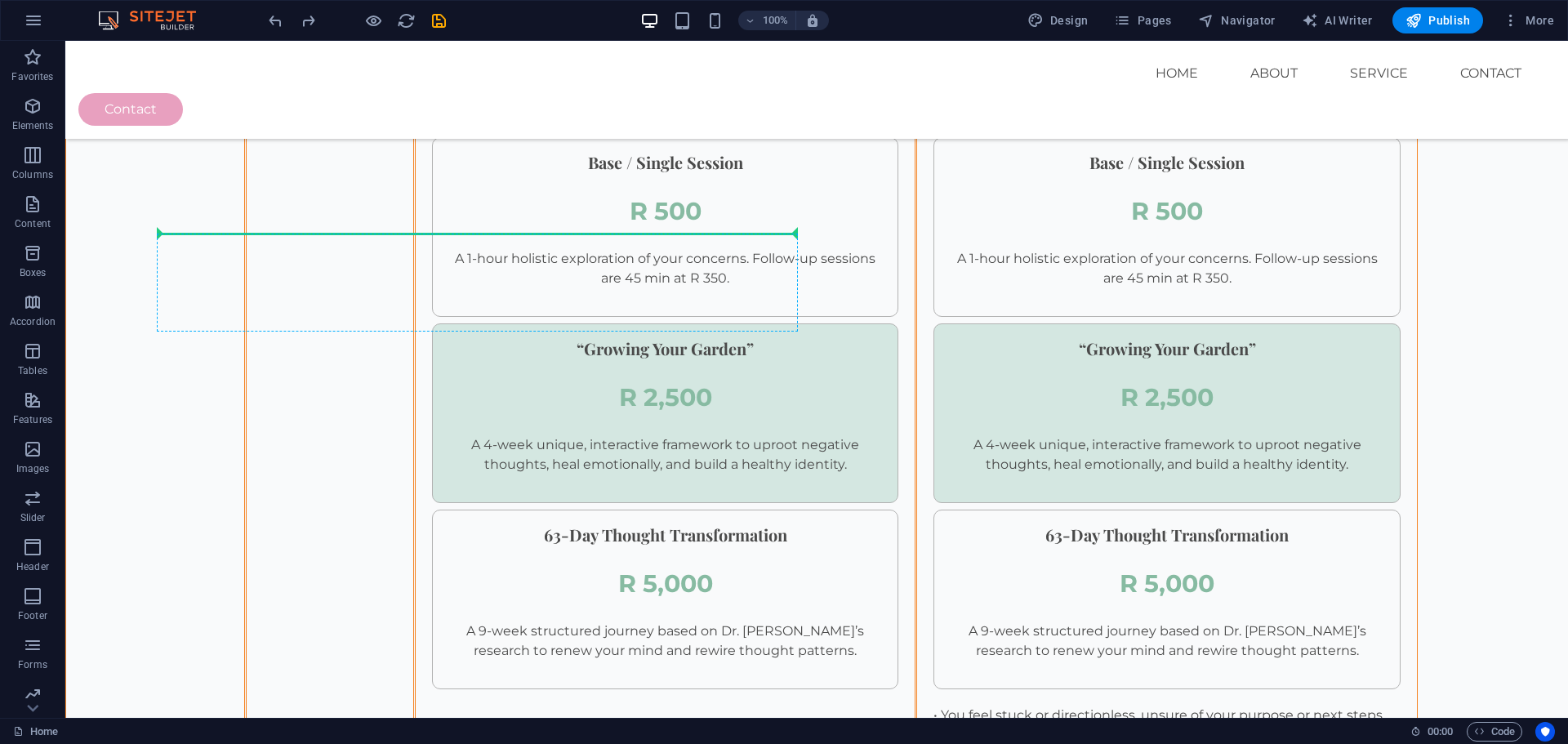
scroll to position [2671, 0]
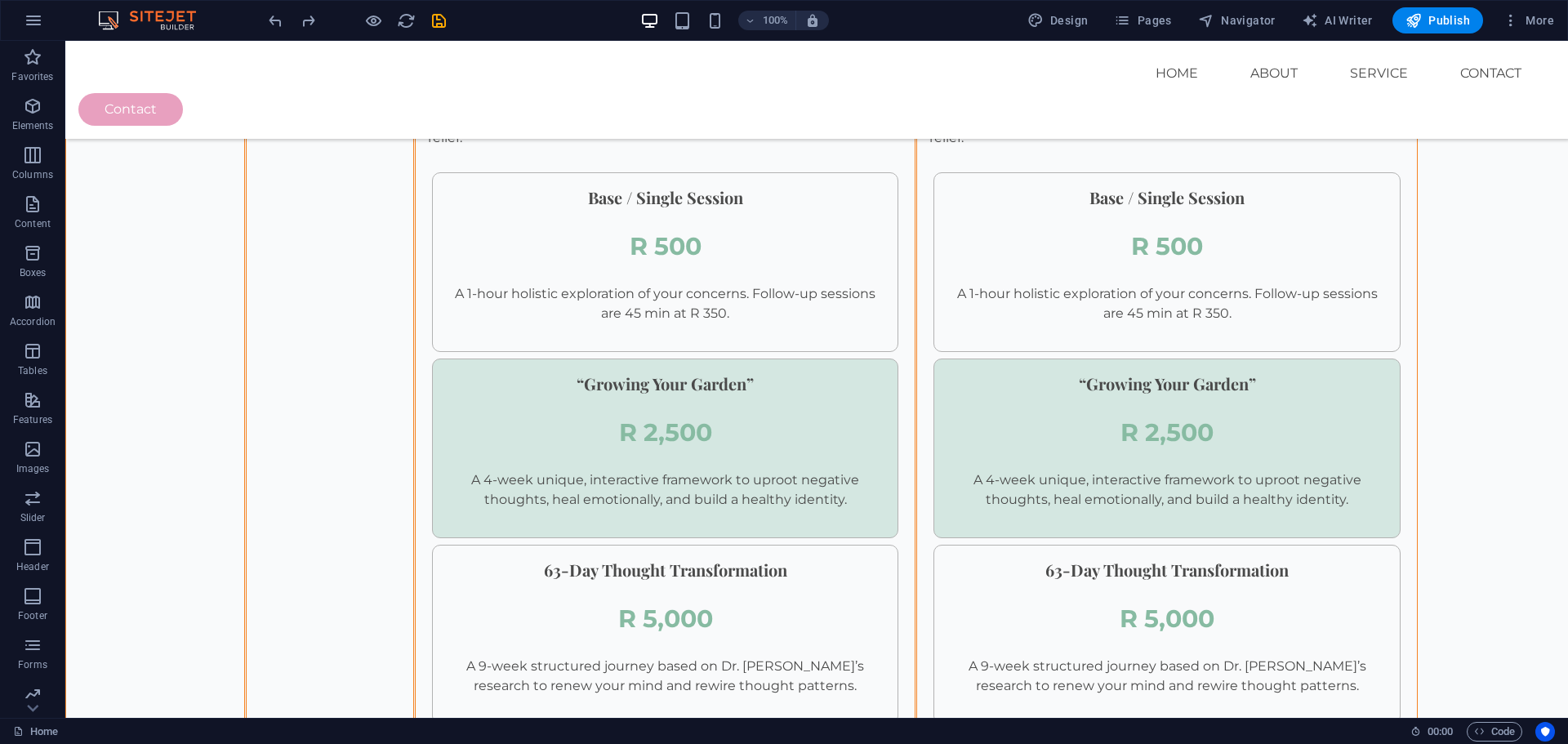
drag, startPoint x: 269, startPoint y: 337, endPoint x: 764, endPoint y: 240, distance: 504.4
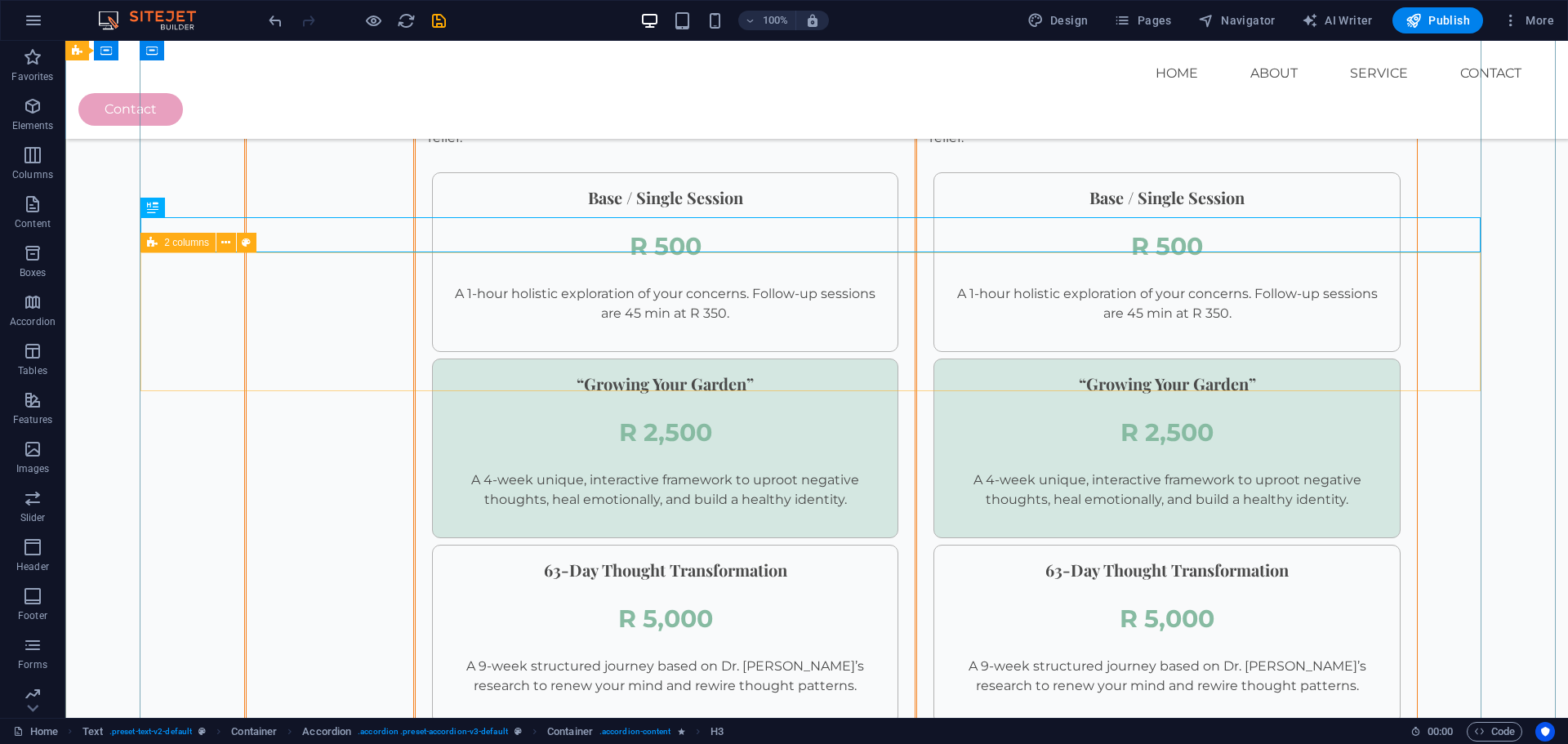
click at [154, 242] on icon at bounding box center [152, 242] width 11 height 20
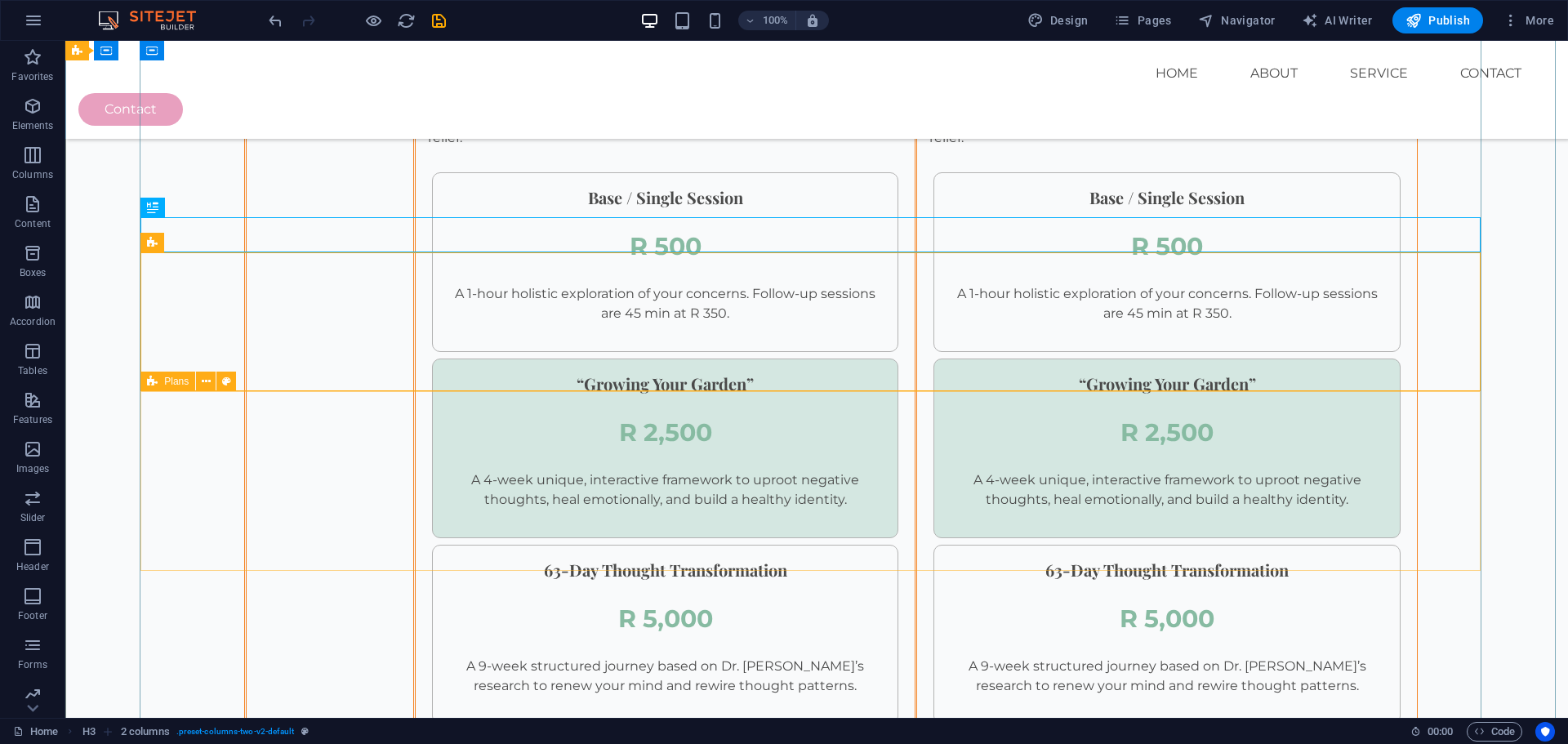
click at [161, 383] on div "Plans" at bounding box center [167, 381] width 54 height 20
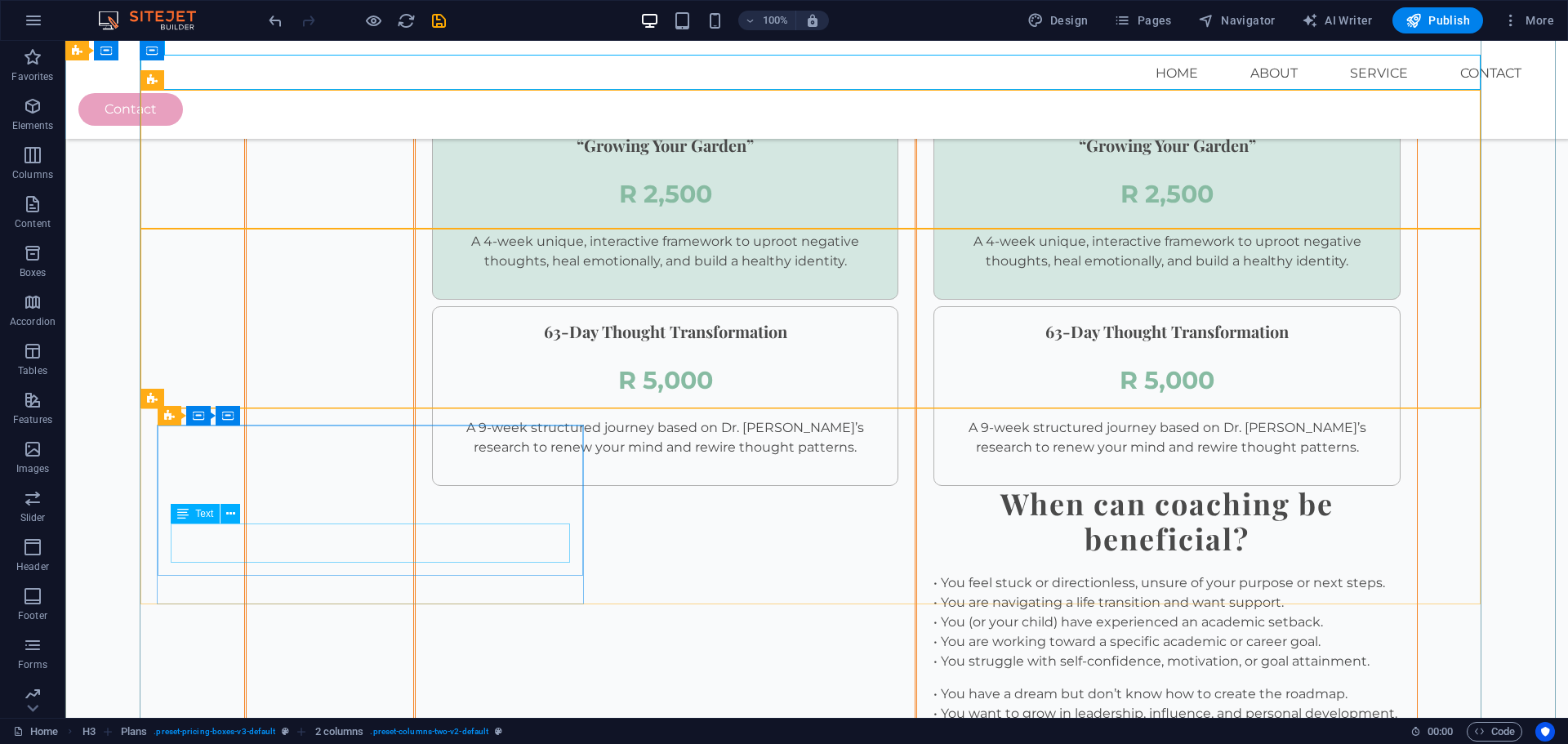
scroll to position [2916, 0]
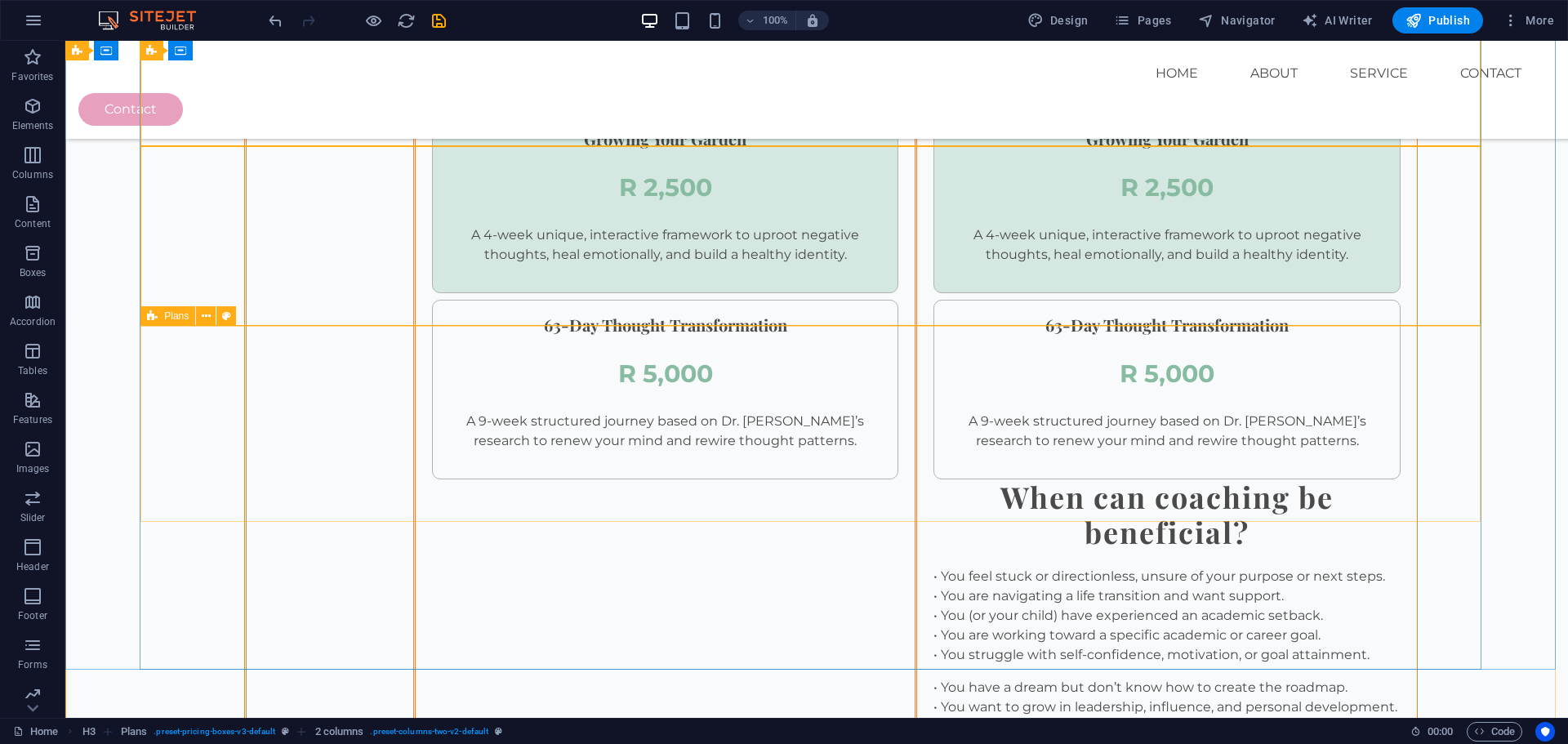
click at [158, 322] on icon at bounding box center [152, 316] width 11 height 20
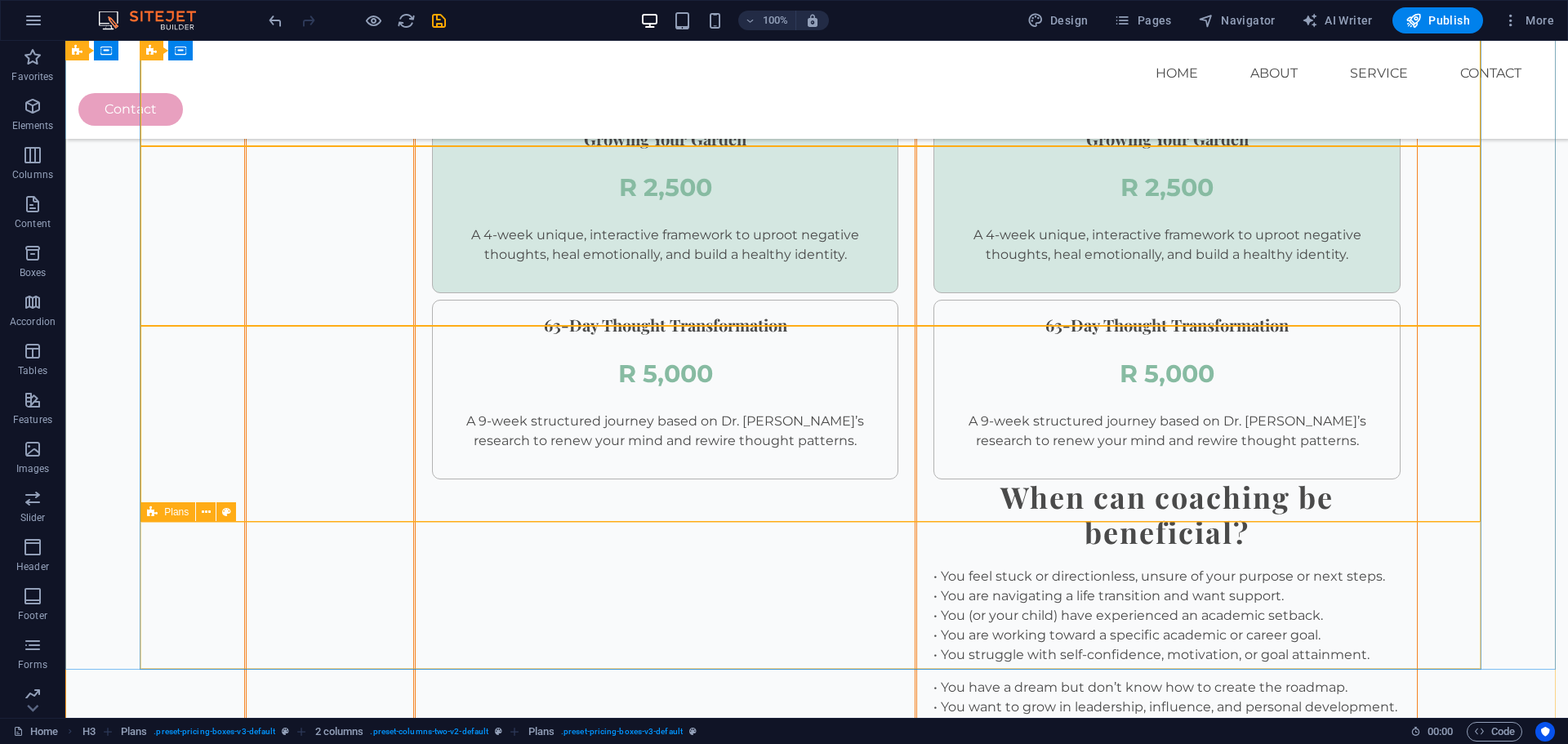
click at [166, 509] on span "Plans" at bounding box center [176, 512] width 25 height 10
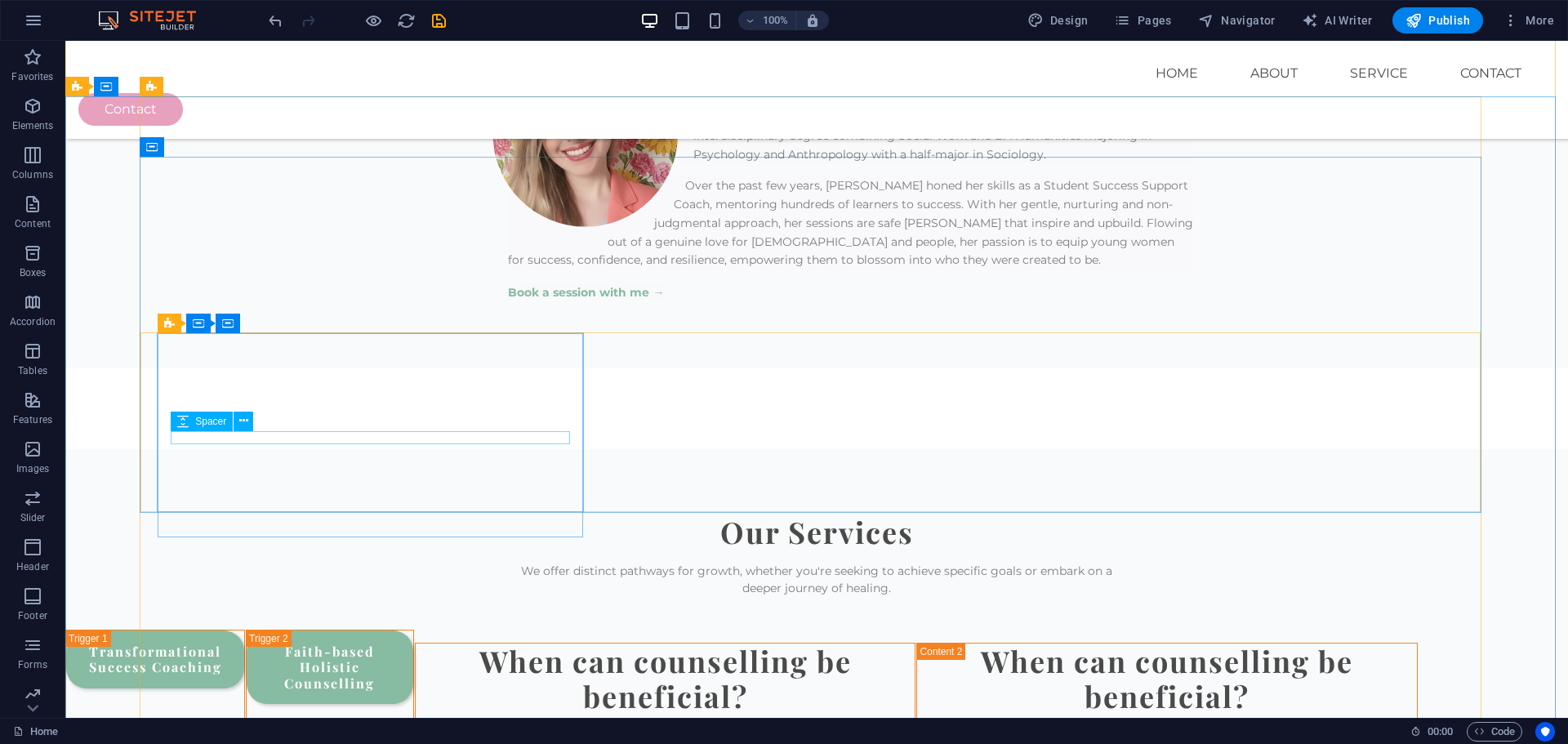
scroll to position [1773, 0]
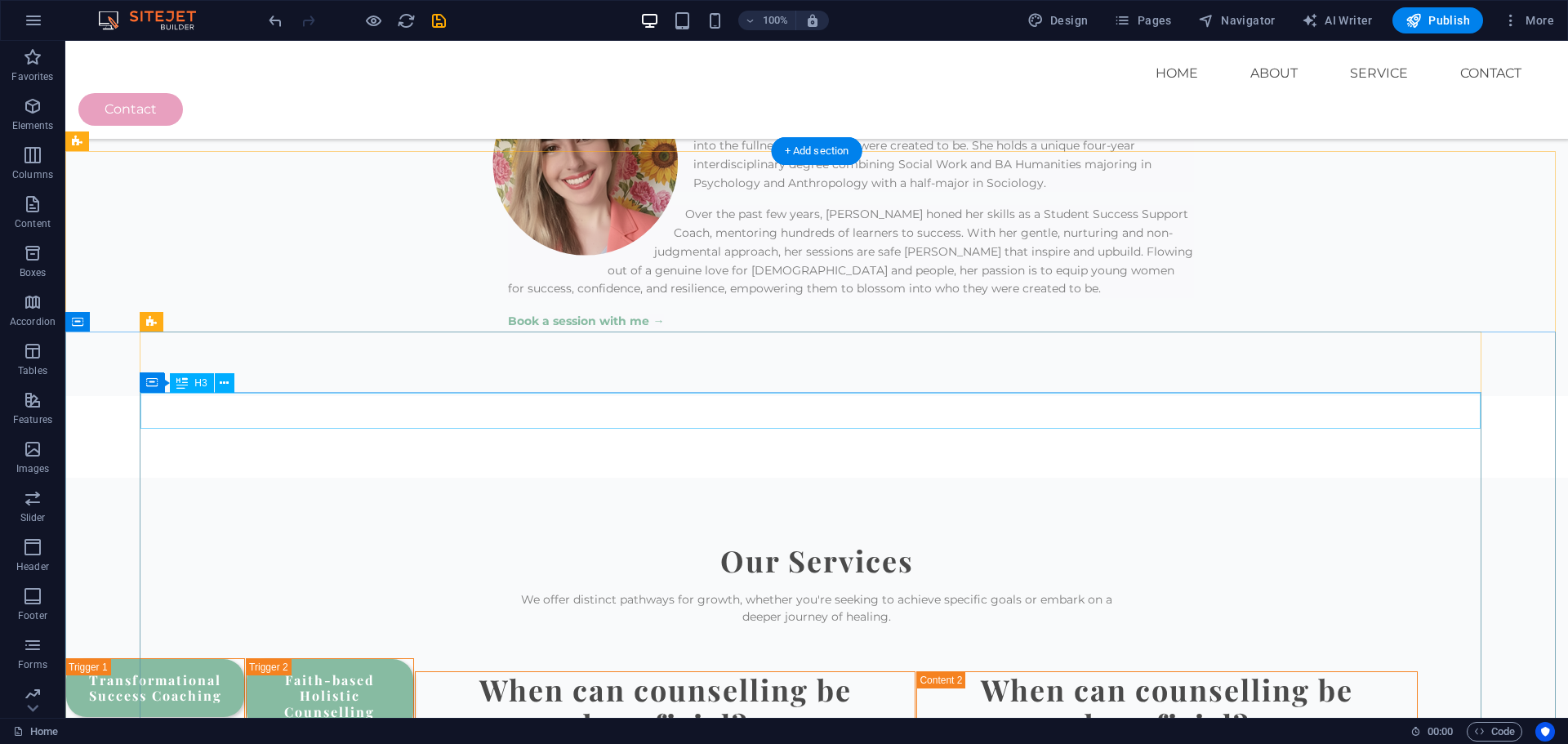
click at [415, 672] on div "When can counselling be beneficial?" at bounding box center [665, 707] width 500 height 70
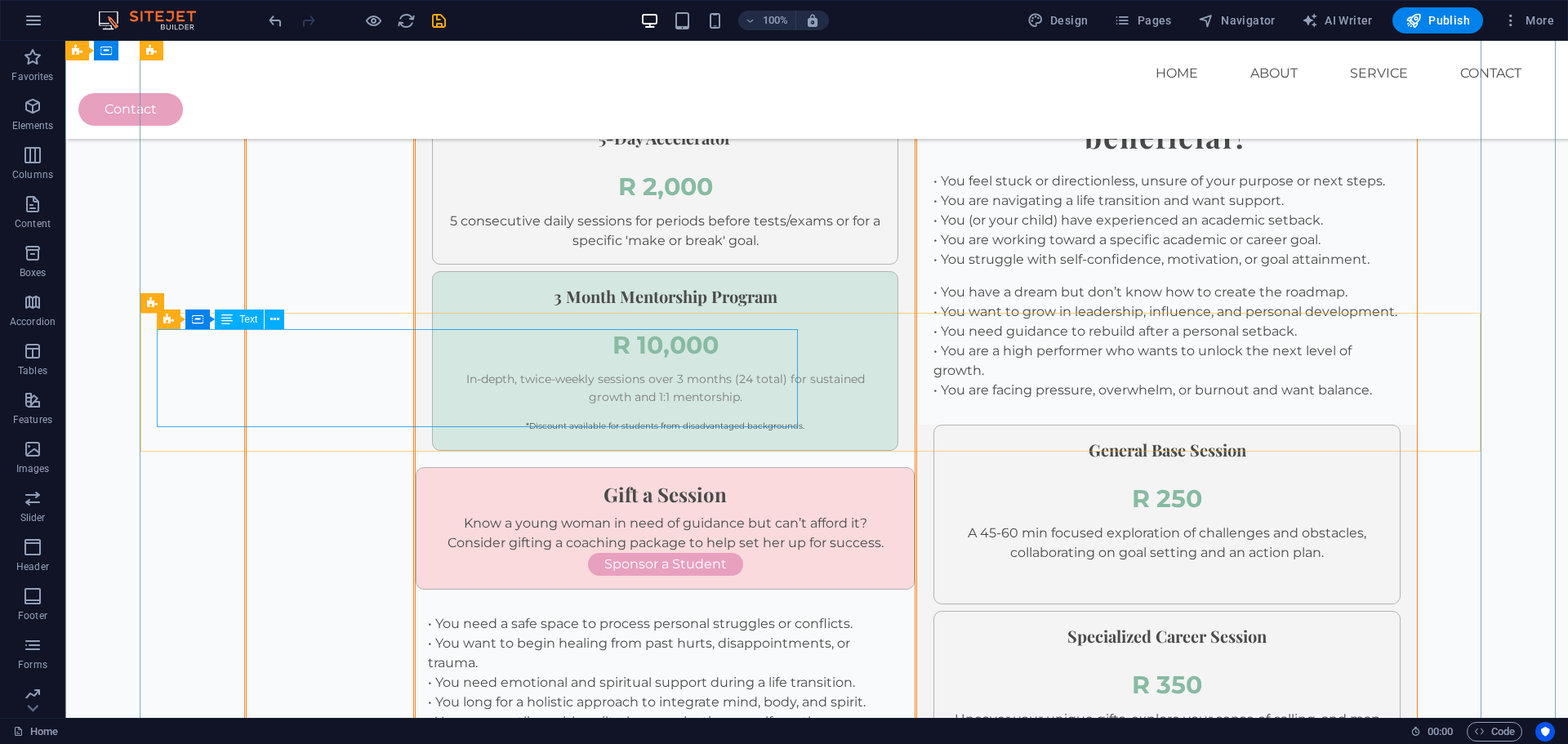
scroll to position [3324, 0]
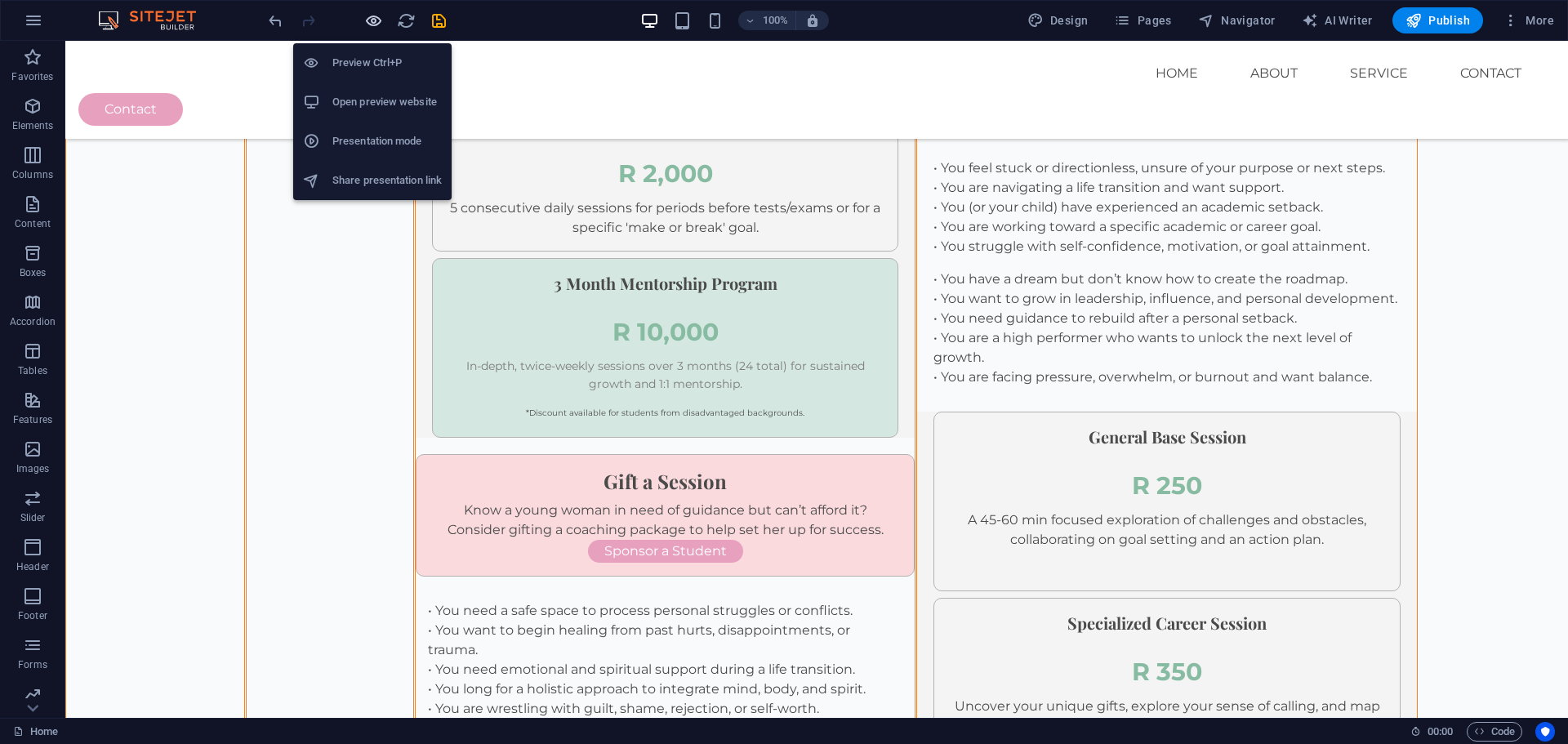
click at [373, 26] on icon "button" at bounding box center [374, 20] width 19 height 19
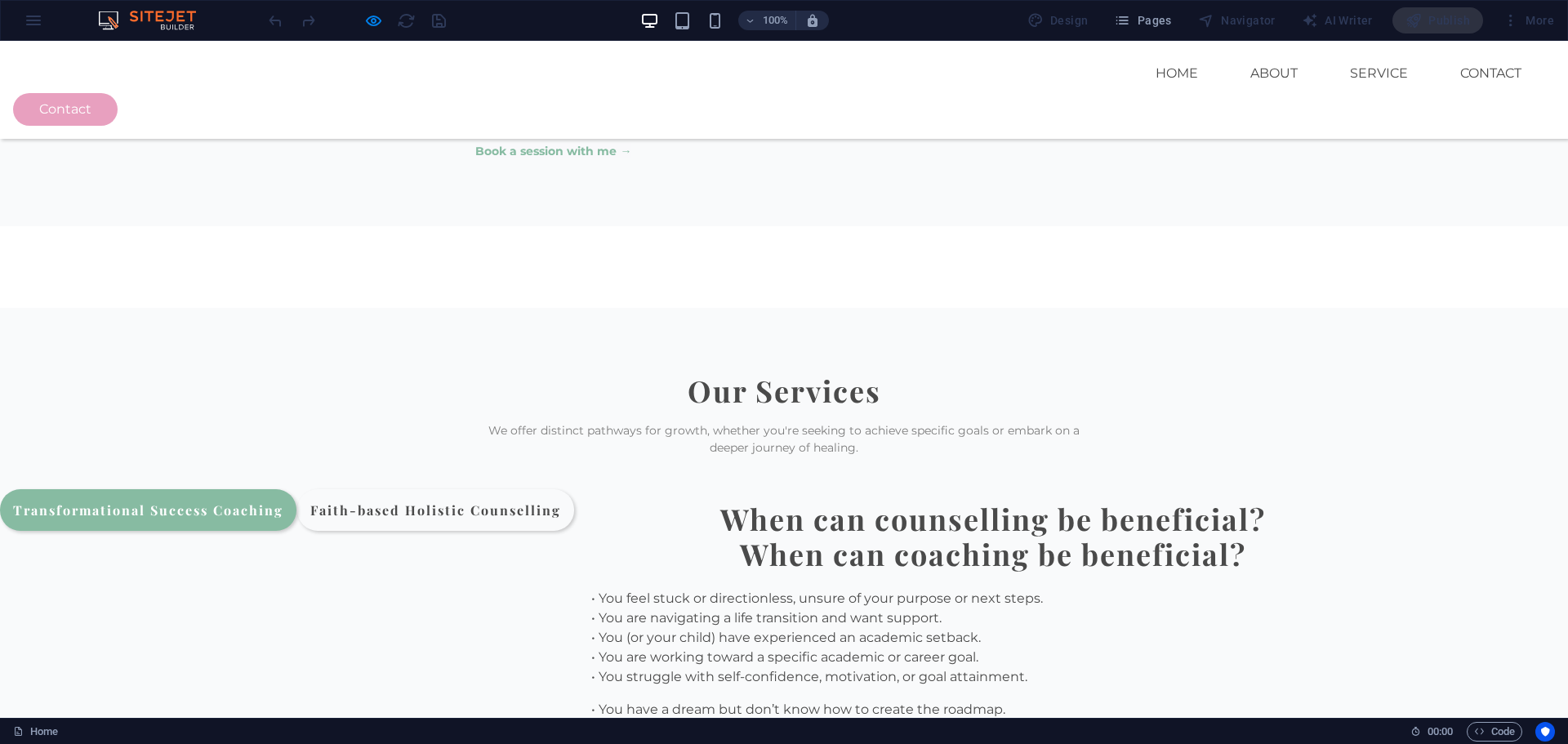
scroll to position [1902, 0]
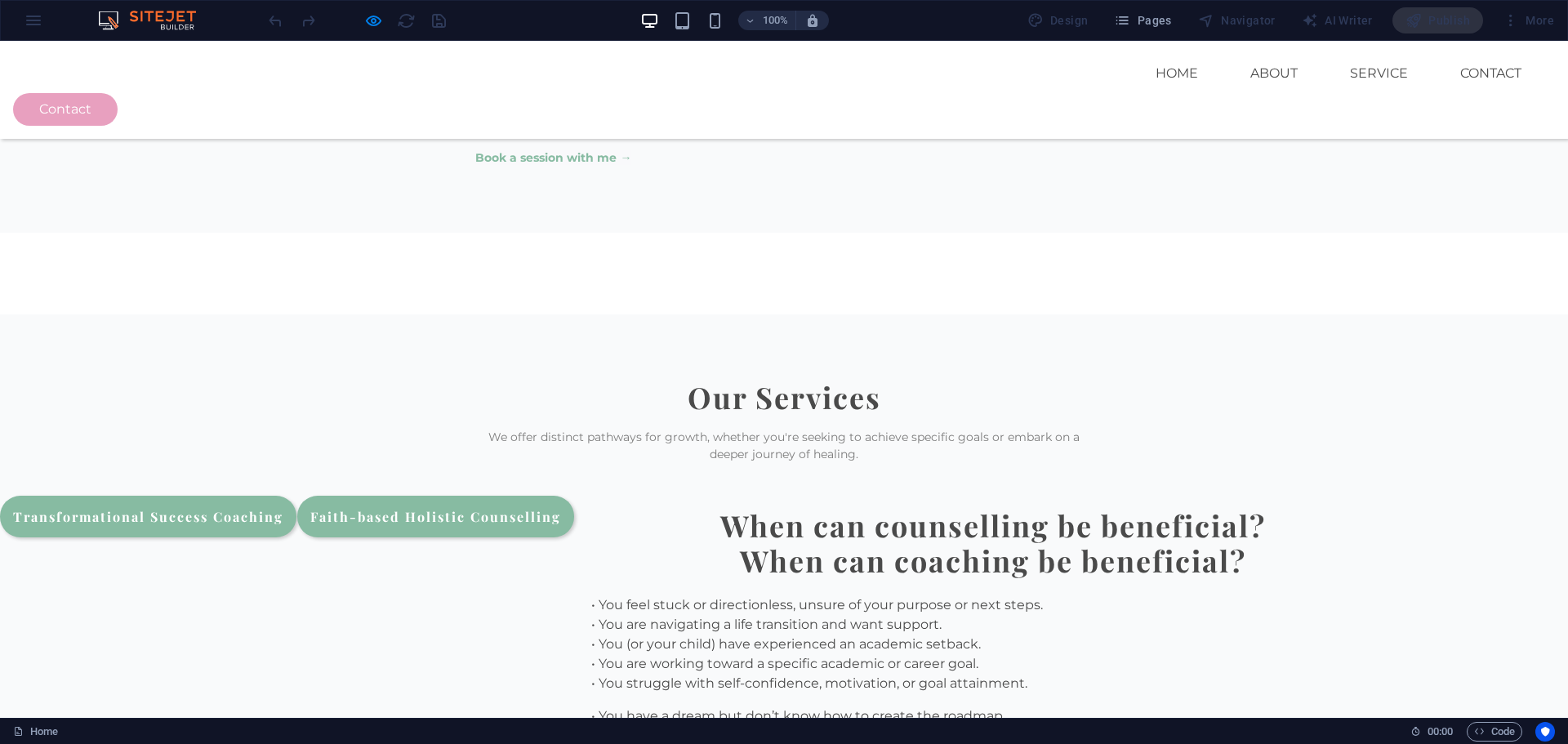
click at [574, 496] on link "Faith-based Holistic Counselling" at bounding box center [436, 516] width 277 height 42
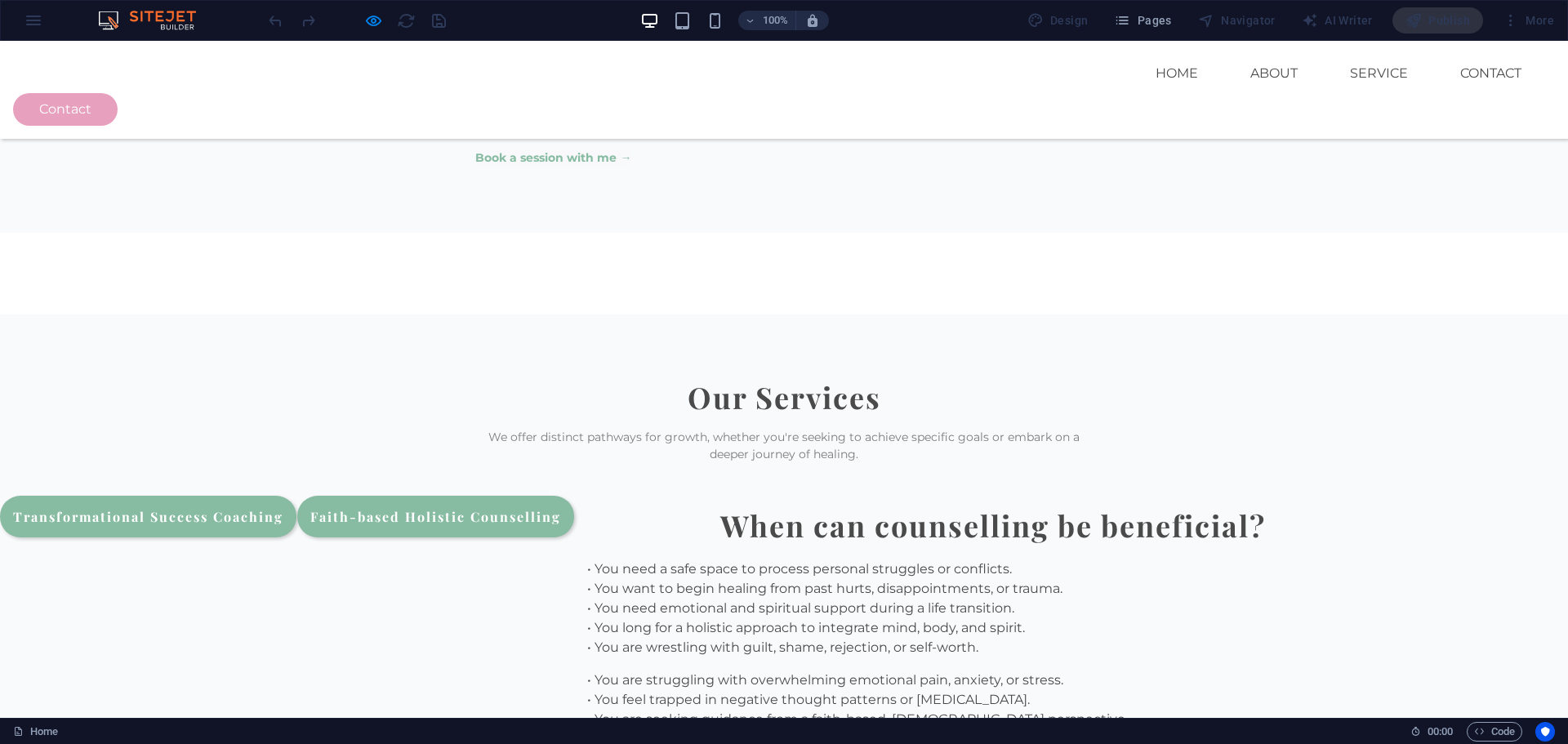
click at [296, 496] on link "Transformational Success Coaching" at bounding box center [148, 516] width 296 height 42
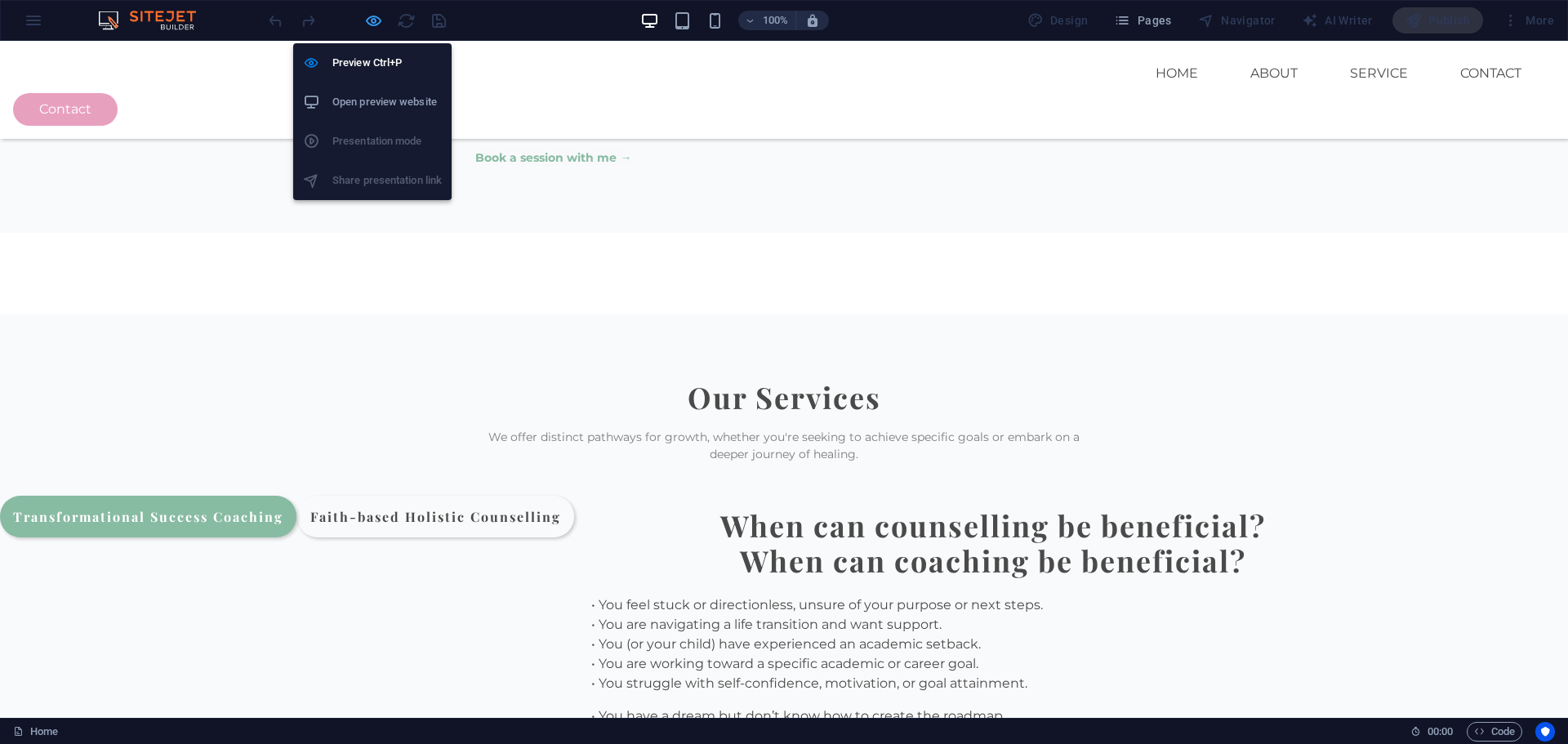
click at [373, 17] on icon "button" at bounding box center [374, 20] width 19 height 19
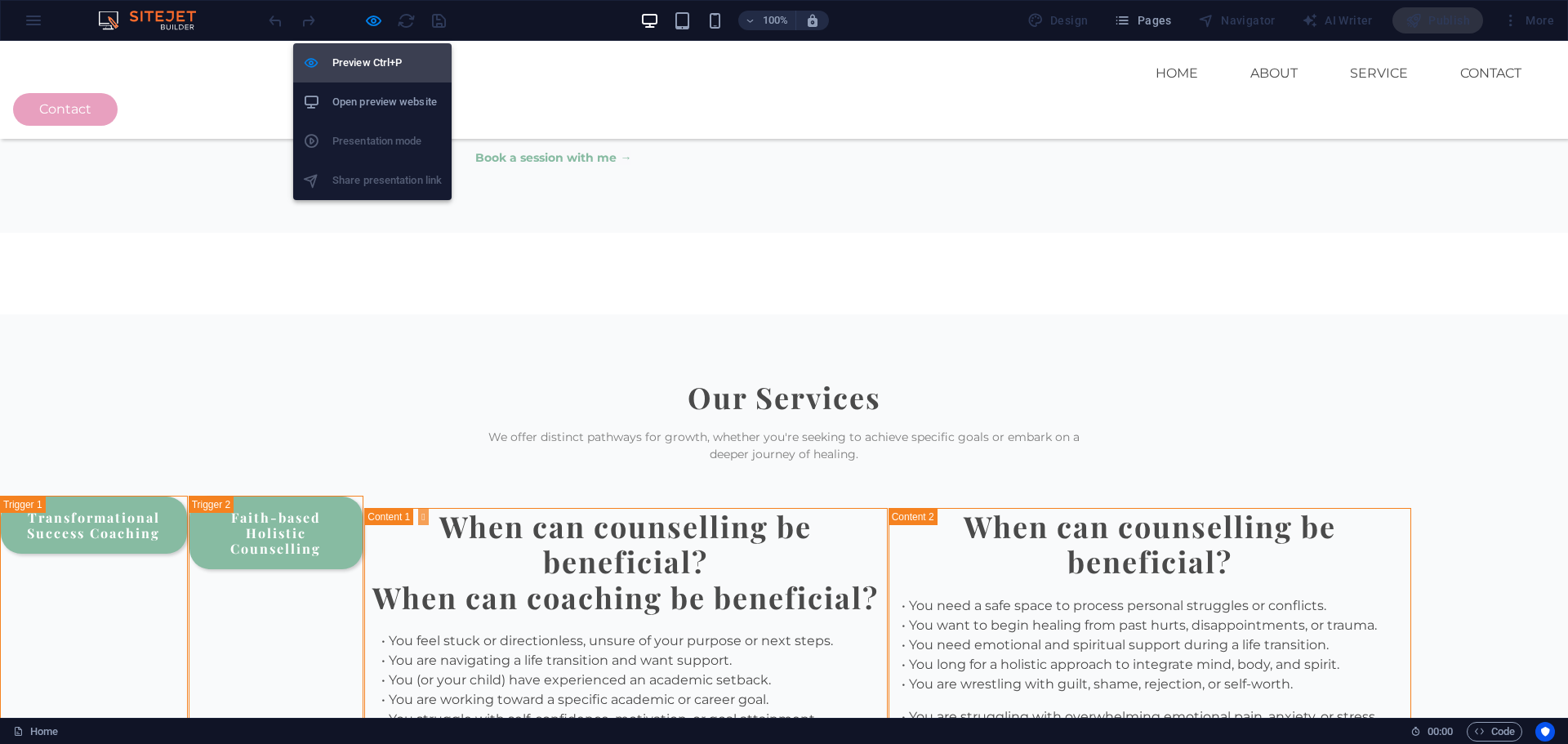
scroll to position [1936, 0]
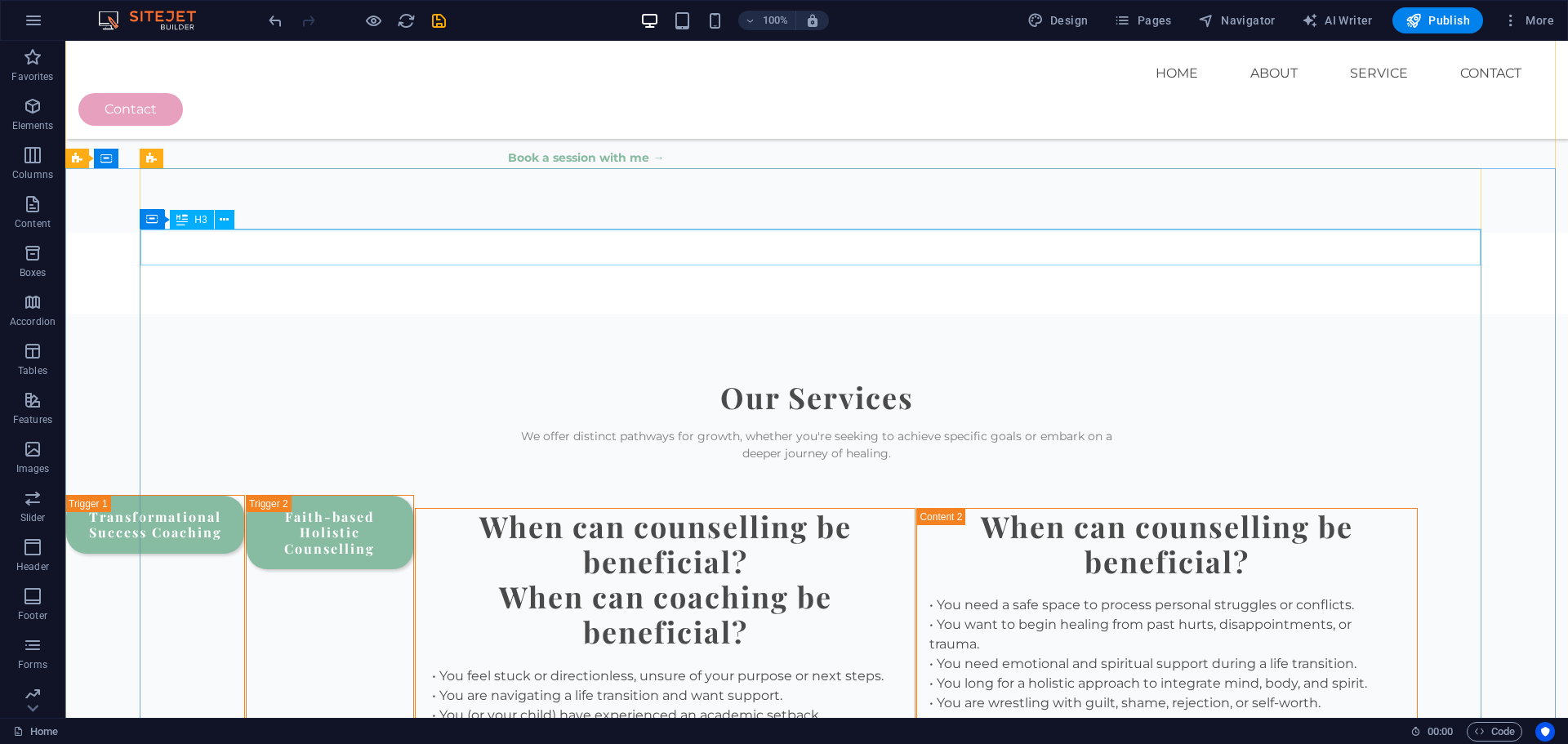
click at [756, 509] on div "When can counselling be beneficial?" at bounding box center [665, 544] width 500 height 70
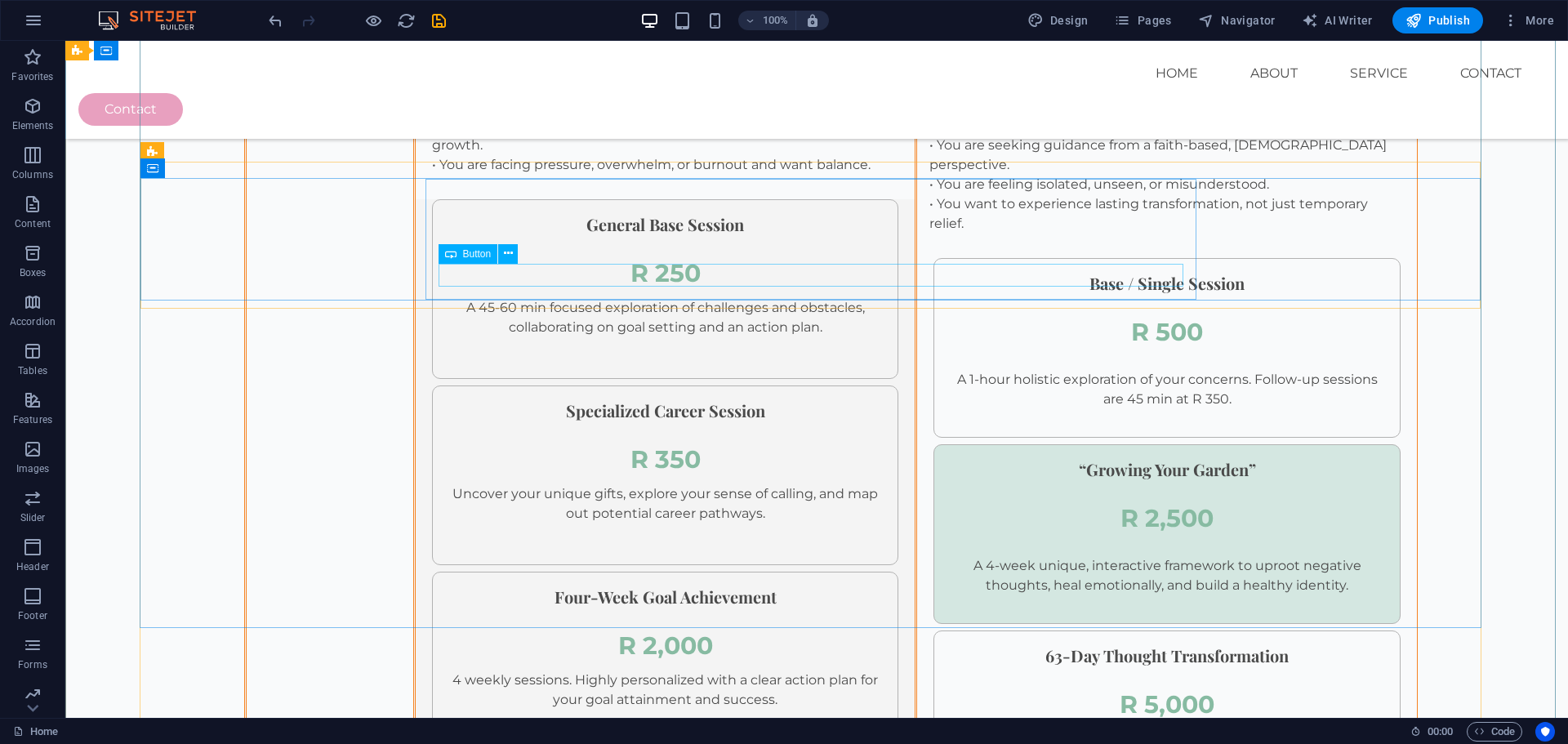
scroll to position [2589, 0]
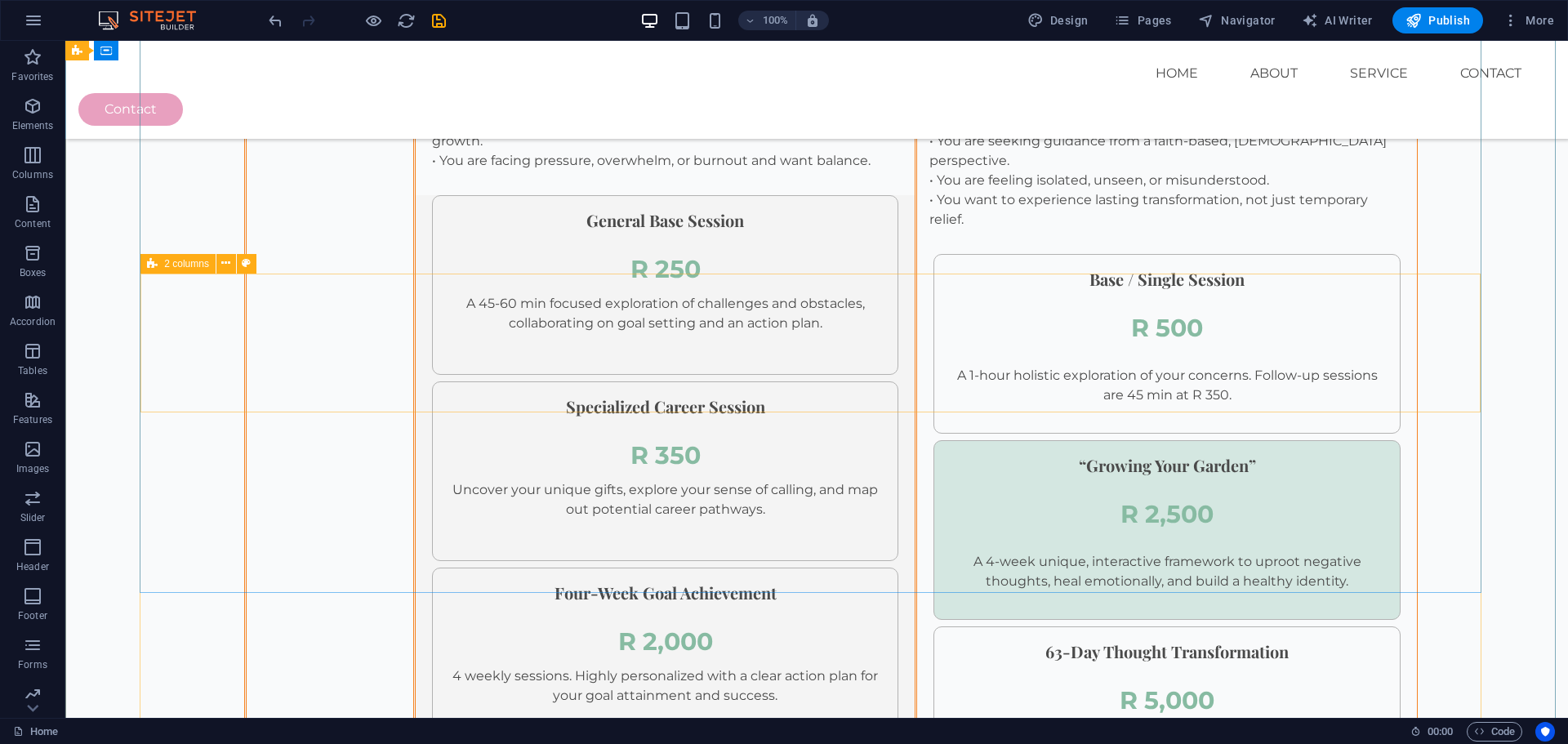
click at [170, 270] on div "2 columns" at bounding box center [178, 263] width 75 height 20
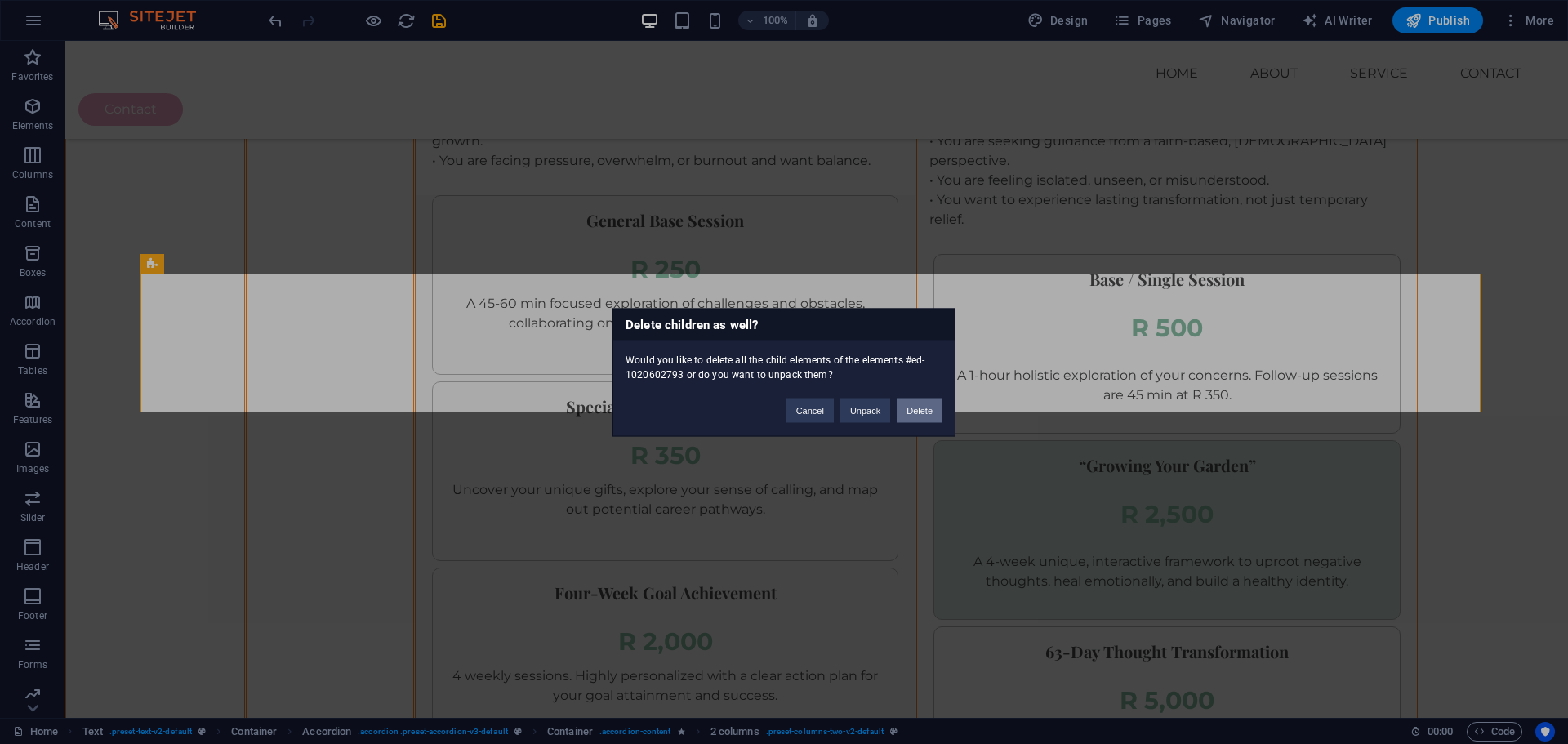
click at [911, 416] on button "Delete" at bounding box center [920, 409] width 46 height 25
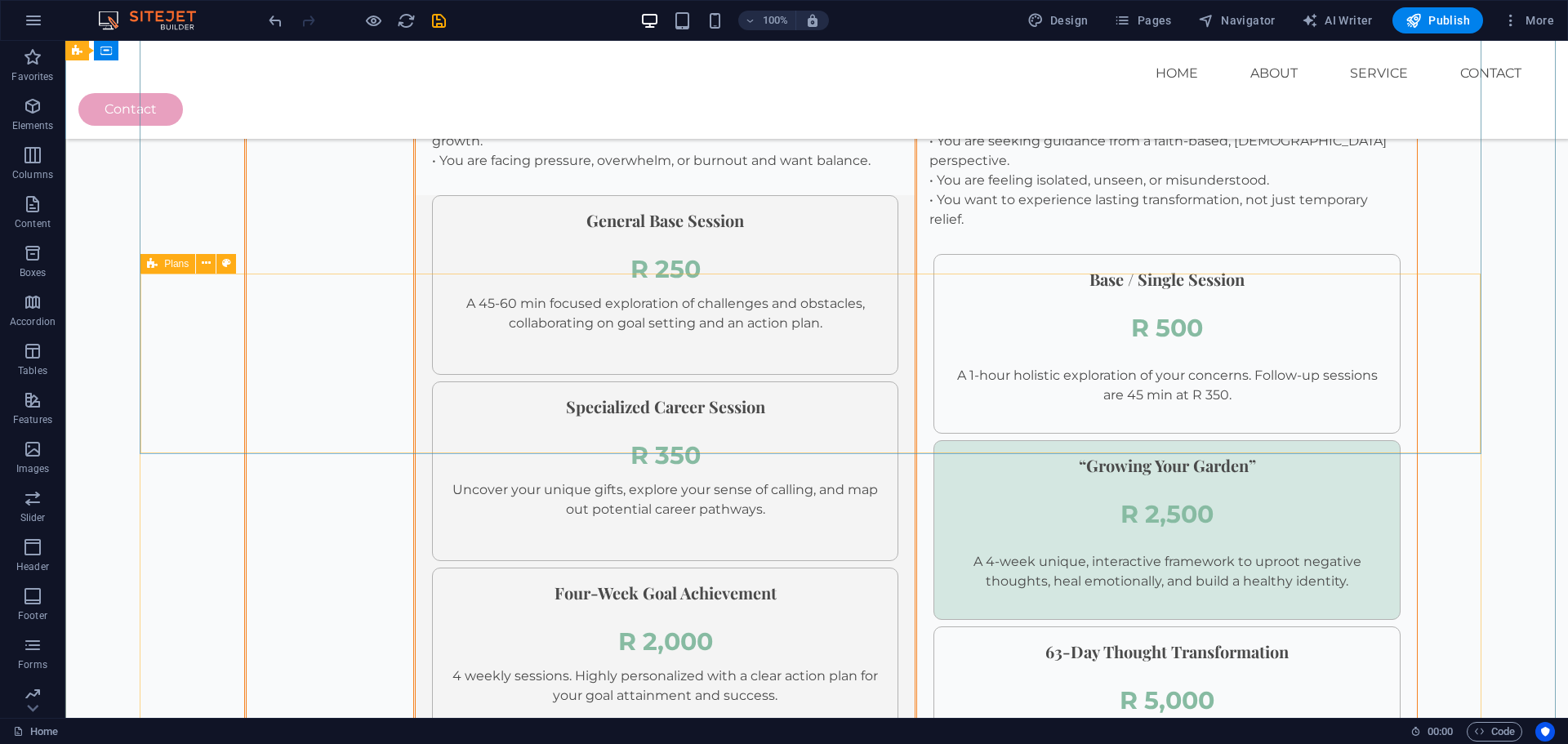
click at [168, 266] on span "Plans" at bounding box center [176, 264] width 25 height 10
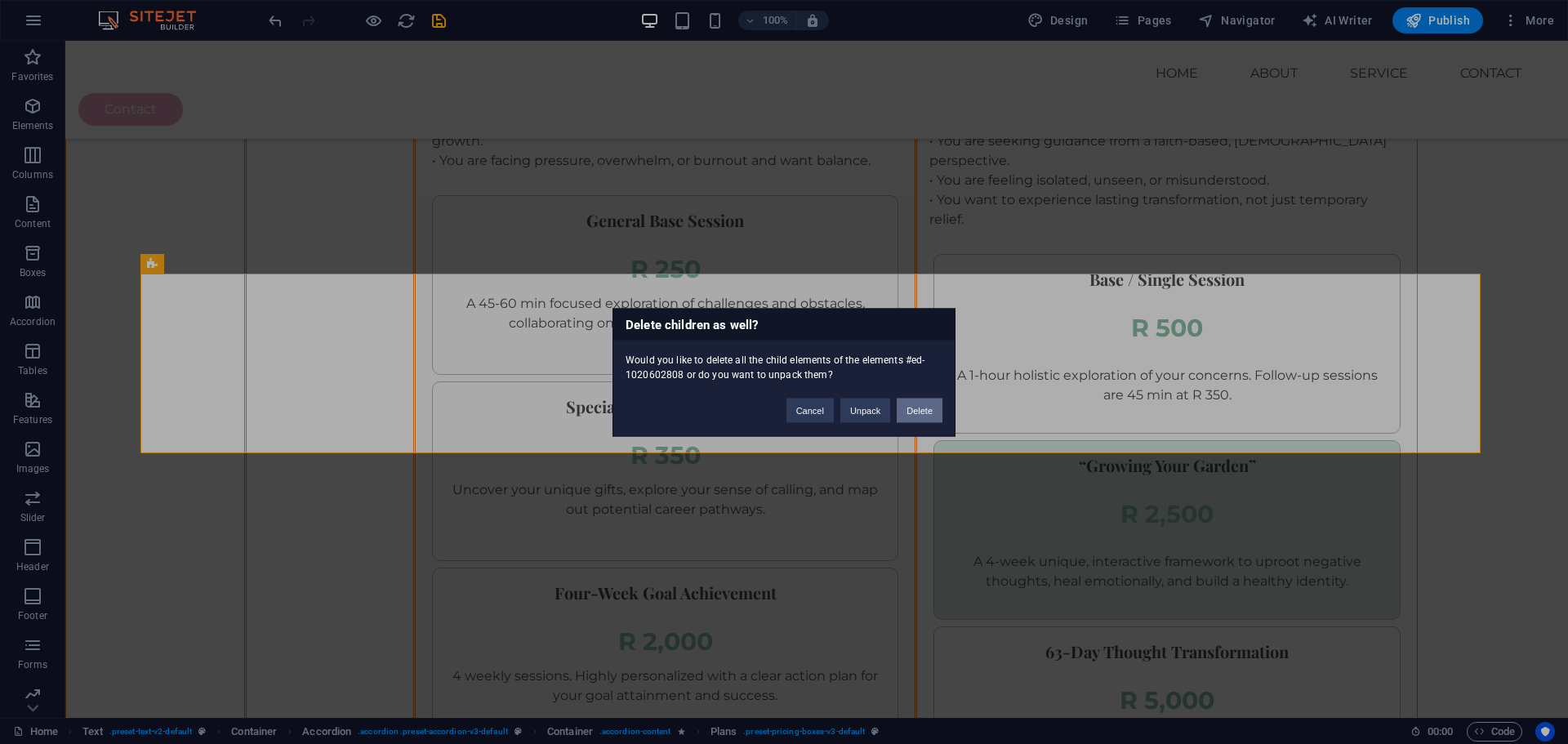
click at [917, 414] on button "Delete" at bounding box center [920, 409] width 46 height 25
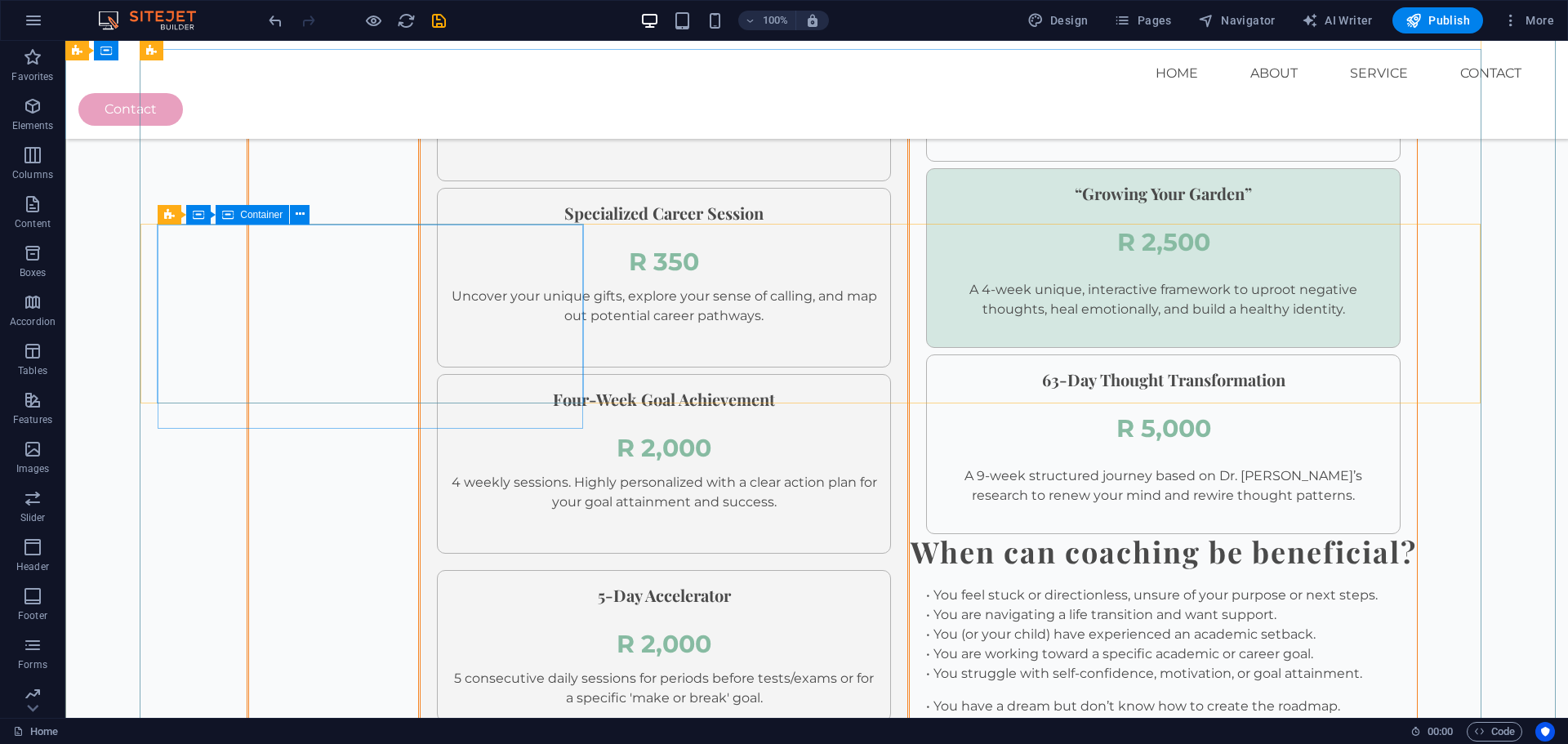
scroll to position [2916, 0]
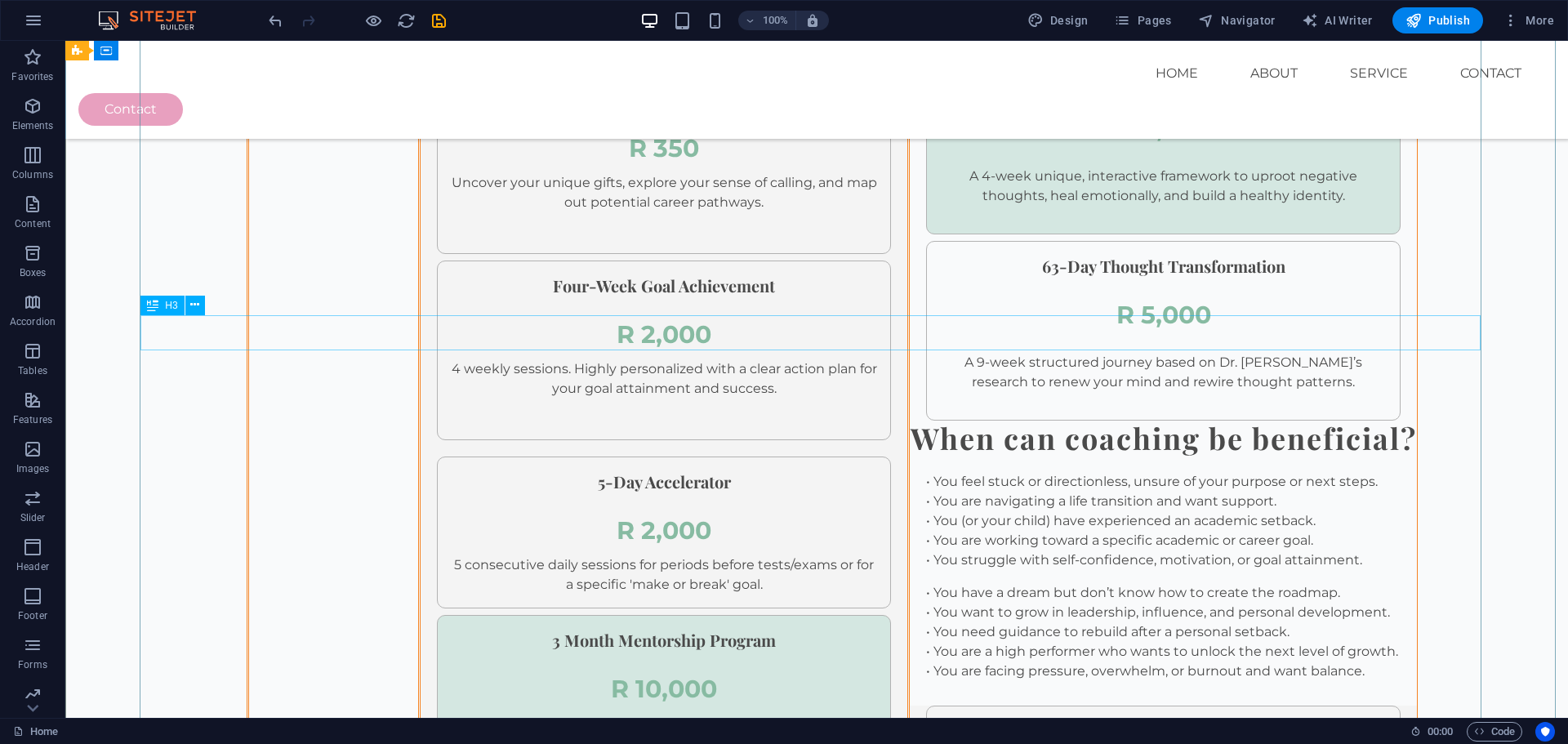
click at [155, 307] on icon at bounding box center [152, 305] width 11 height 20
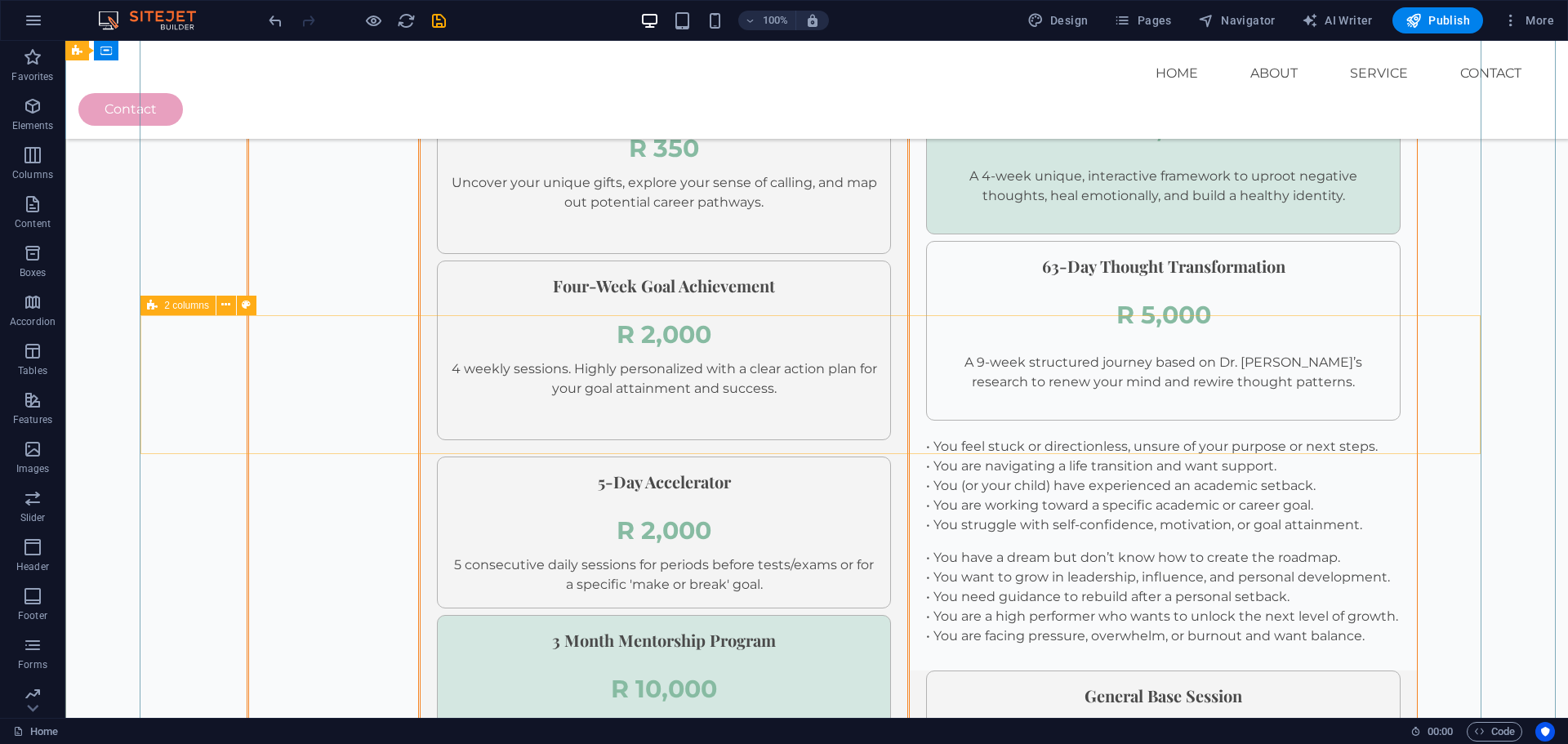
click at [168, 313] on div "2 columns" at bounding box center [178, 305] width 75 height 20
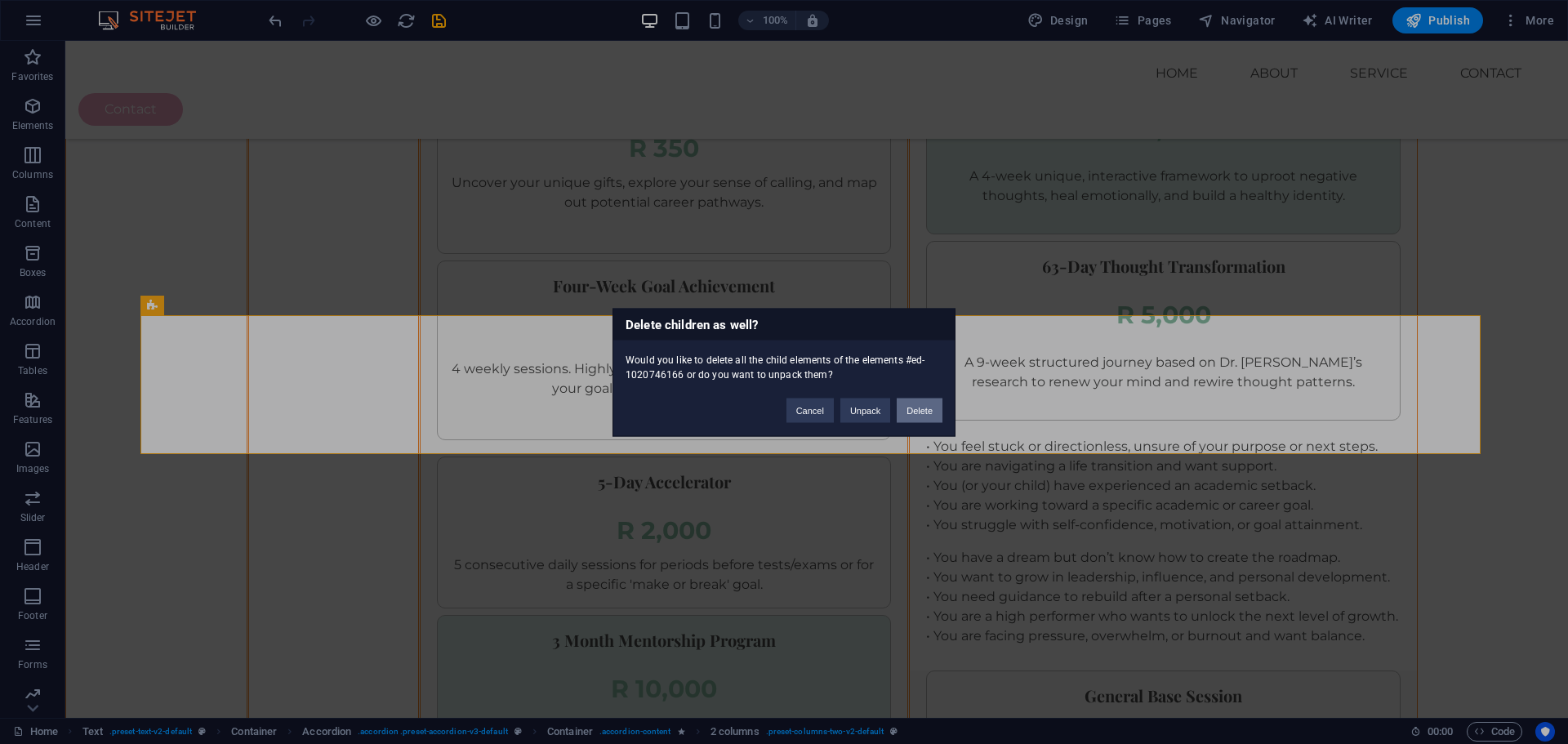
drag, startPoint x: 910, startPoint y: 414, endPoint x: 844, endPoint y: 372, distance: 78.2
click at [910, 413] on button "Delete" at bounding box center [920, 409] width 46 height 25
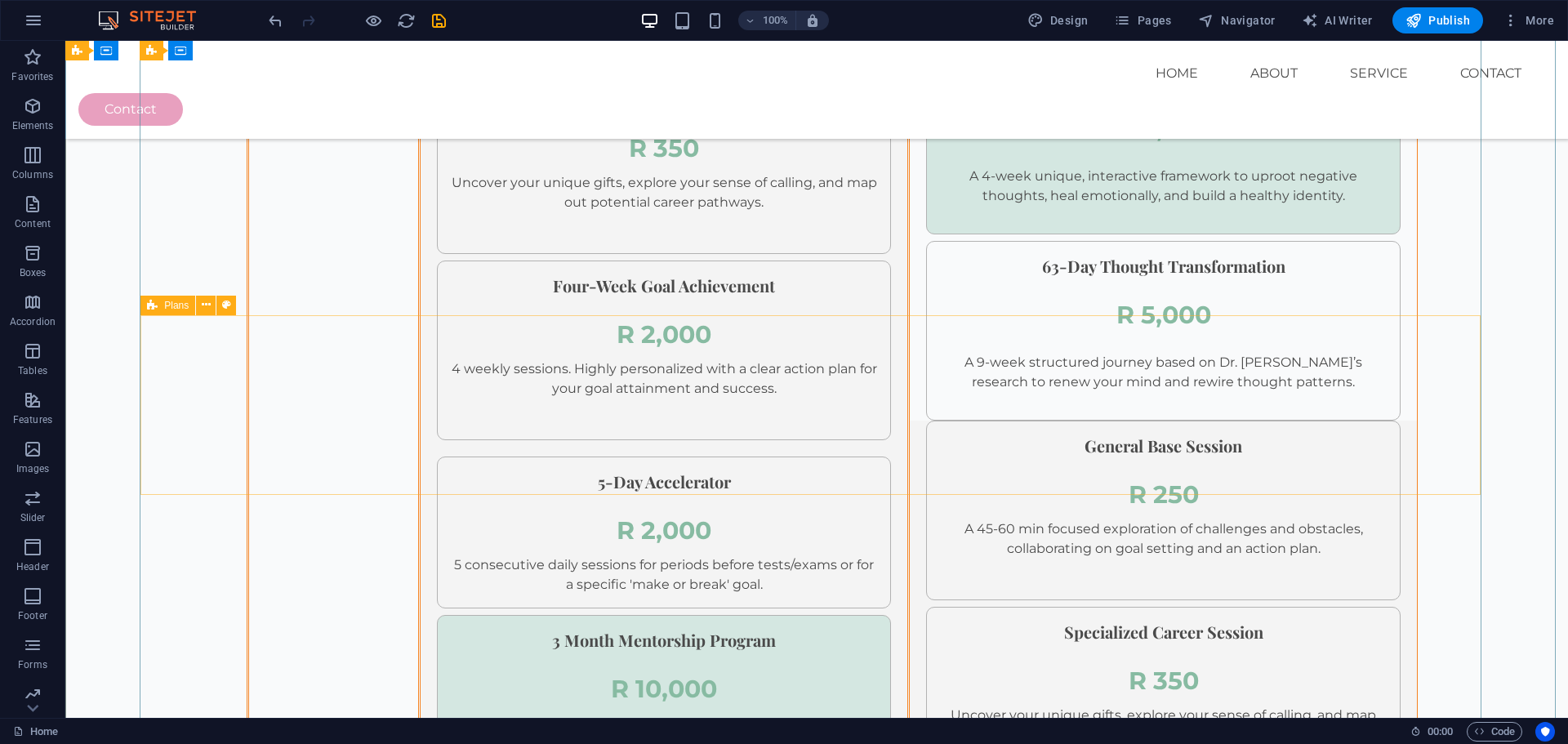
click at [164, 303] on span "Plans" at bounding box center [176, 306] width 25 height 10
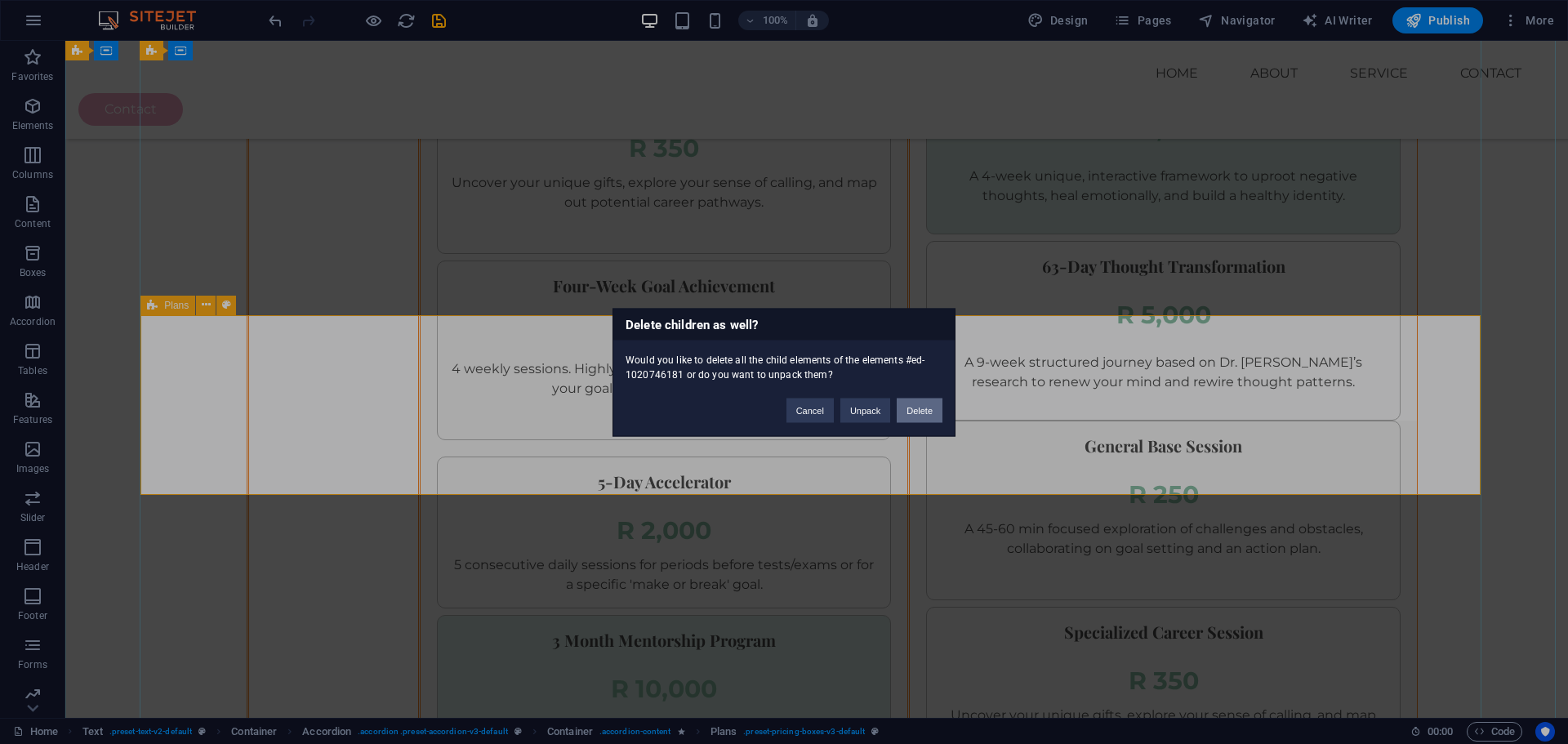
click at [920, 407] on button "Delete" at bounding box center [920, 409] width 46 height 25
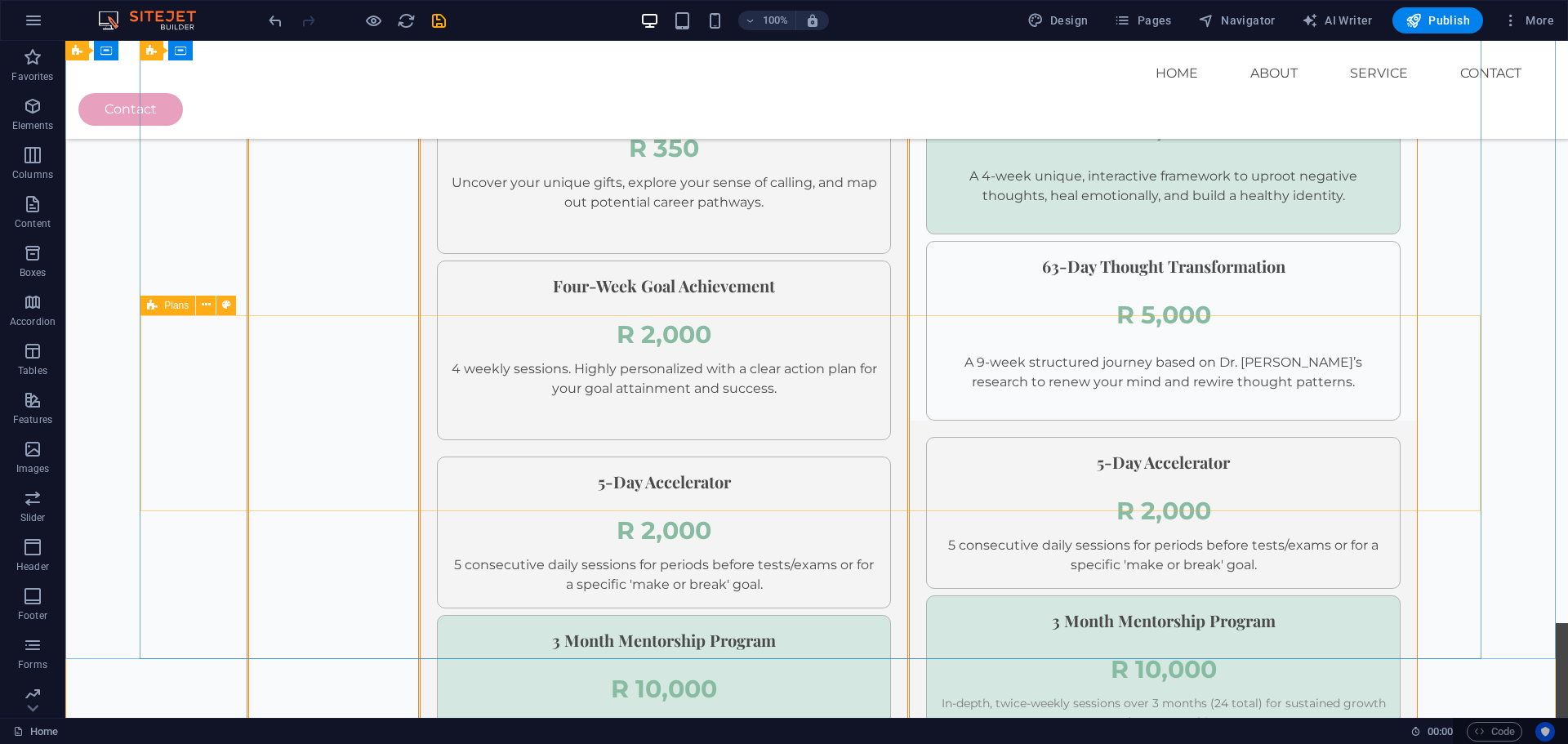
click at [152, 309] on icon at bounding box center [152, 305] width 11 height 20
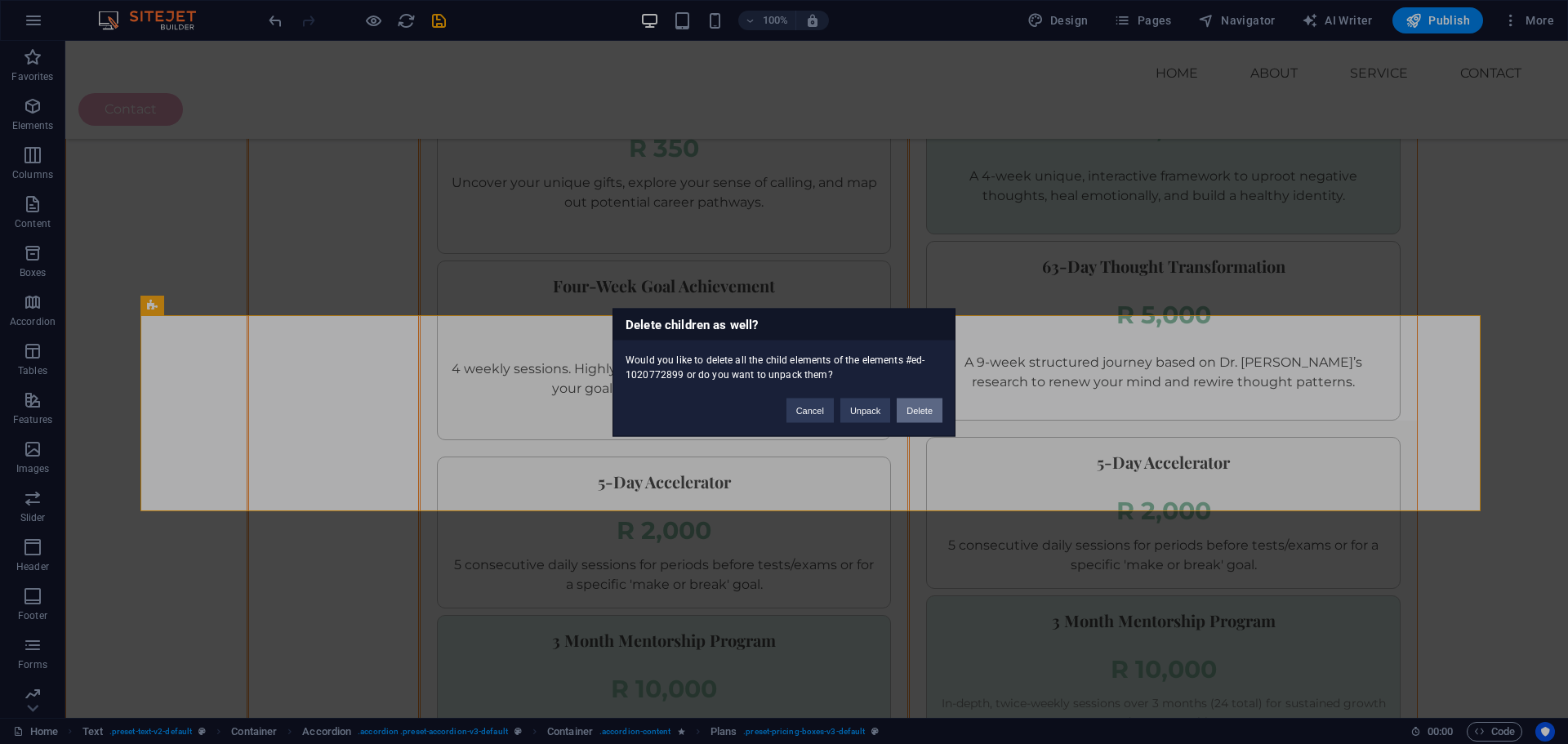
click at [911, 414] on button "Delete" at bounding box center [920, 409] width 46 height 25
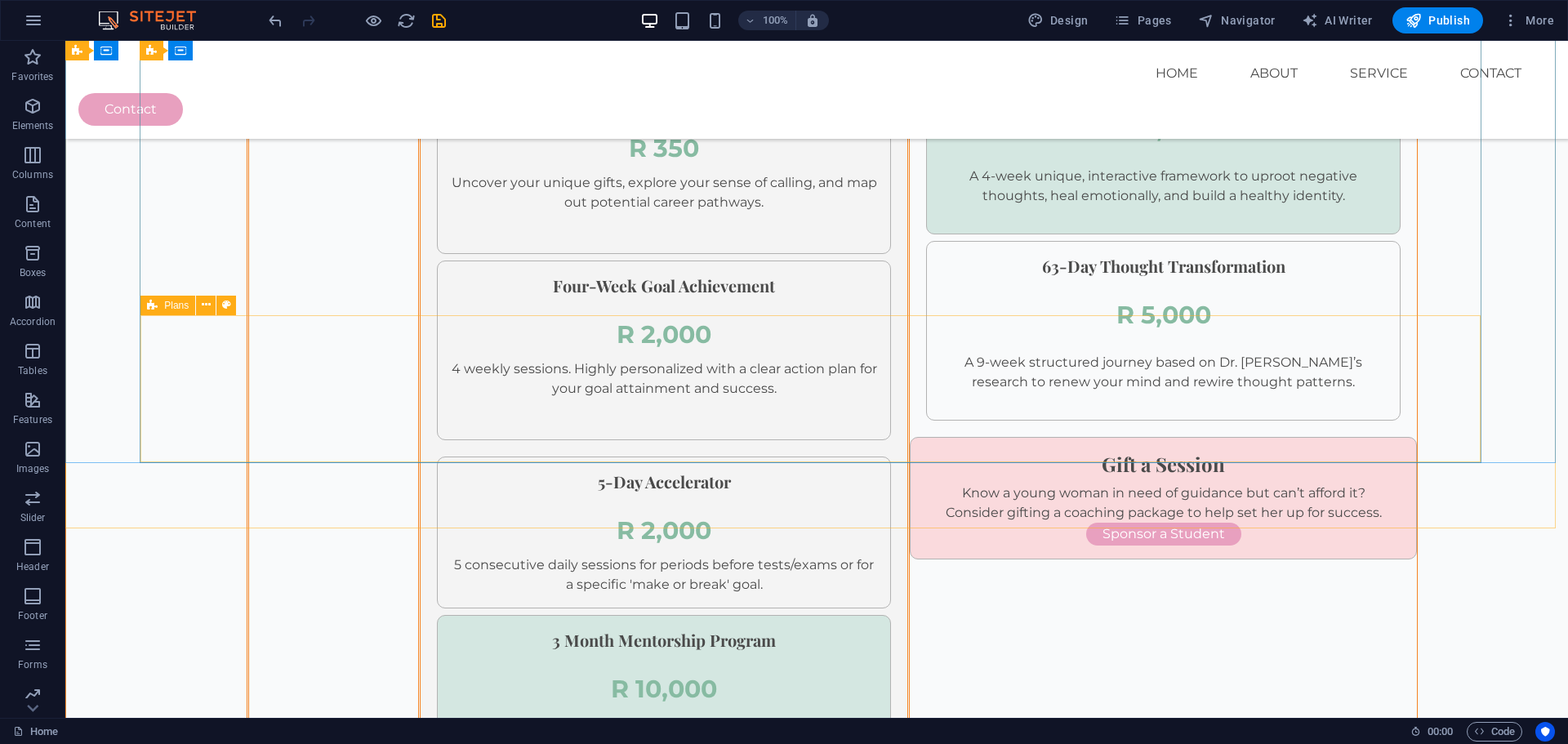
click at [158, 307] on icon at bounding box center [152, 305] width 11 height 20
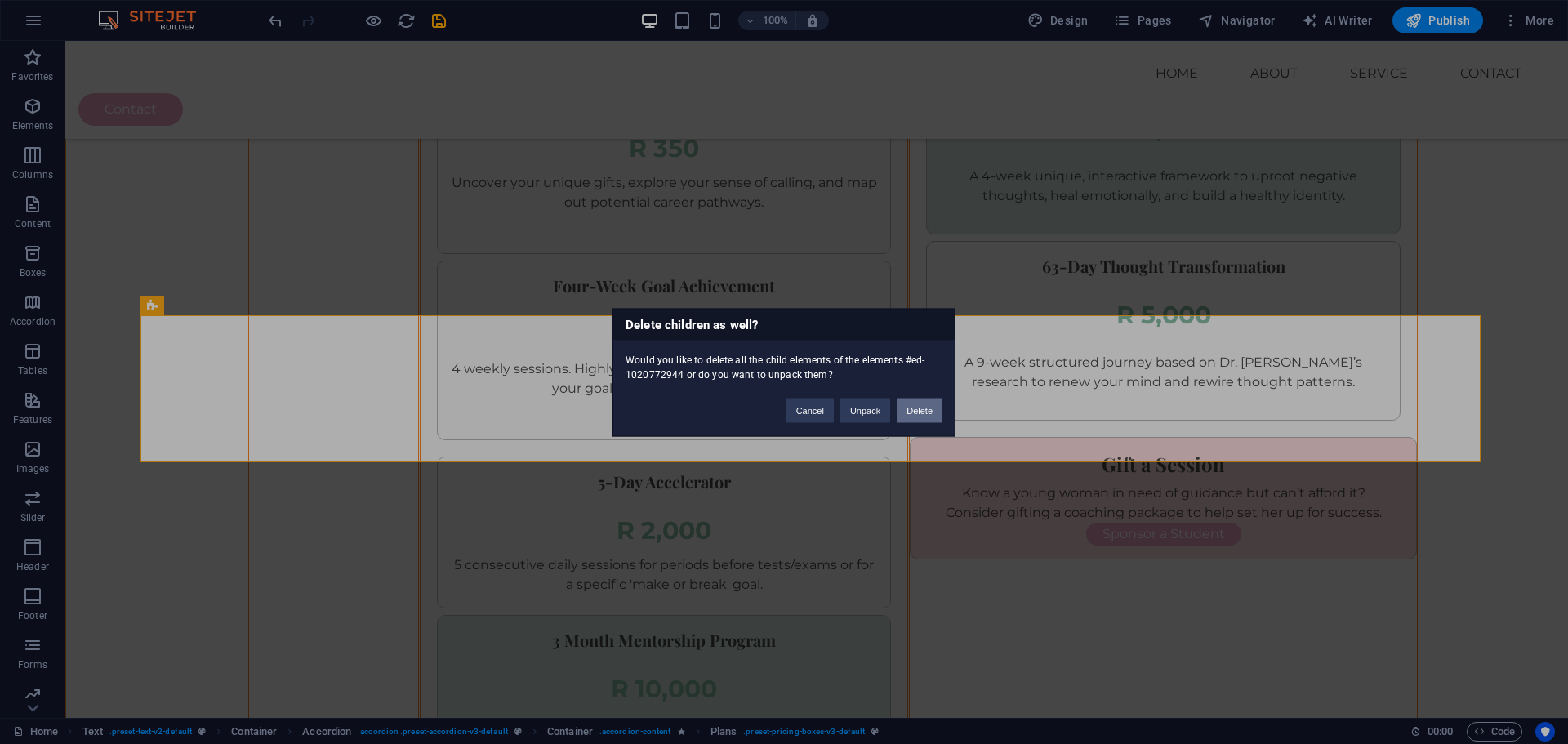
drag, startPoint x: 927, startPoint y: 411, endPoint x: 751, endPoint y: 355, distance: 184.7
click at [927, 411] on button "Delete" at bounding box center [920, 409] width 46 height 25
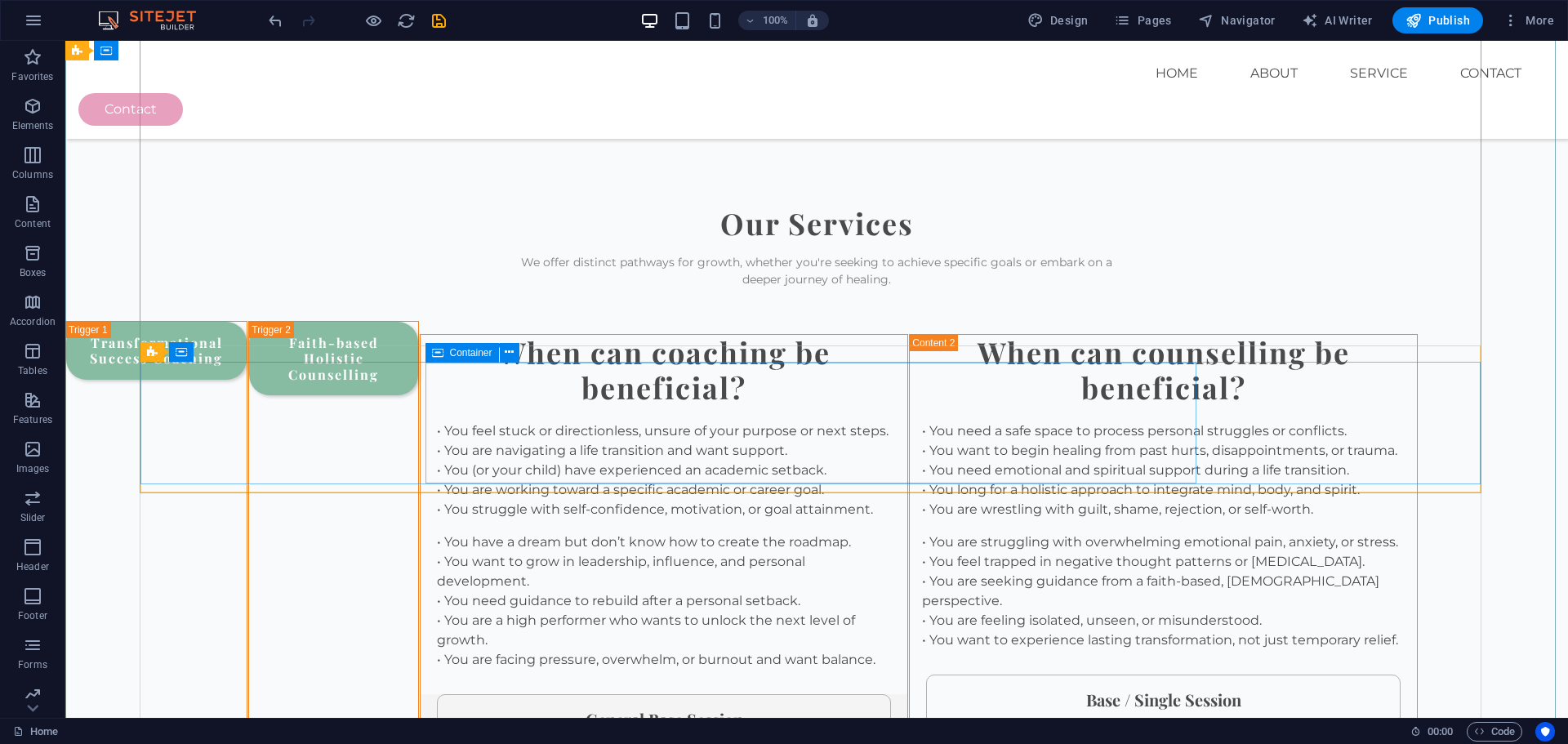
scroll to position [2099, 0]
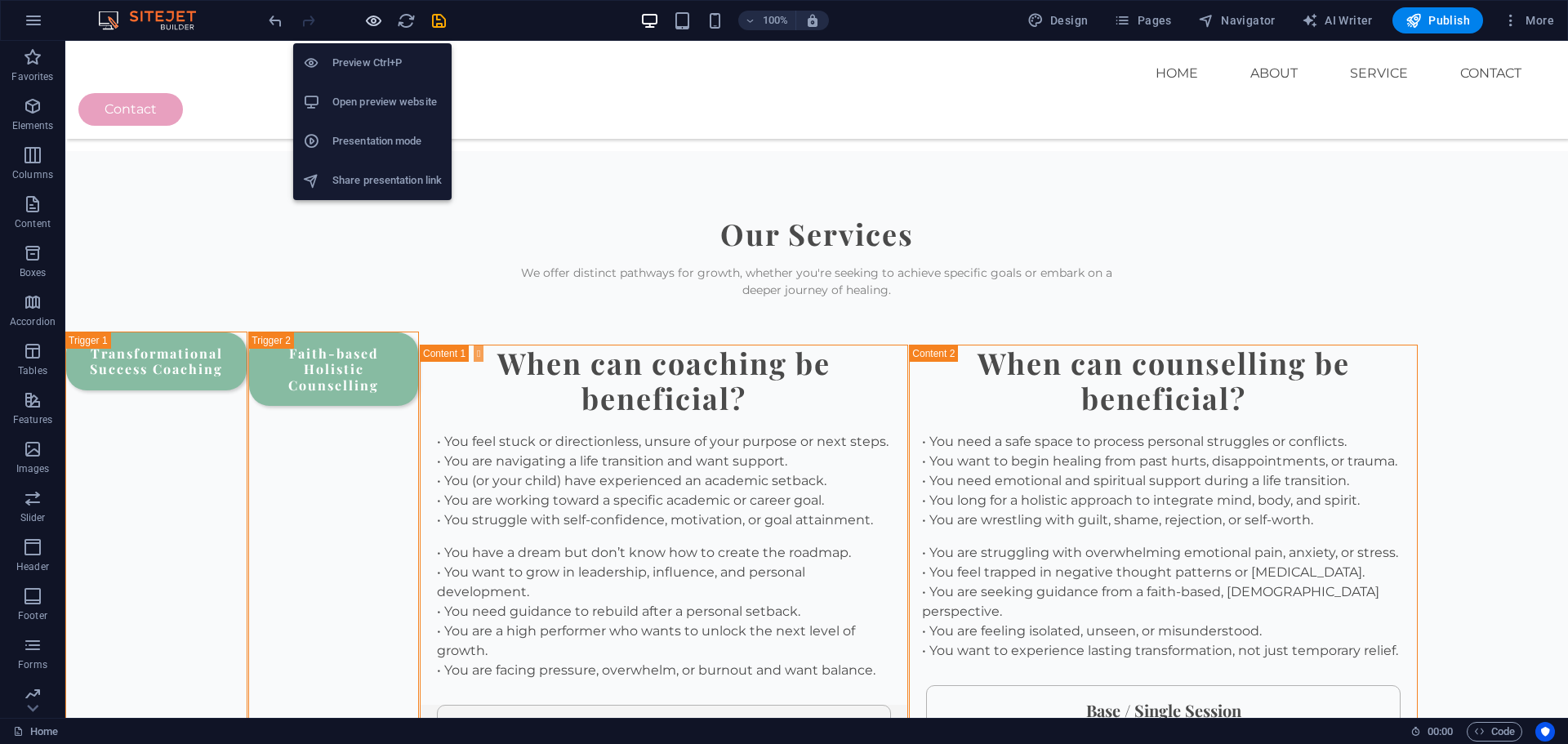
click at [368, 25] on icon "button" at bounding box center [374, 20] width 19 height 19
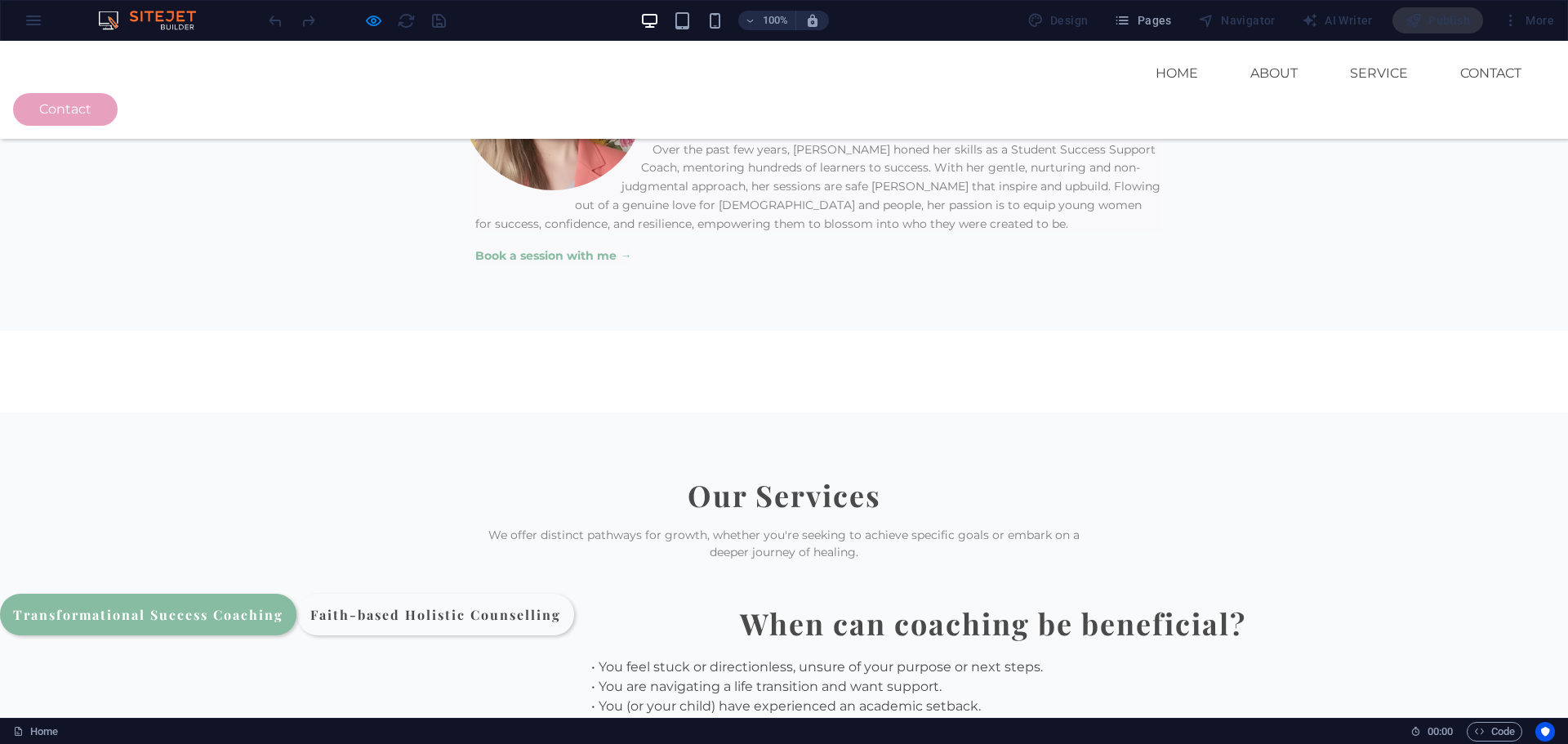
scroll to position [1854, 0]
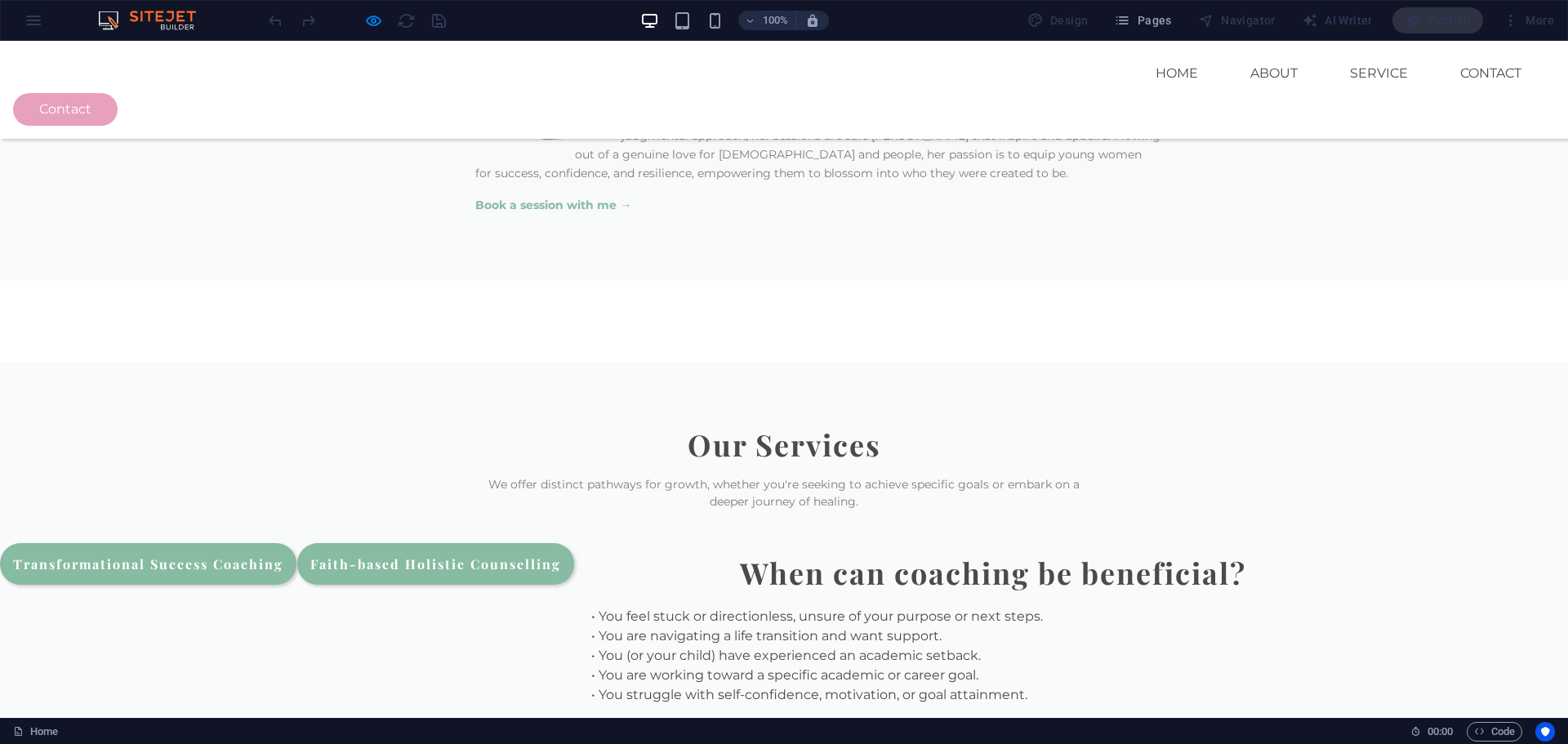
click at [574, 543] on link "Faith-based Holistic Counselling" at bounding box center [436, 563] width 277 height 42
click at [296, 543] on link "Transformational Success Coaching" at bounding box center [148, 563] width 296 height 42
click at [574, 543] on link "Faith-based Holistic Counselling" at bounding box center [436, 563] width 277 height 42
click at [296, 543] on link "Transformational Success Coaching" at bounding box center [148, 563] width 296 height 42
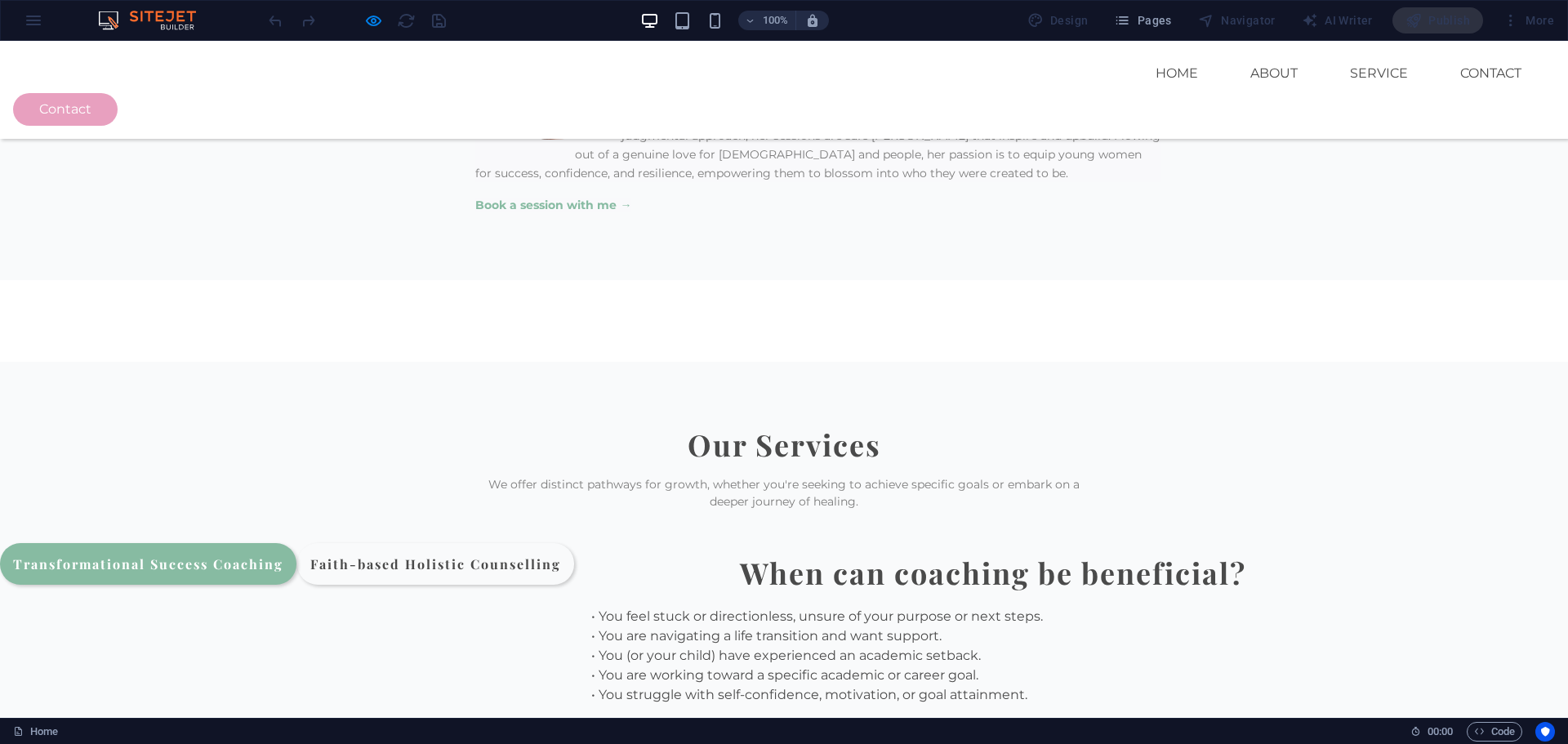
click at [296, 543] on link "Transformational Success Coaching" at bounding box center [148, 563] width 296 height 42
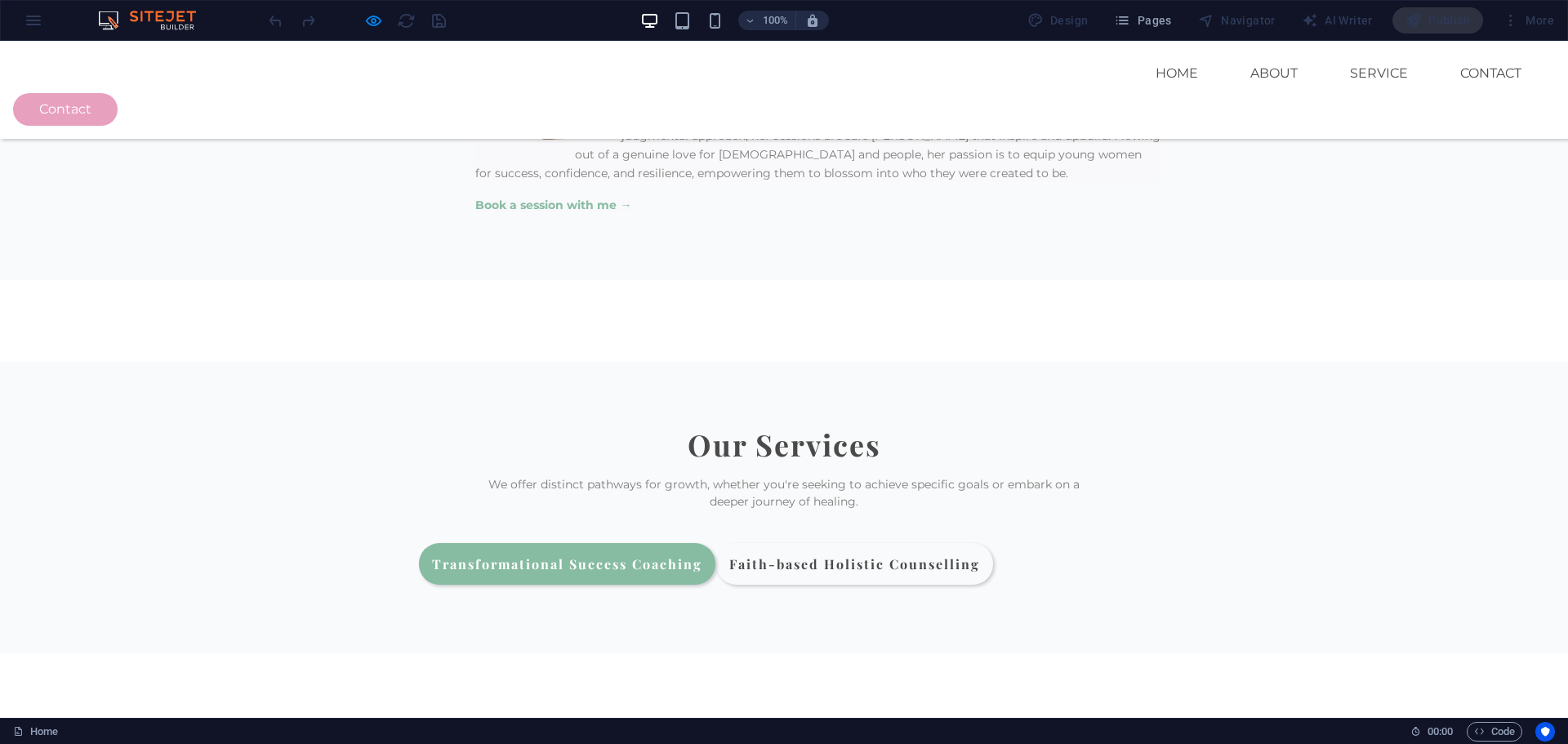
click at [663, 543] on link "Transformational Success Coaching" at bounding box center [567, 563] width 296 height 42
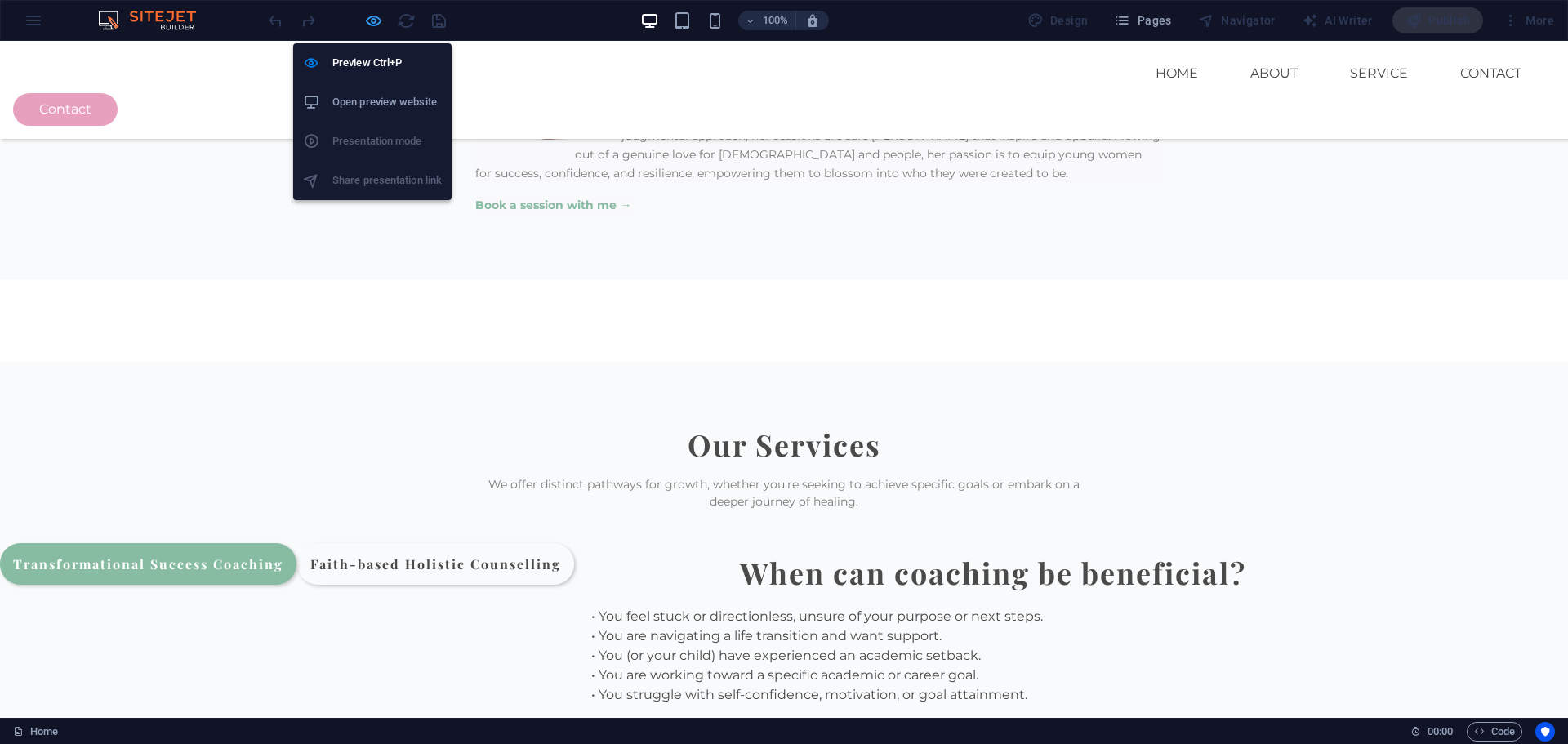
click at [366, 25] on icon "button" at bounding box center [374, 20] width 19 height 19
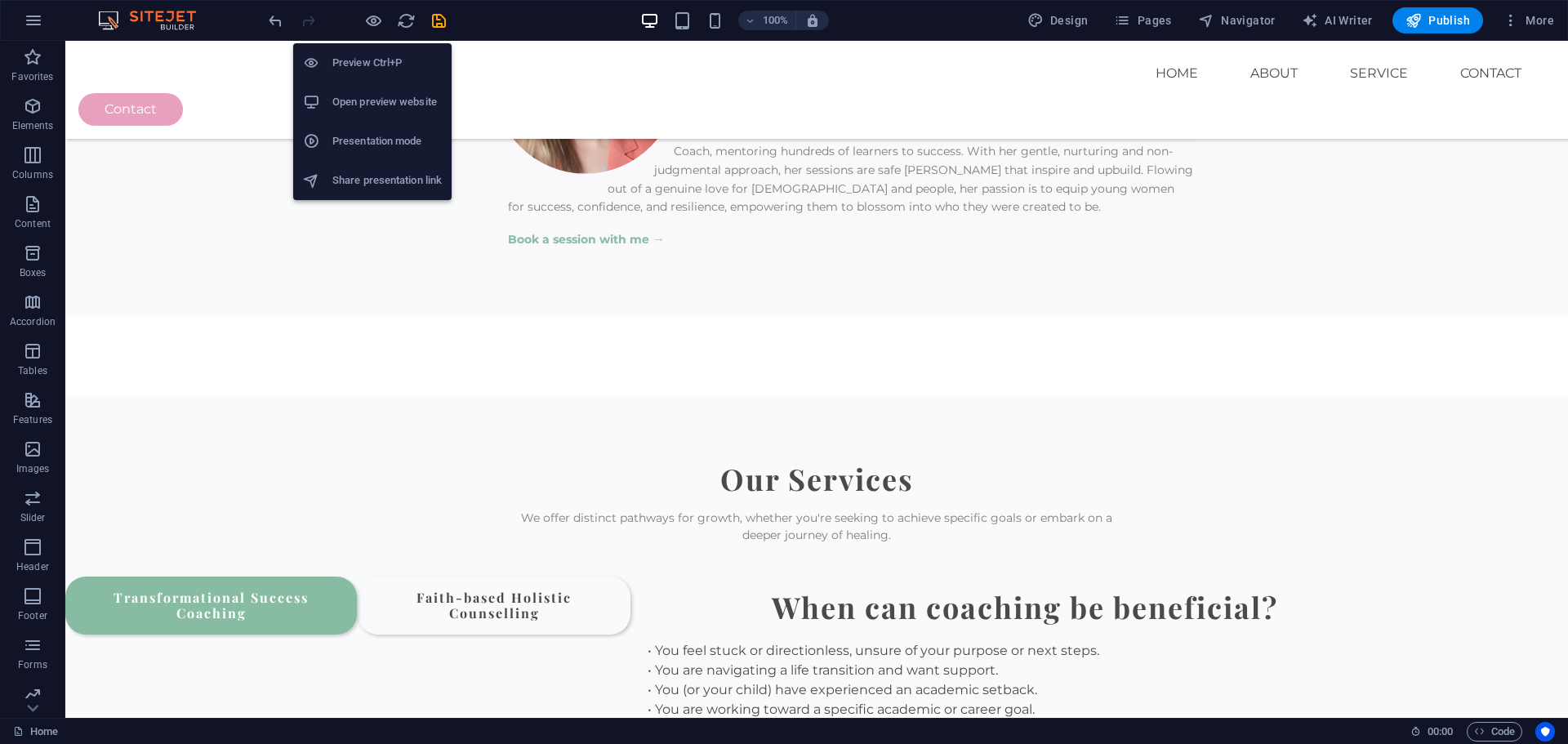
scroll to position [1888, 0]
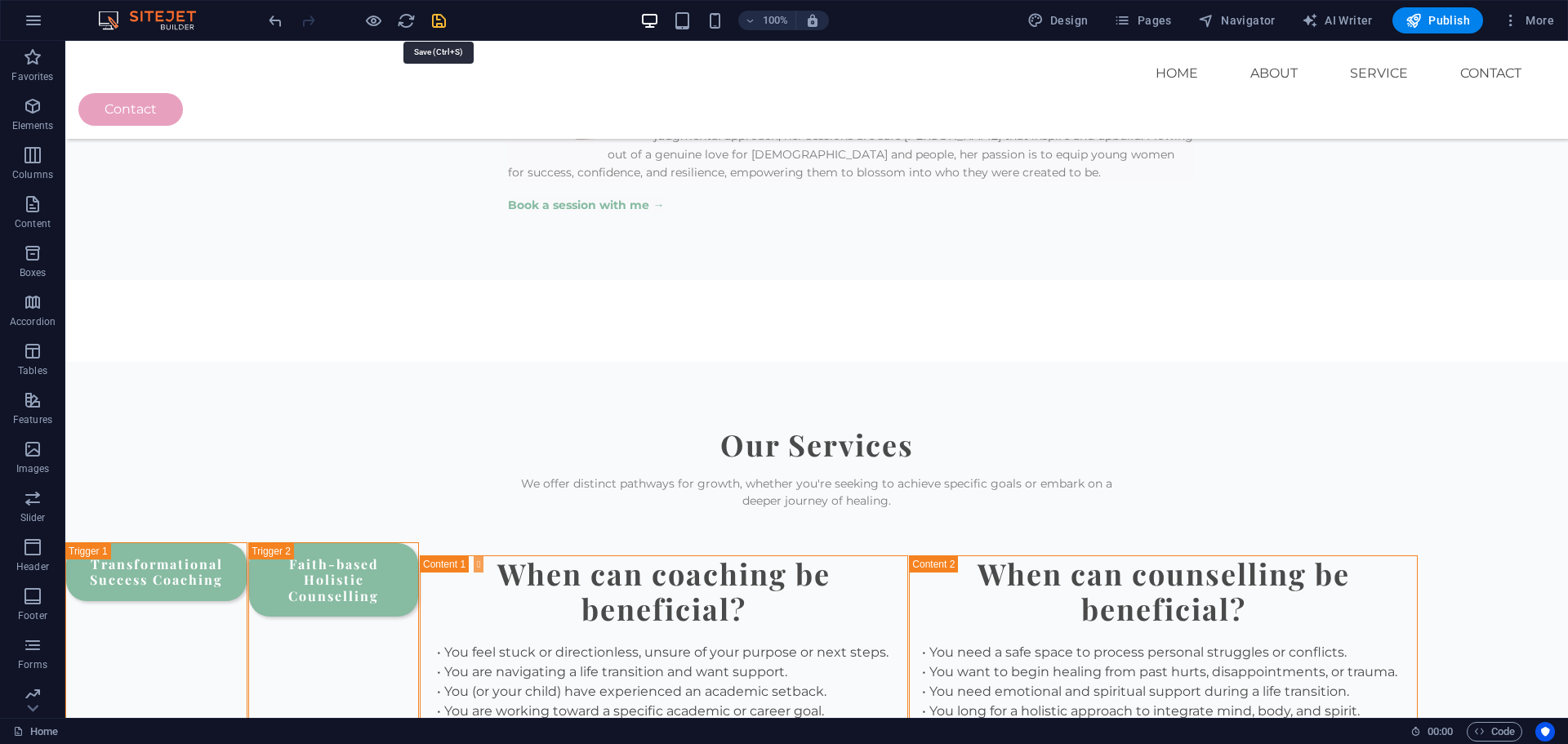
click at [443, 22] on icon "save" at bounding box center [439, 20] width 19 height 19
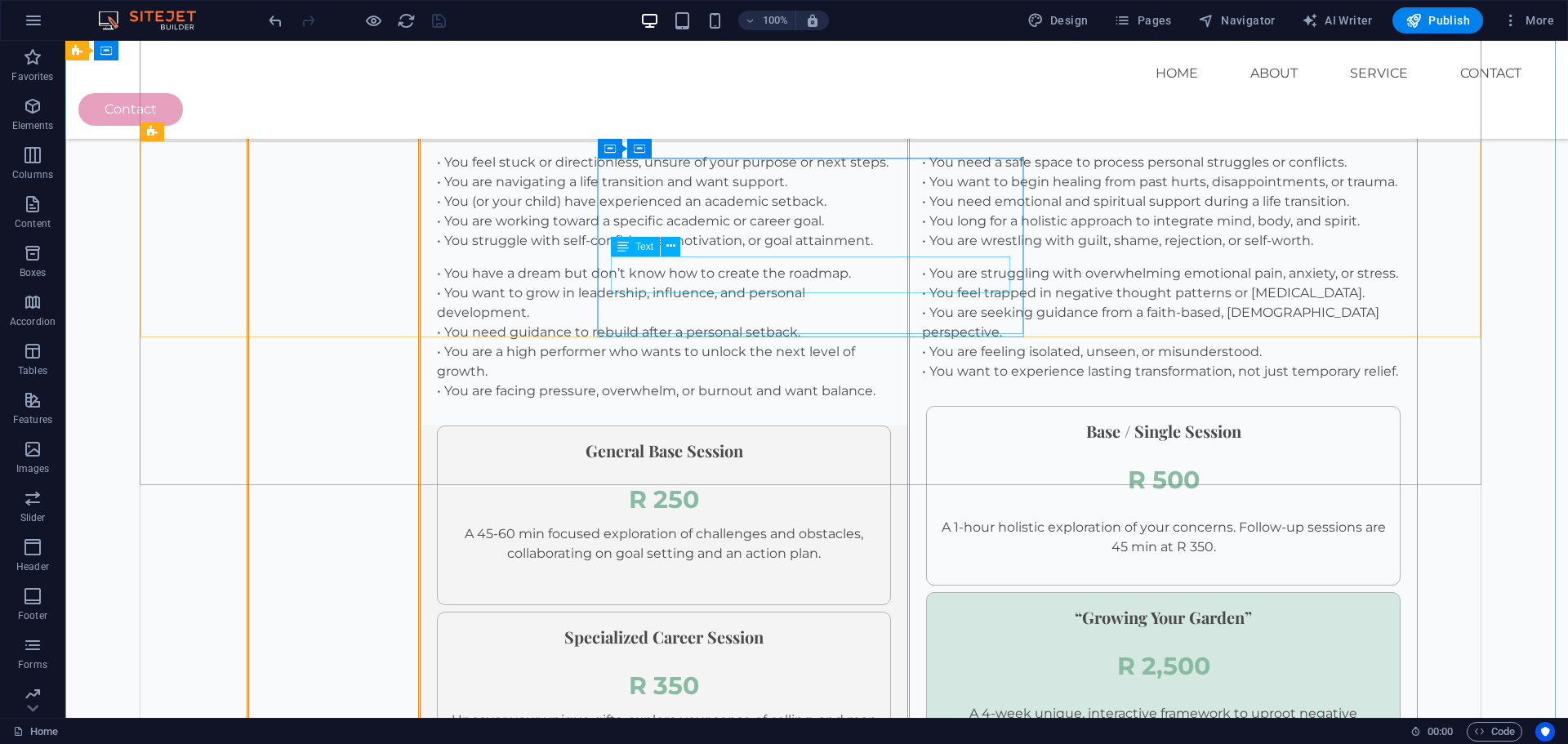
scroll to position [2542, 0]
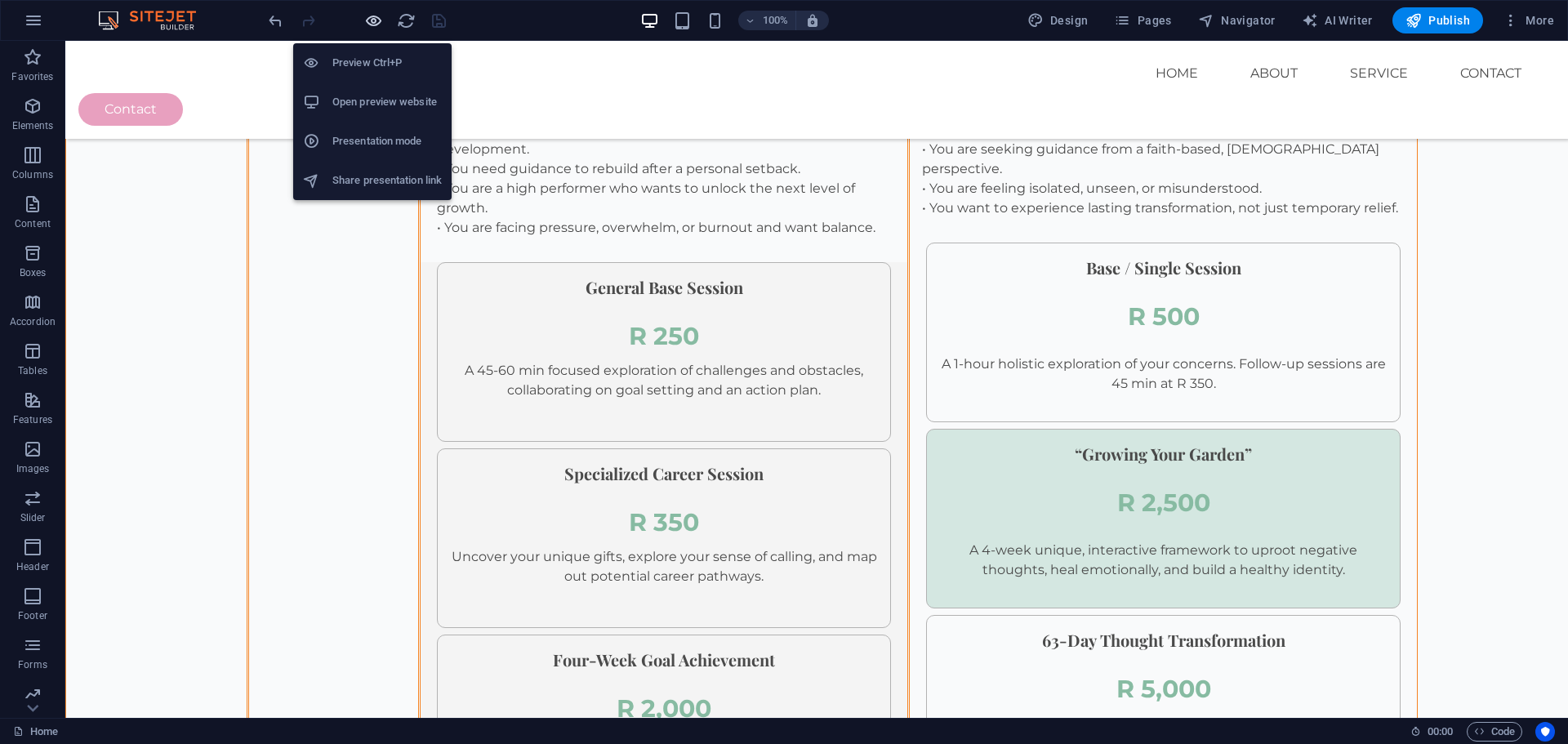
click at [376, 19] on icon "button" at bounding box center [374, 20] width 19 height 19
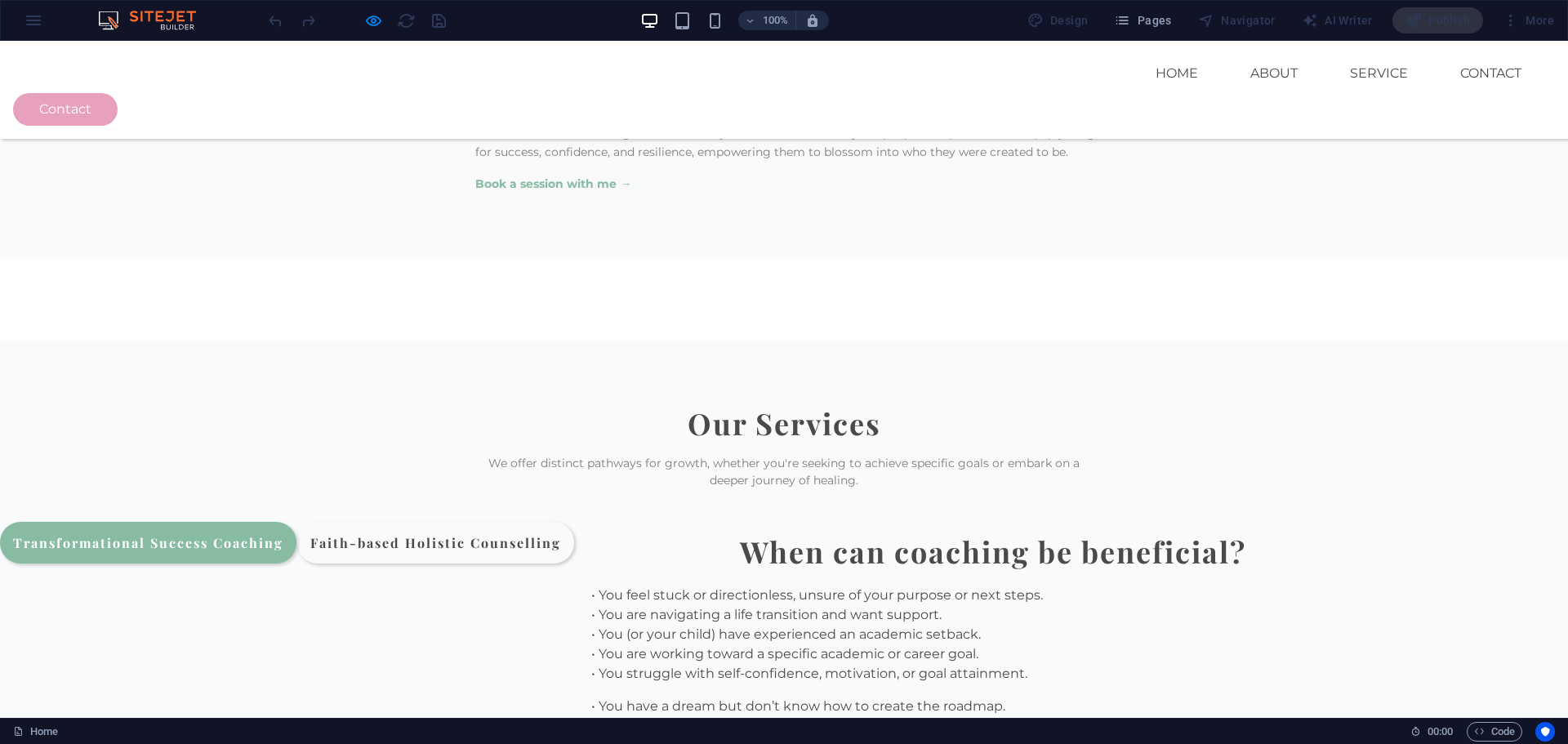
scroll to position [1852, 0]
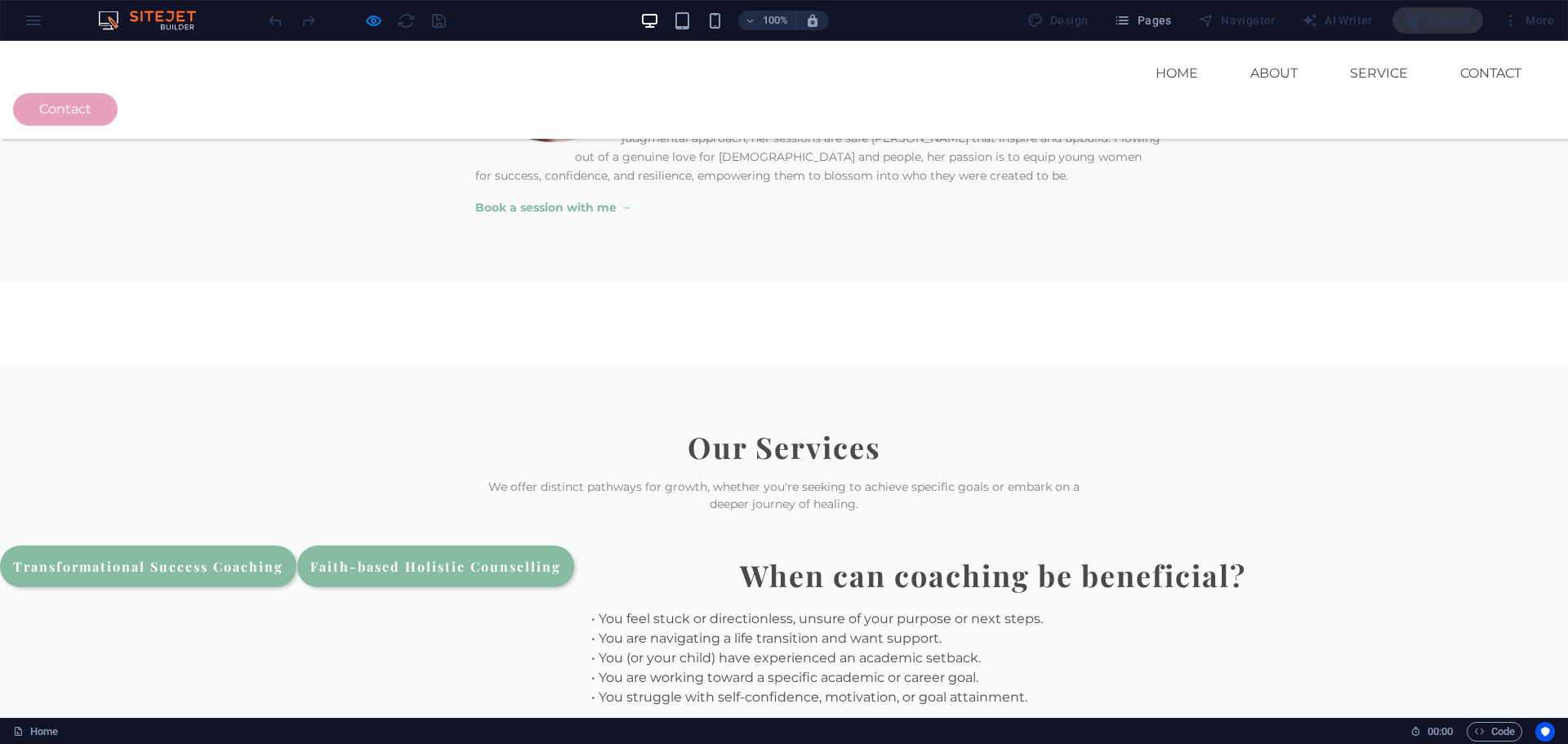
click at [574, 545] on link "Faith-based Holistic Counselling" at bounding box center [436, 566] width 277 height 42
click at [296, 545] on link "Transformational Success Coaching" at bounding box center [148, 566] width 296 height 42
click at [574, 545] on link "Faith-based Holistic Counselling" at bounding box center [436, 566] width 277 height 42
click at [296, 545] on link "Transformational Success Coaching" at bounding box center [148, 566] width 296 height 42
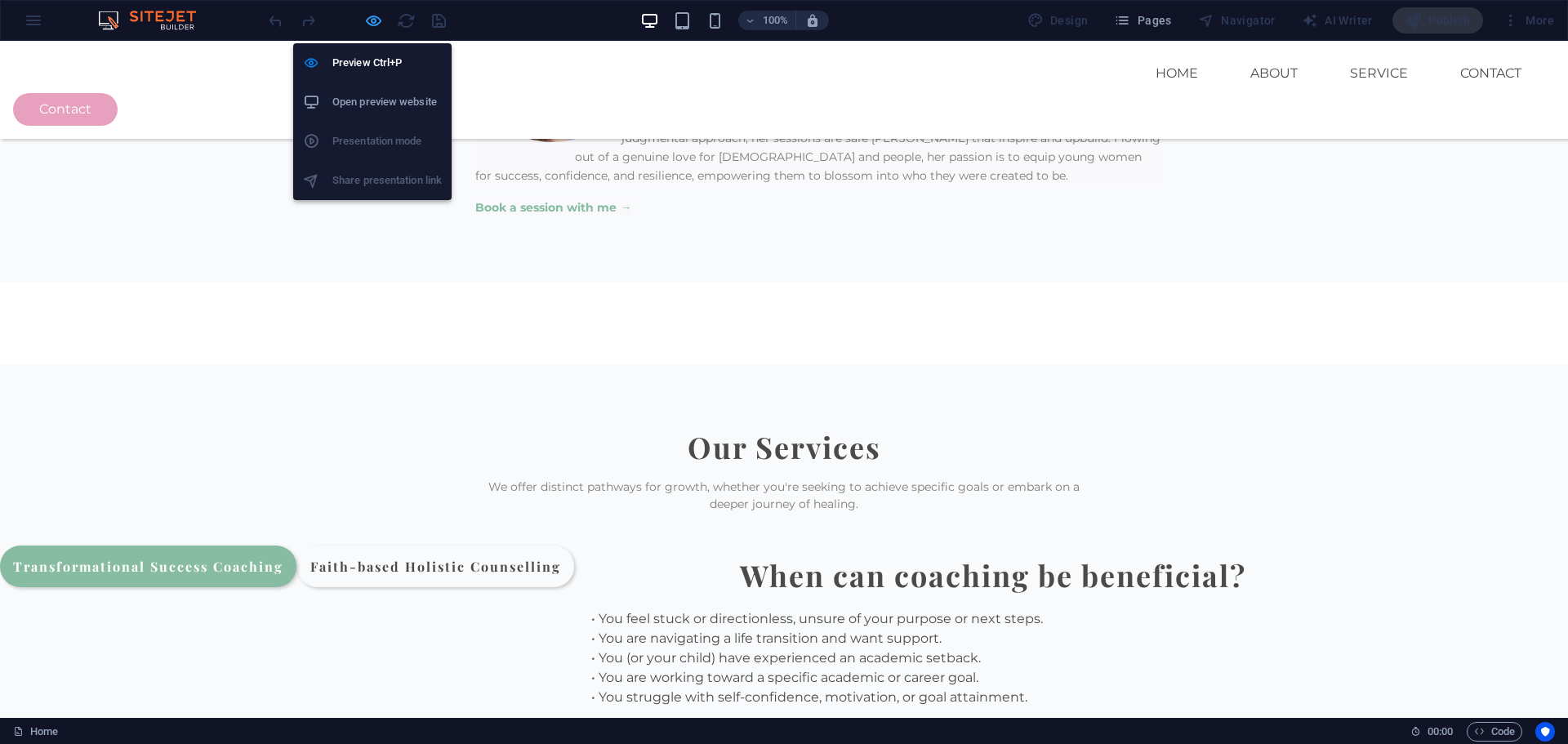
click at [375, 23] on icon "button" at bounding box center [374, 20] width 19 height 19
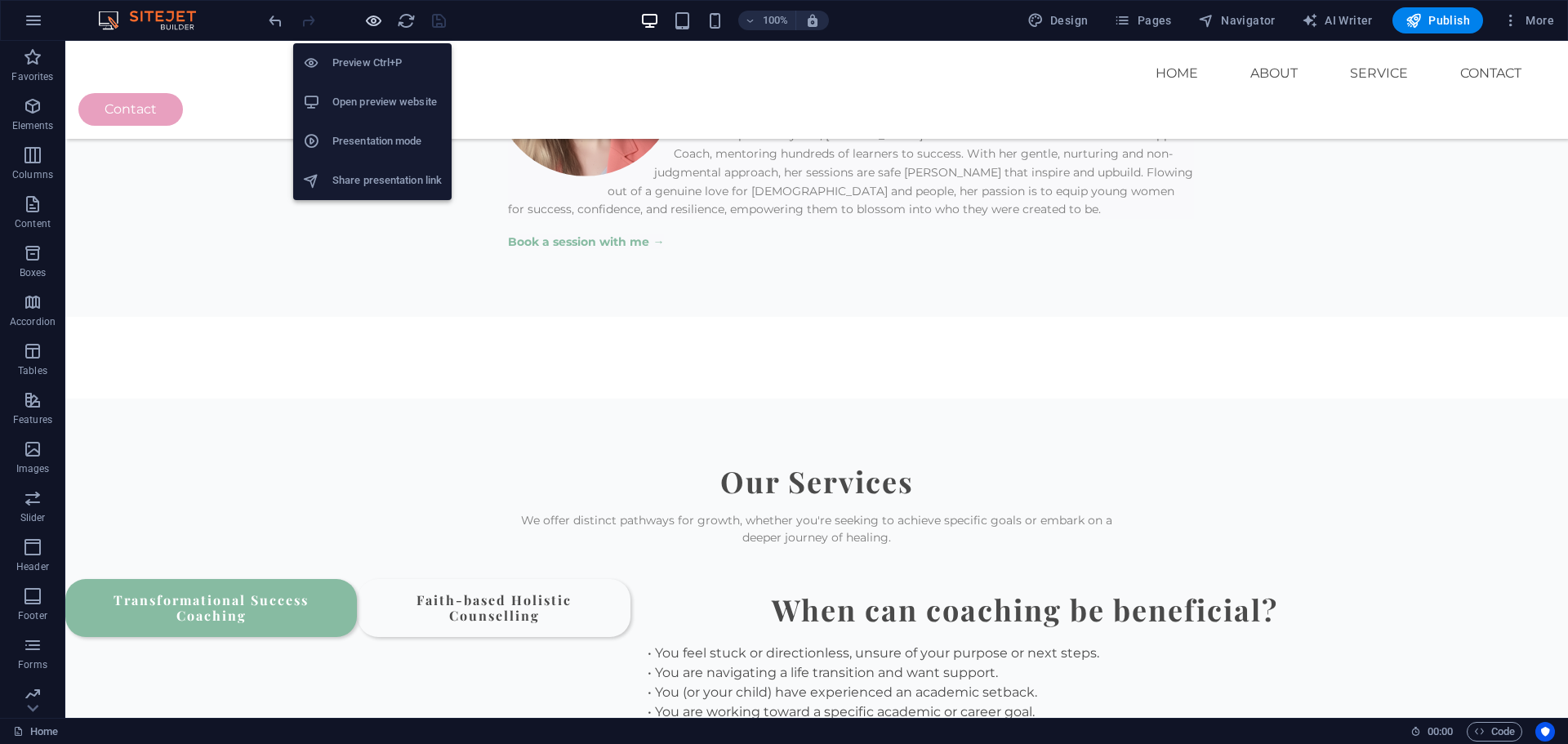
scroll to position [1885, 0]
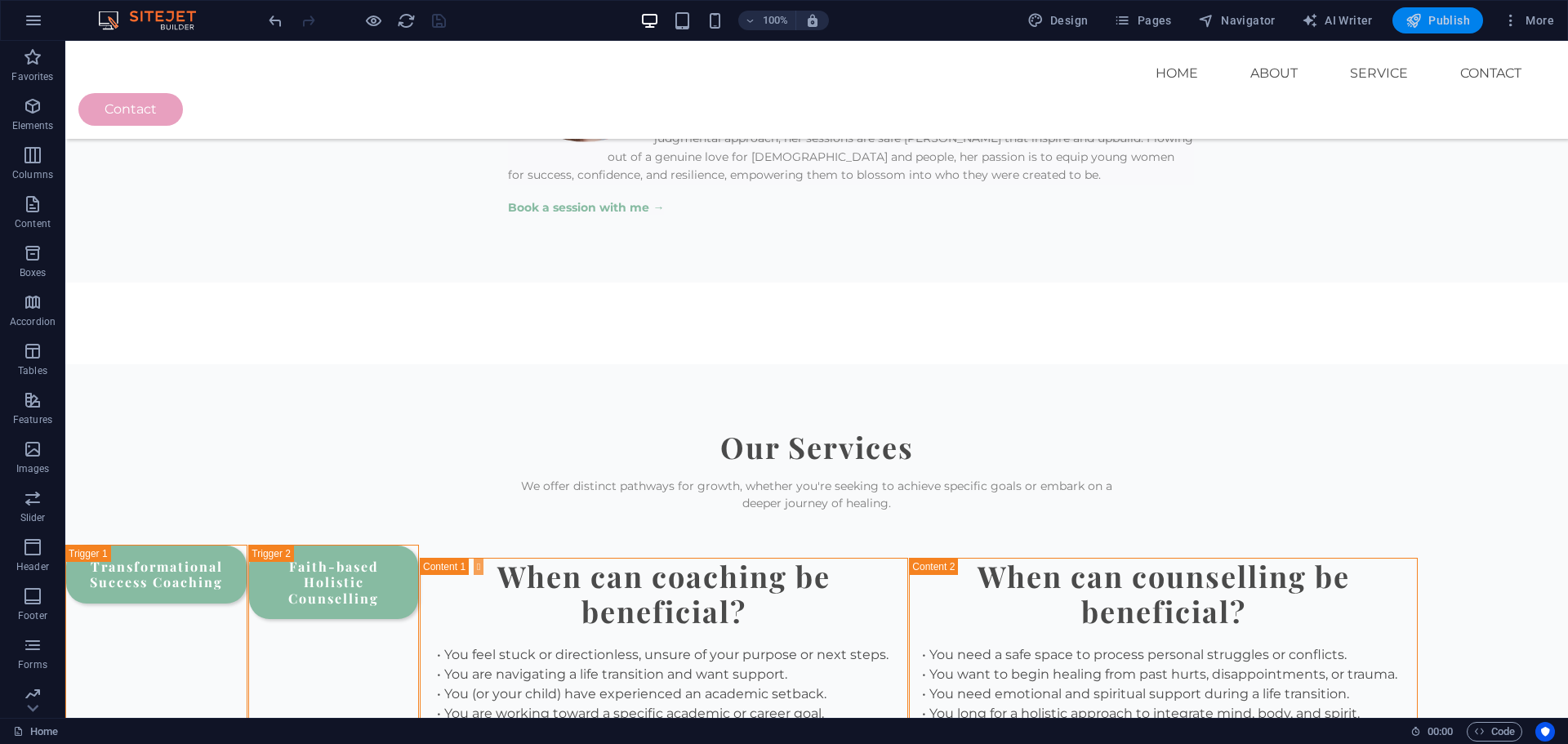
click at [1435, 19] on span "Publish" at bounding box center [1438, 20] width 65 height 16
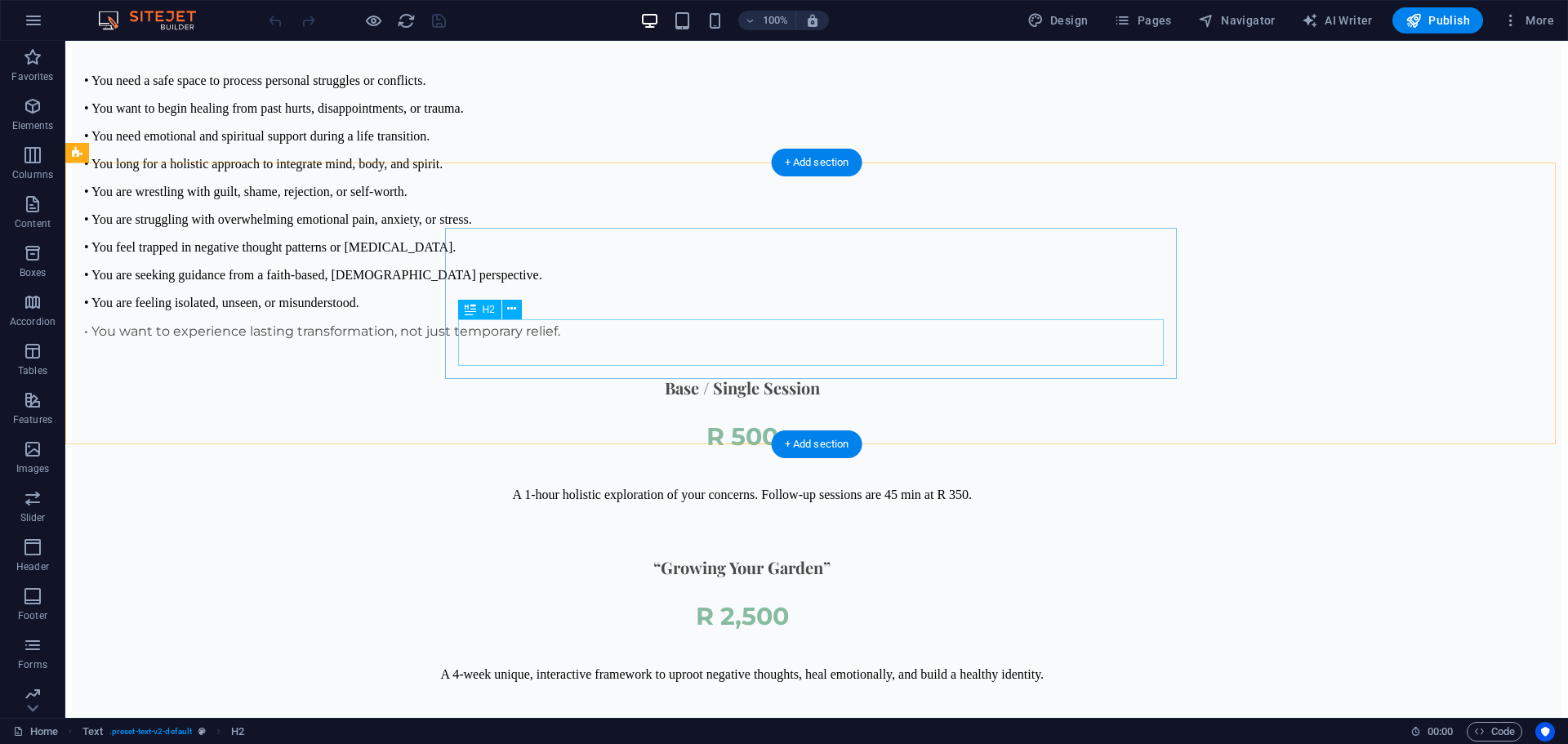
scroll to position [3675, 0]
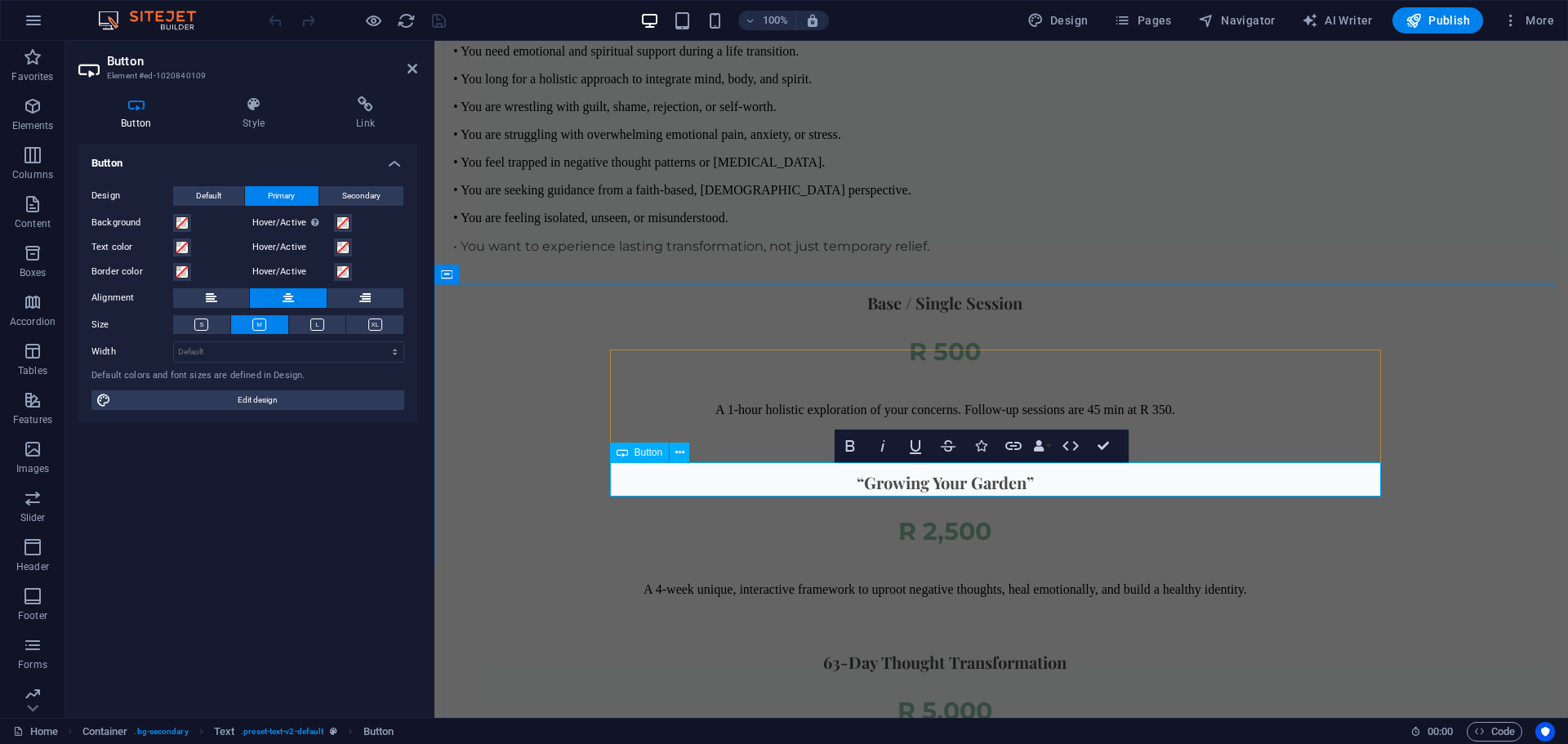
scroll to position [3623, 0]
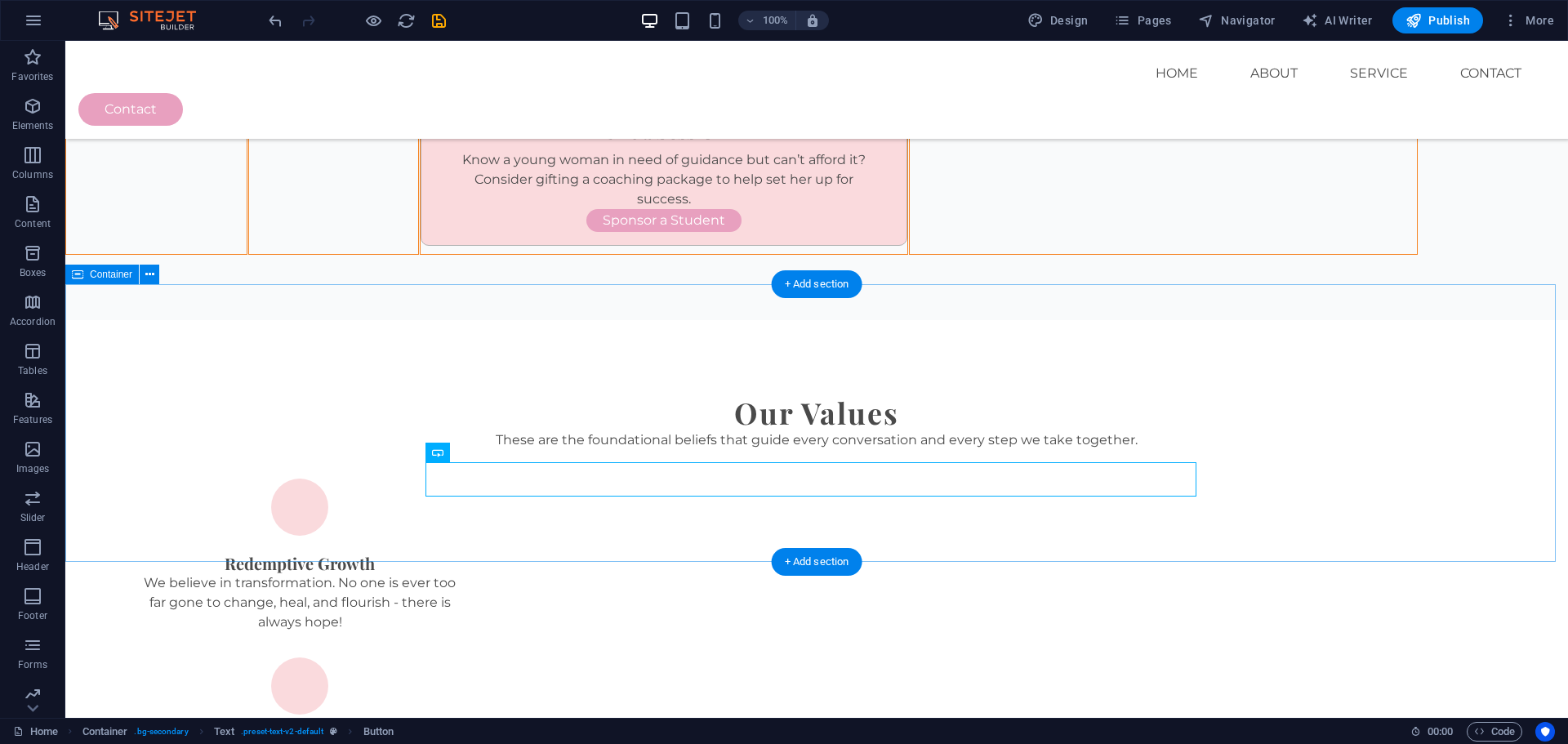
scroll to position [3675, 0]
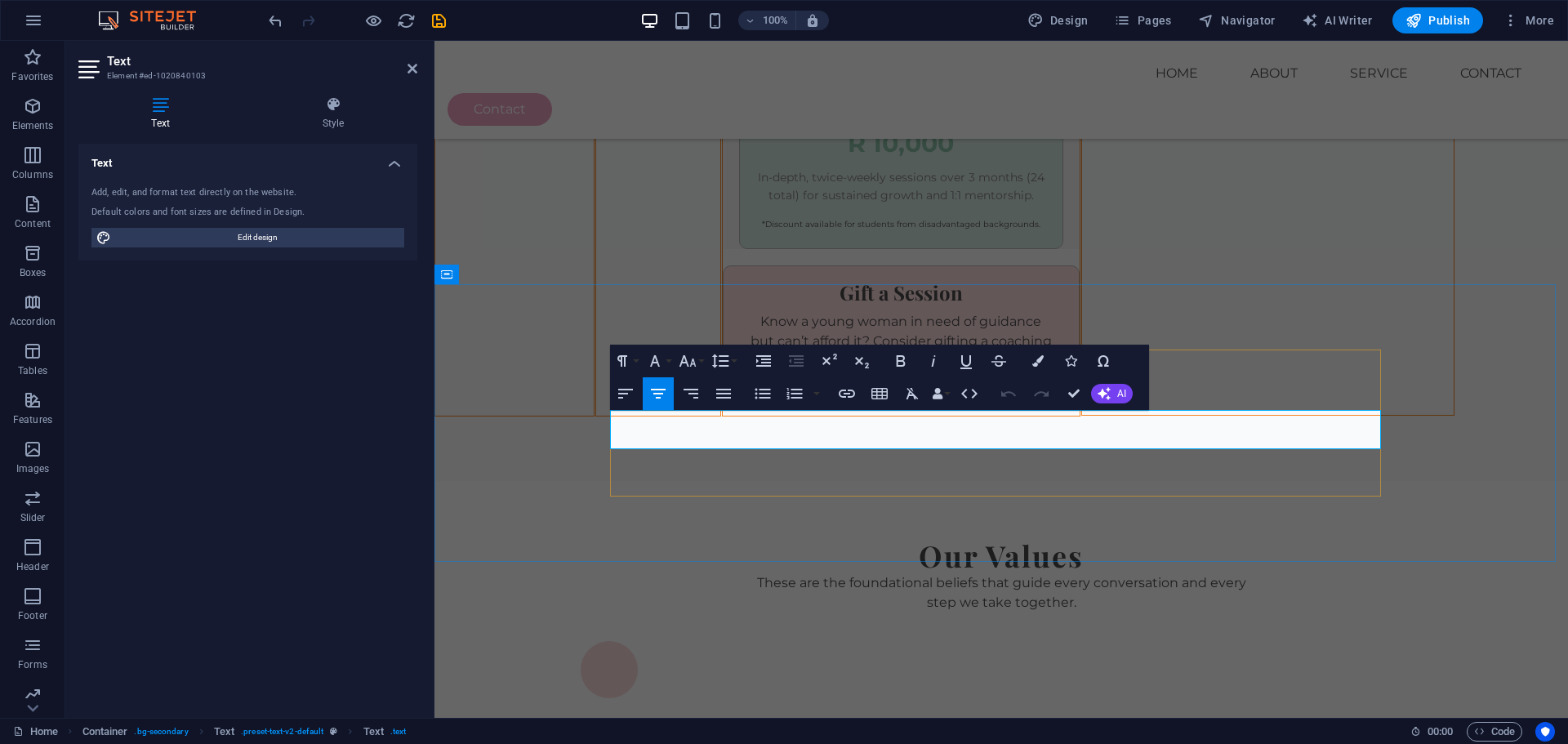
drag, startPoint x: 747, startPoint y: 420, endPoint x: 932, endPoint y: 420, distance: 185.0
drag, startPoint x: 939, startPoint y: 419, endPoint x: 623, endPoint y: 420, distance: 316.0
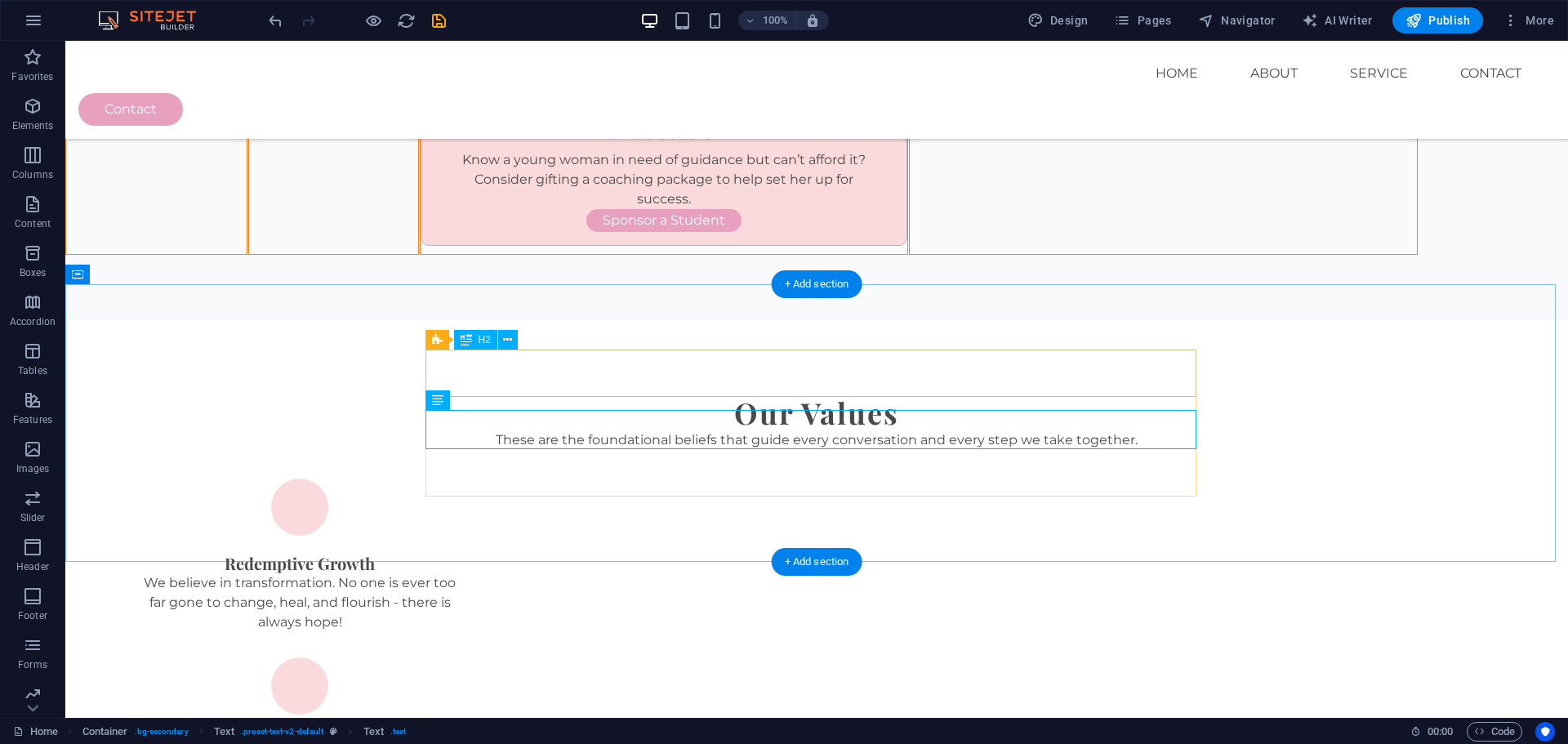
scroll to position [3675, 0]
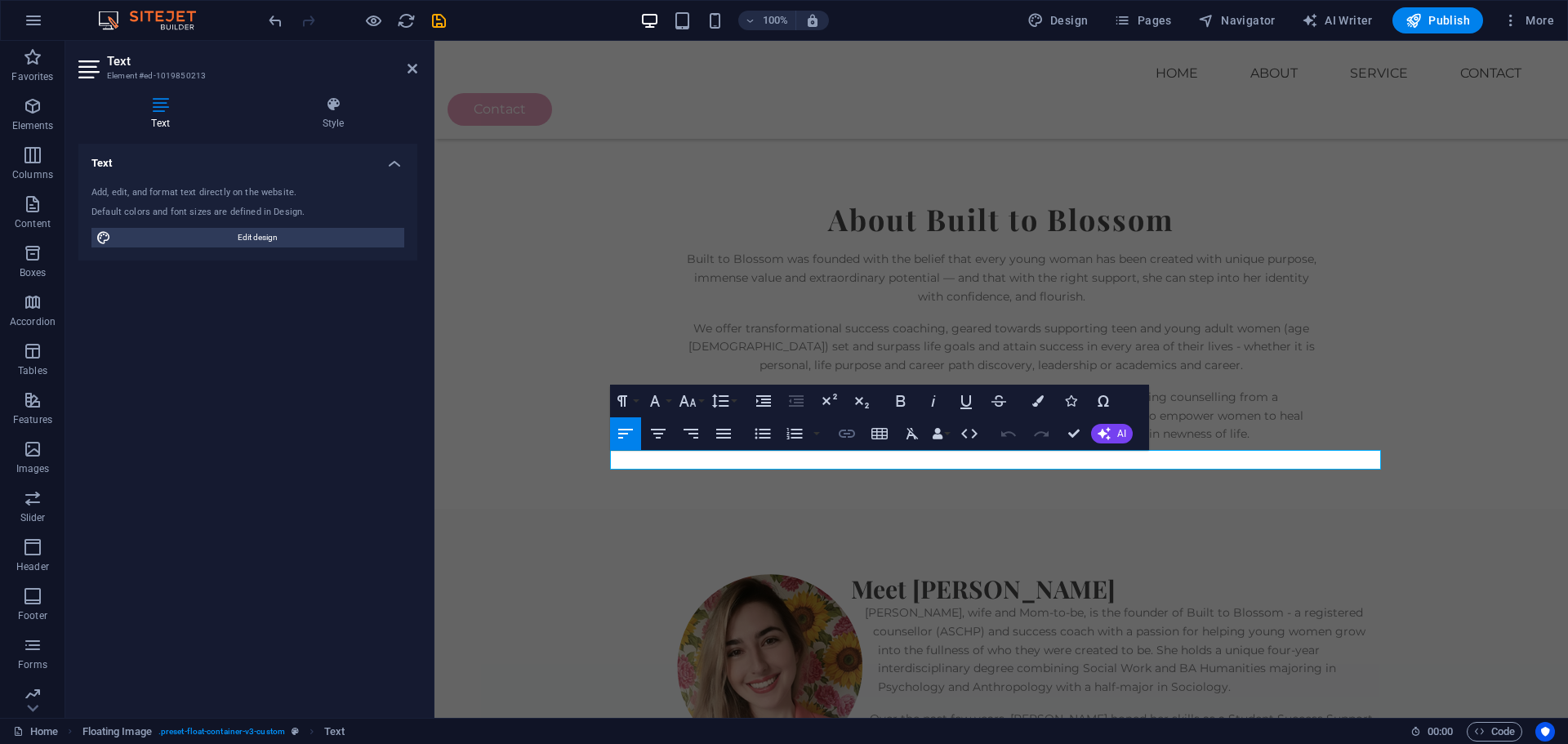
click at [849, 432] on icon "button" at bounding box center [847, 433] width 20 height 20
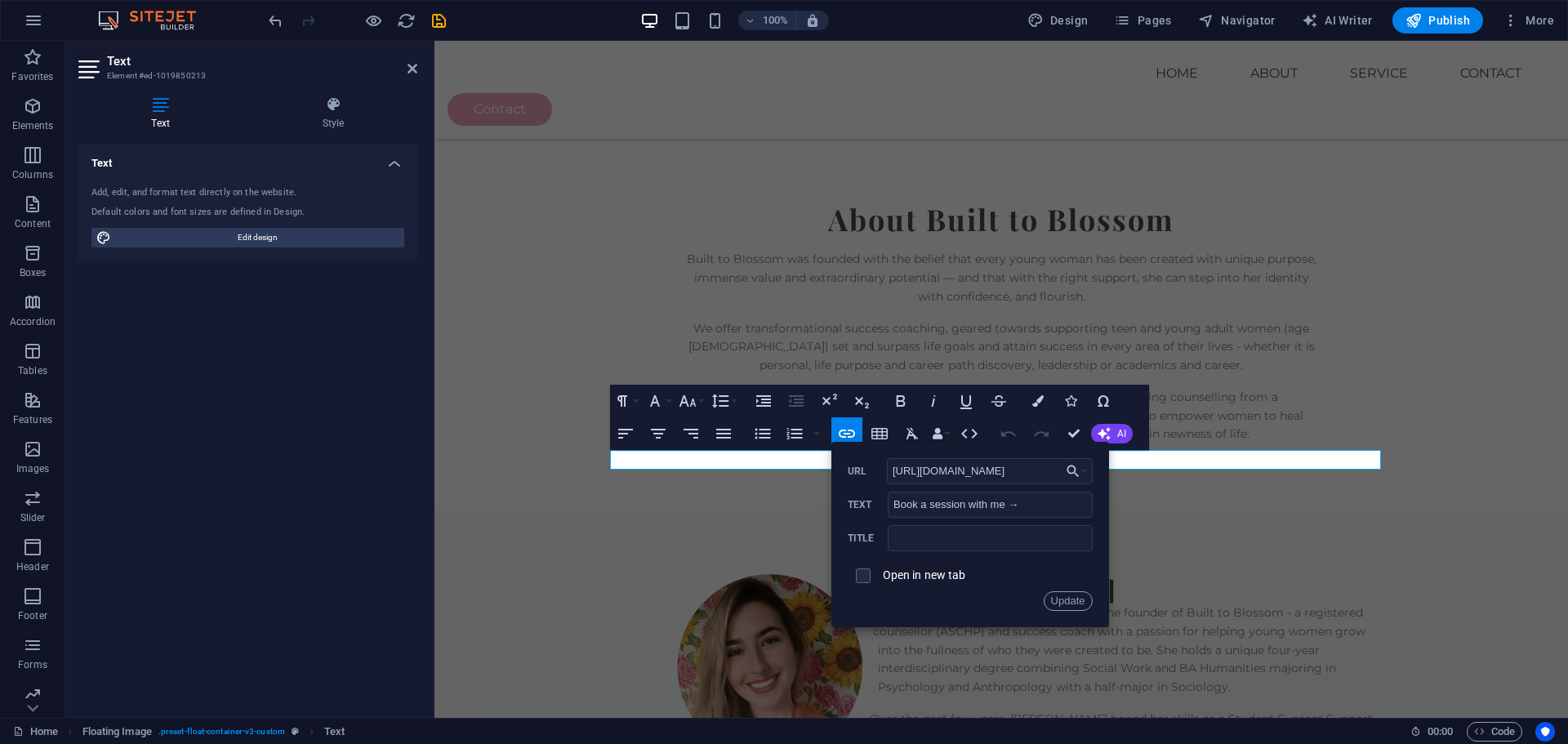
drag, startPoint x: 1042, startPoint y: 472, endPoint x: 841, endPoint y: 480, distance: 201.2
click at [832, 479] on div "Back Choose Link Home Home (Copy) Legal Notice Privacy Personal Development Cho…" at bounding box center [970, 534] width 278 height 185
click at [1066, 600] on button "Update" at bounding box center [1069, 600] width 49 height 20
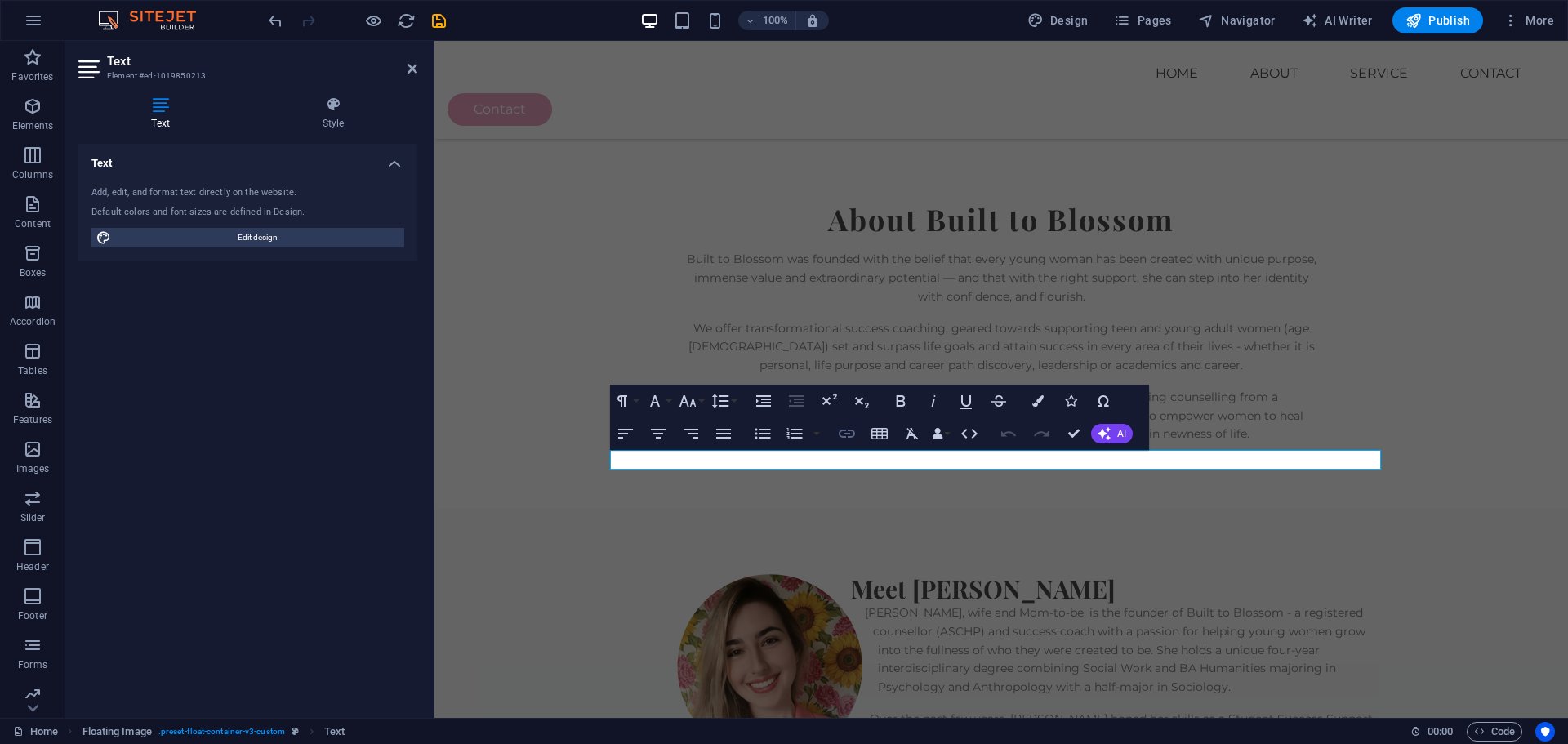
type input "[URL][DOMAIN_NAME]"
click at [845, 437] on icon "button" at bounding box center [847, 433] width 20 height 20
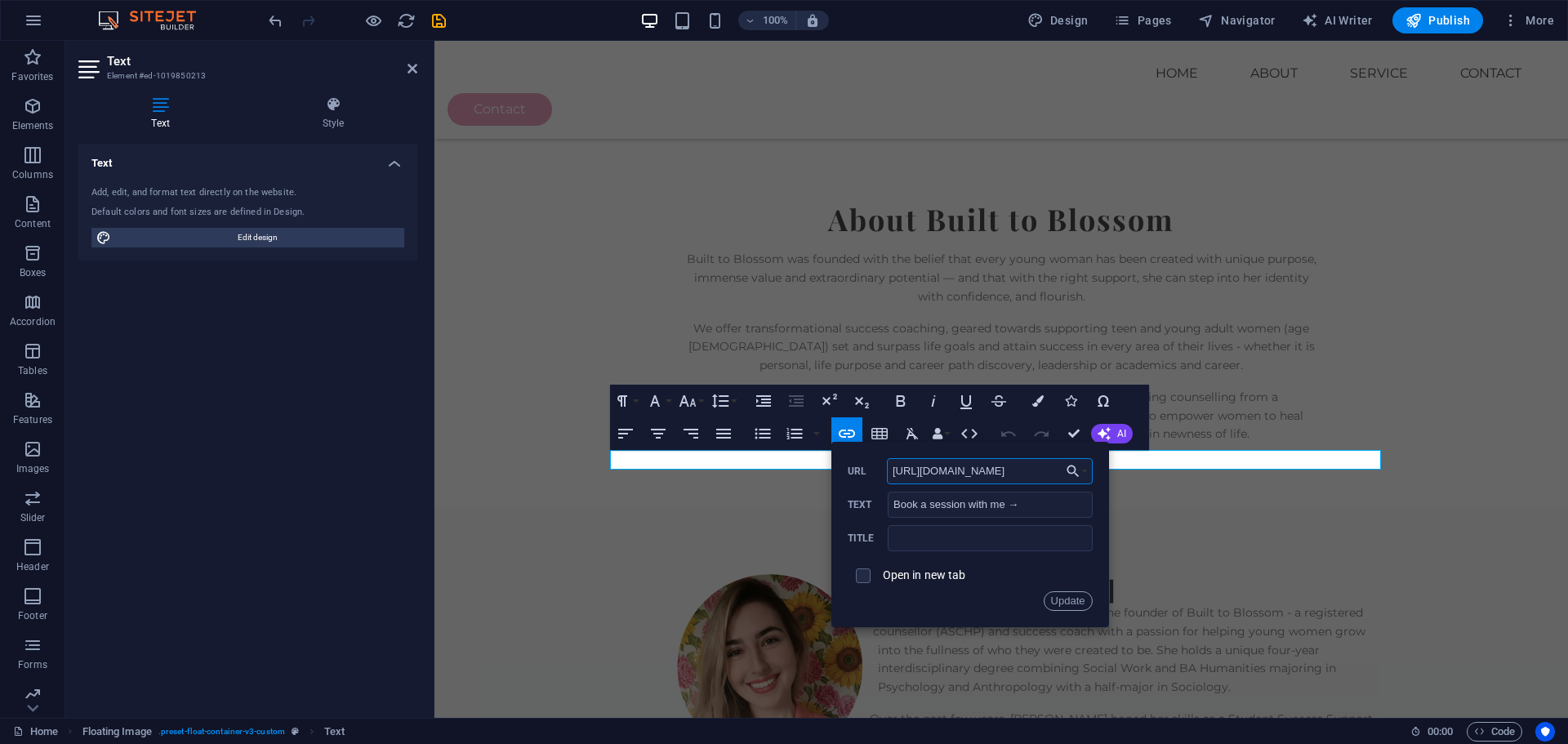
drag, startPoint x: 1010, startPoint y: 469, endPoint x: 888, endPoint y: 466, distance: 122.0
click at [888, 466] on input "[URL][DOMAIN_NAME]" at bounding box center [990, 471] width 206 height 26
click at [1084, 474] on button "Choose Link" at bounding box center [1077, 471] width 31 height 26
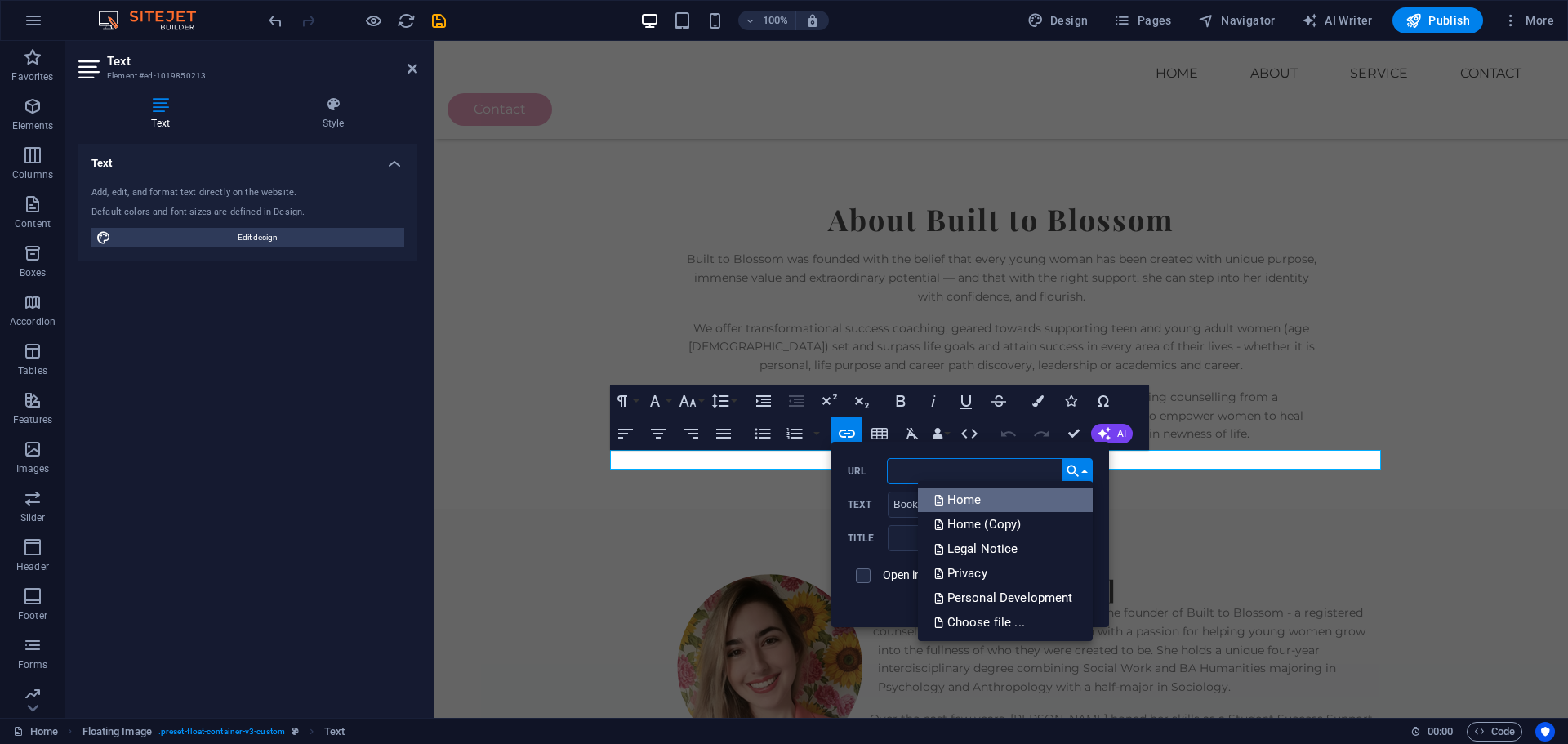
click at [990, 499] on link "Home" at bounding box center [1006, 499] width 175 height 25
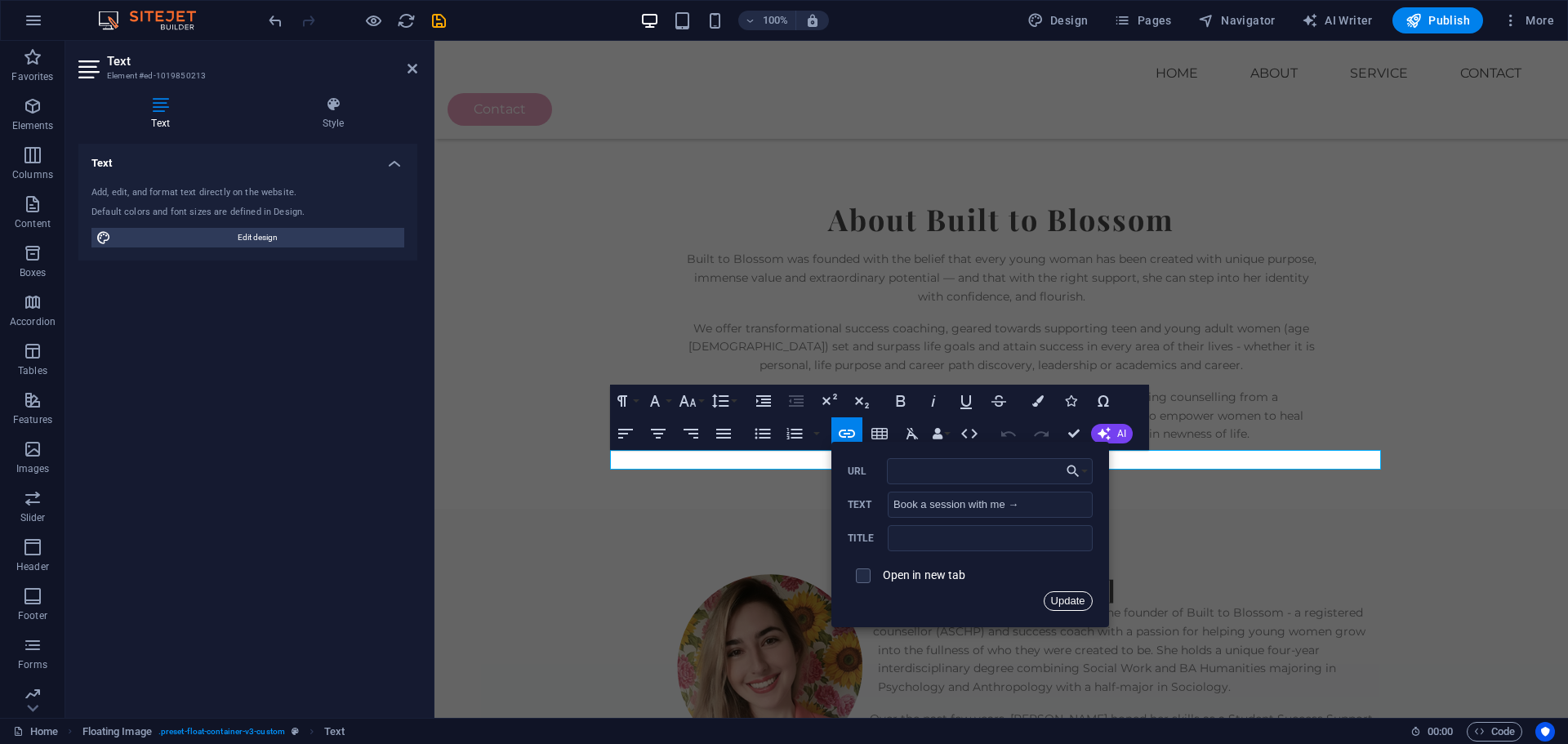
click at [1074, 599] on button "Update" at bounding box center [1069, 600] width 49 height 20
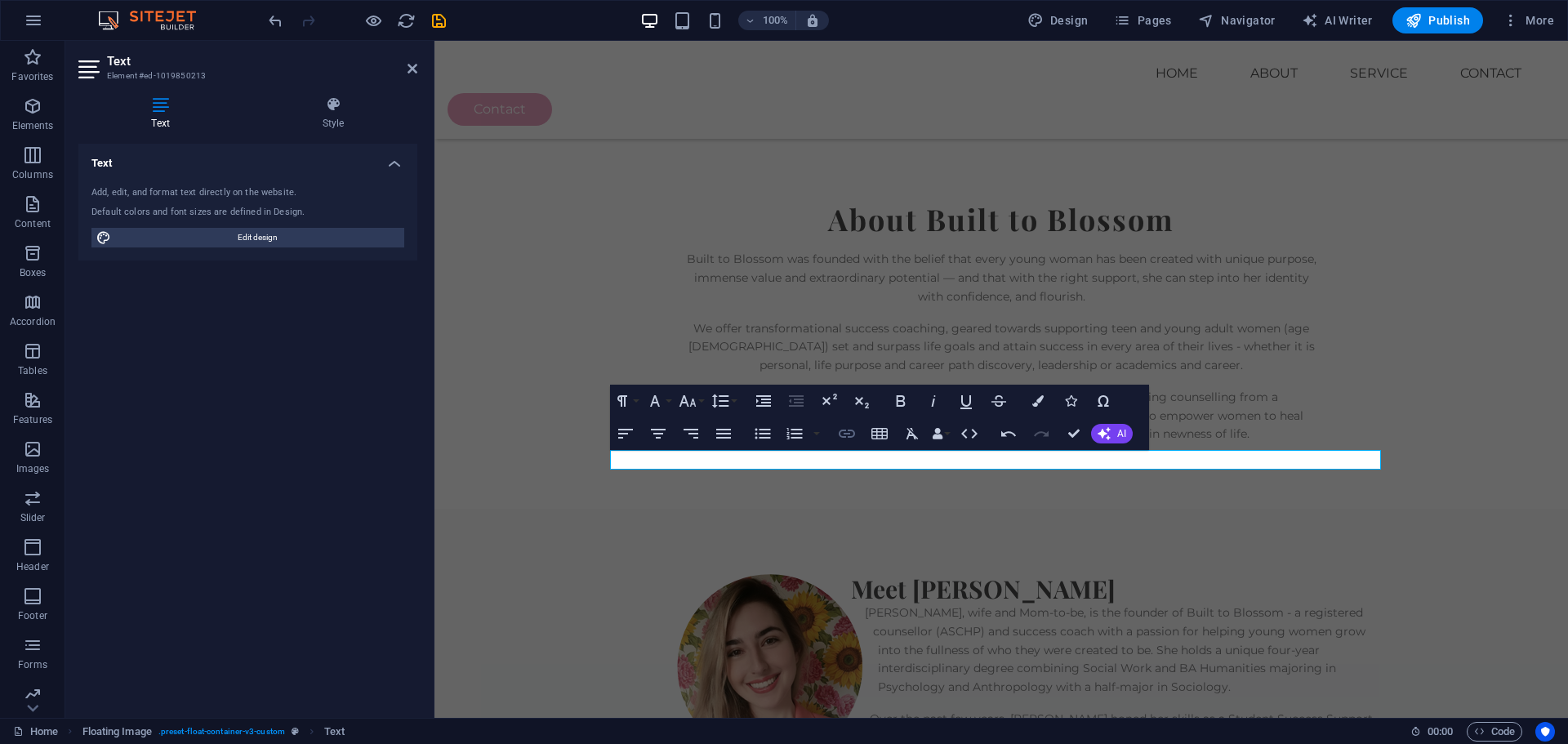
type input "/"
click at [843, 436] on icon "button" at bounding box center [847, 433] width 20 height 20
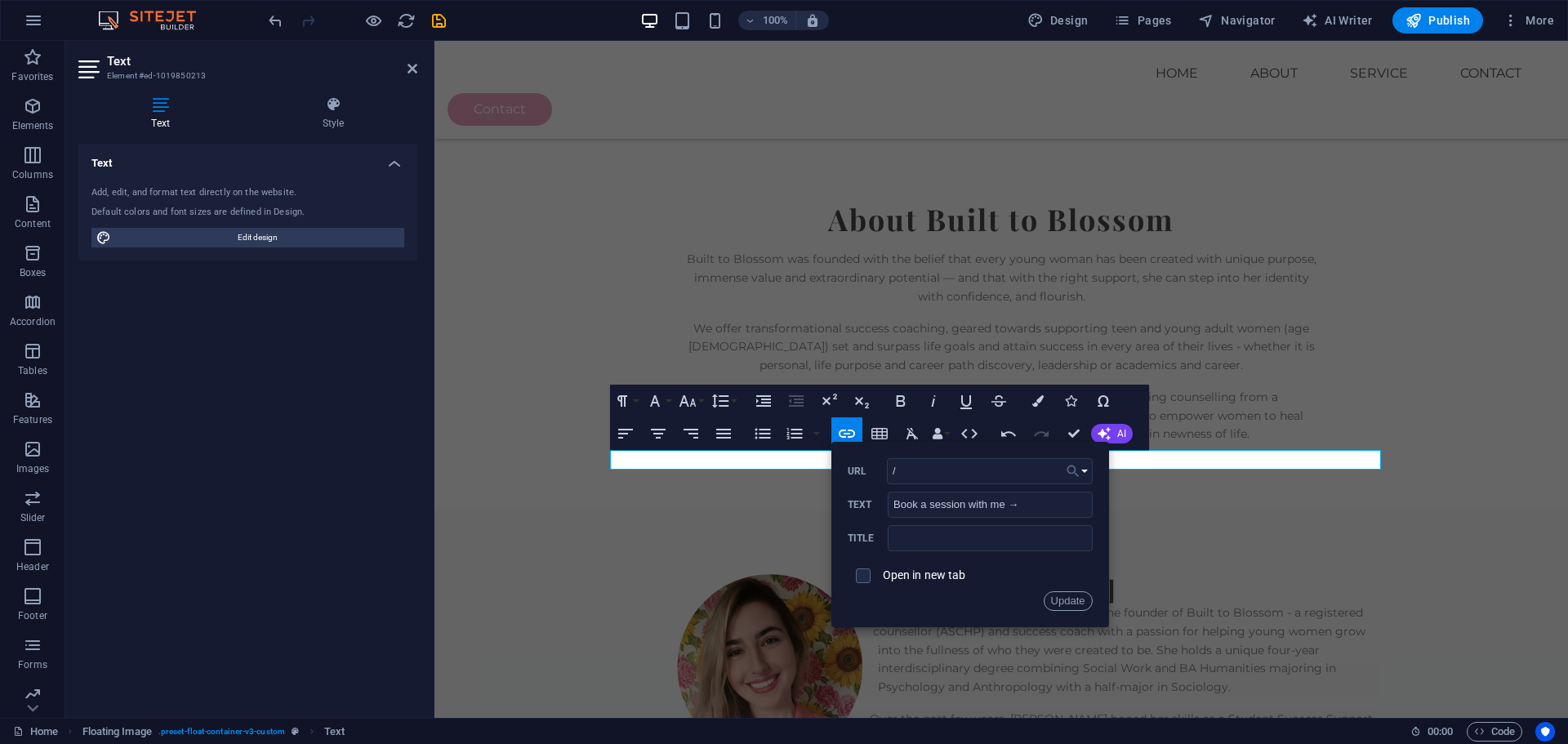
click at [1076, 470] on icon "button" at bounding box center [1073, 471] width 16 height 20
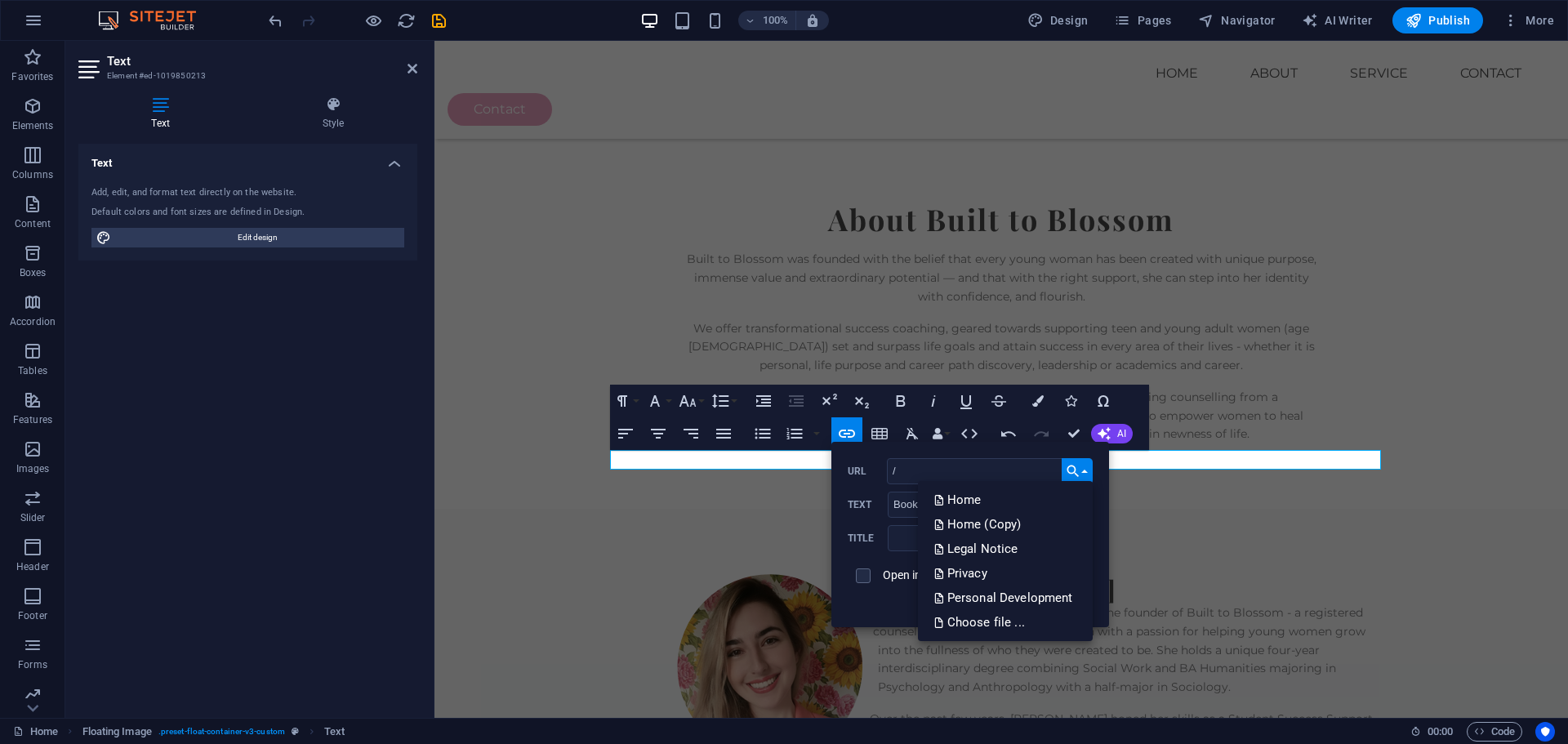
click at [1076, 470] on icon "button" at bounding box center [1073, 471] width 16 height 20
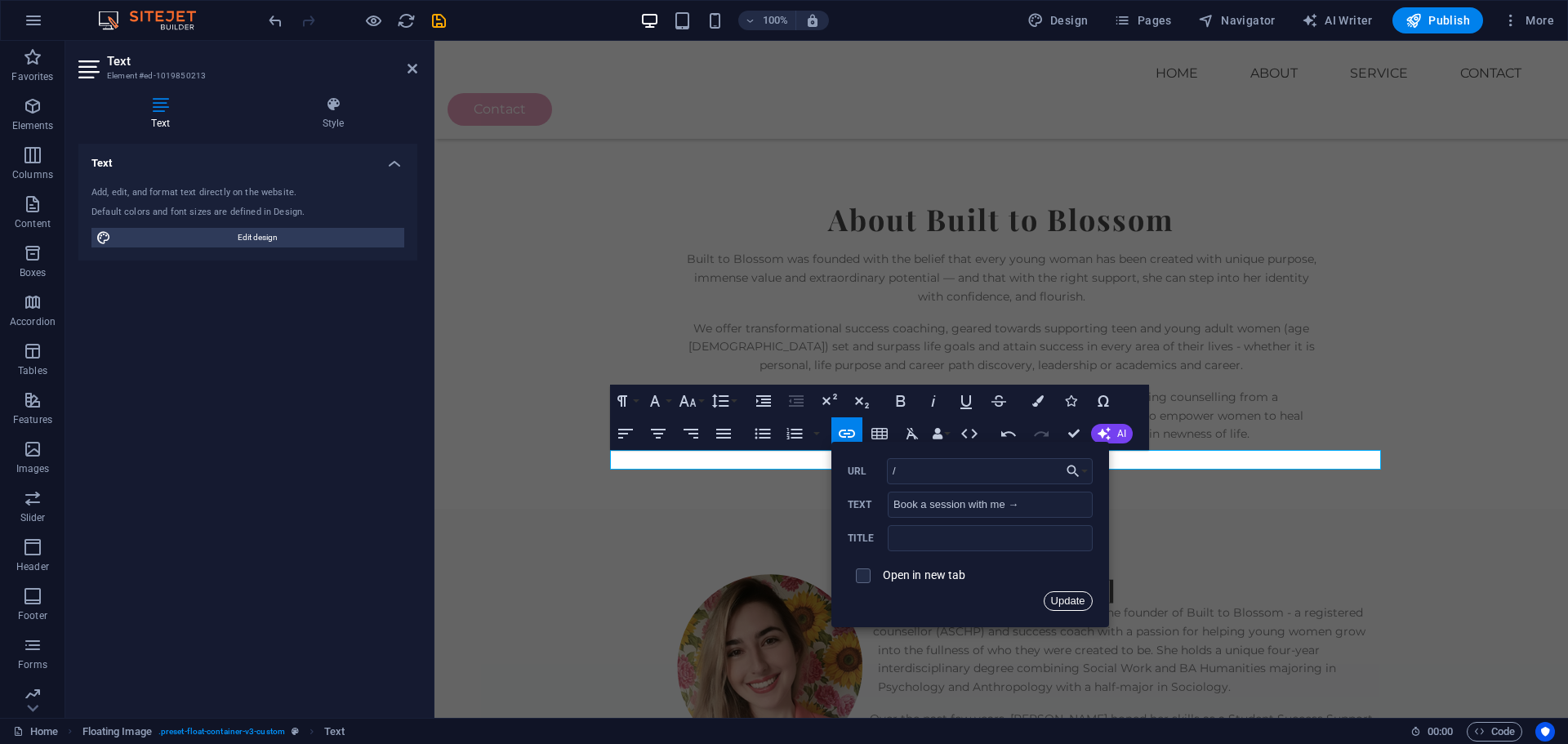
click at [1058, 606] on button "Update" at bounding box center [1069, 600] width 49 height 20
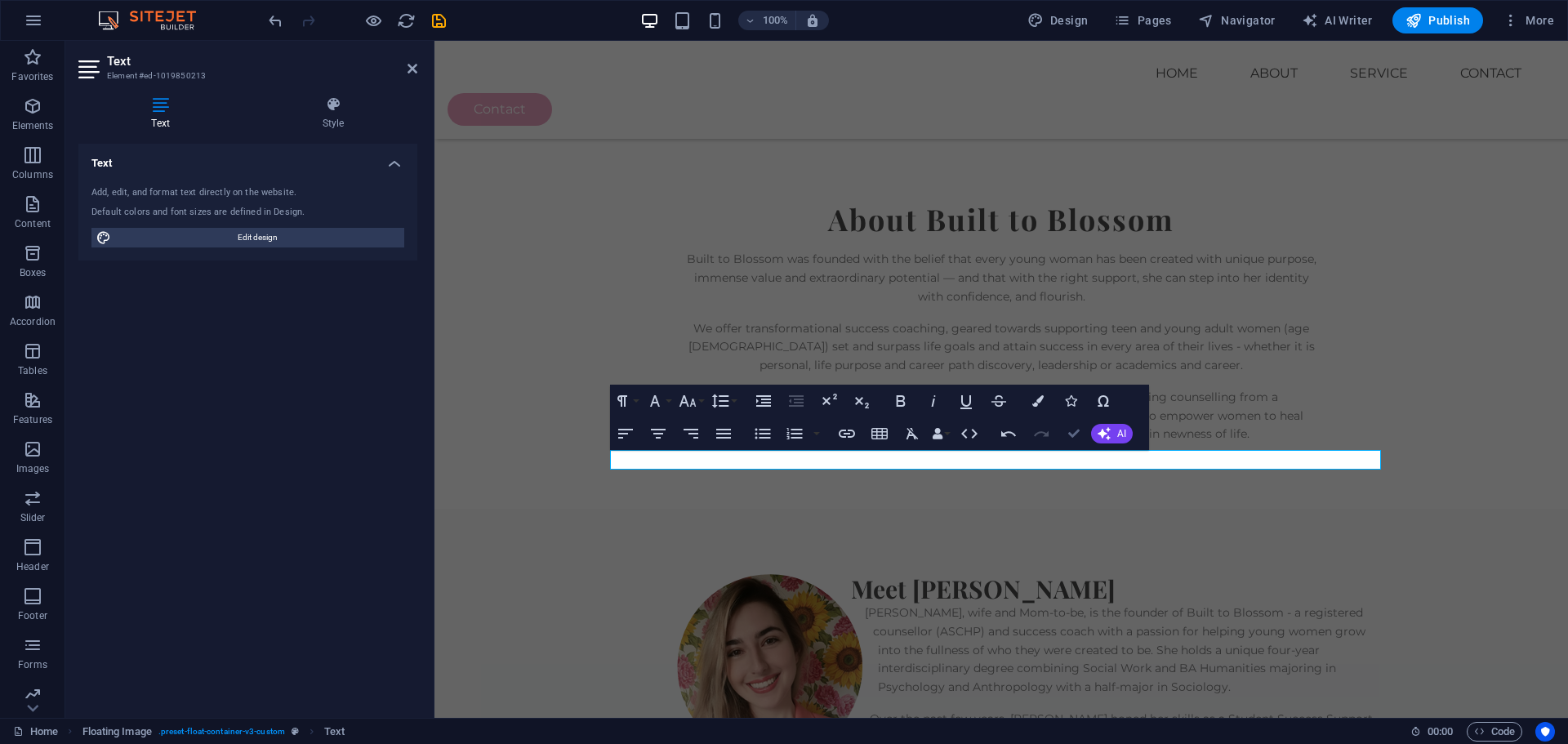
drag, startPoint x: 1075, startPoint y: 437, endPoint x: 1010, endPoint y: 396, distance: 76.9
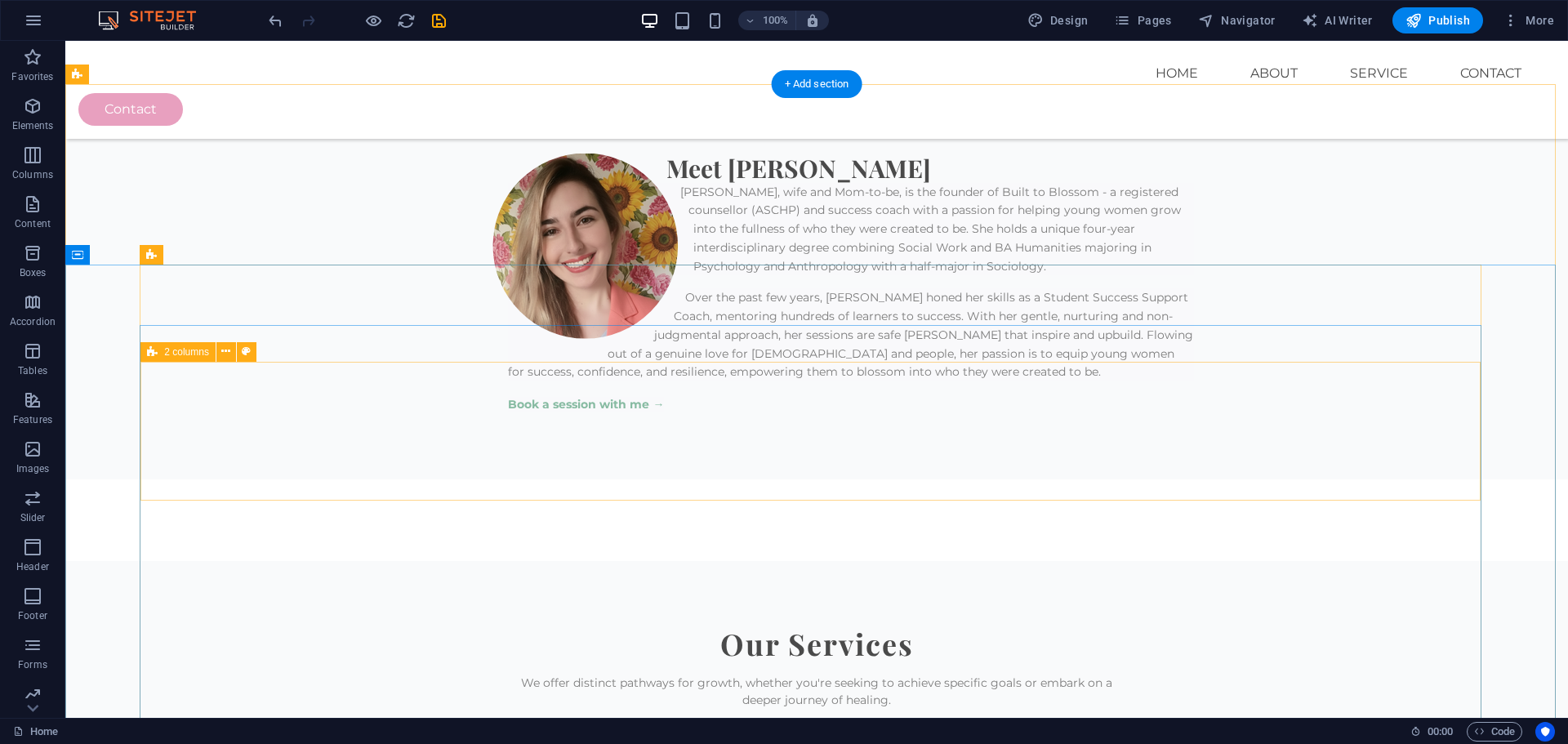
scroll to position [1879, 0]
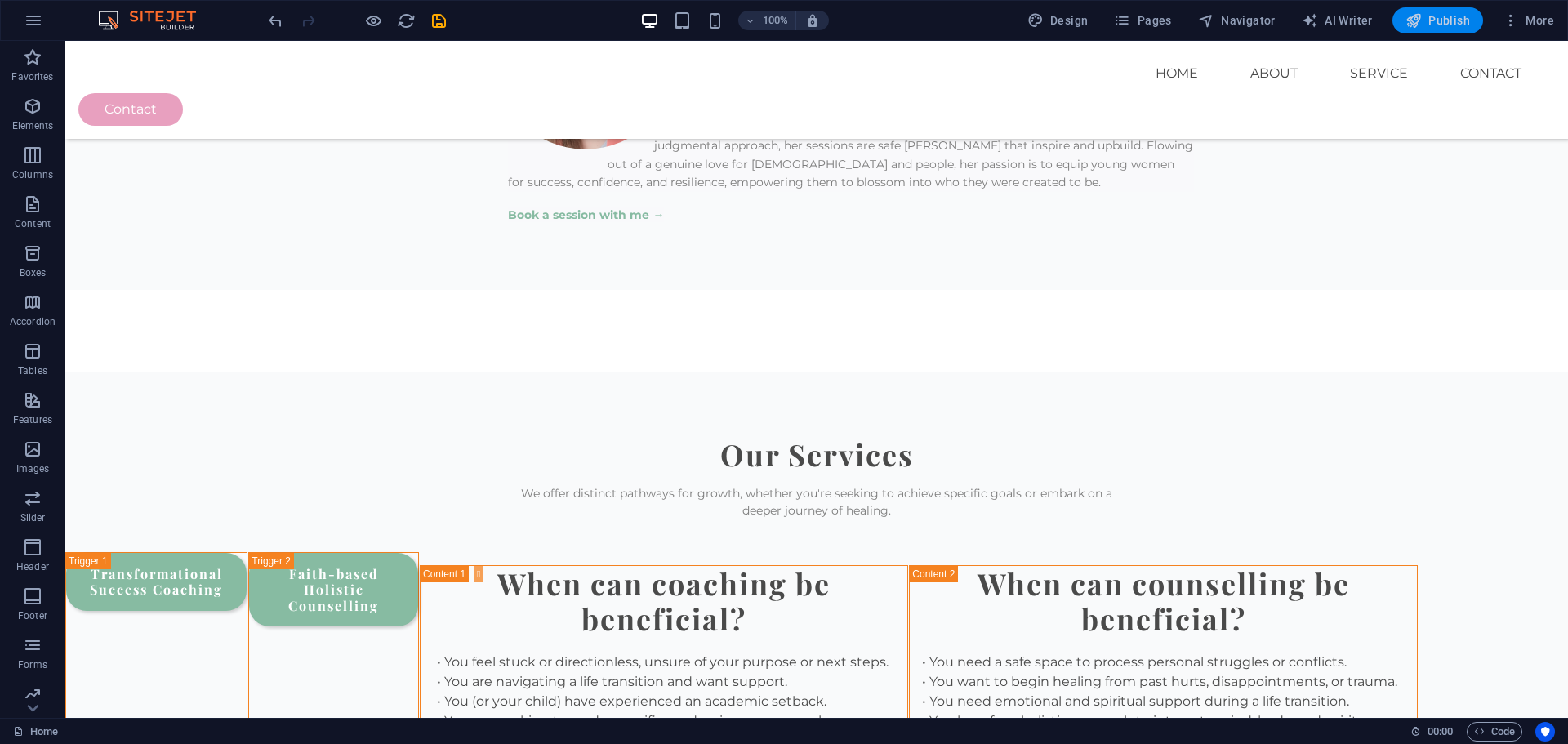
click at [1442, 20] on span "Publish" at bounding box center [1438, 20] width 65 height 16
